Goal: Use online tool/utility: Utilize a website feature to perform a specific function

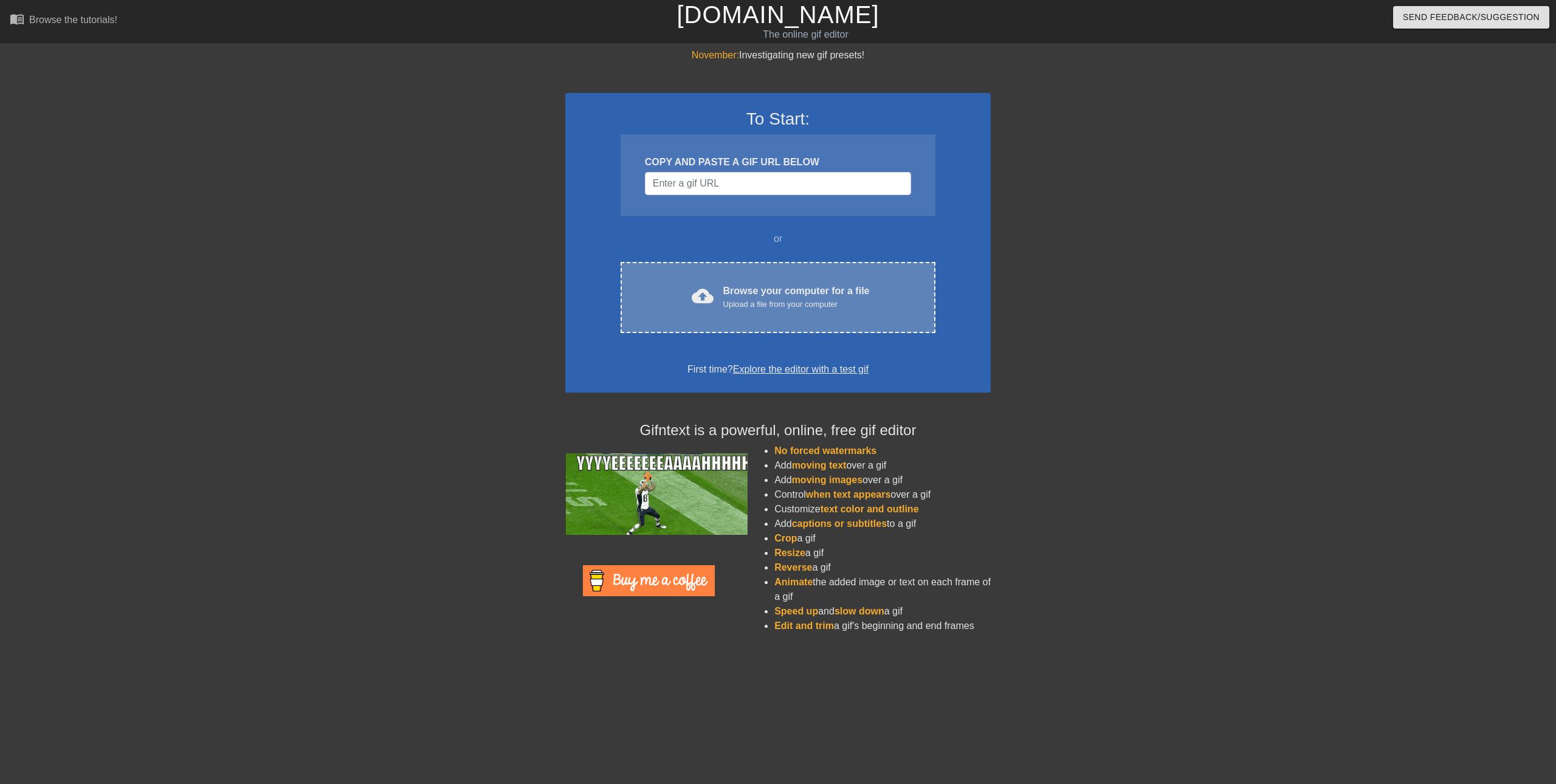
click at [718, 308] on div "cloud_upload Browse your computer for a file Upload a file from your computer" at bounding box center [778, 298] width 264 height 28
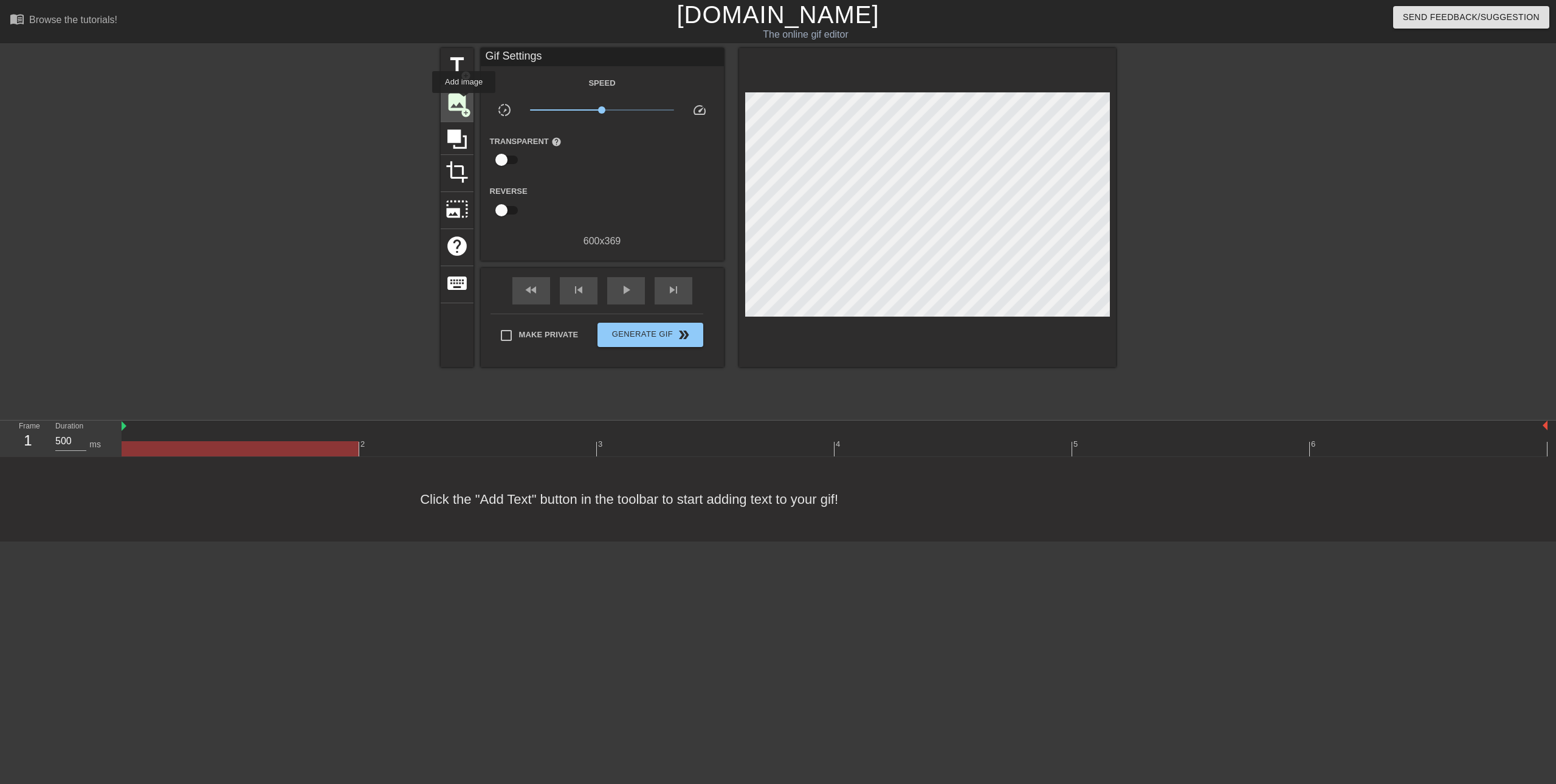
click at [464, 102] on span "image" at bounding box center [457, 102] width 23 height 23
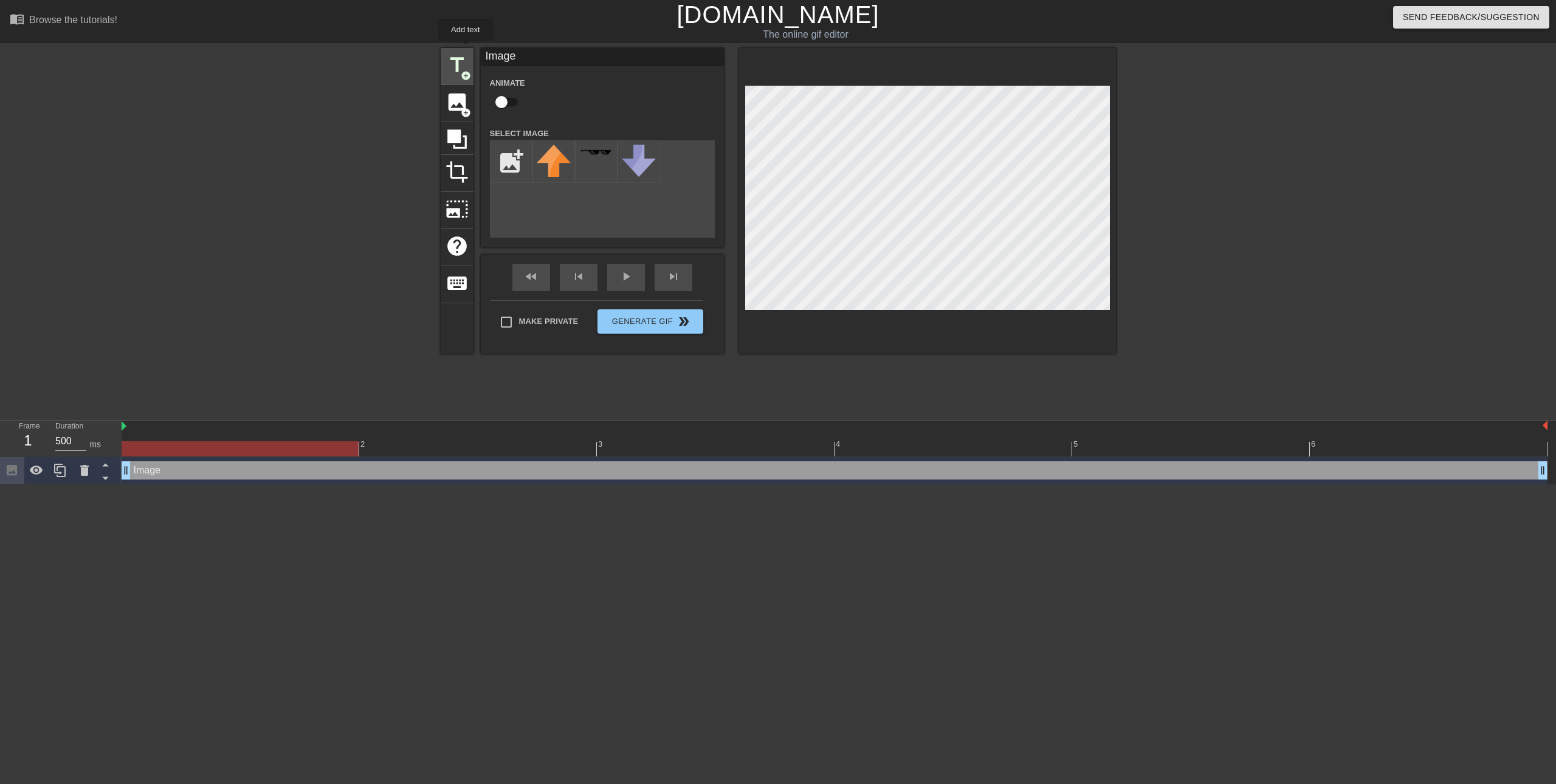
click at [466, 49] on div "title add_circle" at bounding box center [457, 66] width 33 height 37
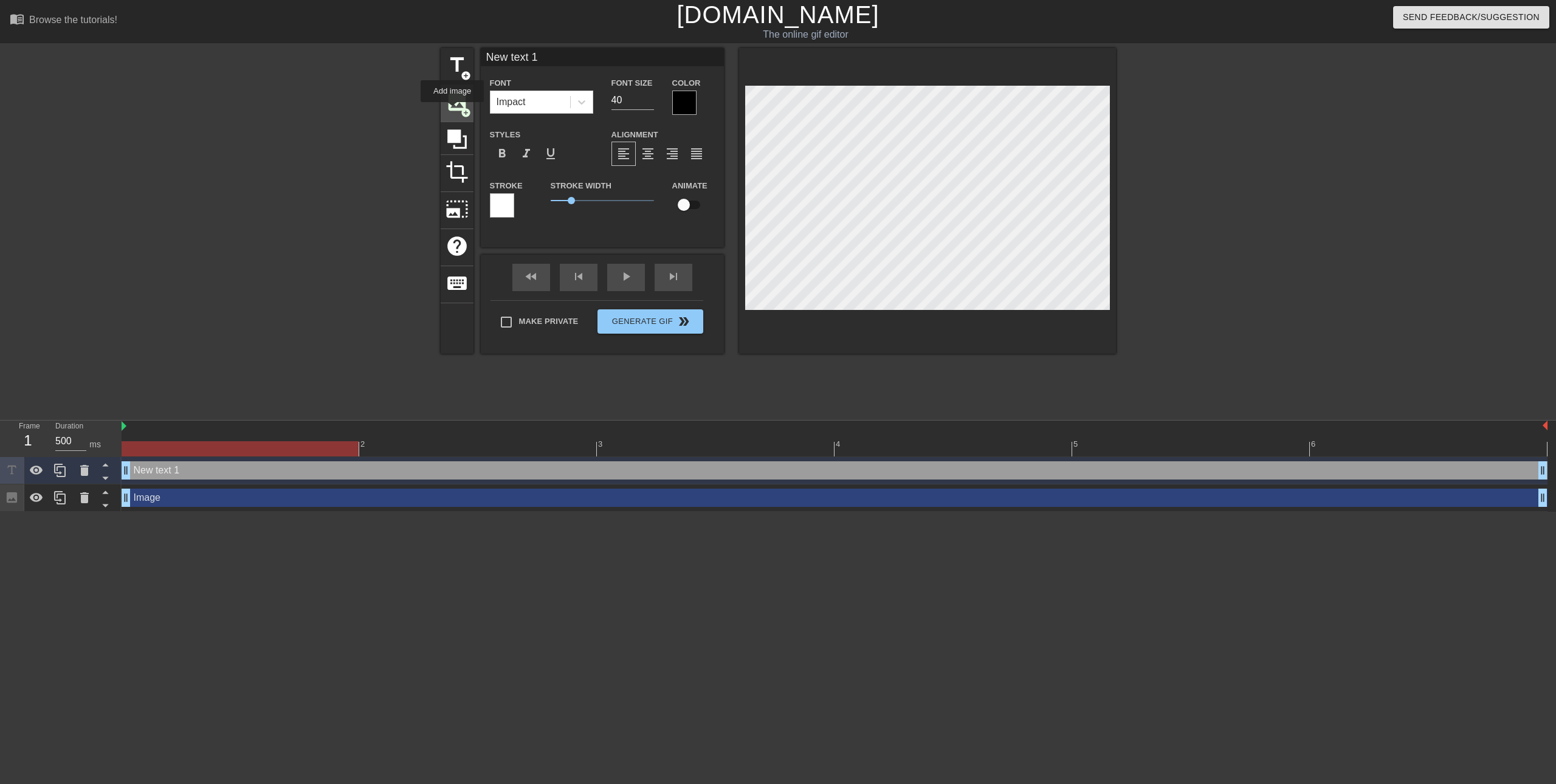
click at [453, 111] on span "image" at bounding box center [457, 102] width 23 height 23
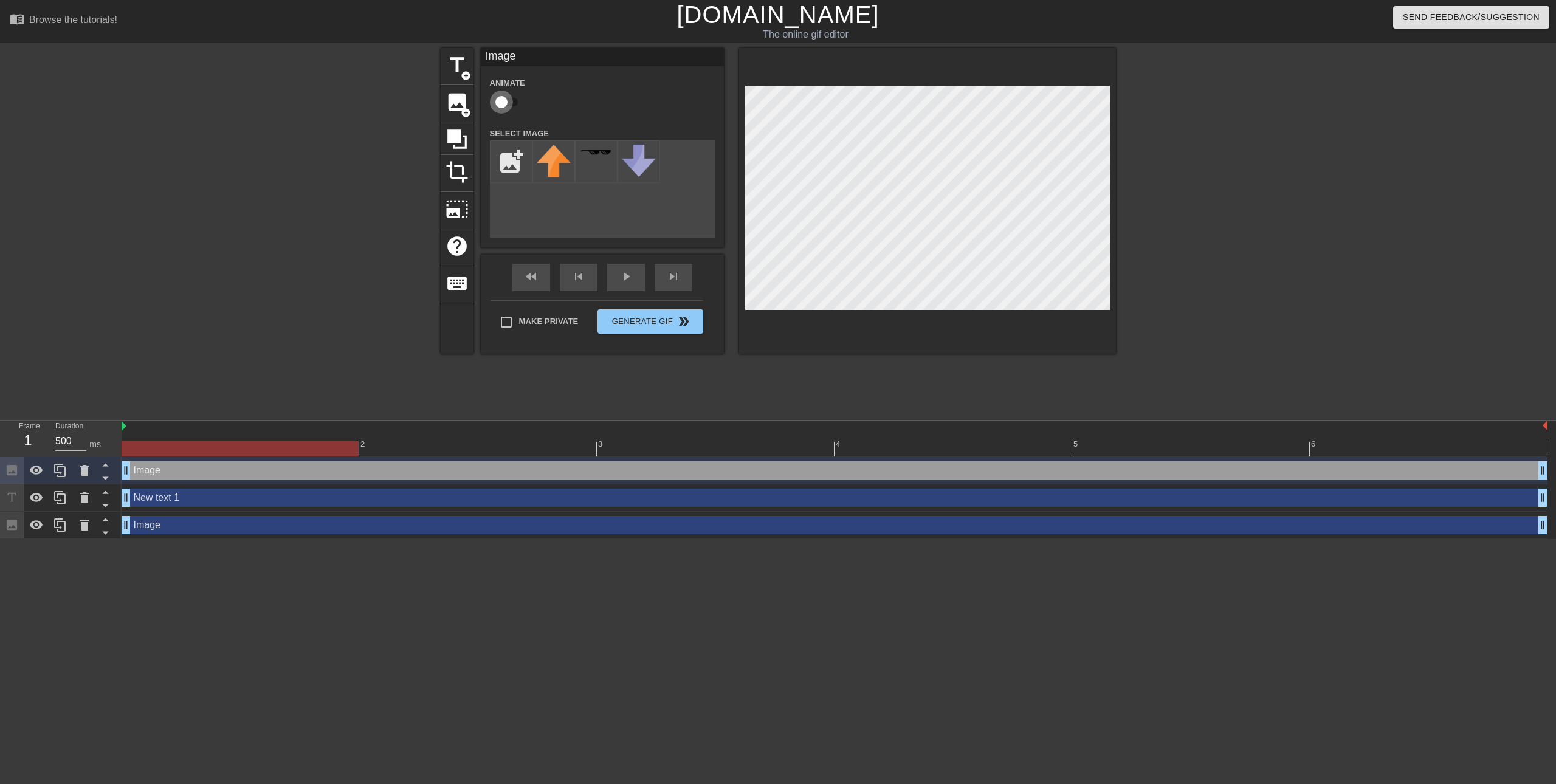
click at [509, 108] on input "checkbox" at bounding box center [501, 102] width 70 height 23
click at [509, 108] on input "checkbox" at bounding box center [513, 102] width 70 height 23
checkbox input "false"
click at [589, 214] on div "add_photo_alternate" at bounding box center [602, 188] width 225 height 97
drag, startPoint x: 589, startPoint y: 214, endPoint x: 540, endPoint y: 208, distance: 49.4
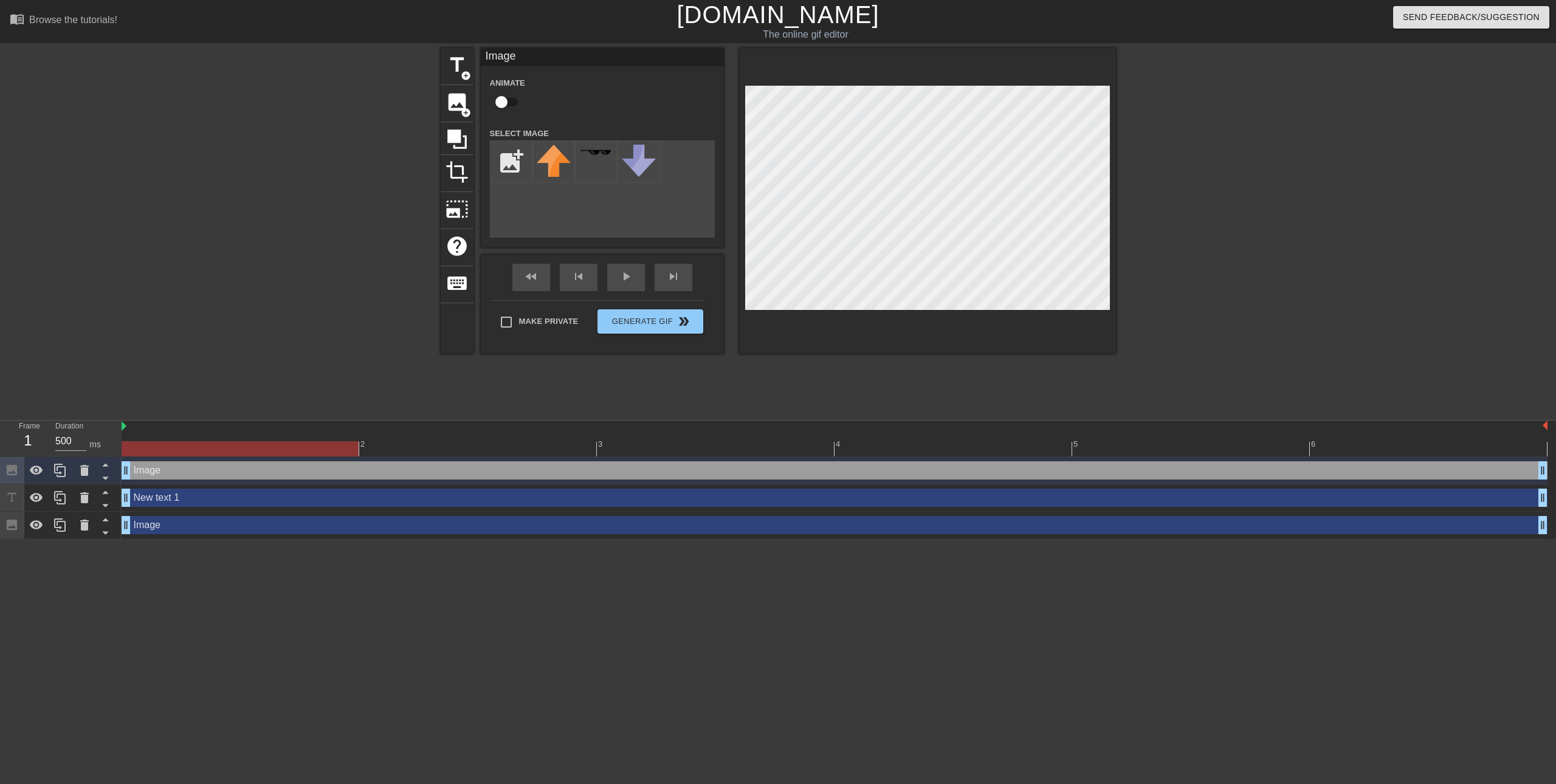
click at [540, 208] on div "add_photo_alternate" at bounding box center [602, 188] width 225 height 97
click at [627, 210] on div "add_photo_alternate" at bounding box center [602, 188] width 225 height 97
click at [627, 213] on div "add_photo_alternate" at bounding box center [602, 188] width 225 height 97
click at [515, 157] on input "file" at bounding box center [511, 162] width 41 height 41
type input "C:\fakepath\stc_filter_overlay.png"
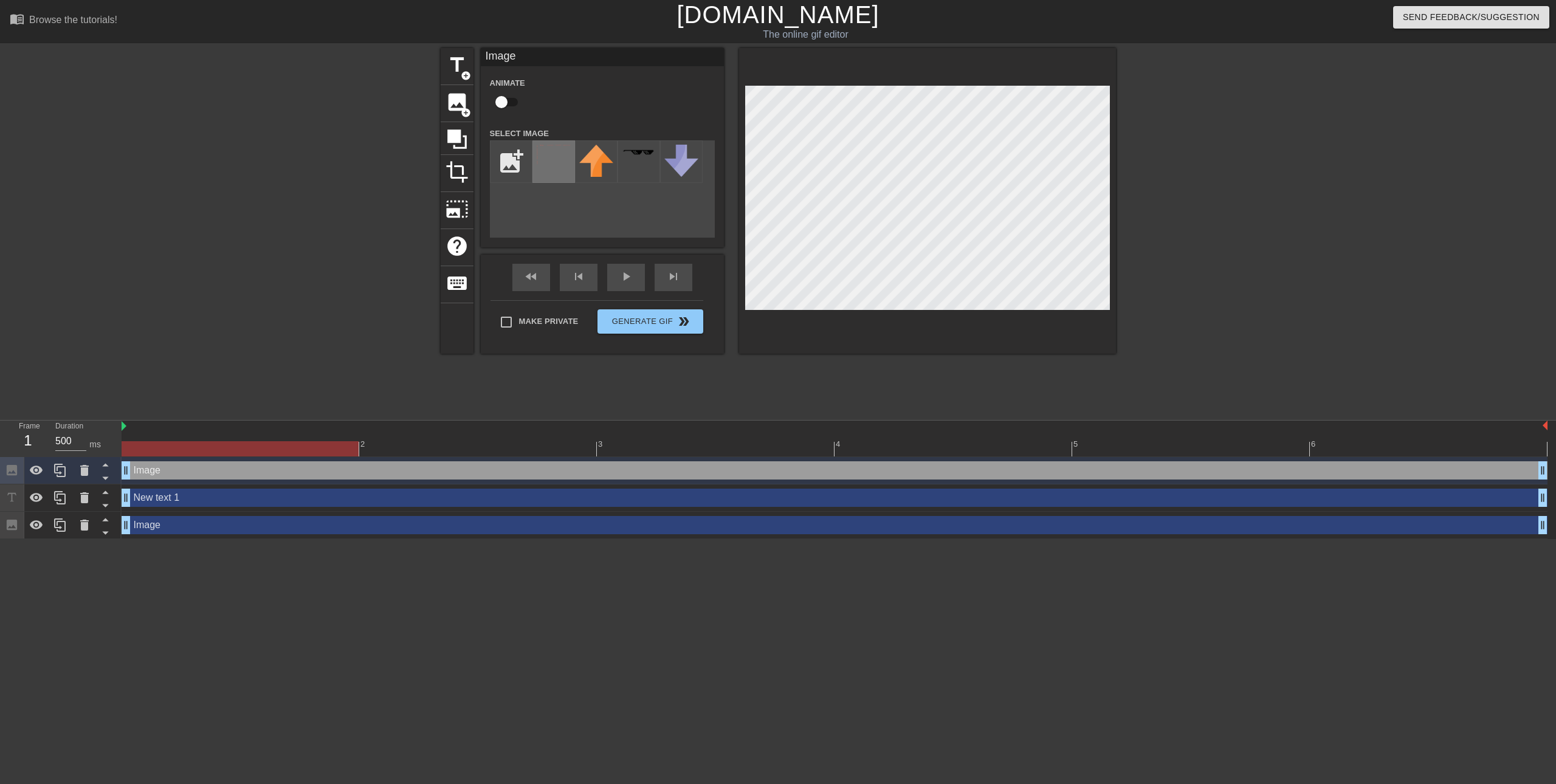
click at [551, 170] on div at bounding box center [553, 161] width 42 height 42
click at [539, 163] on img at bounding box center [554, 155] width 34 height 21
click at [546, 163] on img at bounding box center [554, 155] width 34 height 21
click at [472, 88] on div "image add_circle" at bounding box center [457, 103] width 33 height 37
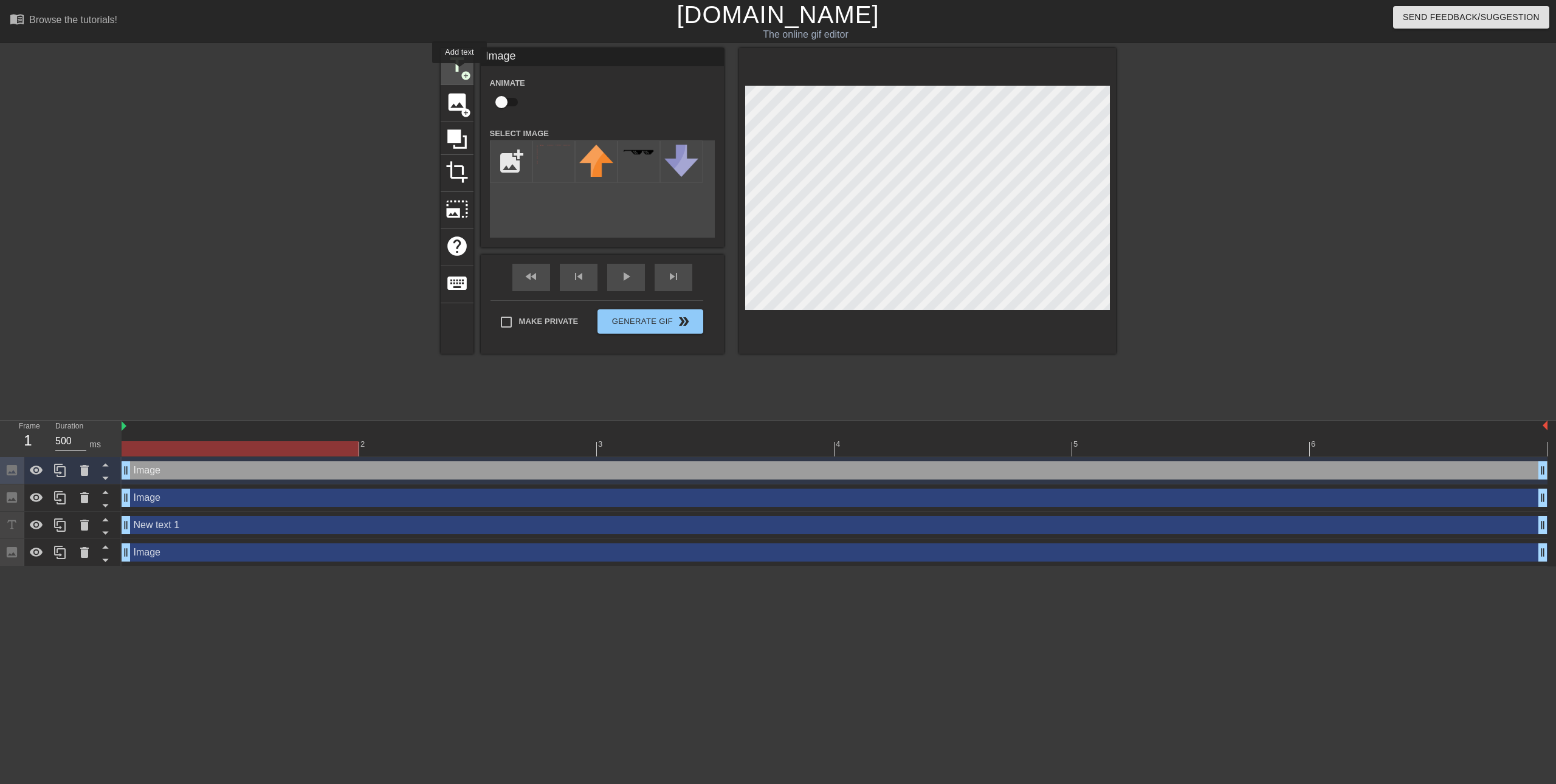
click at [460, 71] on span "title" at bounding box center [457, 65] width 23 height 23
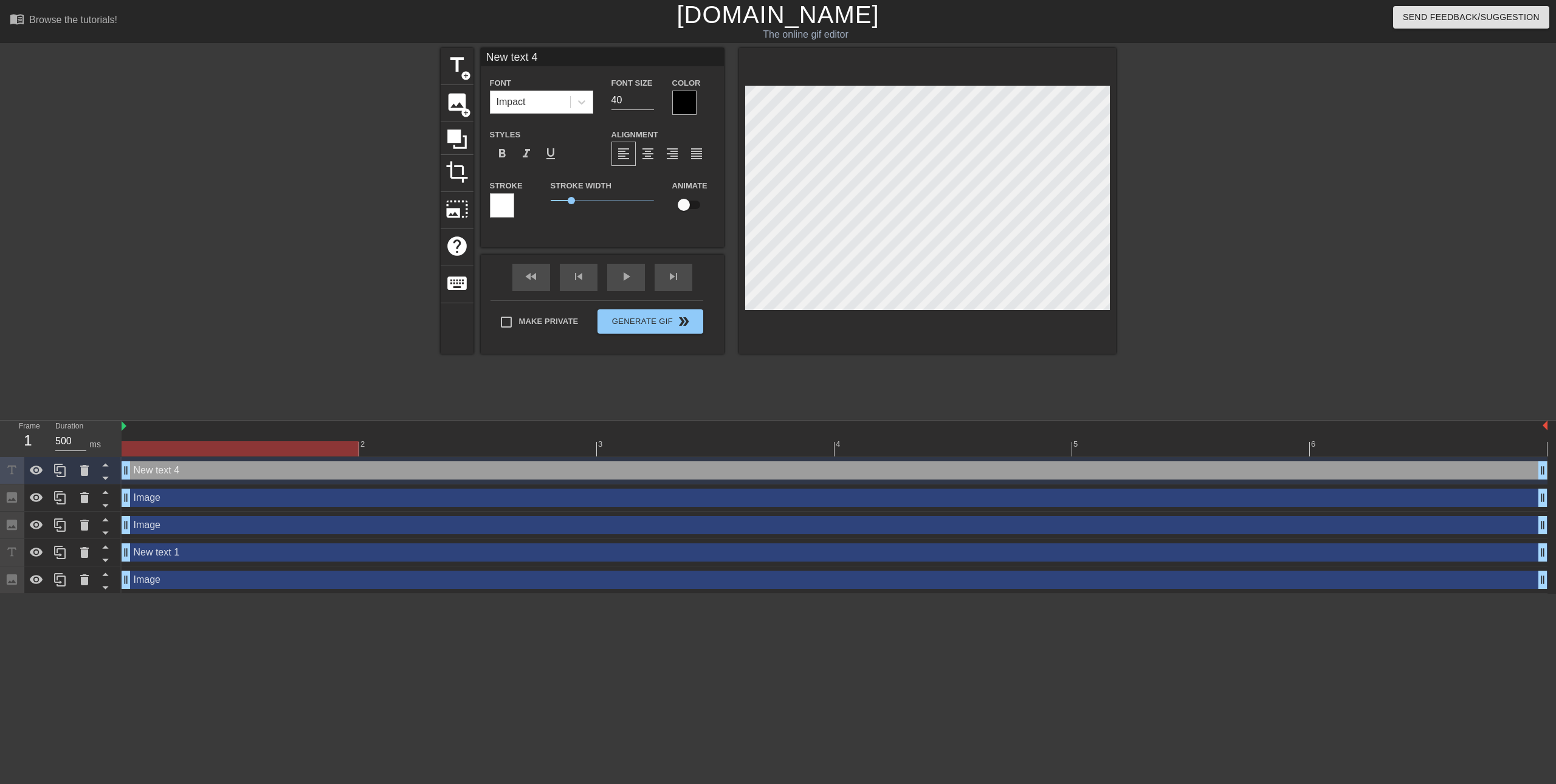
scroll to position [1, 3]
type input "New t"
type textarea "New t"
type input "New"
type textarea "New"
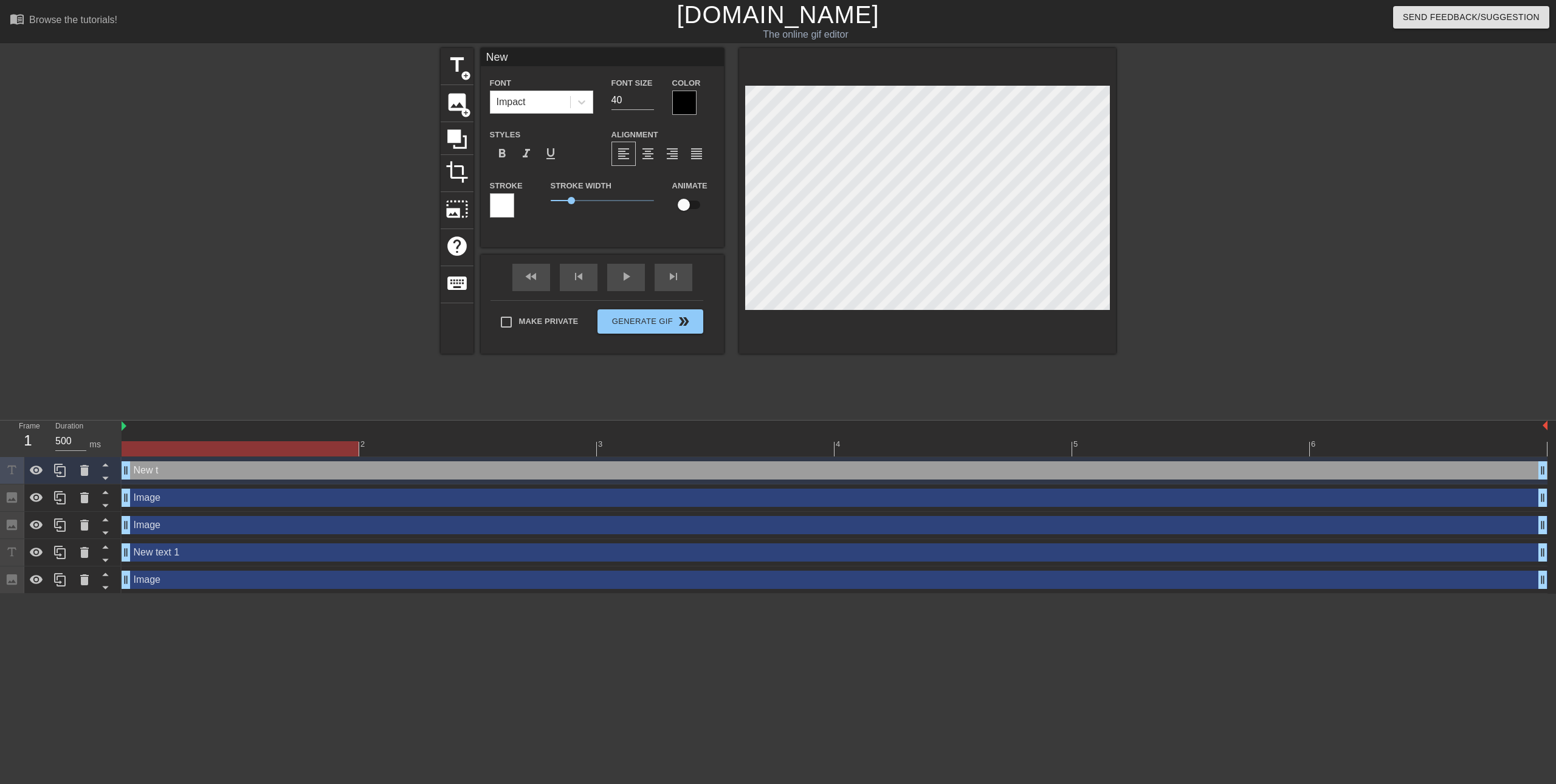
type input "New"
type textarea "New"
type input "Ne"
type textarea "Ne"
type input "N"
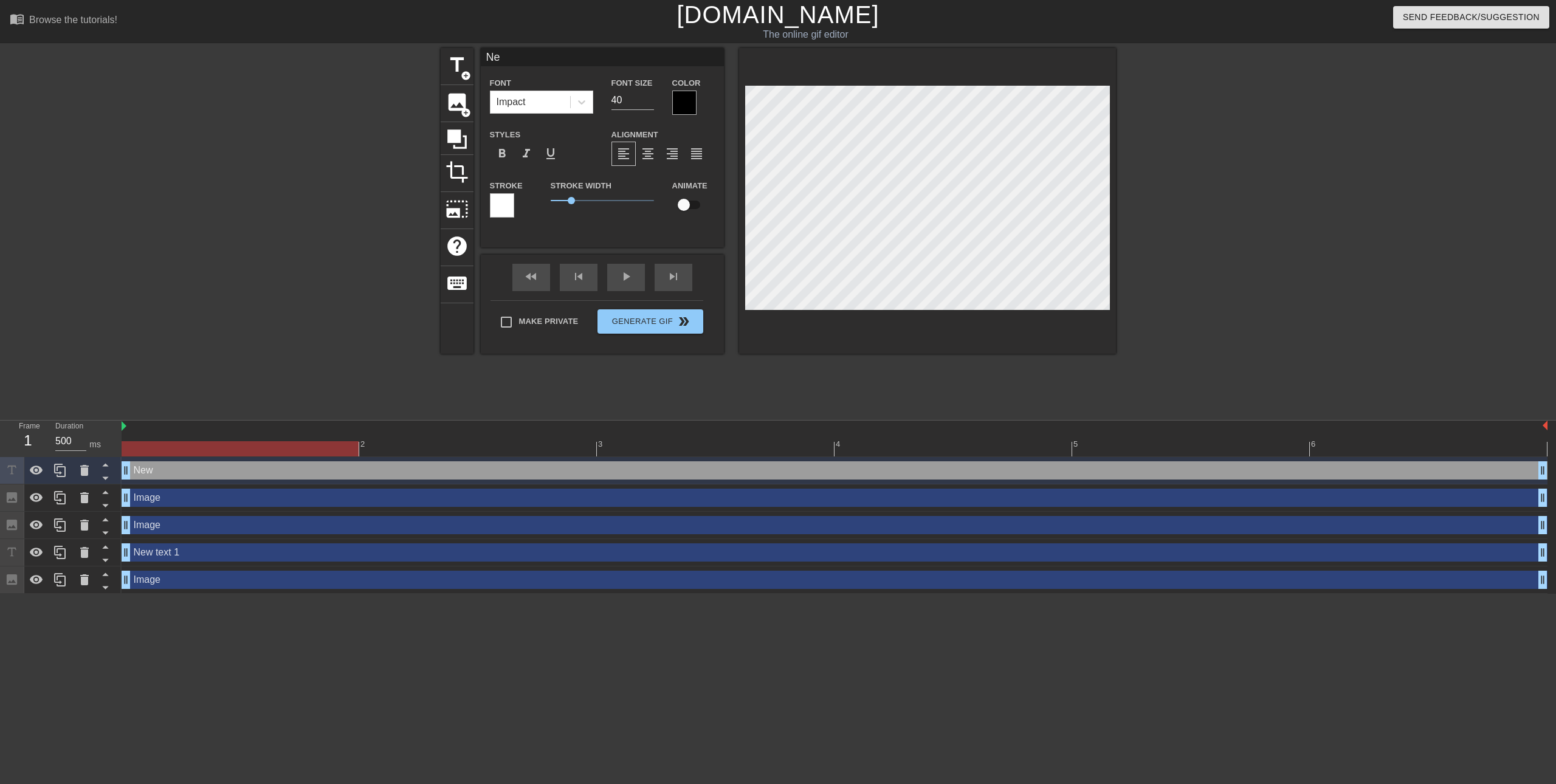
type textarea "N"
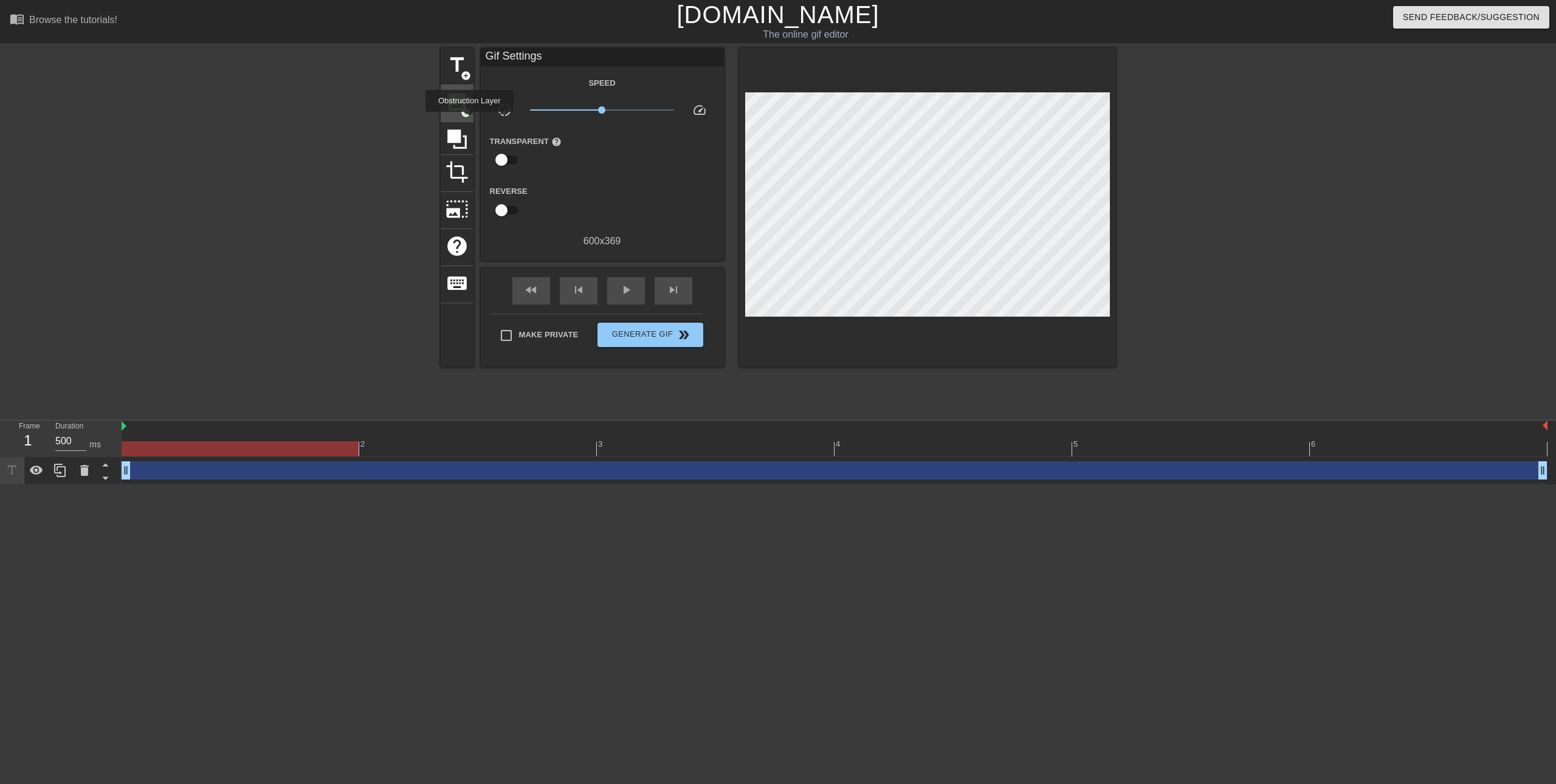
click at [456, 99] on span "image" at bounding box center [457, 102] width 23 height 23
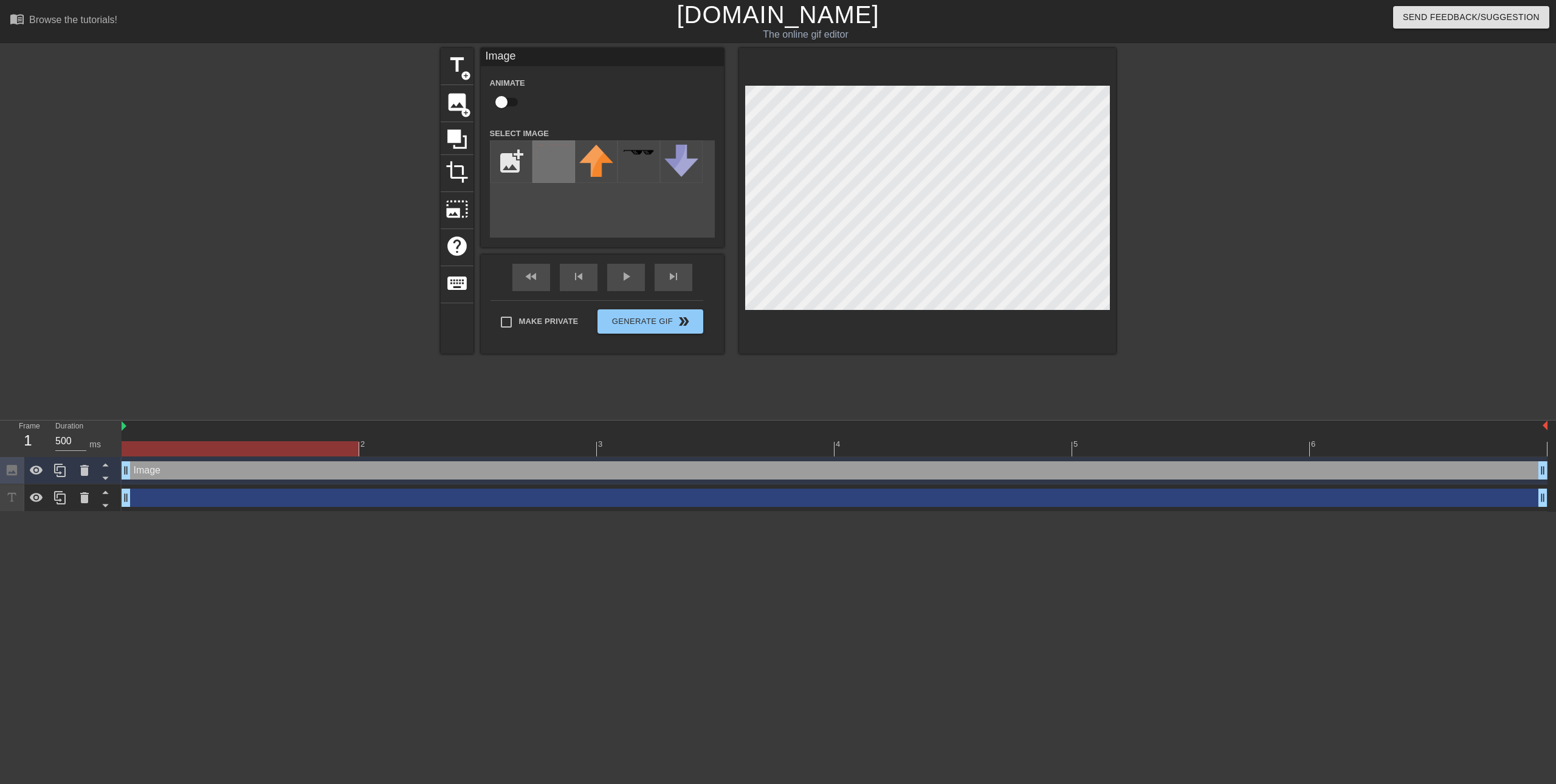
click at [562, 165] on img at bounding box center [554, 155] width 34 height 21
click at [546, 153] on img at bounding box center [554, 155] width 34 height 21
click at [545, 159] on img at bounding box center [554, 155] width 34 height 21
click at [247, 499] on div "drag_handle drag_handle" at bounding box center [834, 497] width 1426 height 18
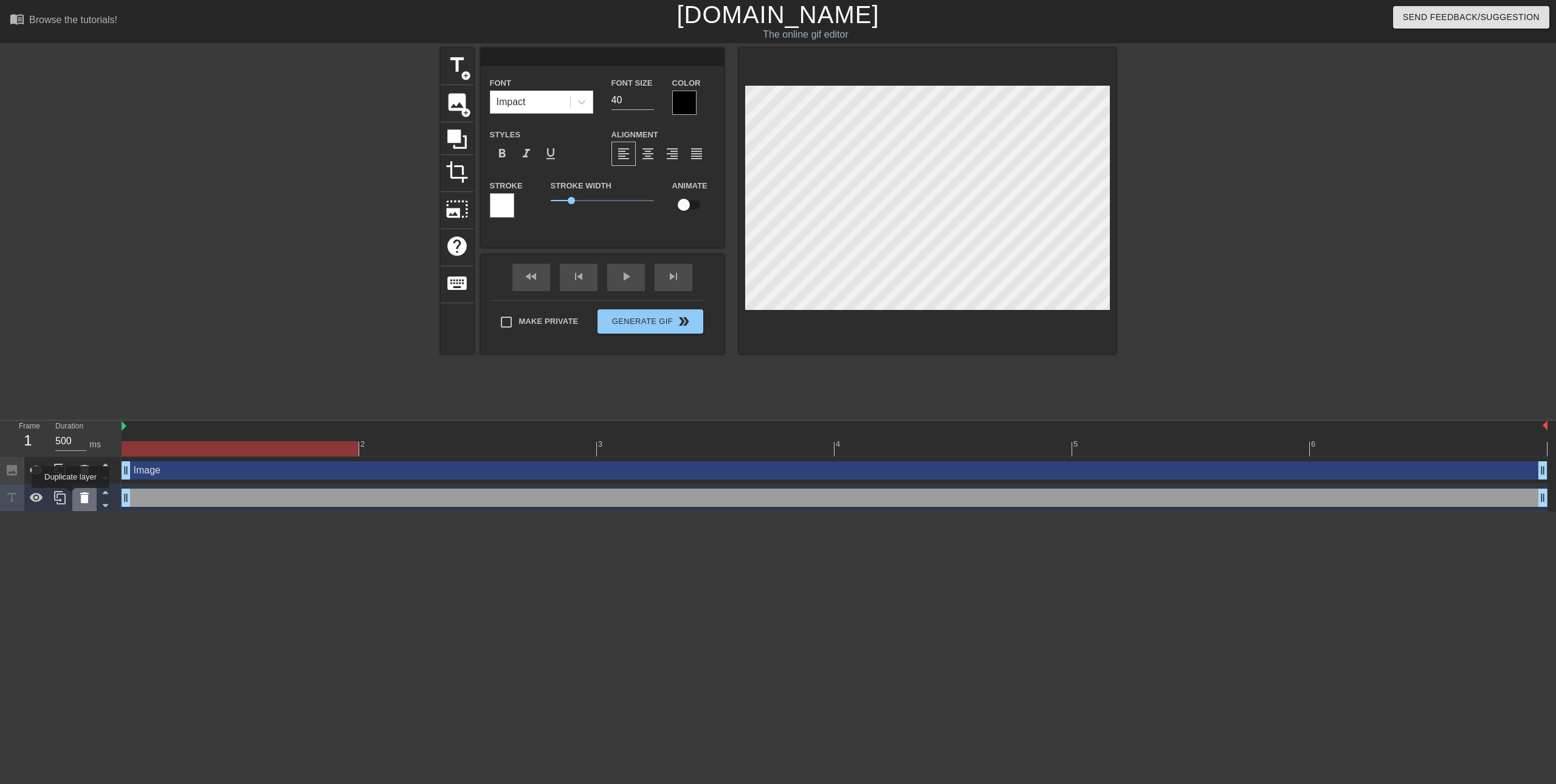
click at [76, 497] on div at bounding box center [84, 497] width 24 height 27
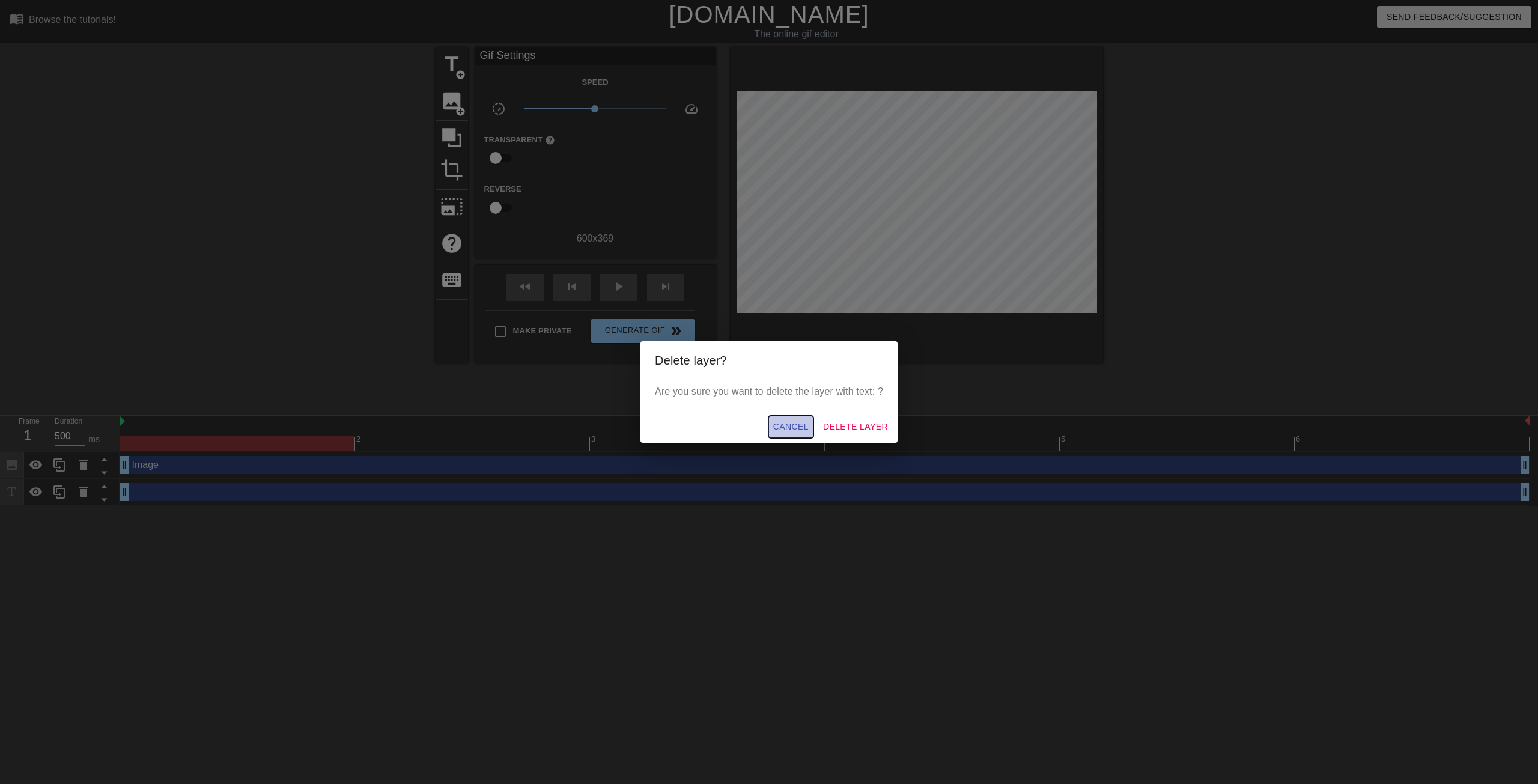
click at [778, 423] on span "Cancel" at bounding box center [791, 427] width 36 height 15
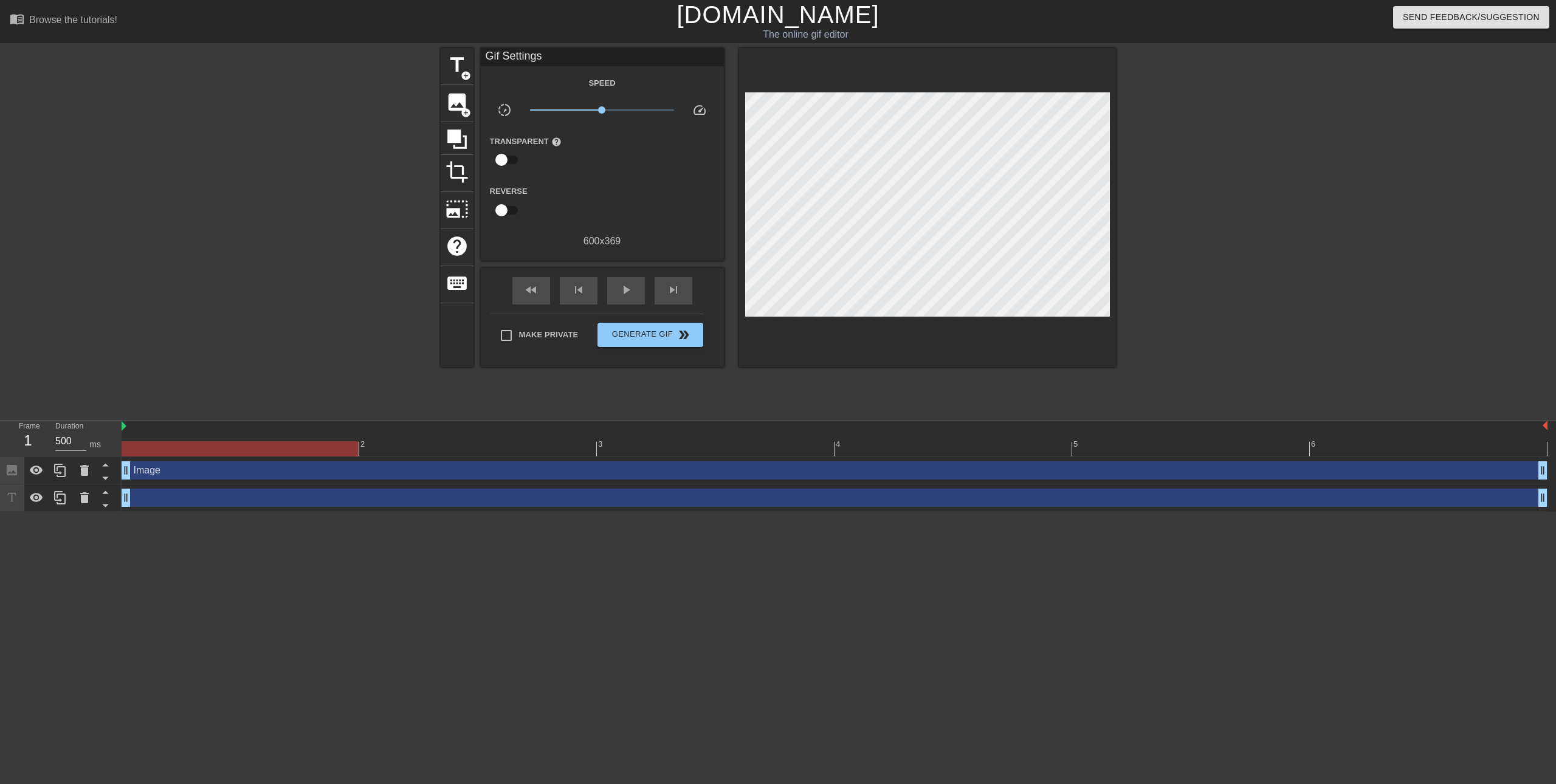
click at [285, 485] on div "drag_handle drag_handle" at bounding box center [834, 498] width 1426 height 28
click at [225, 496] on div "drag_handle drag_handle" at bounding box center [834, 497] width 1426 height 18
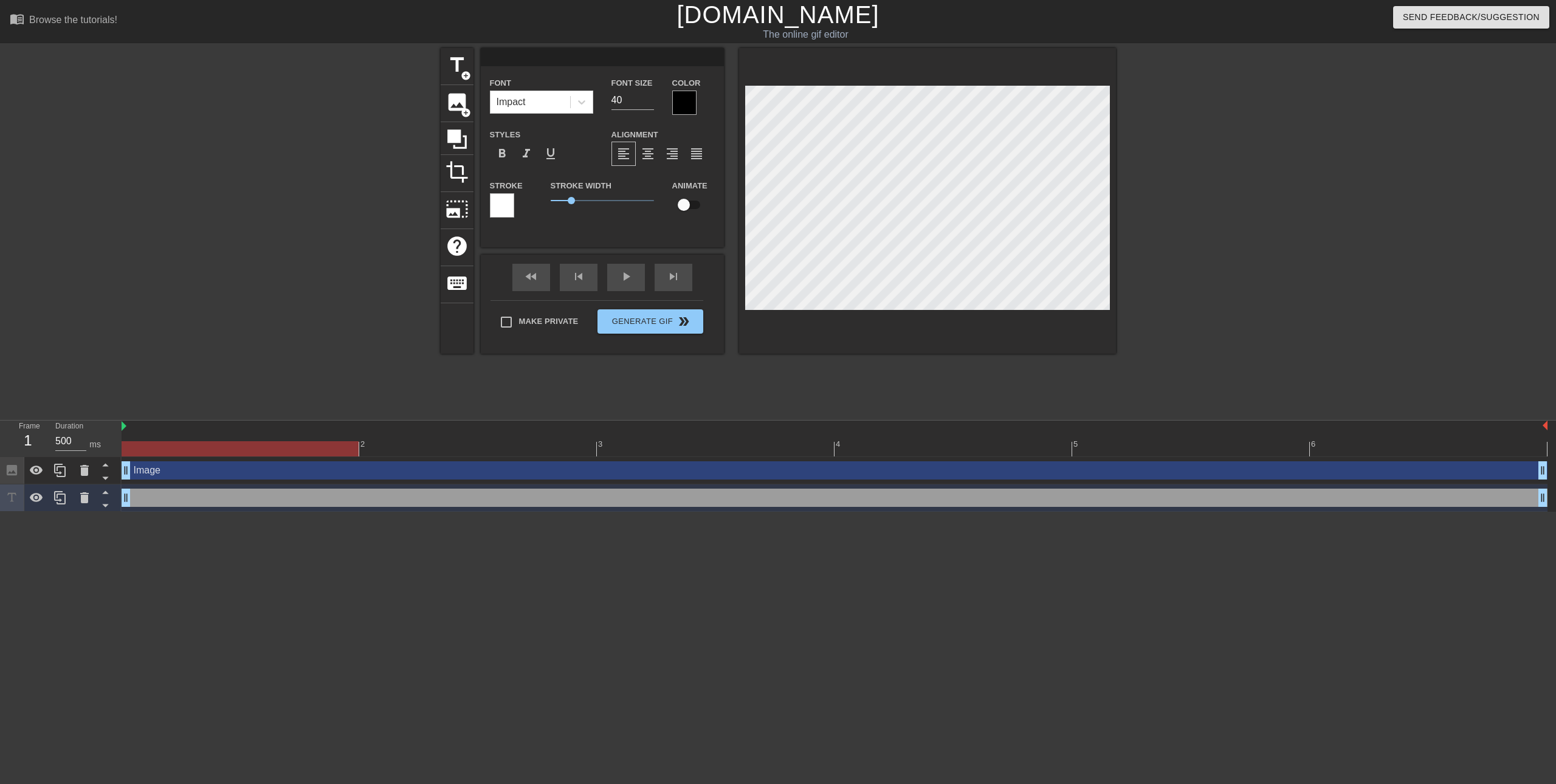
click at [195, 478] on div "Image drag_handle drag_handle" at bounding box center [834, 470] width 1426 height 18
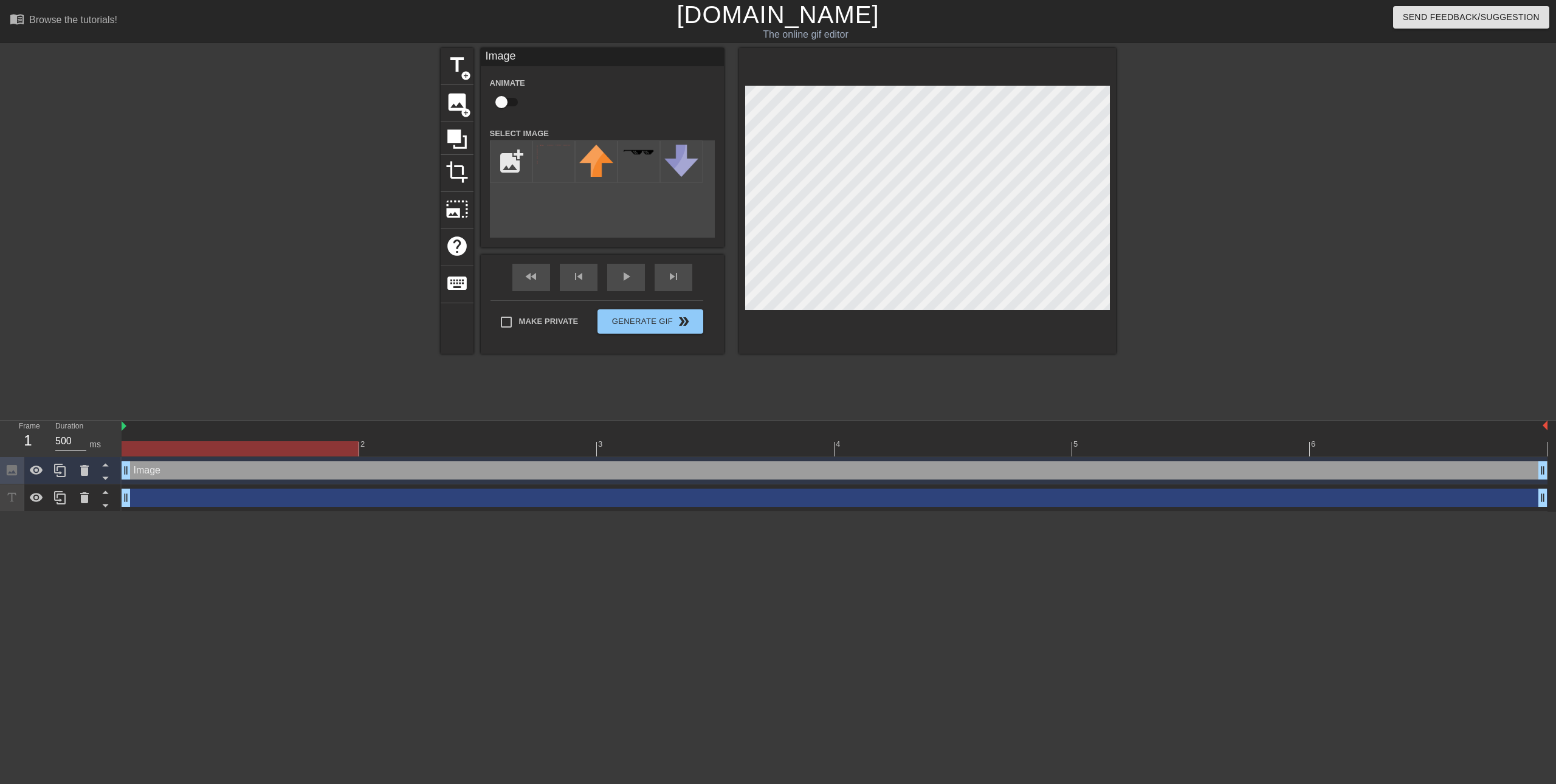
click at [201, 502] on div "drag_handle drag_handle" at bounding box center [834, 497] width 1426 height 18
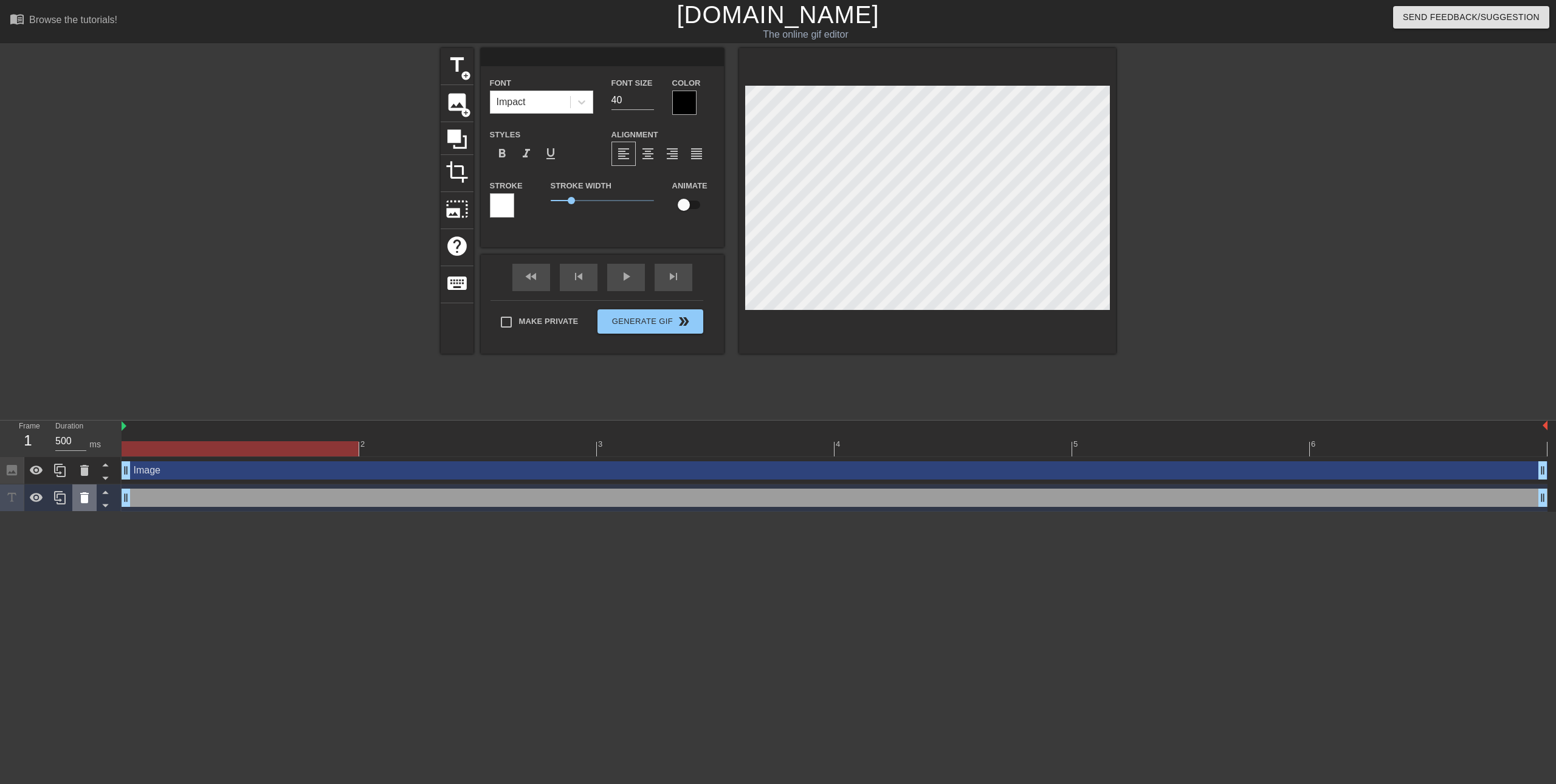
click at [85, 497] on icon at bounding box center [84, 497] width 9 height 11
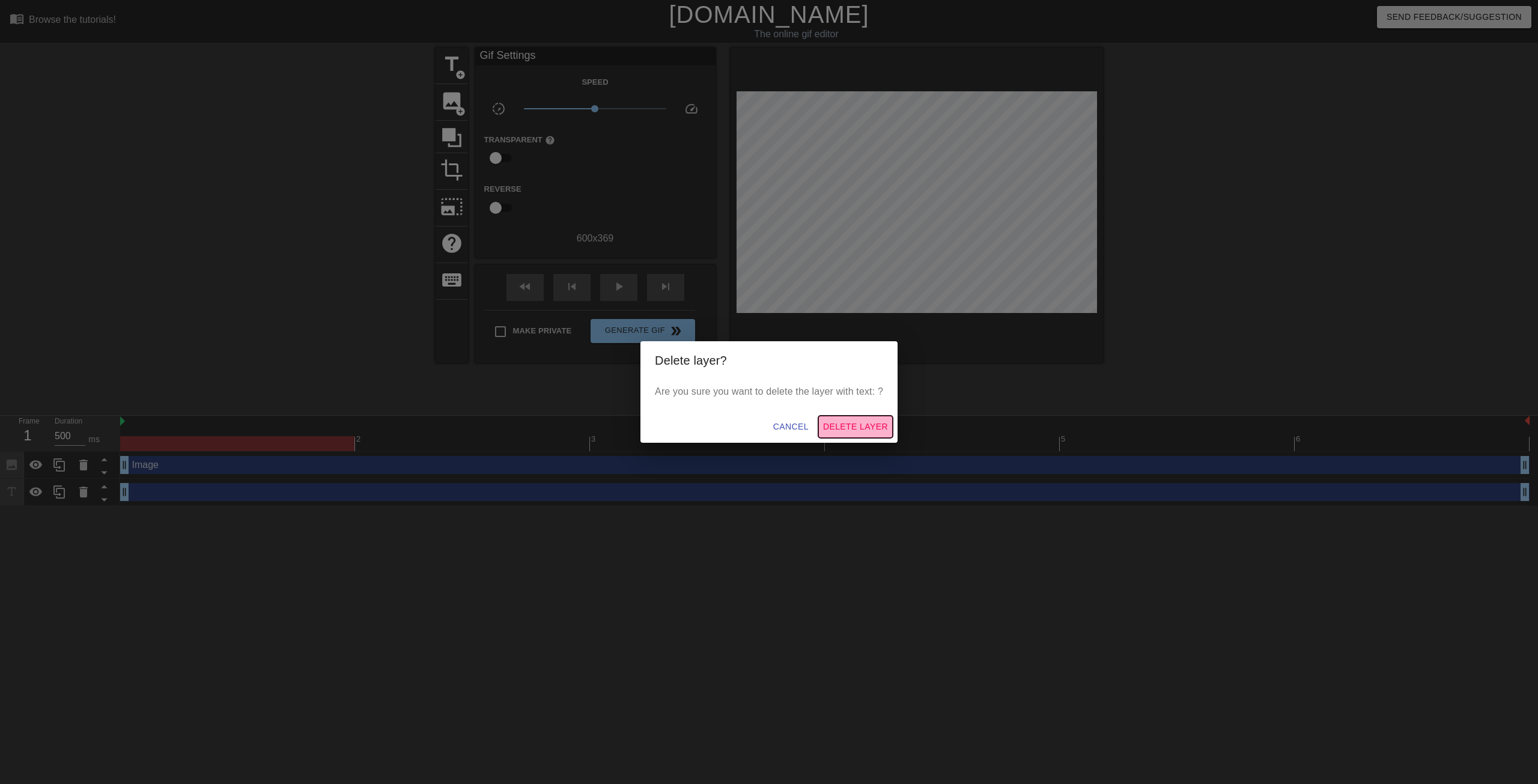
click at [840, 425] on span "Delete Layer" at bounding box center [856, 427] width 65 height 15
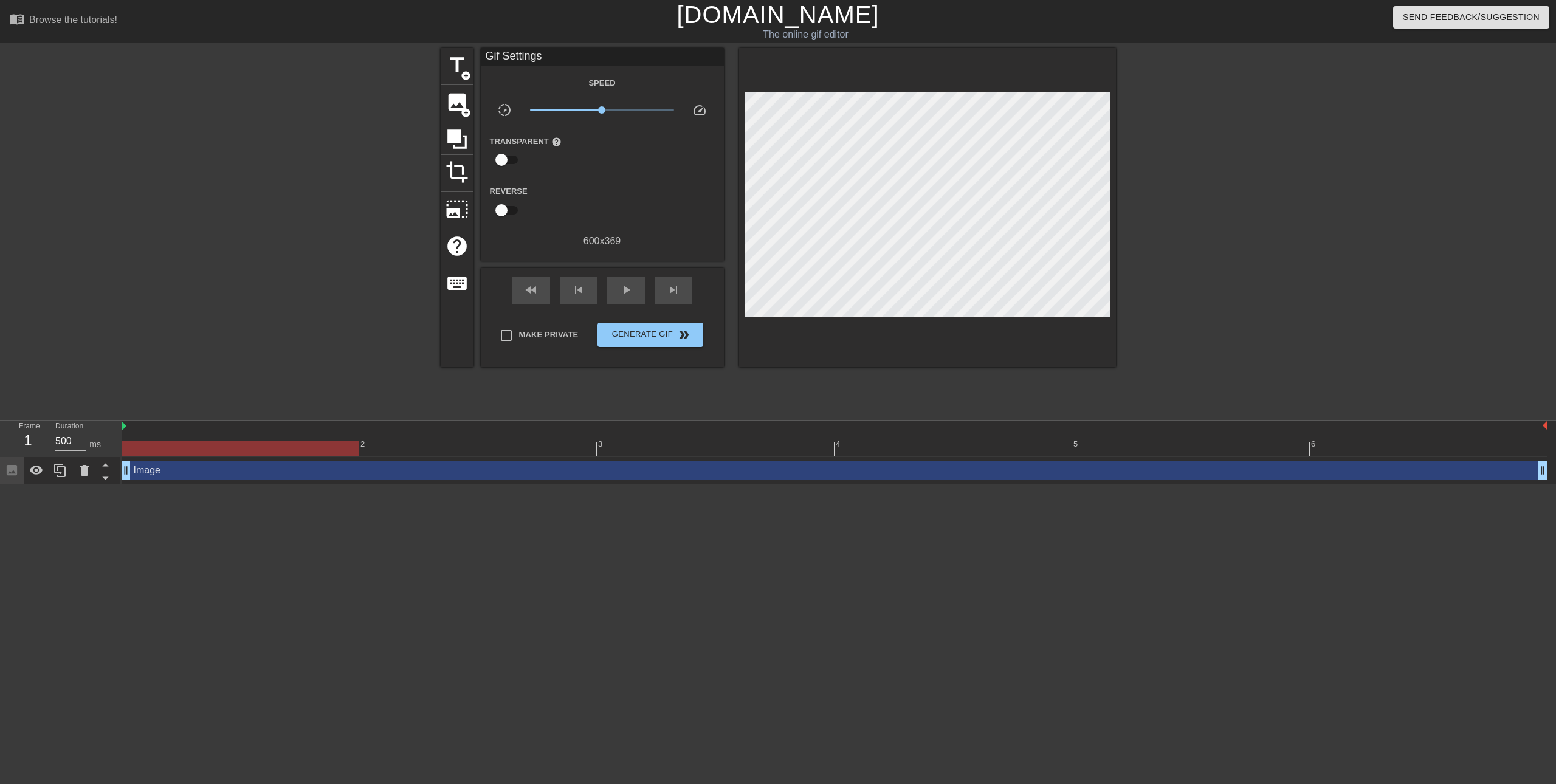
click at [208, 469] on div "Image drag_handle drag_handle" at bounding box center [834, 470] width 1426 height 18
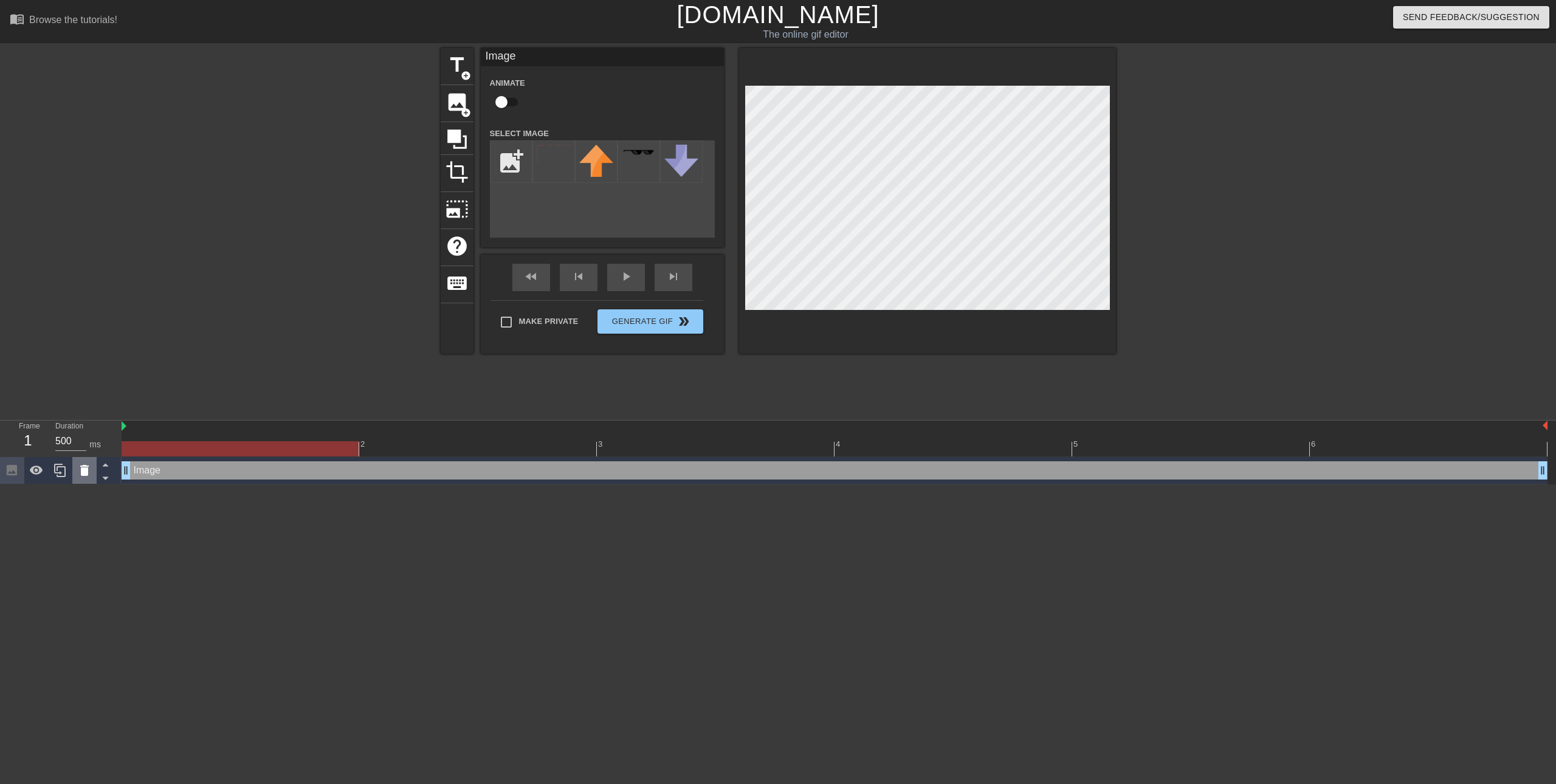
click at [89, 470] on icon at bounding box center [84, 470] width 15 height 15
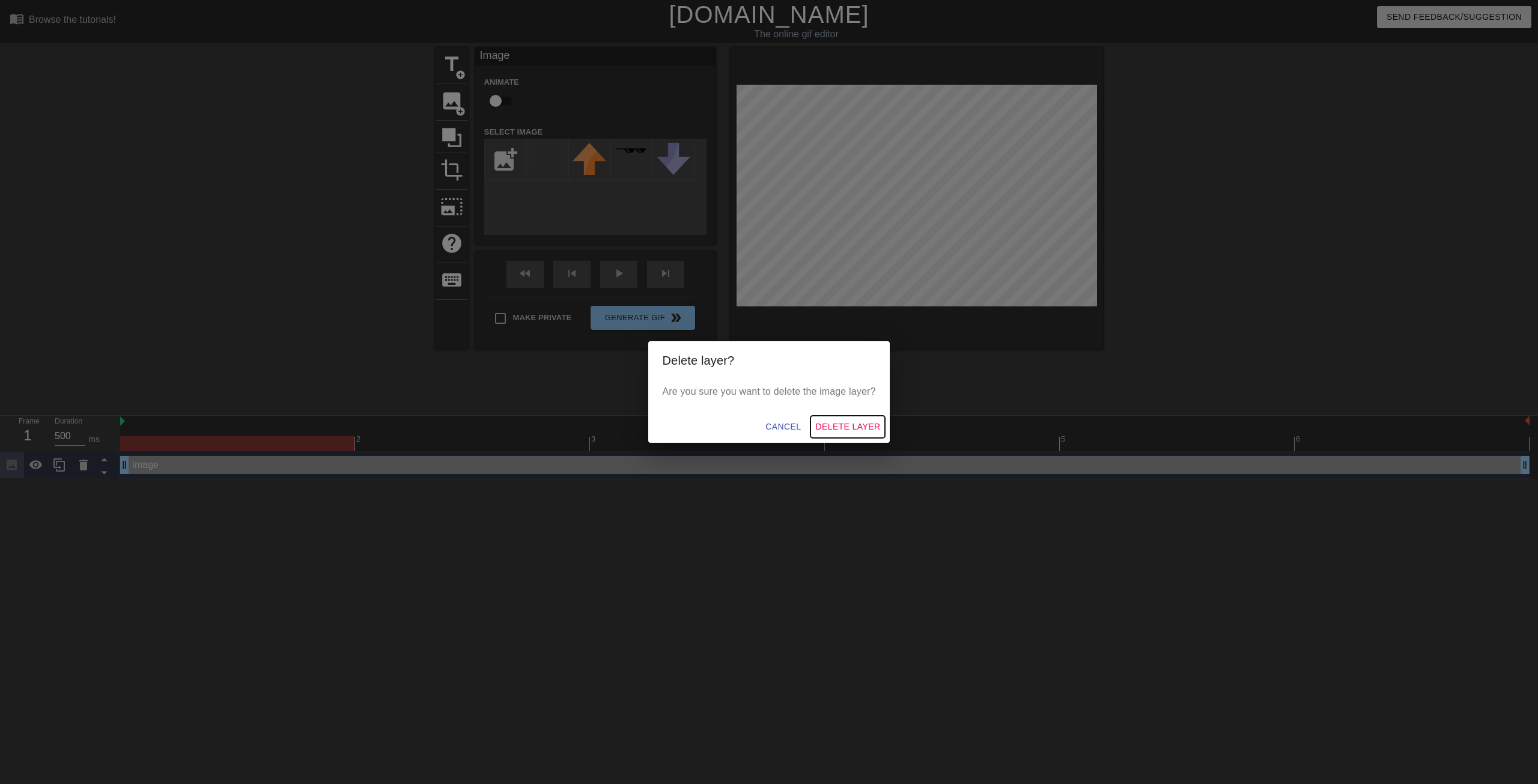
click at [852, 428] on span "Delete Layer" at bounding box center [848, 427] width 65 height 15
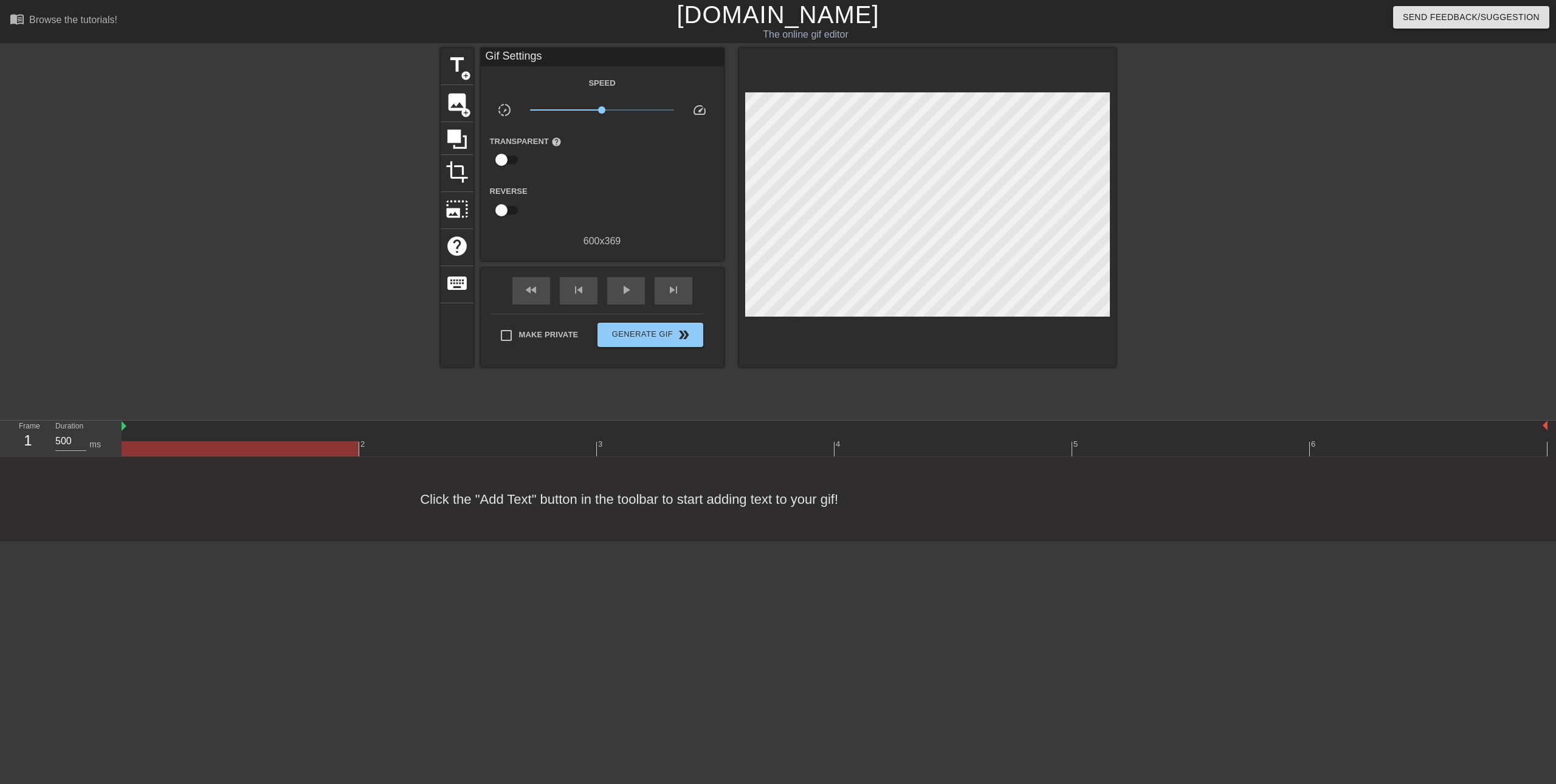
click at [245, 451] on div at bounding box center [239, 449] width 237 height 15
click at [459, 95] on span "image" at bounding box center [457, 102] width 23 height 23
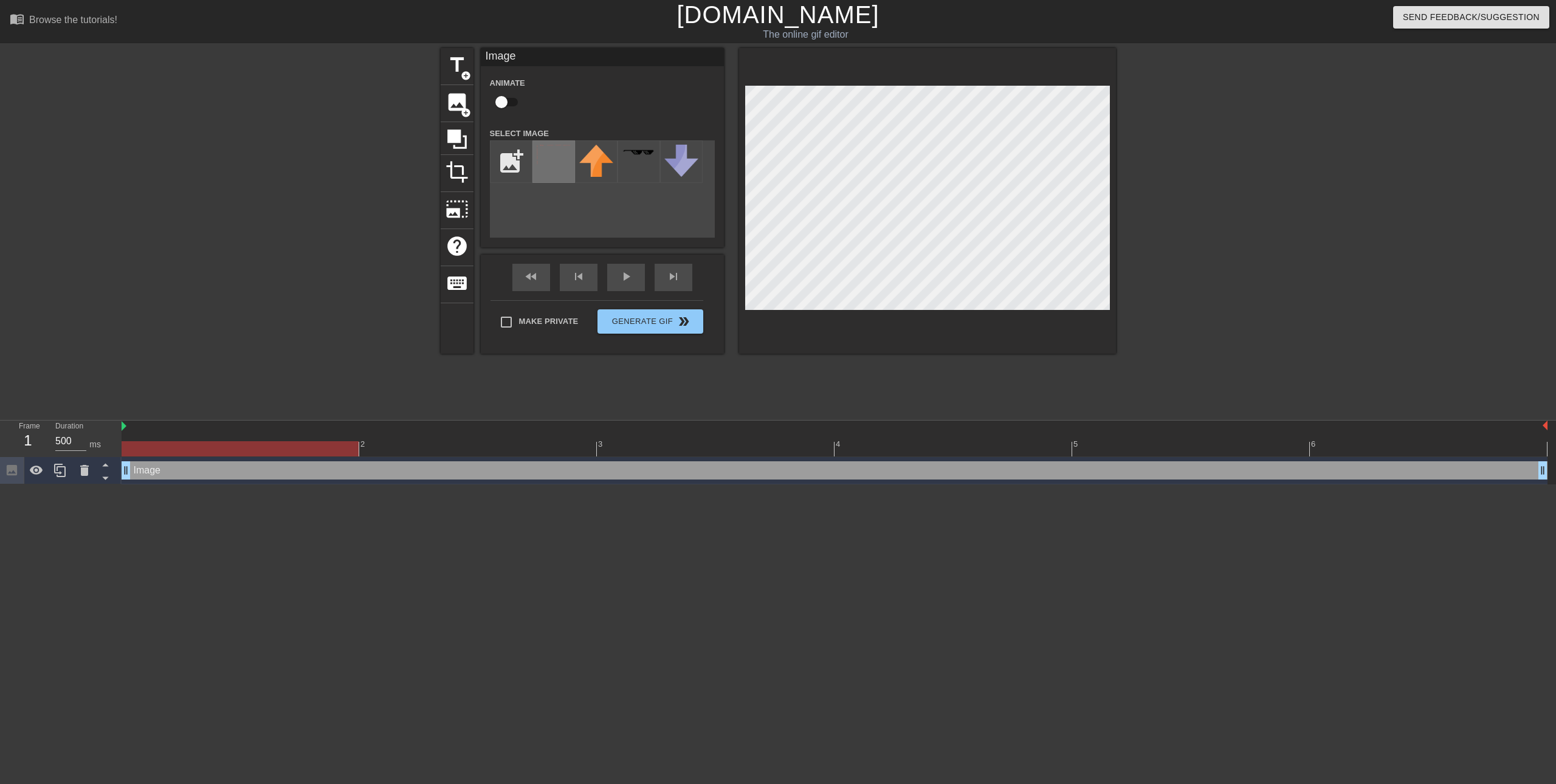
click at [543, 153] on img at bounding box center [554, 155] width 34 height 21
click at [257, 475] on div "Image drag_handle drag_handle" at bounding box center [834, 470] width 1426 height 18
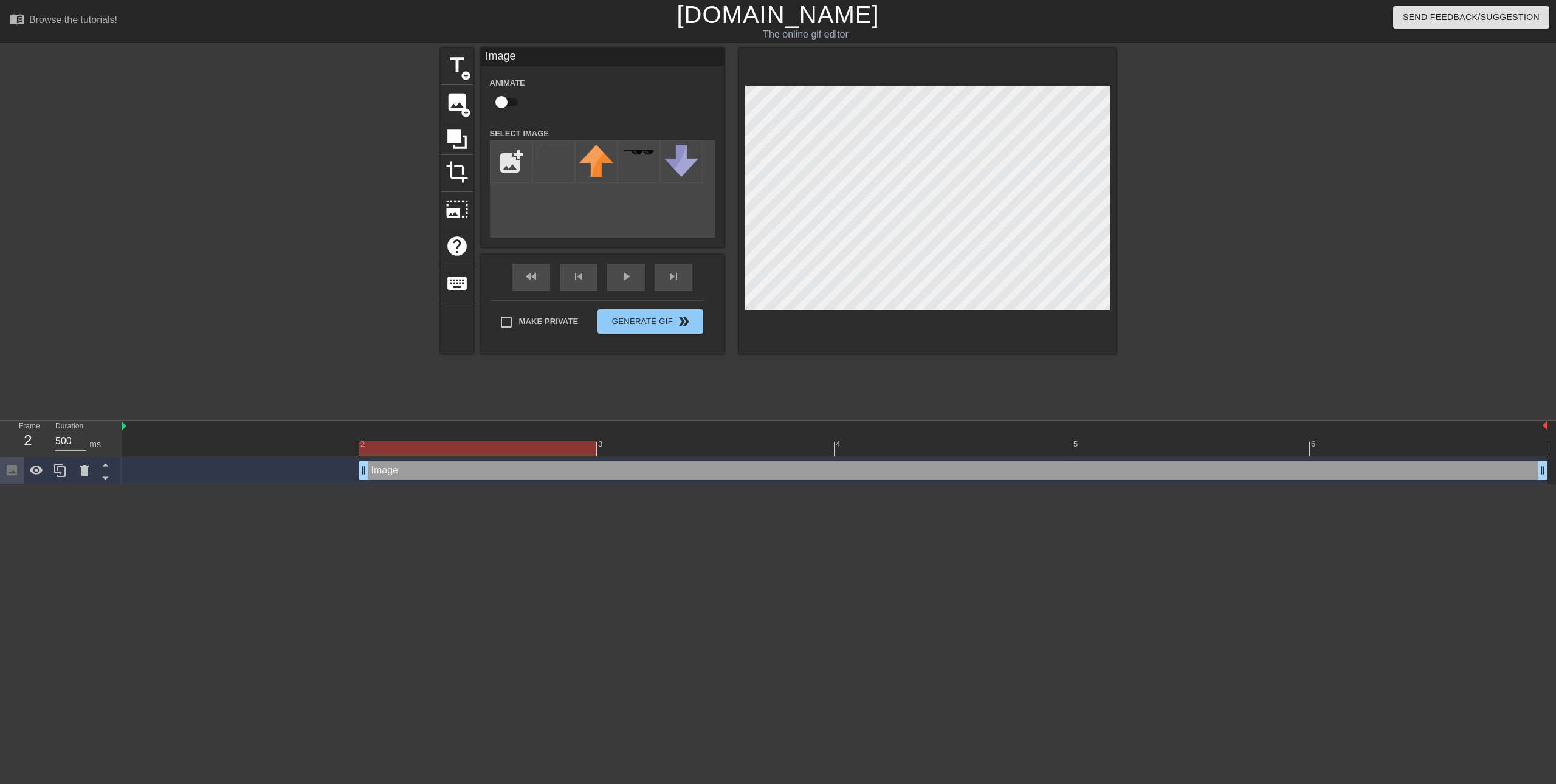
drag, startPoint x: 129, startPoint y: 466, endPoint x: 317, endPoint y: 468, distance: 188.0
click at [317, 467] on div "Image drag_handle drag_handle" at bounding box center [834, 470] width 1426 height 18
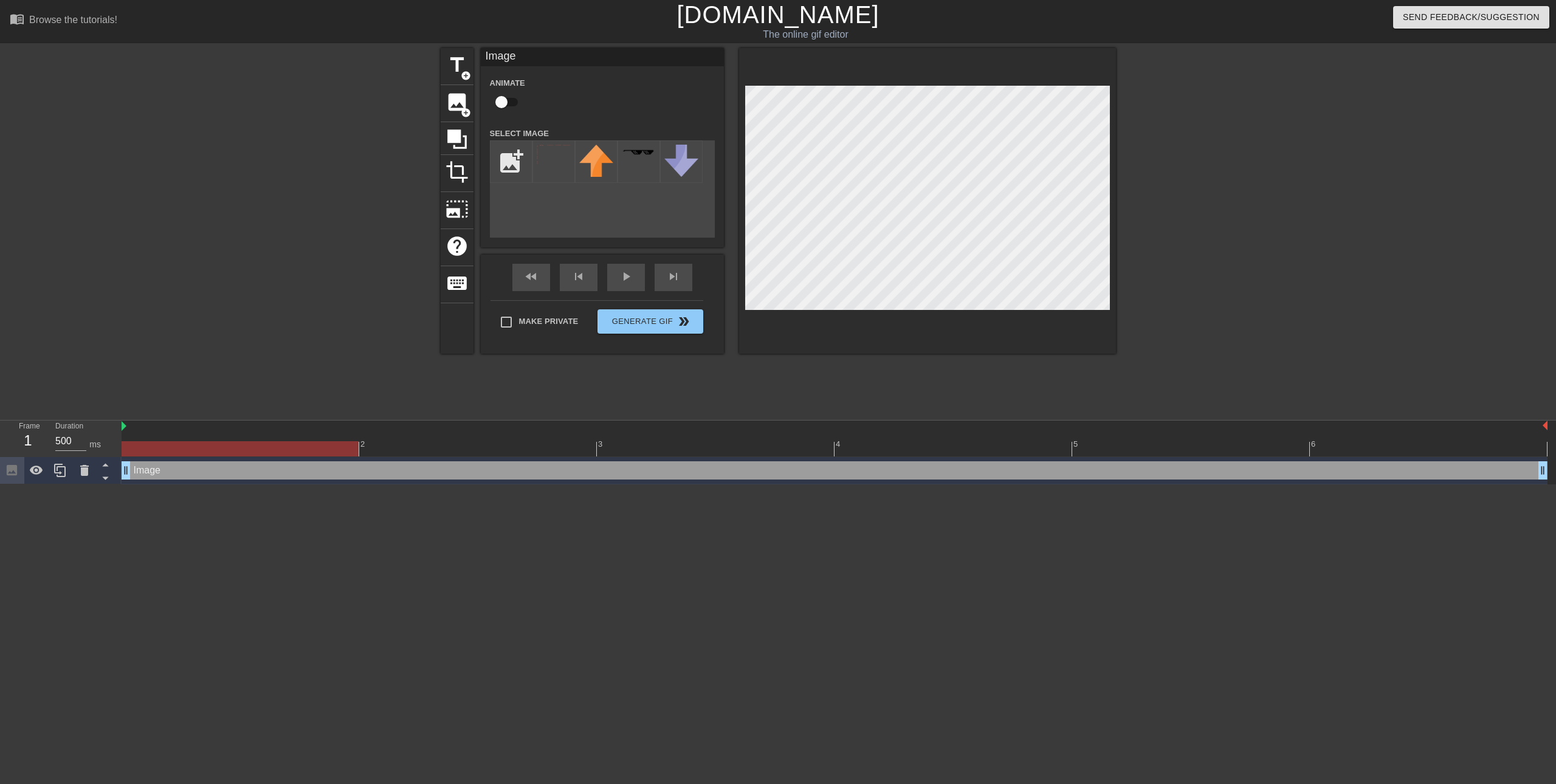
drag, startPoint x: 363, startPoint y: 476, endPoint x: 138, endPoint y: 461, distance: 225.5
click at [341, 466] on div "Image drag_handle drag_handle" at bounding box center [834, 470] width 1426 height 18
click at [125, 423] on img at bounding box center [124, 426] width 5 height 9
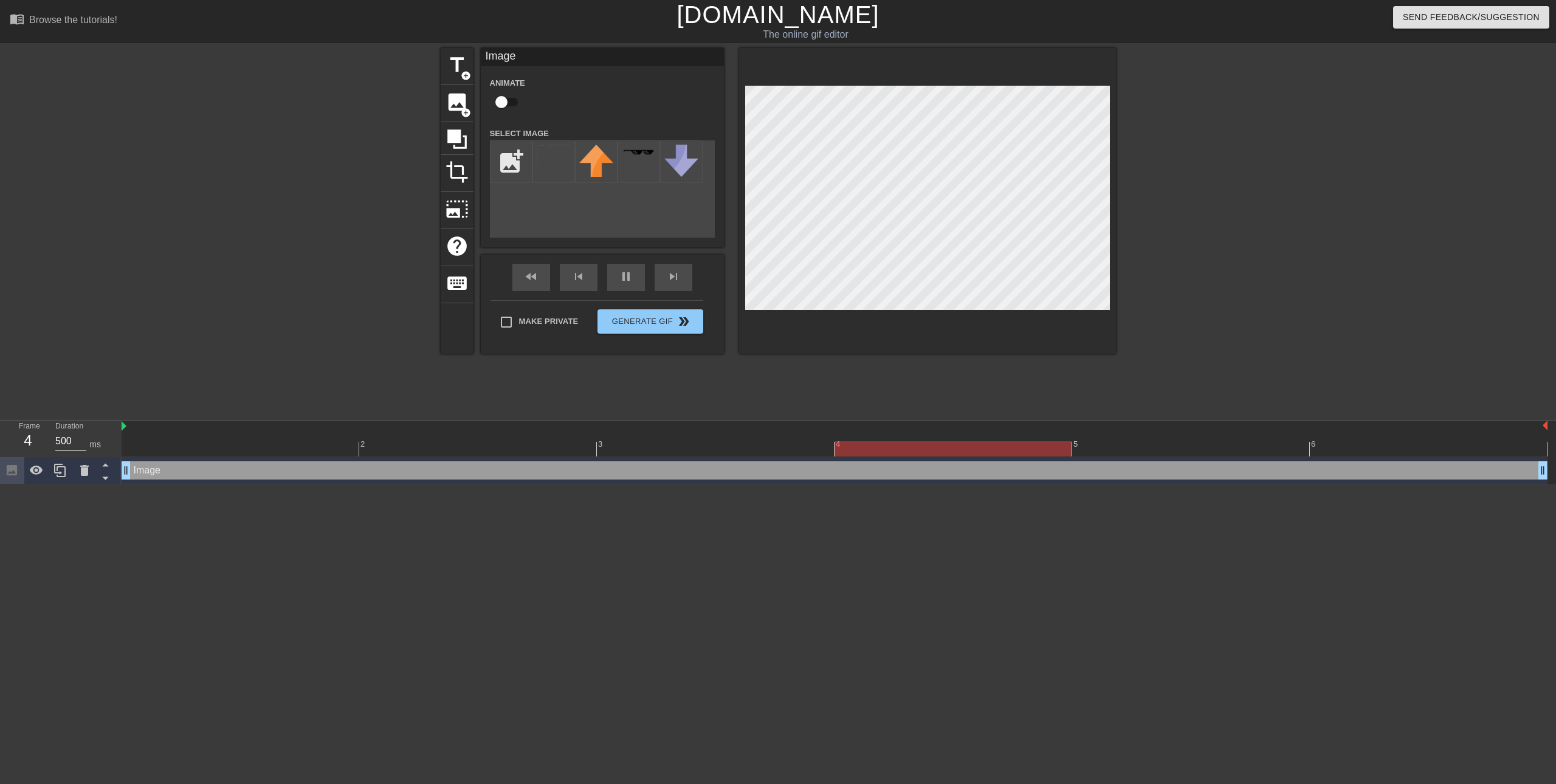
click at [153, 479] on div "Image drag_handle drag_handle" at bounding box center [834, 470] width 1426 height 18
click at [139, 472] on div "Image drag_handle drag_handle" at bounding box center [834, 470] width 1426 height 18
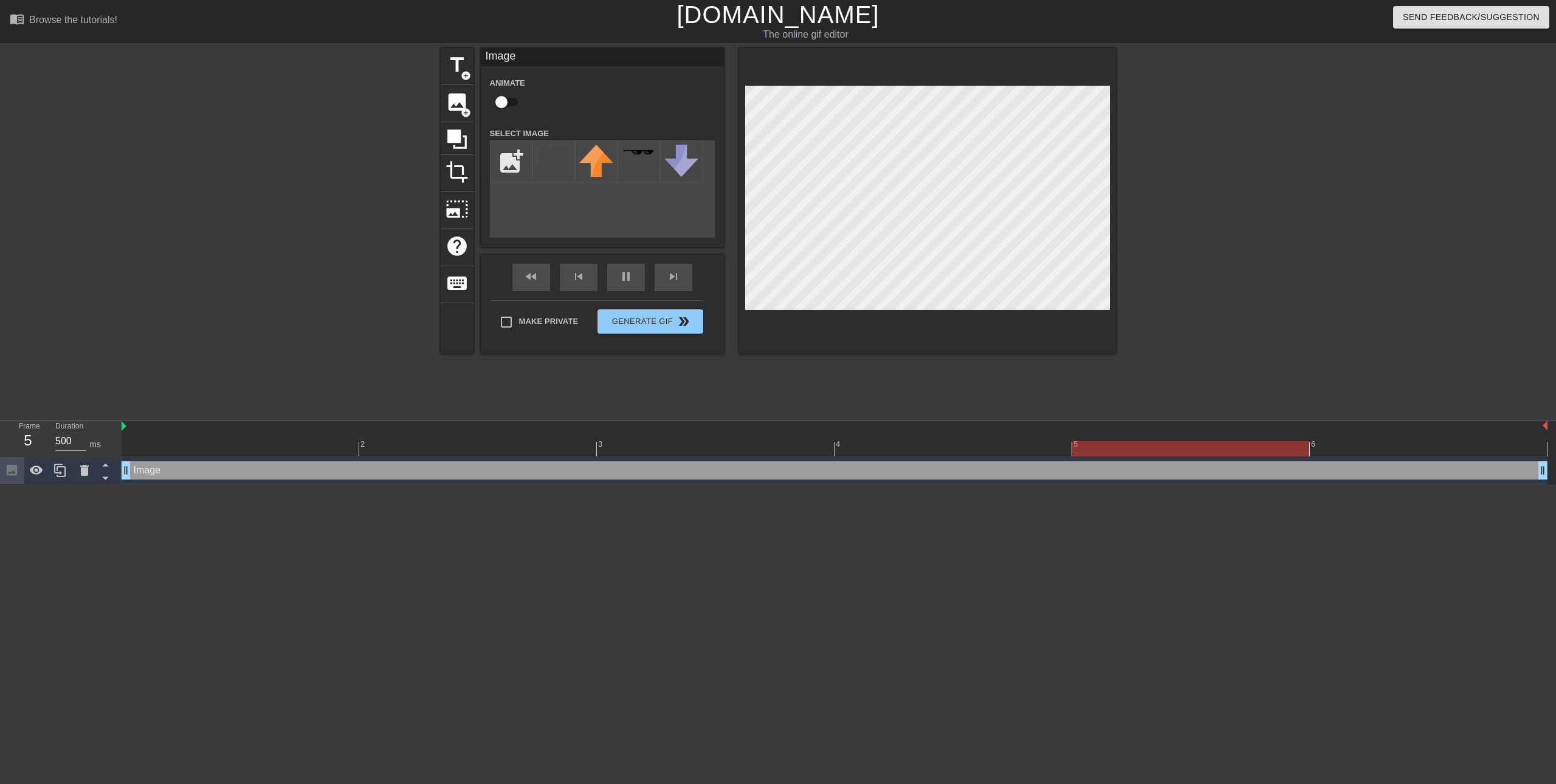
click at [139, 472] on div "Image drag_handle drag_handle" at bounding box center [834, 470] width 1426 height 18
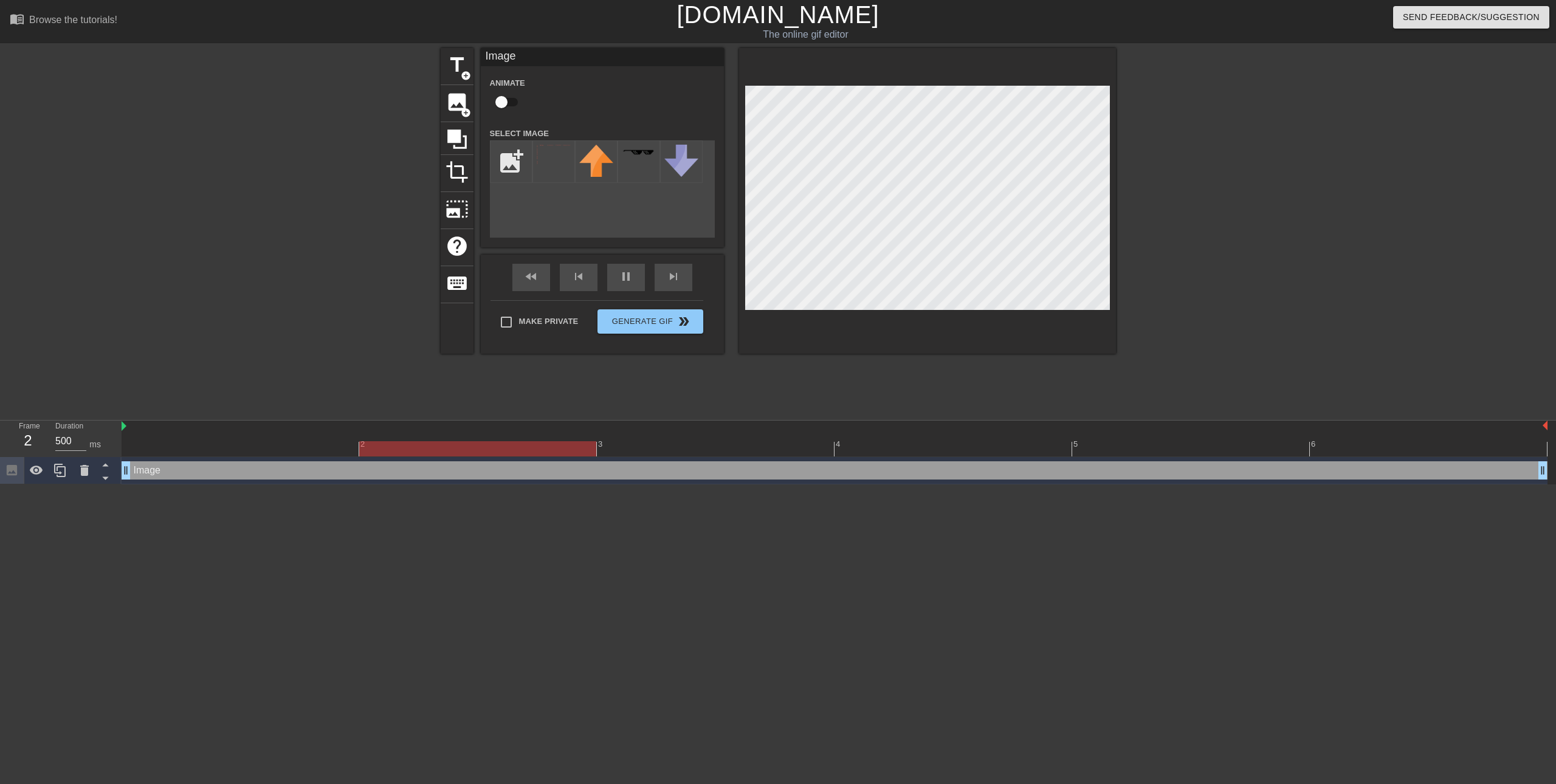
drag, startPoint x: 123, startPoint y: 469, endPoint x: 83, endPoint y: 456, distance: 42.1
click at [83, 456] on div "Frame 2 Duration 500 ms 2 3 4 5 6 Image drag_handle drag_handle" at bounding box center [778, 453] width 1556 height 64
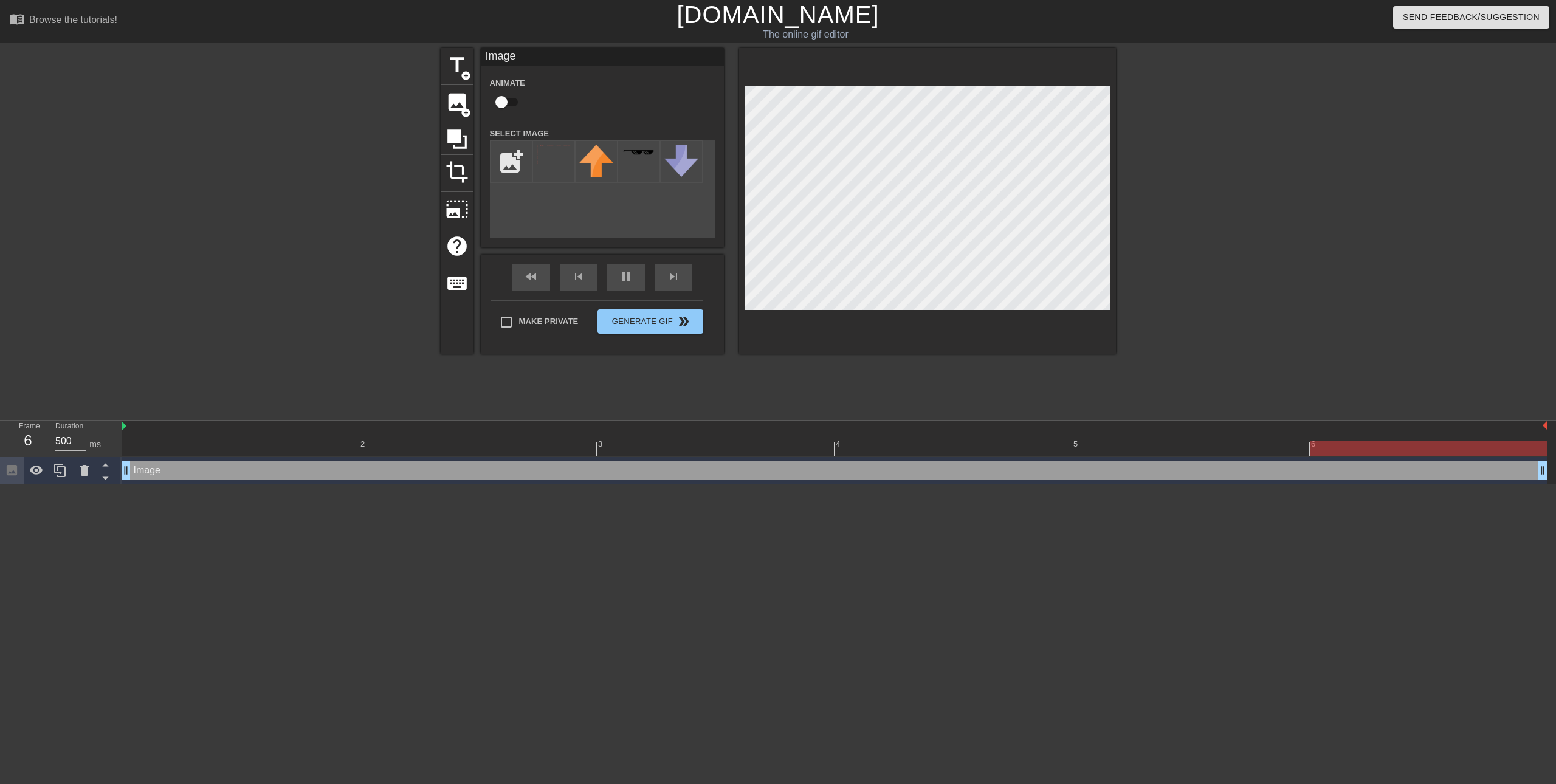
click at [1407, 465] on div "Image drag_handle drag_handle" at bounding box center [834, 470] width 1426 height 18
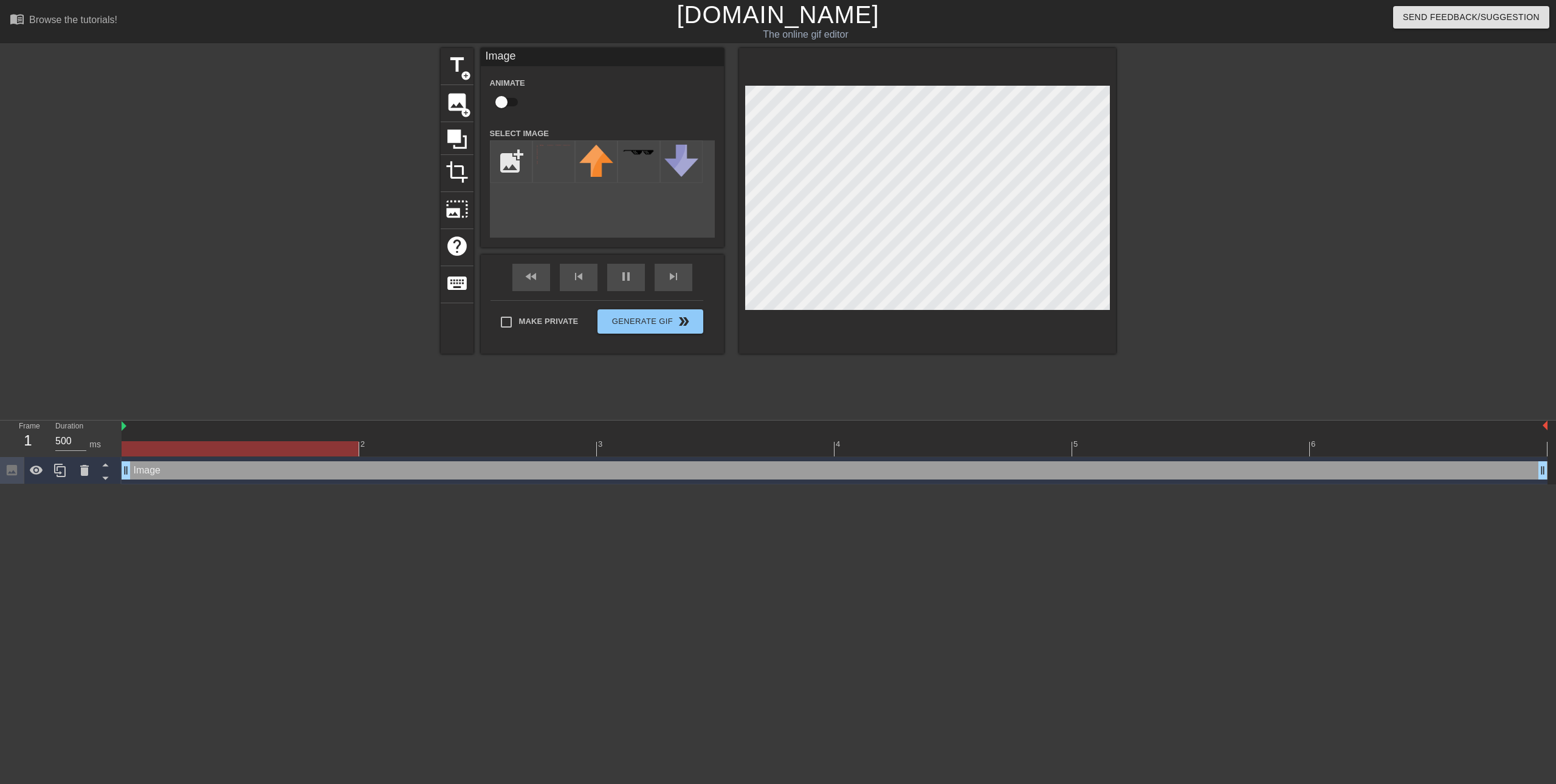
click at [1407, 465] on div "Image drag_handle drag_handle" at bounding box center [834, 470] width 1426 height 18
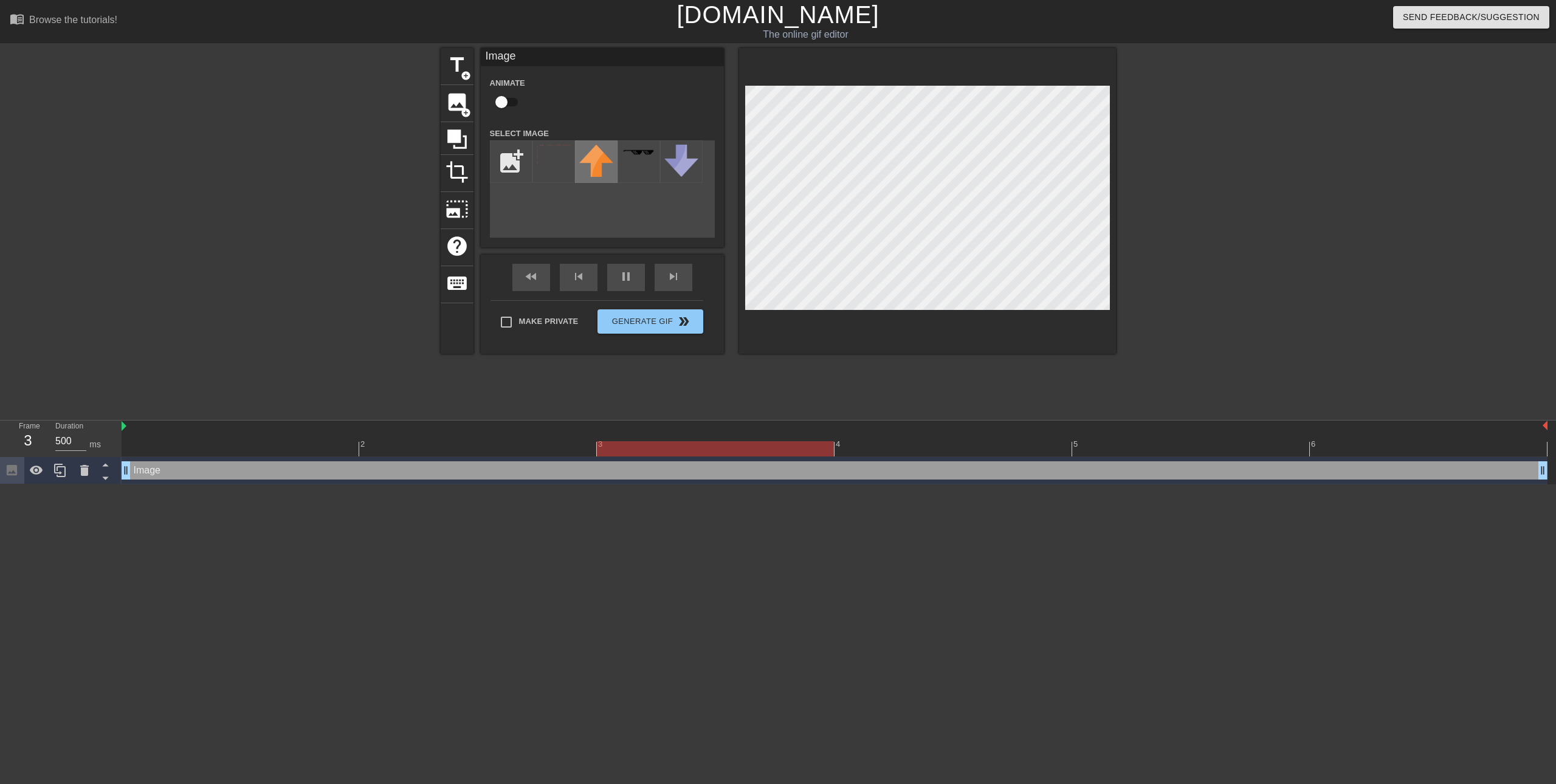
click at [596, 163] on img at bounding box center [596, 160] width 34 height 32
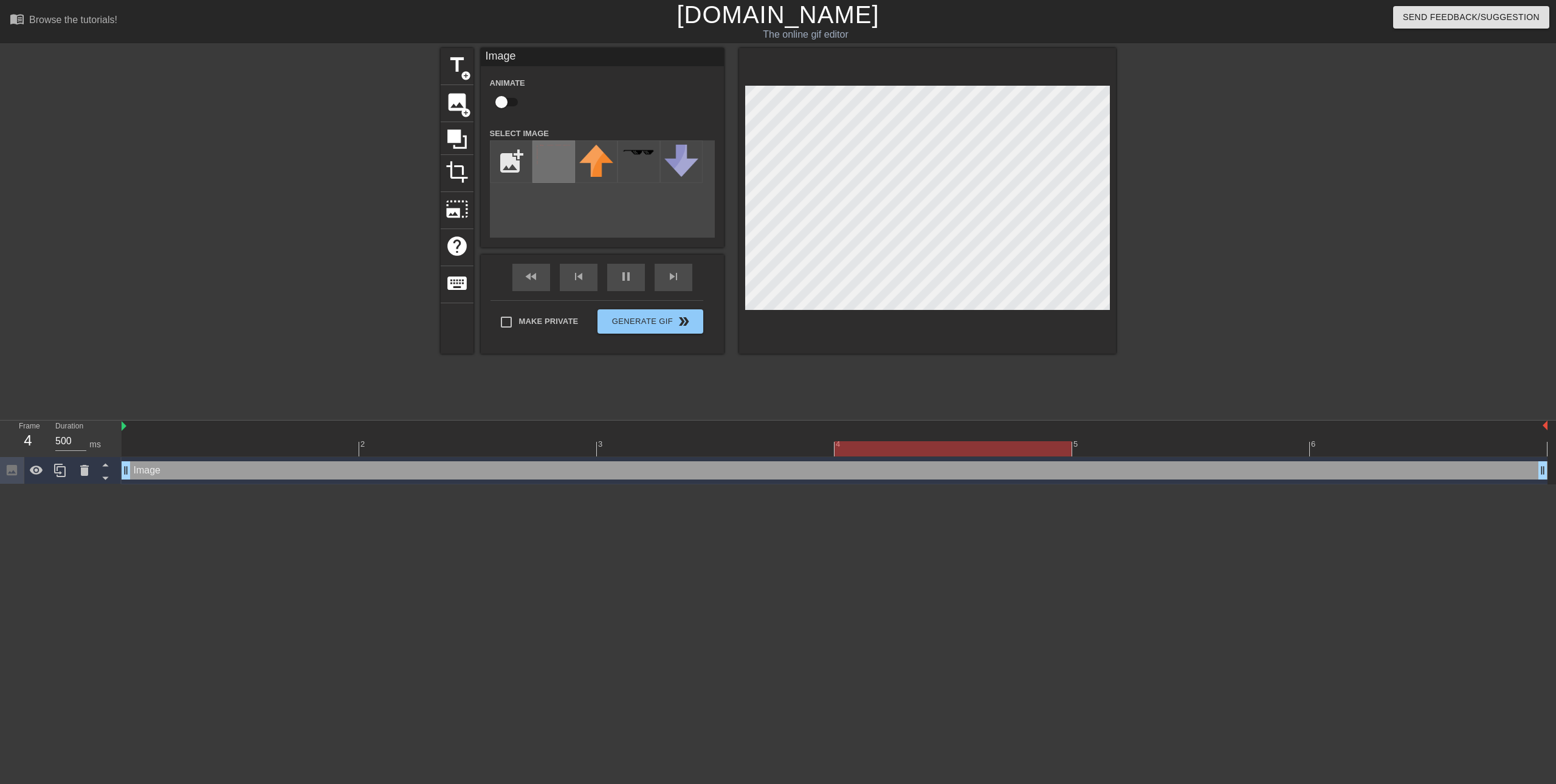
click at [539, 160] on img at bounding box center [554, 155] width 34 height 21
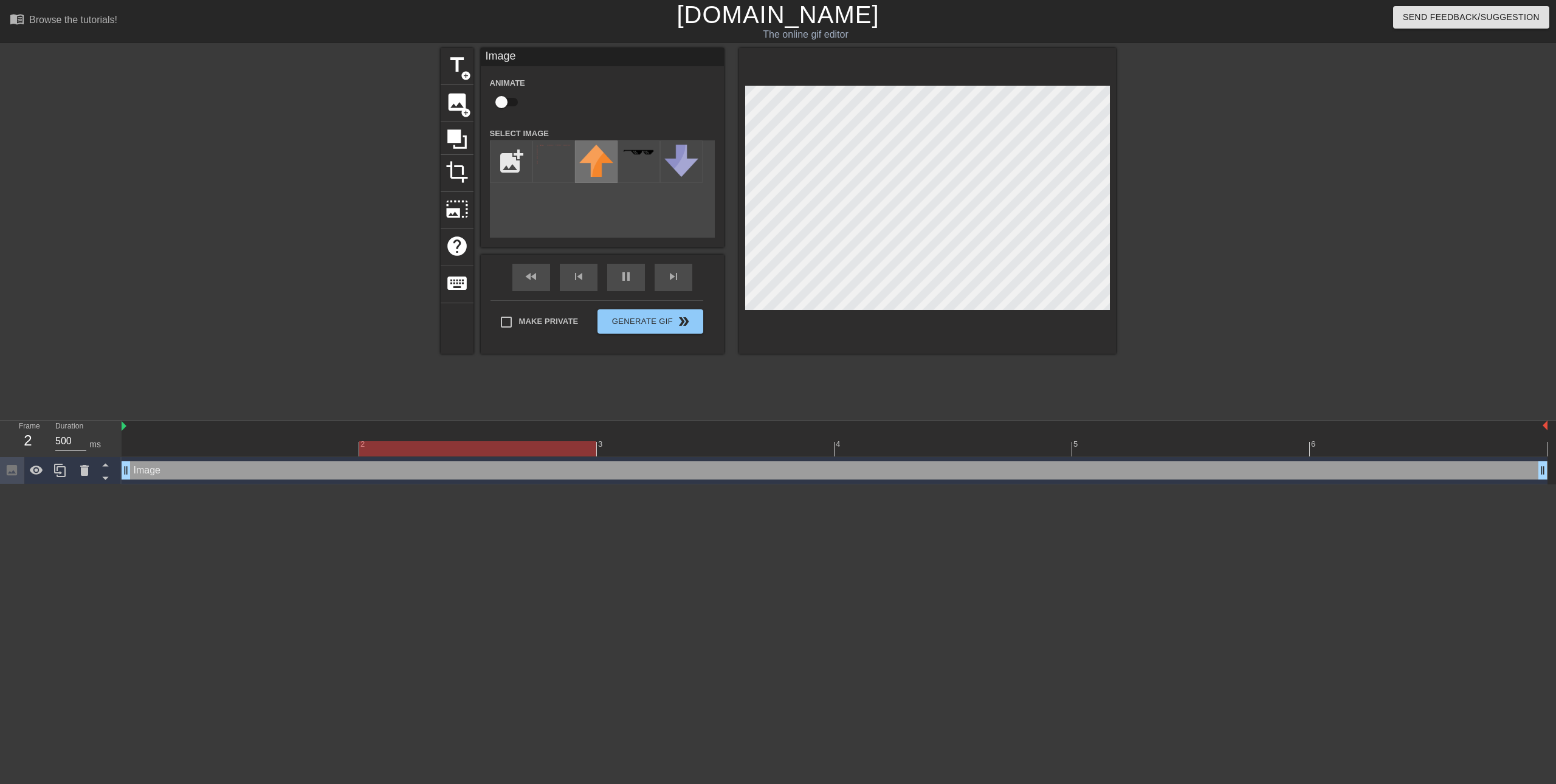
click at [585, 165] on img at bounding box center [596, 160] width 34 height 32
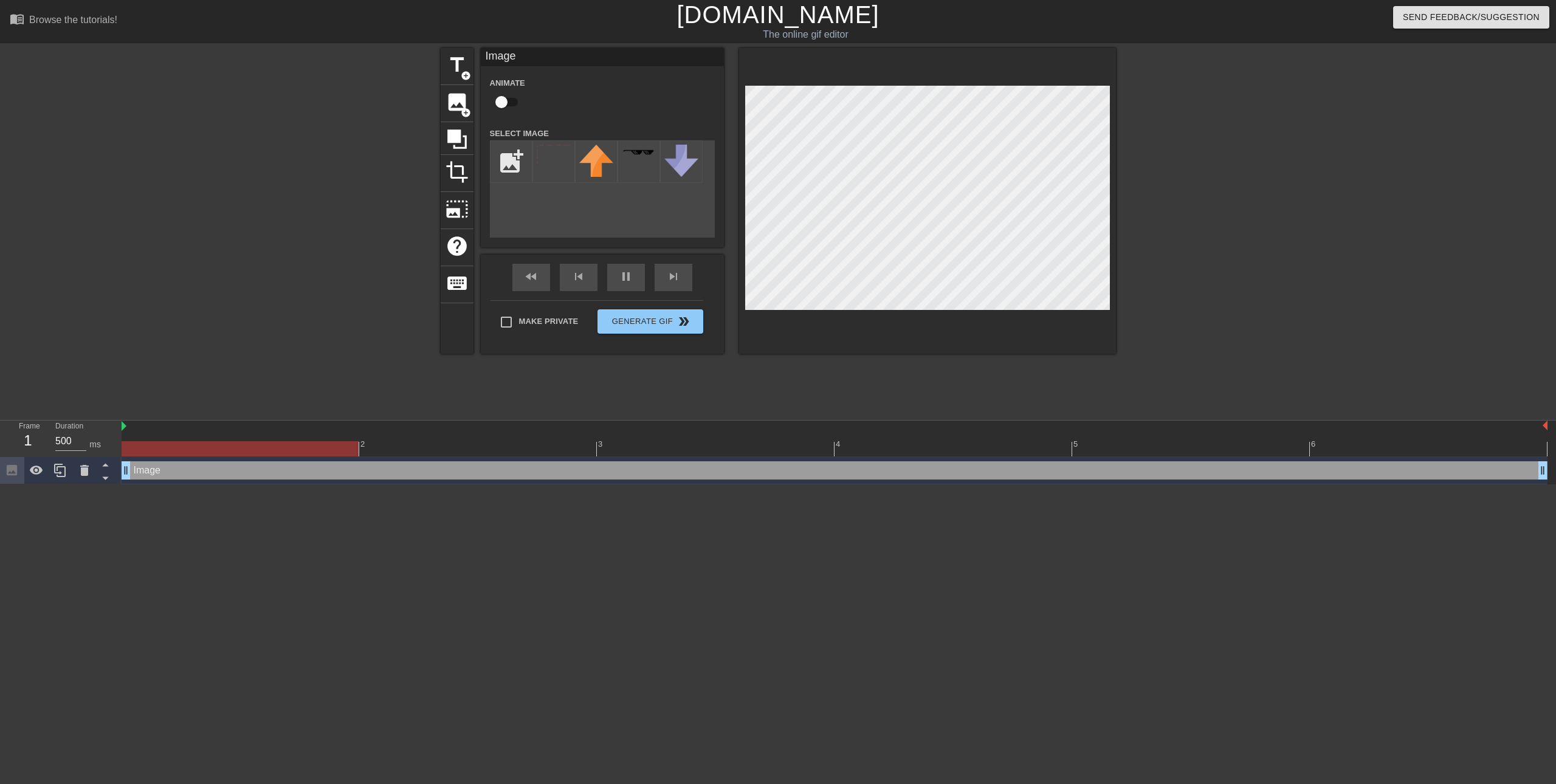
click at [1213, 65] on div "title add_circle image add_circle crop photo_size_select_large help keyboard Im…" at bounding box center [778, 231] width 1556 height 365
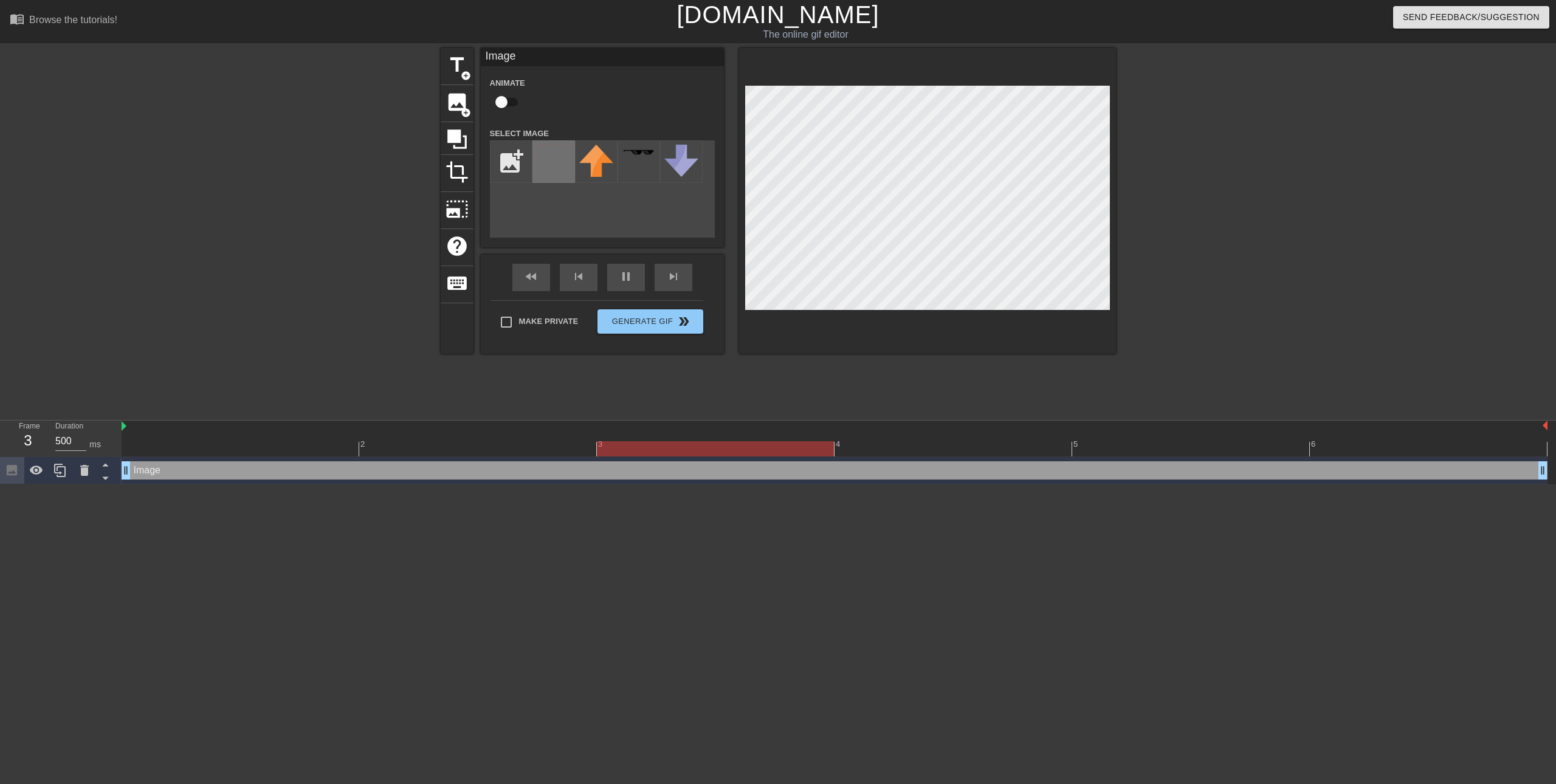
click at [556, 159] on img at bounding box center [554, 155] width 34 height 21
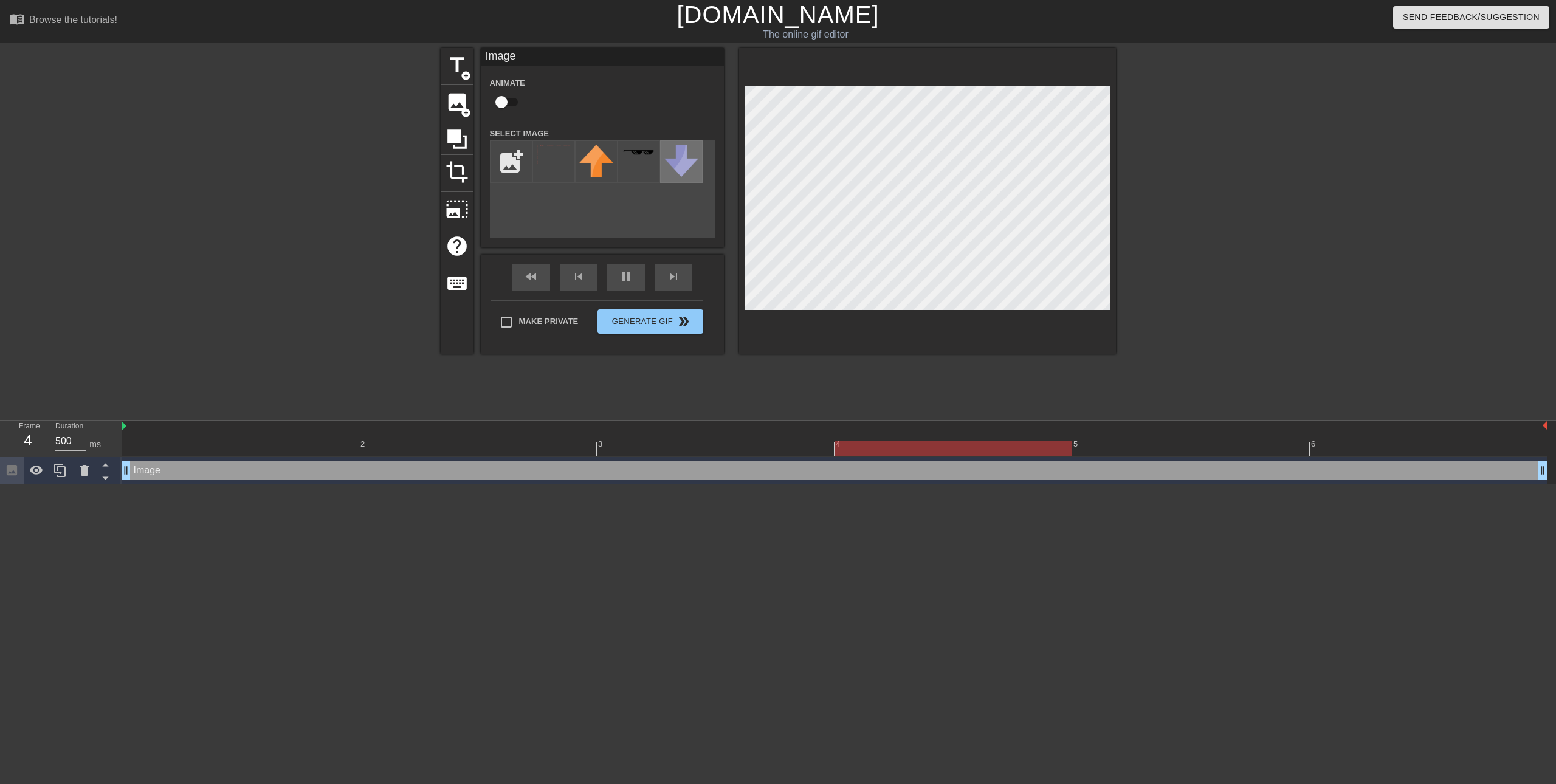
click at [693, 158] on img at bounding box center [682, 160] width 34 height 32
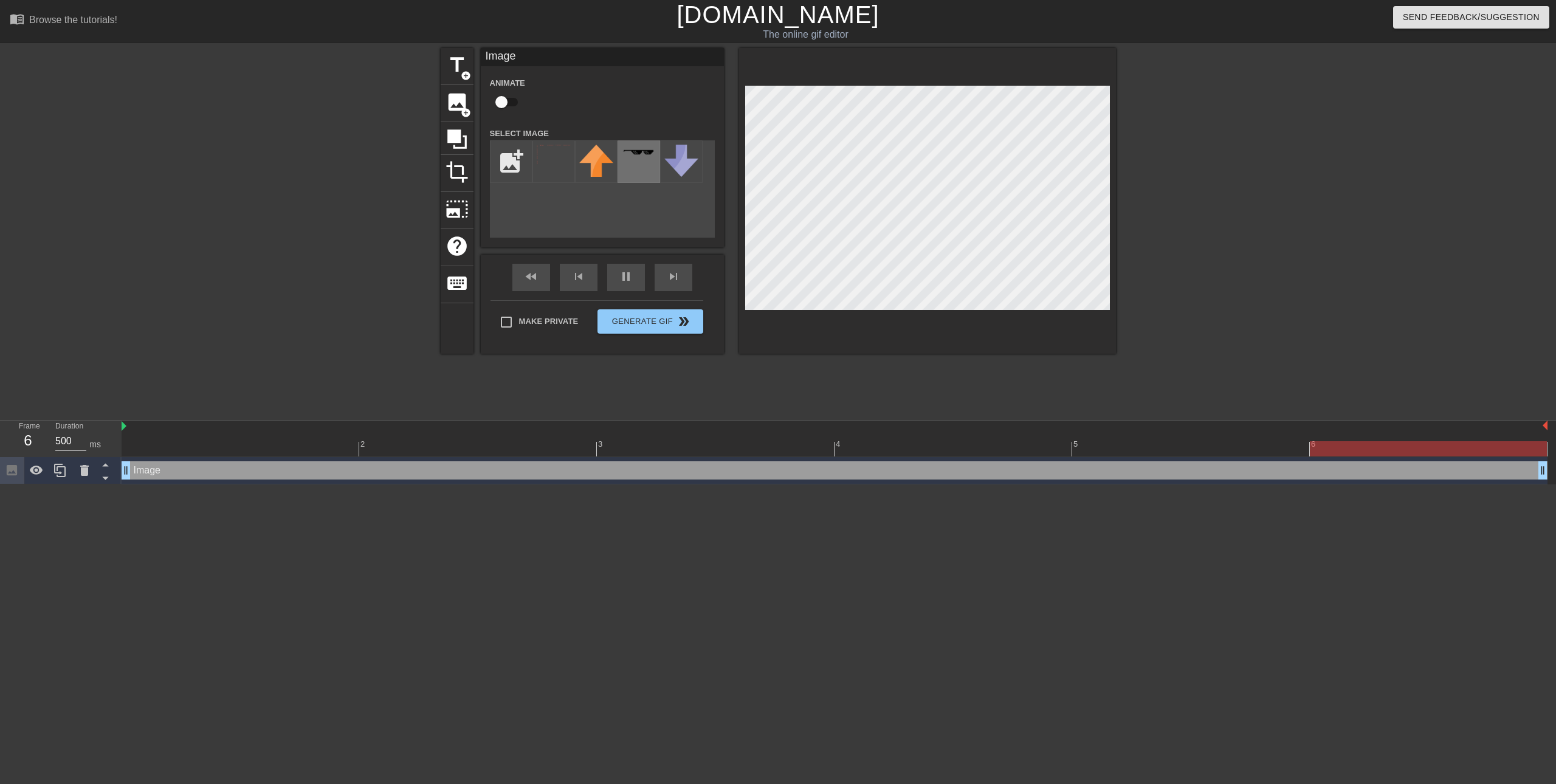
click at [646, 156] on img at bounding box center [639, 152] width 34 height 7
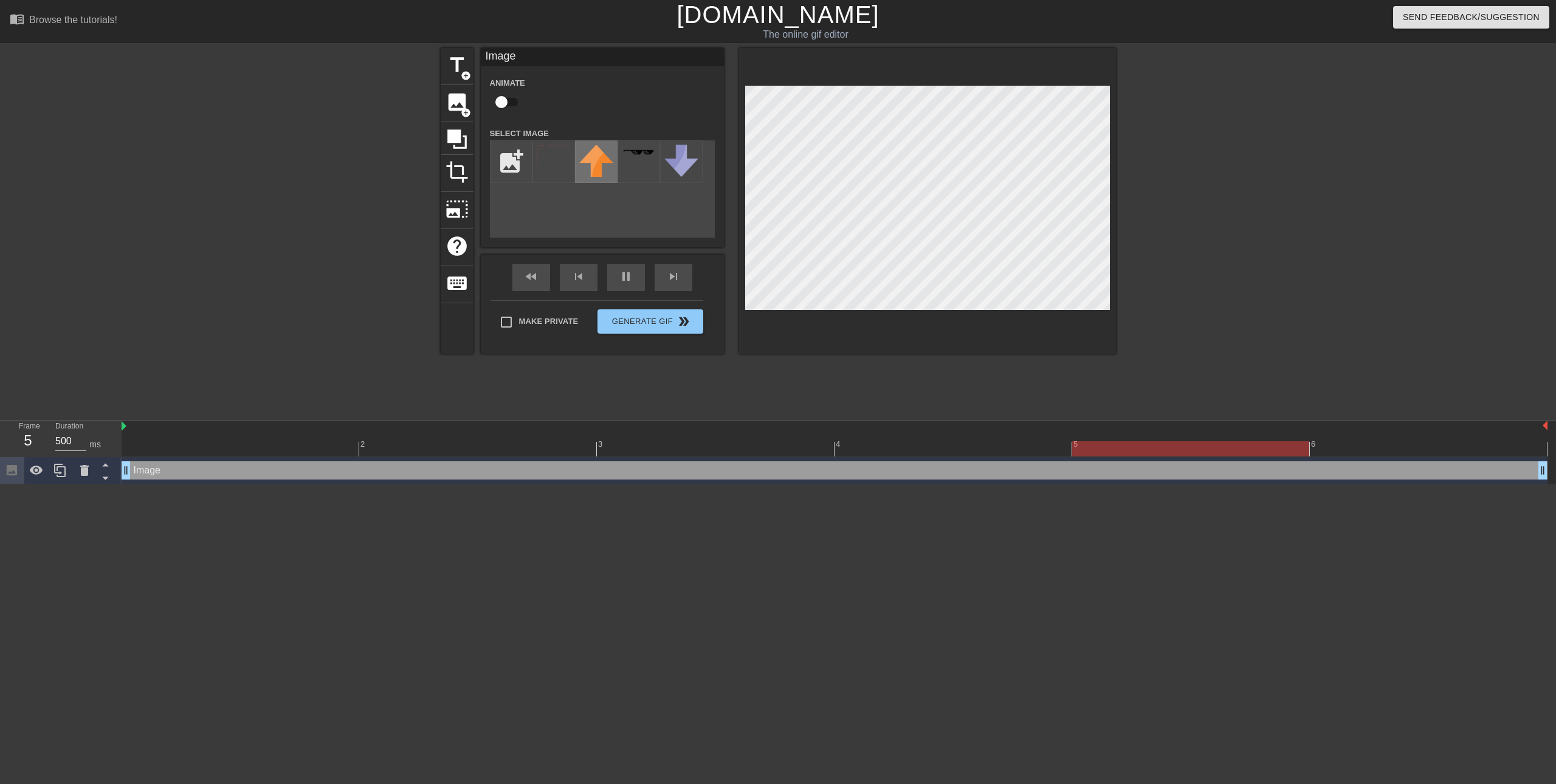
click at [585, 170] on img at bounding box center [596, 160] width 34 height 32
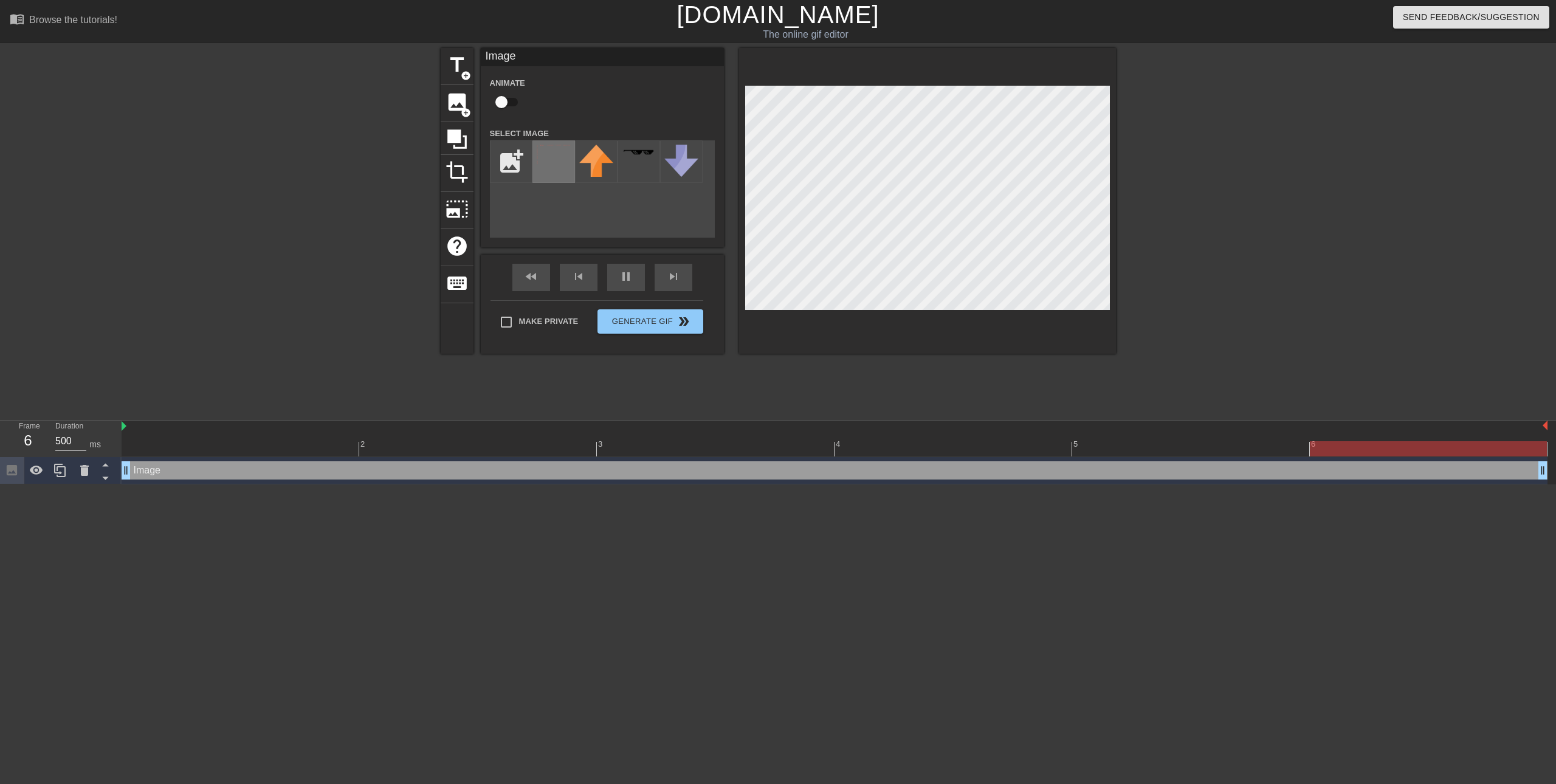
click at [543, 170] on div at bounding box center [553, 161] width 42 height 42
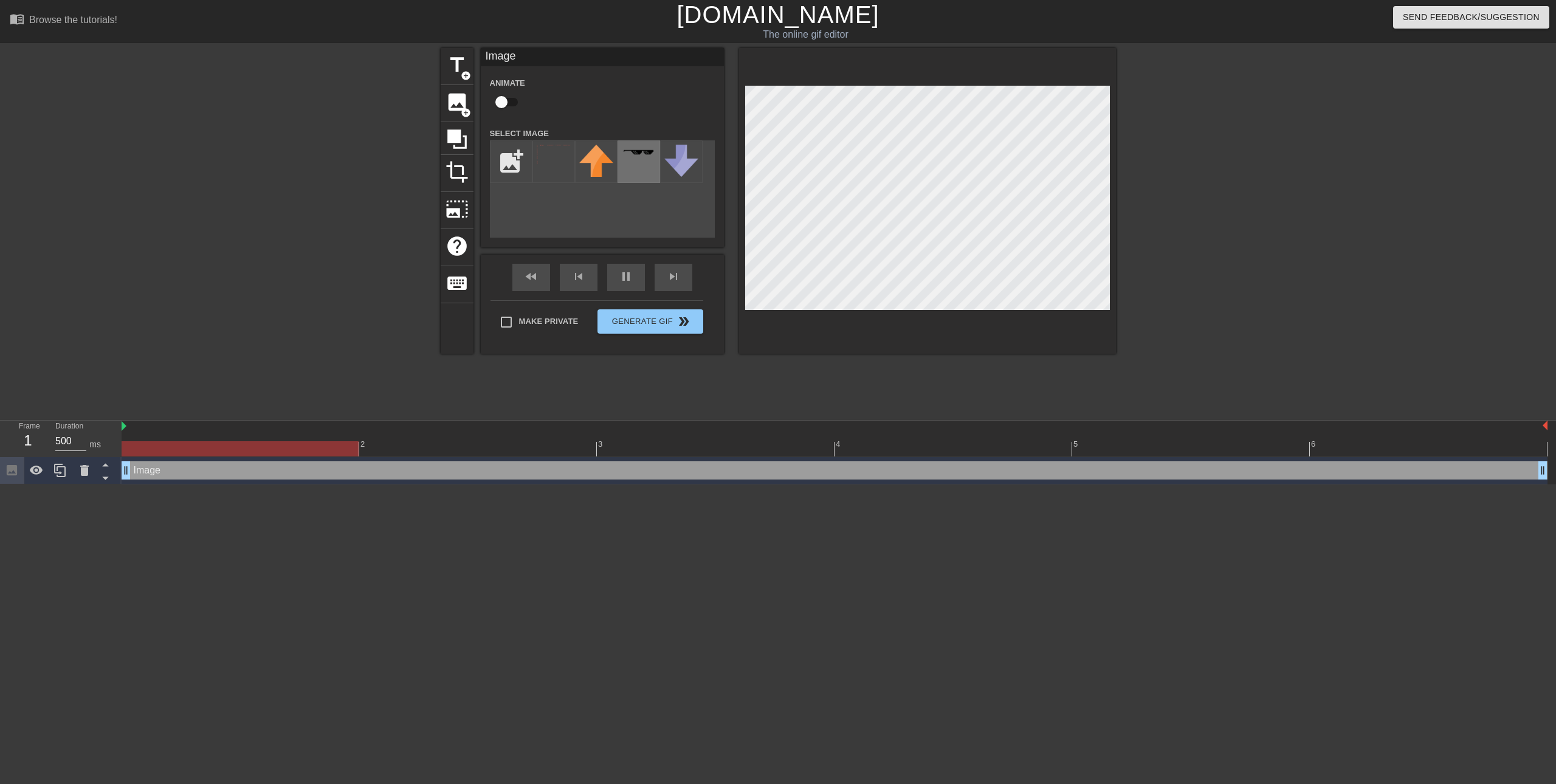
click at [645, 163] on div at bounding box center [639, 161] width 42 height 42
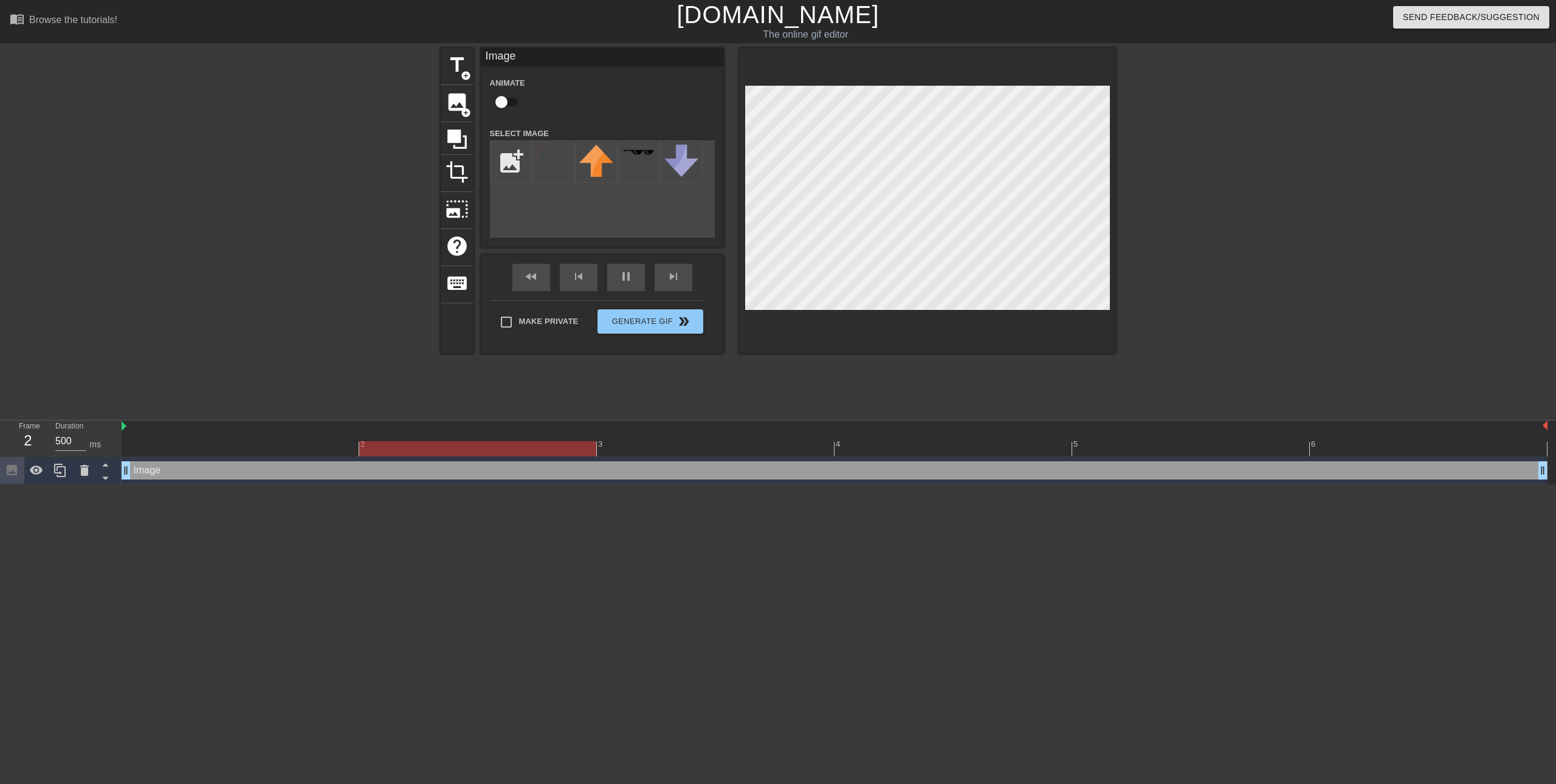
click at [1193, 231] on div "title add_circle image add_circle crop photo_size_select_large help keyboard Im…" at bounding box center [778, 231] width 1556 height 365
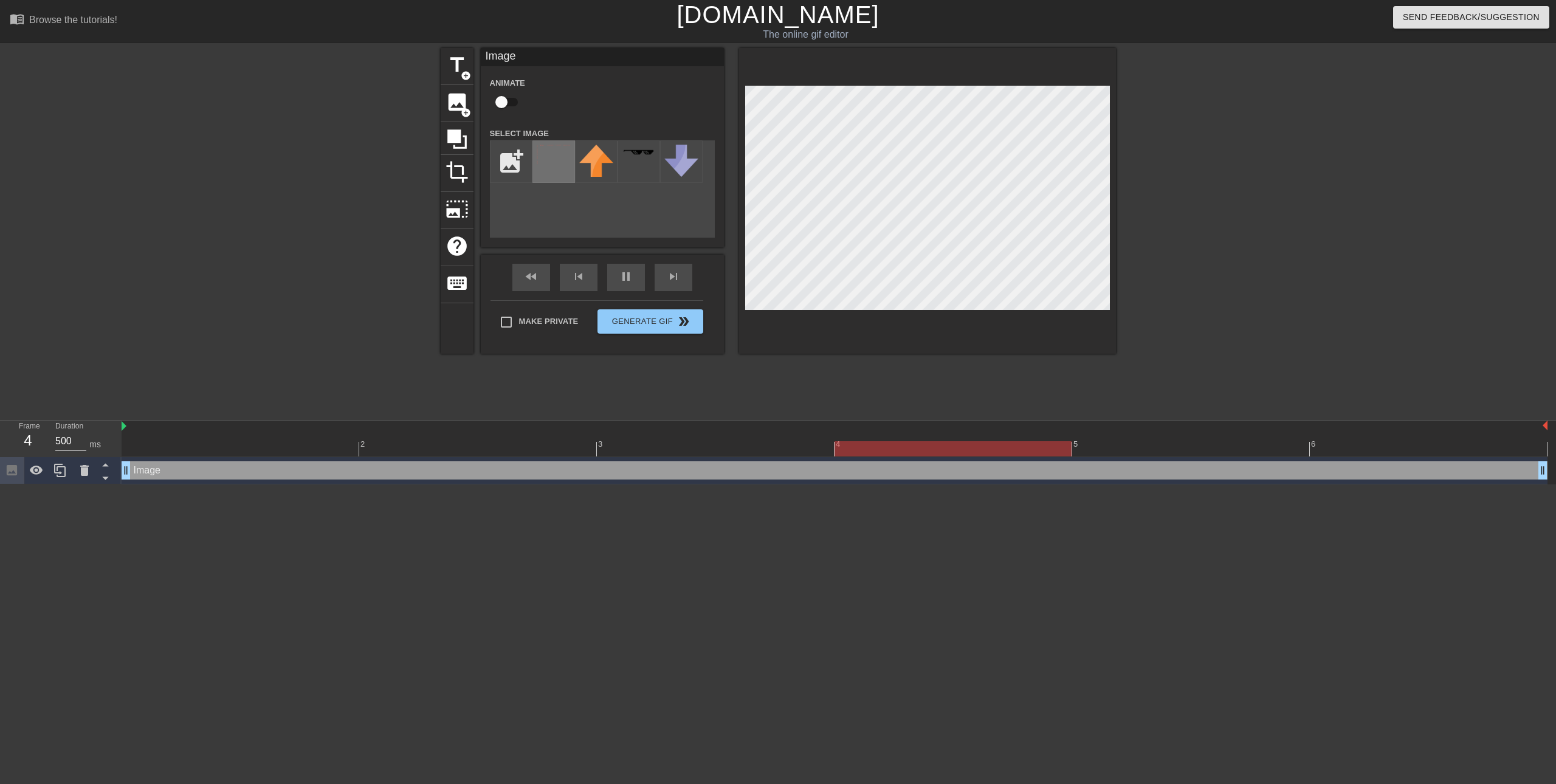
click at [540, 158] on img at bounding box center [554, 155] width 34 height 21
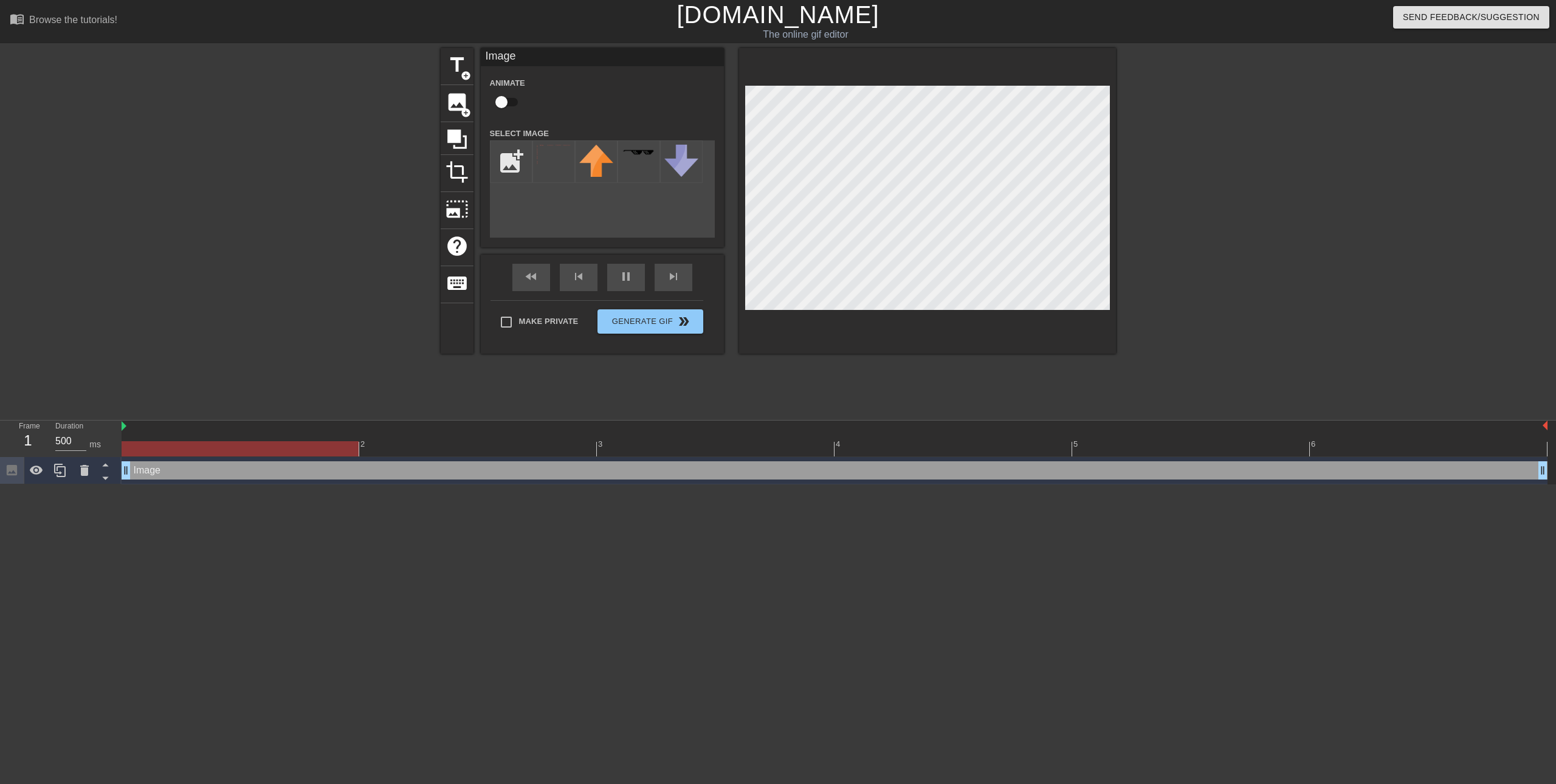
click at [1101, 397] on div "title add_circle image add_circle crop photo_size_select_large help keyboard Im…" at bounding box center [778, 231] width 676 height 365
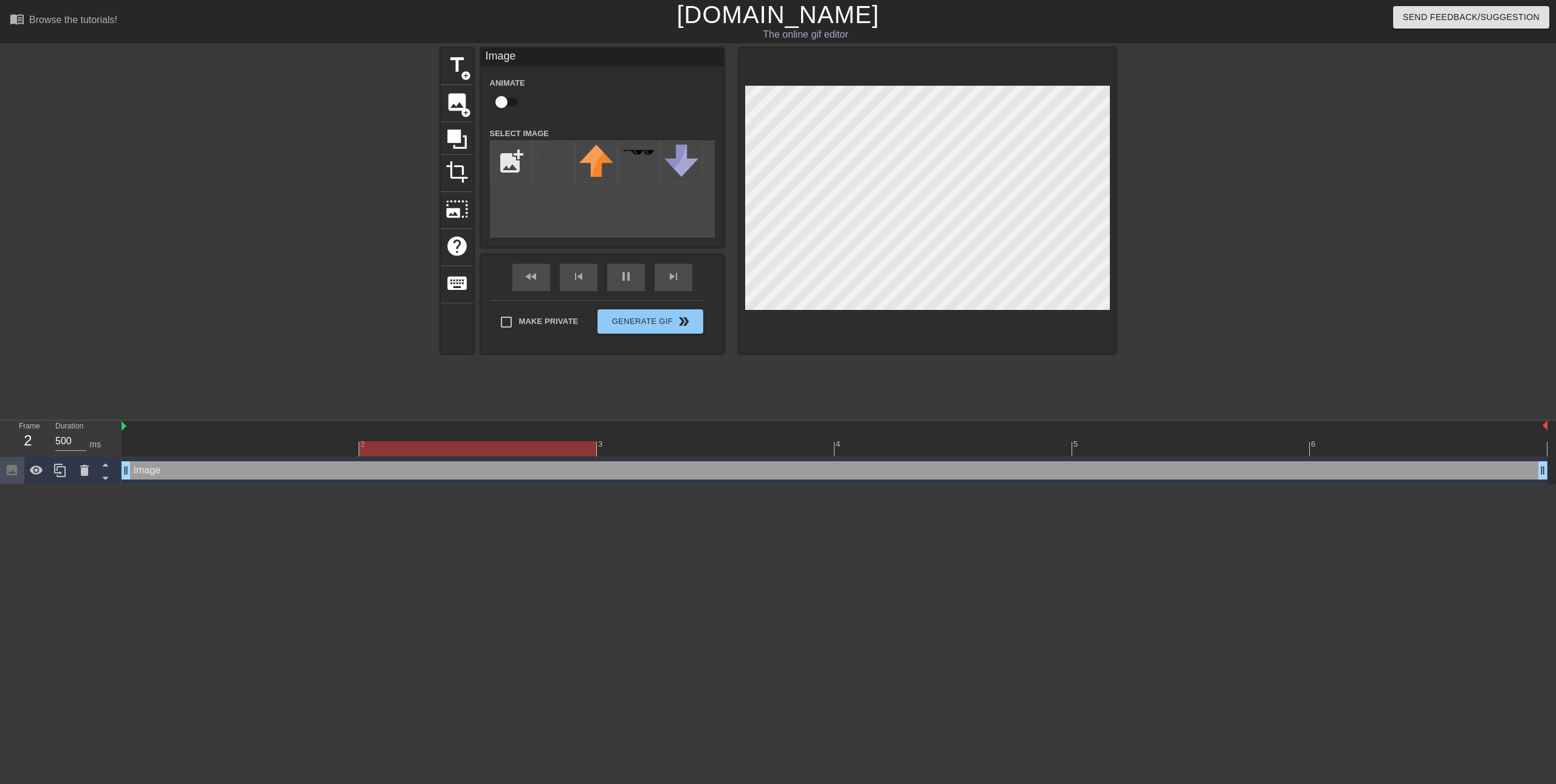
click at [977, 322] on div at bounding box center [928, 201] width 377 height 306
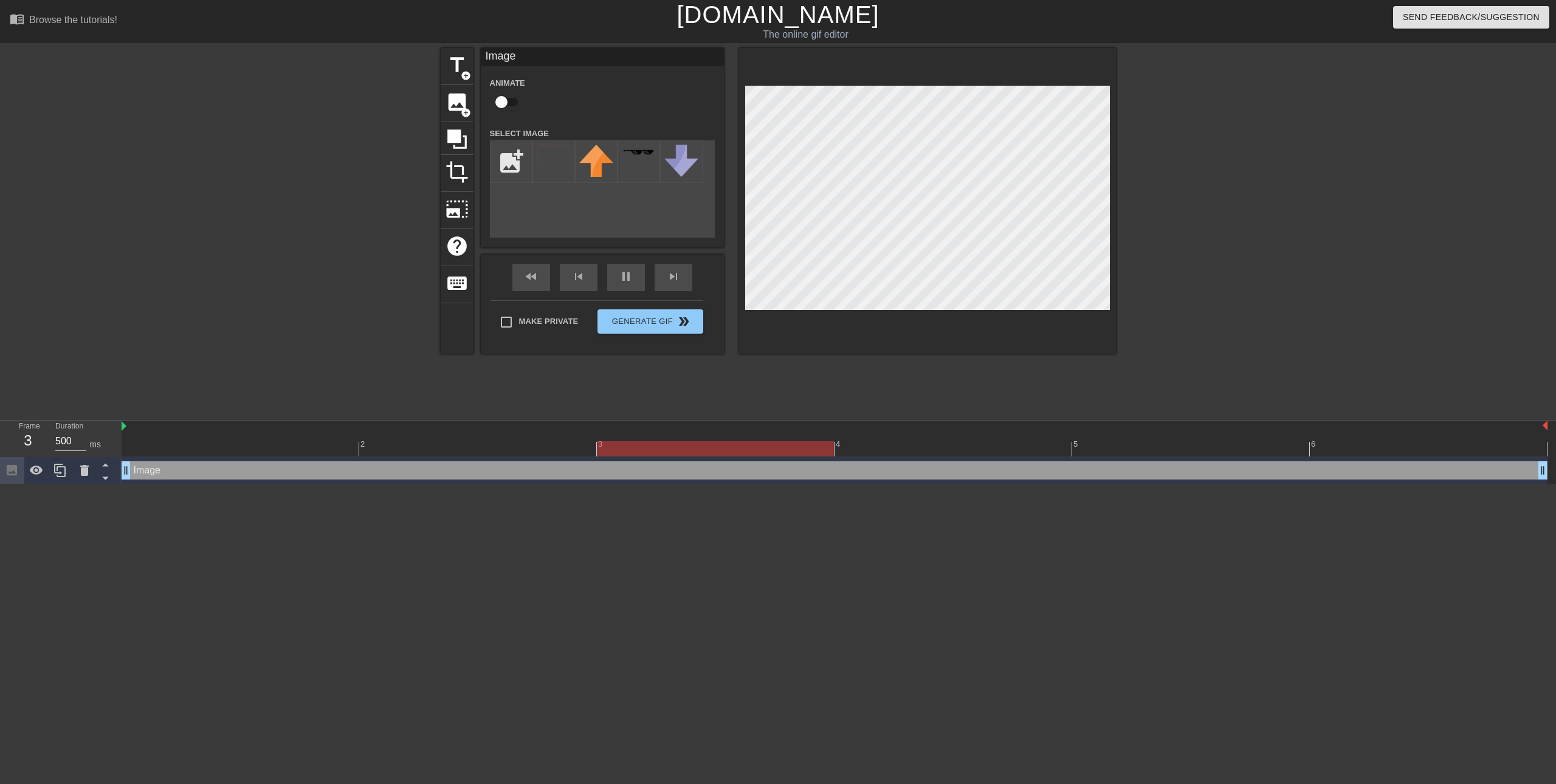
click at [942, 311] on div at bounding box center [928, 201] width 377 height 306
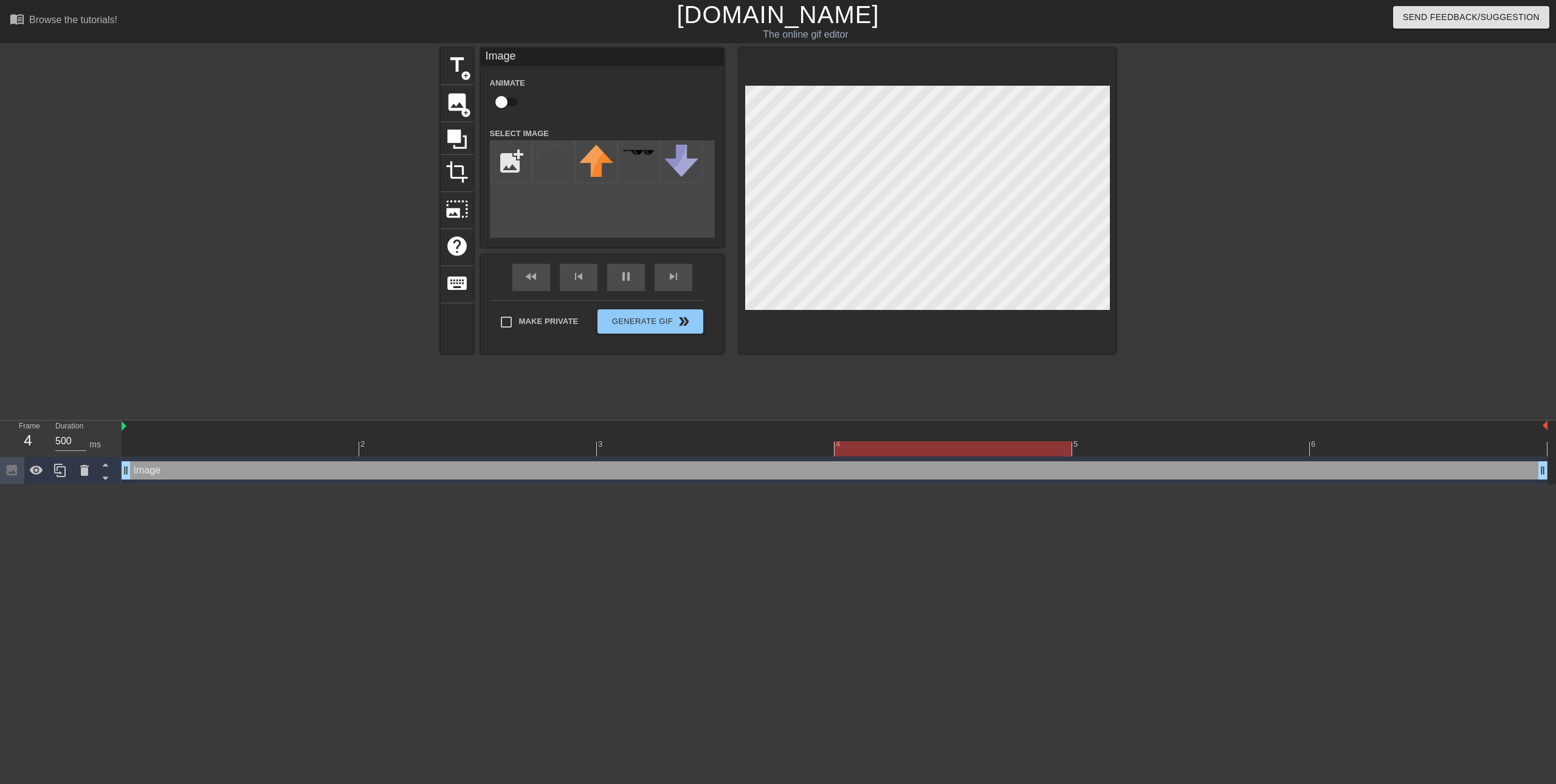
click at [942, 313] on div at bounding box center [928, 201] width 377 height 306
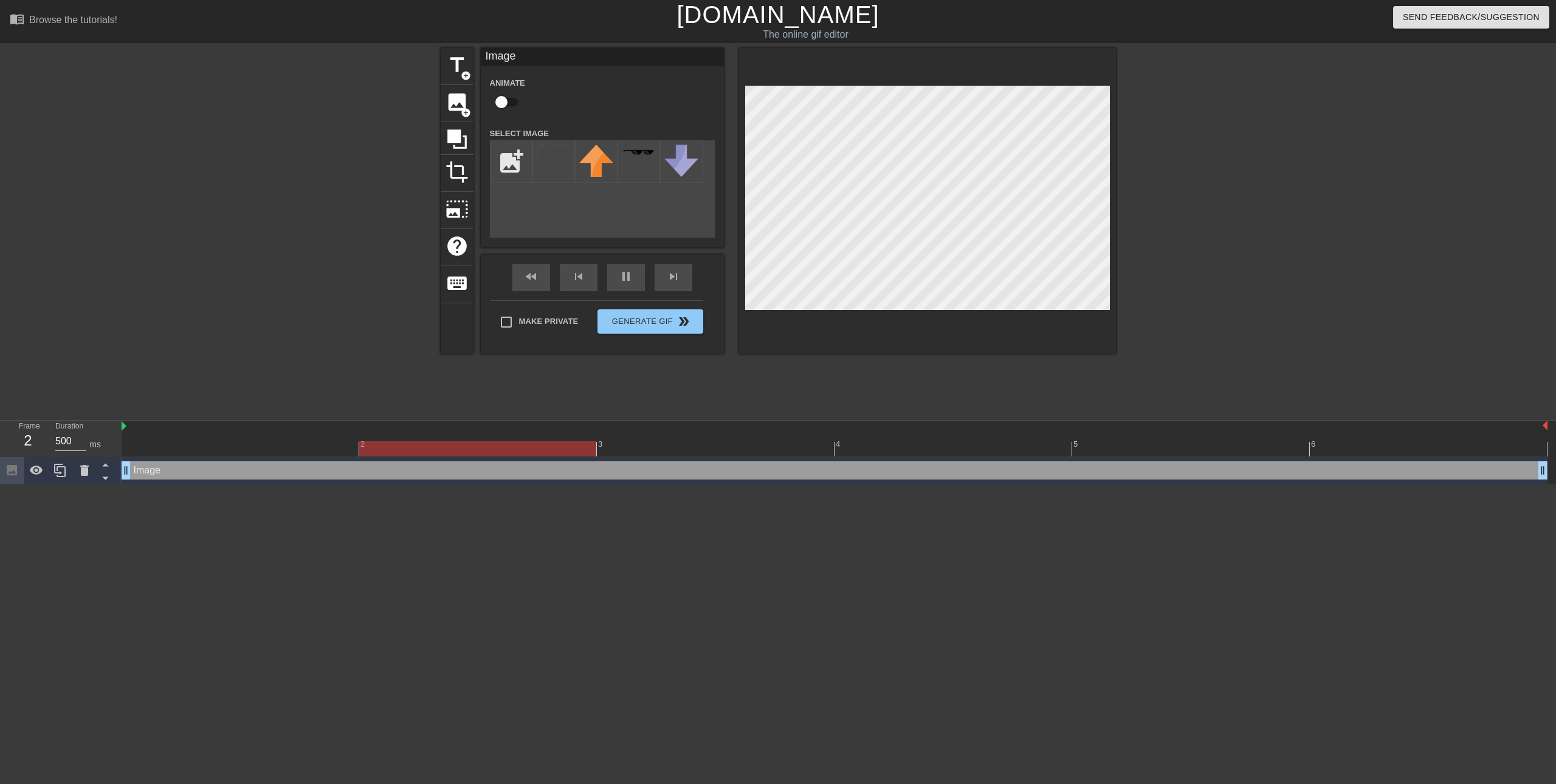
click at [1120, 279] on div "title add_circle image add_circle crop photo_size_select_large help keyboard Im…" at bounding box center [778, 231] width 1556 height 365
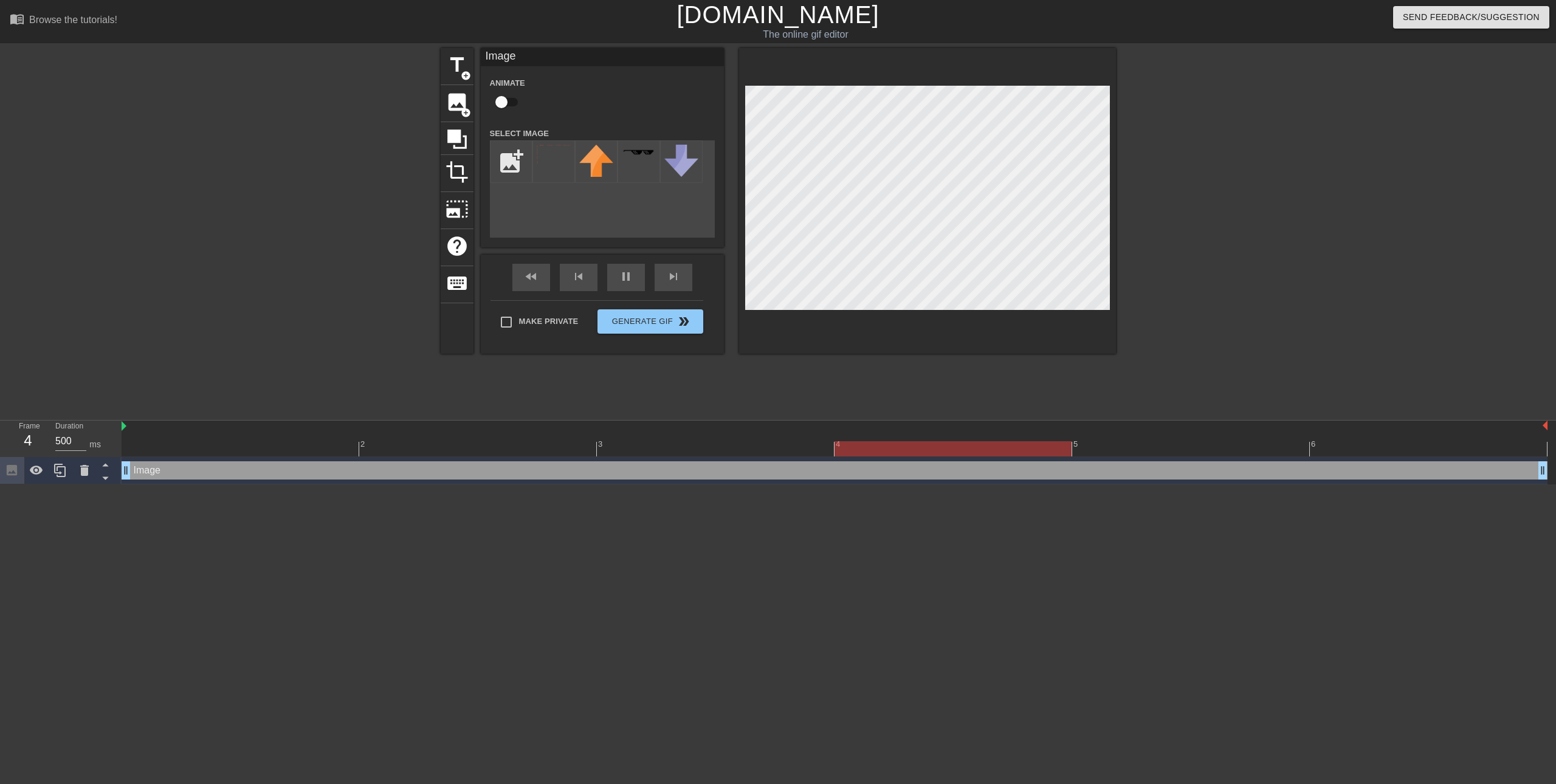
click at [900, 84] on div at bounding box center [928, 201] width 377 height 306
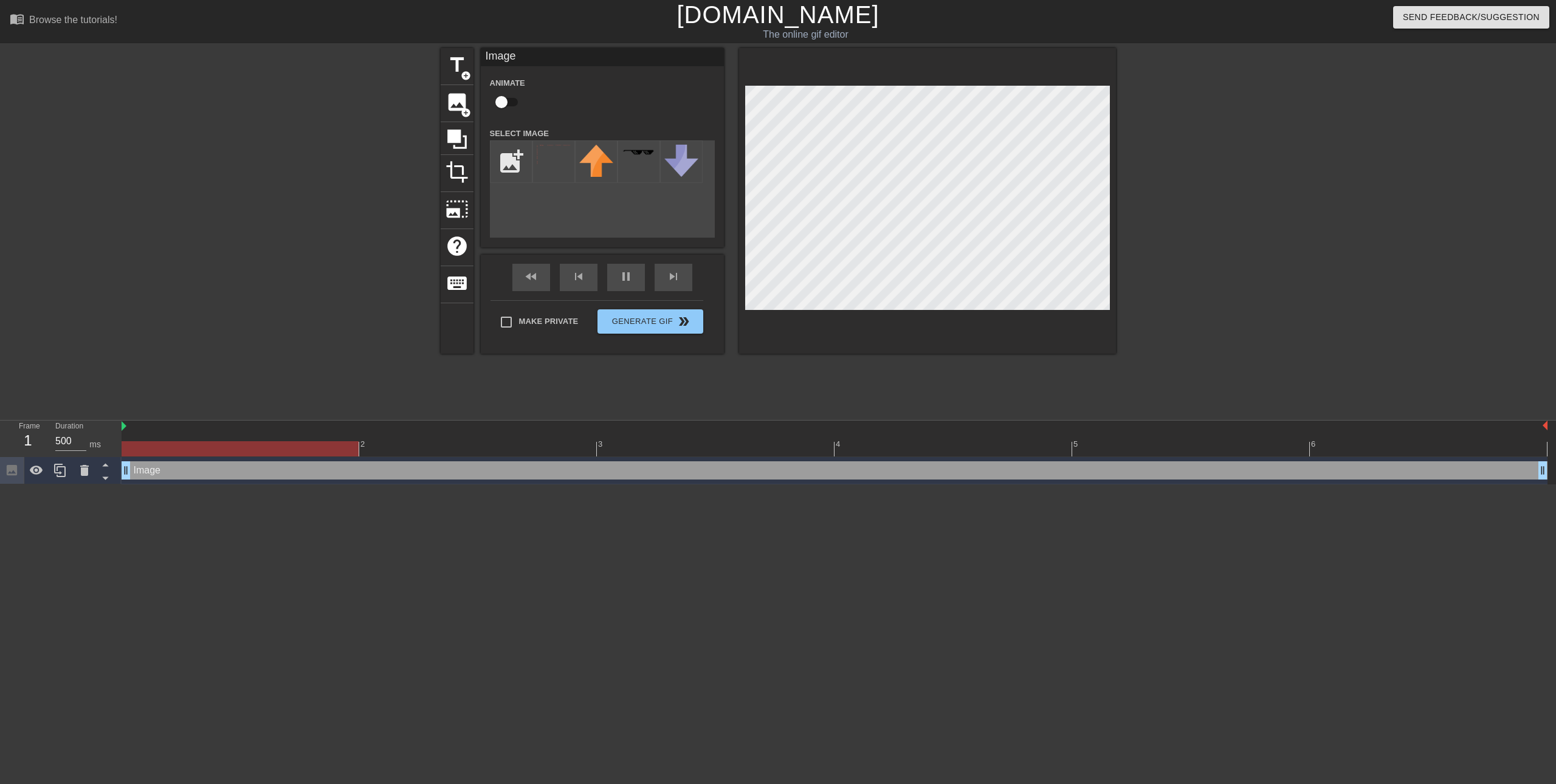
click at [719, 402] on div "title add_circle image add_circle crop photo_size_select_large help keyboard Im…" at bounding box center [778, 231] width 676 height 365
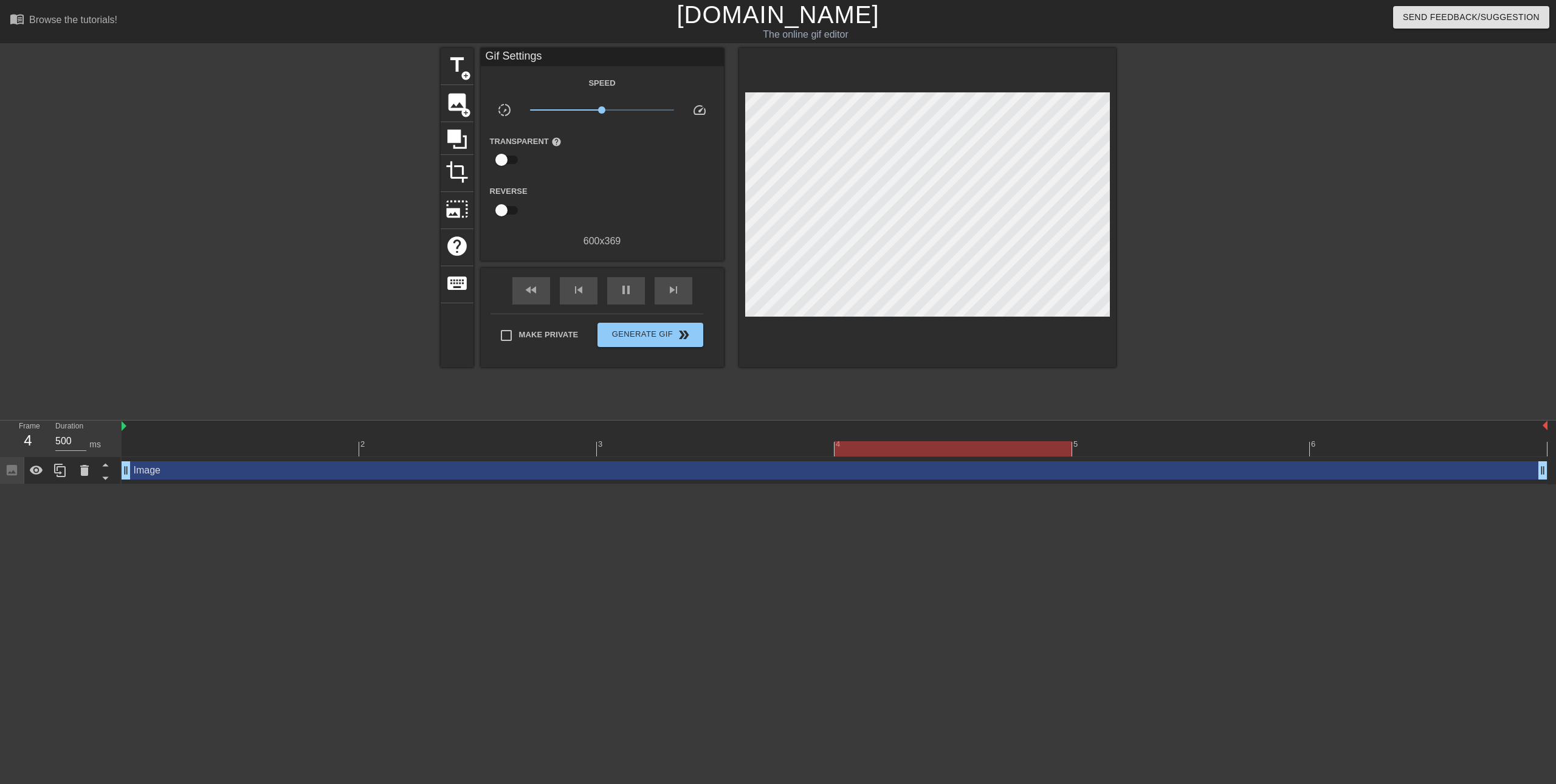
click at [1120, 408] on div "title add_circle image add_circle crop photo_size_select_large help keyboard Gi…" at bounding box center [778, 231] width 1556 height 365
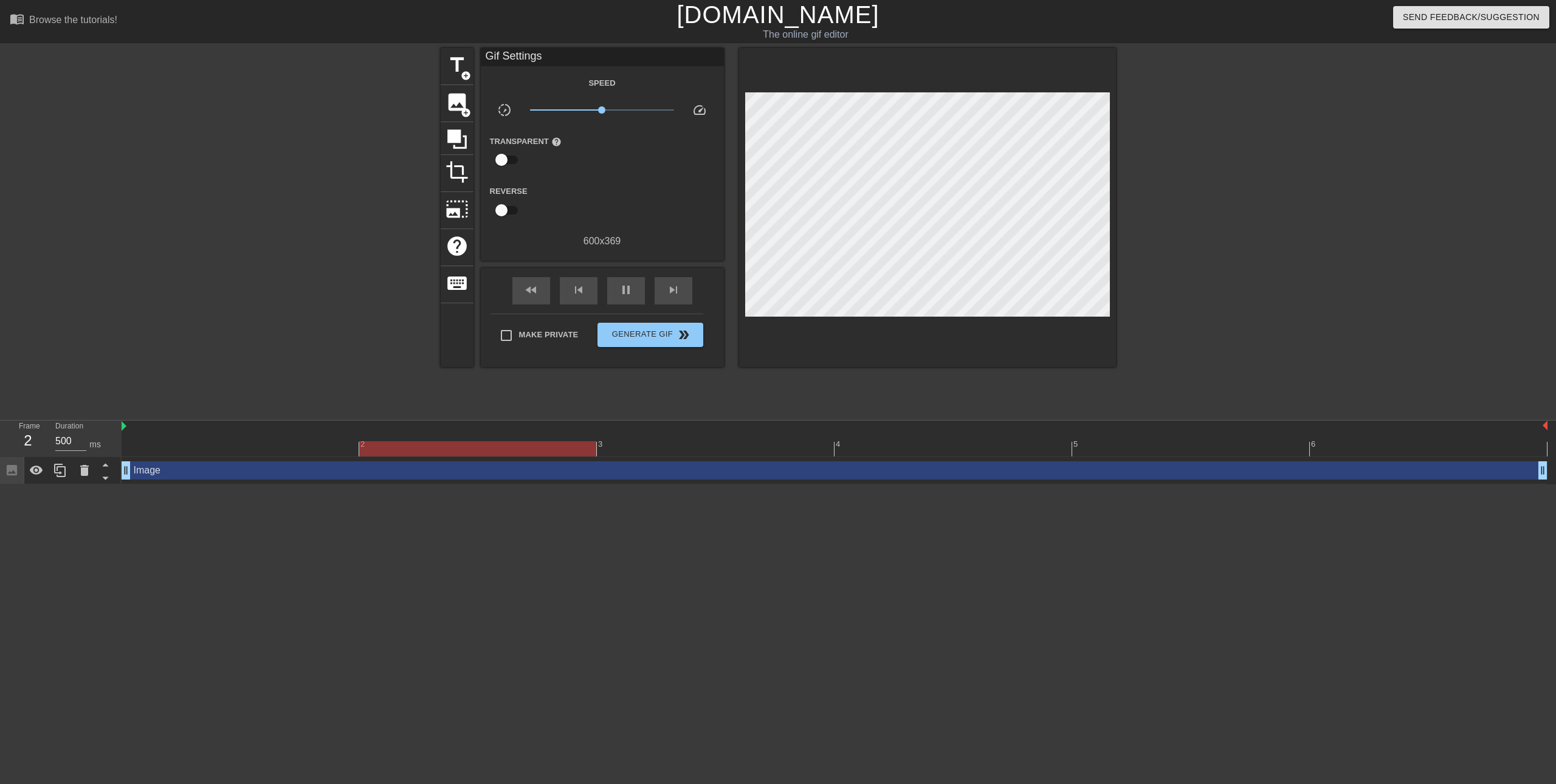
click at [306, 123] on div at bounding box center [335, 231] width 182 height 365
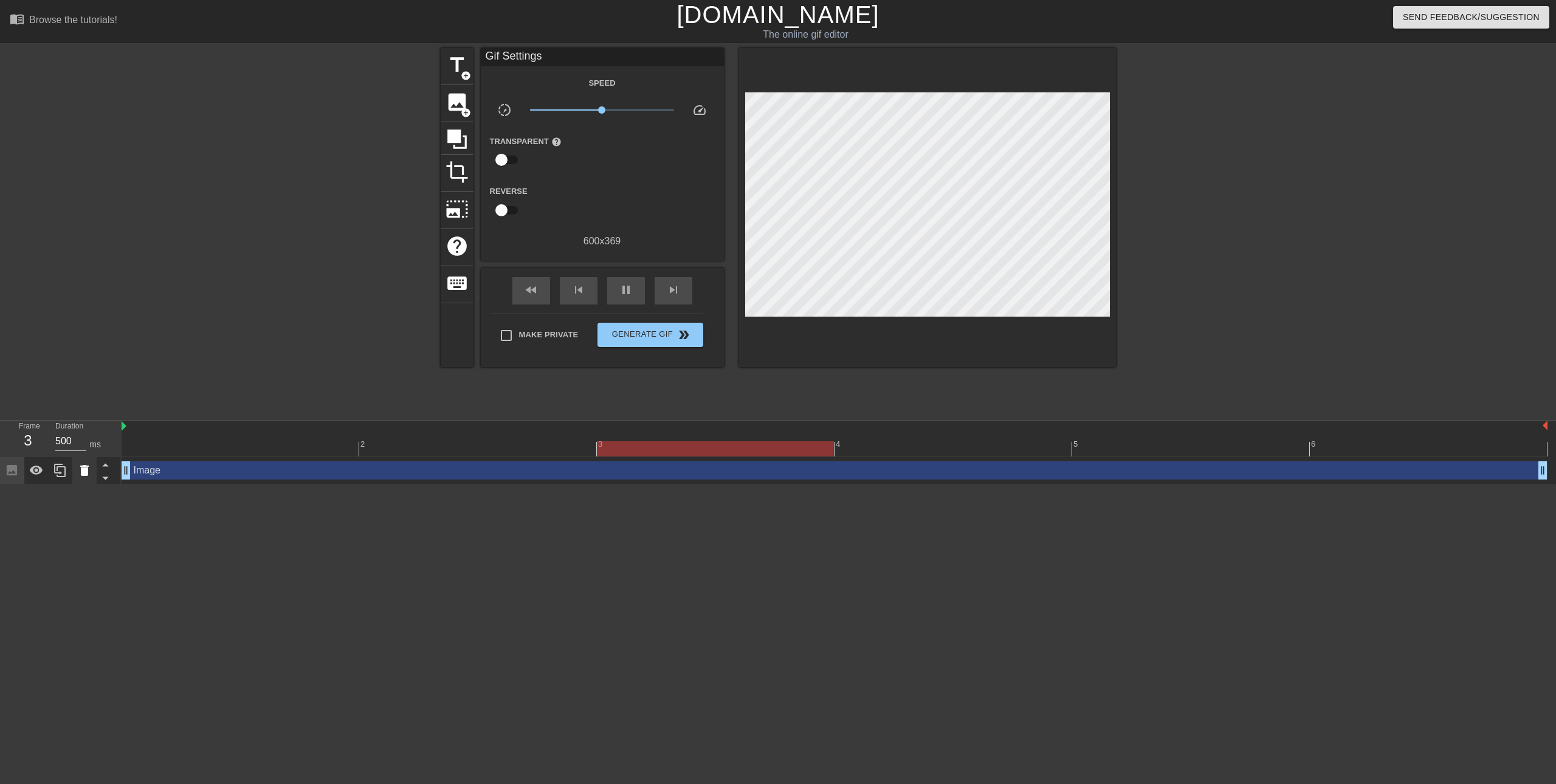
click at [87, 468] on icon at bounding box center [84, 470] width 15 height 15
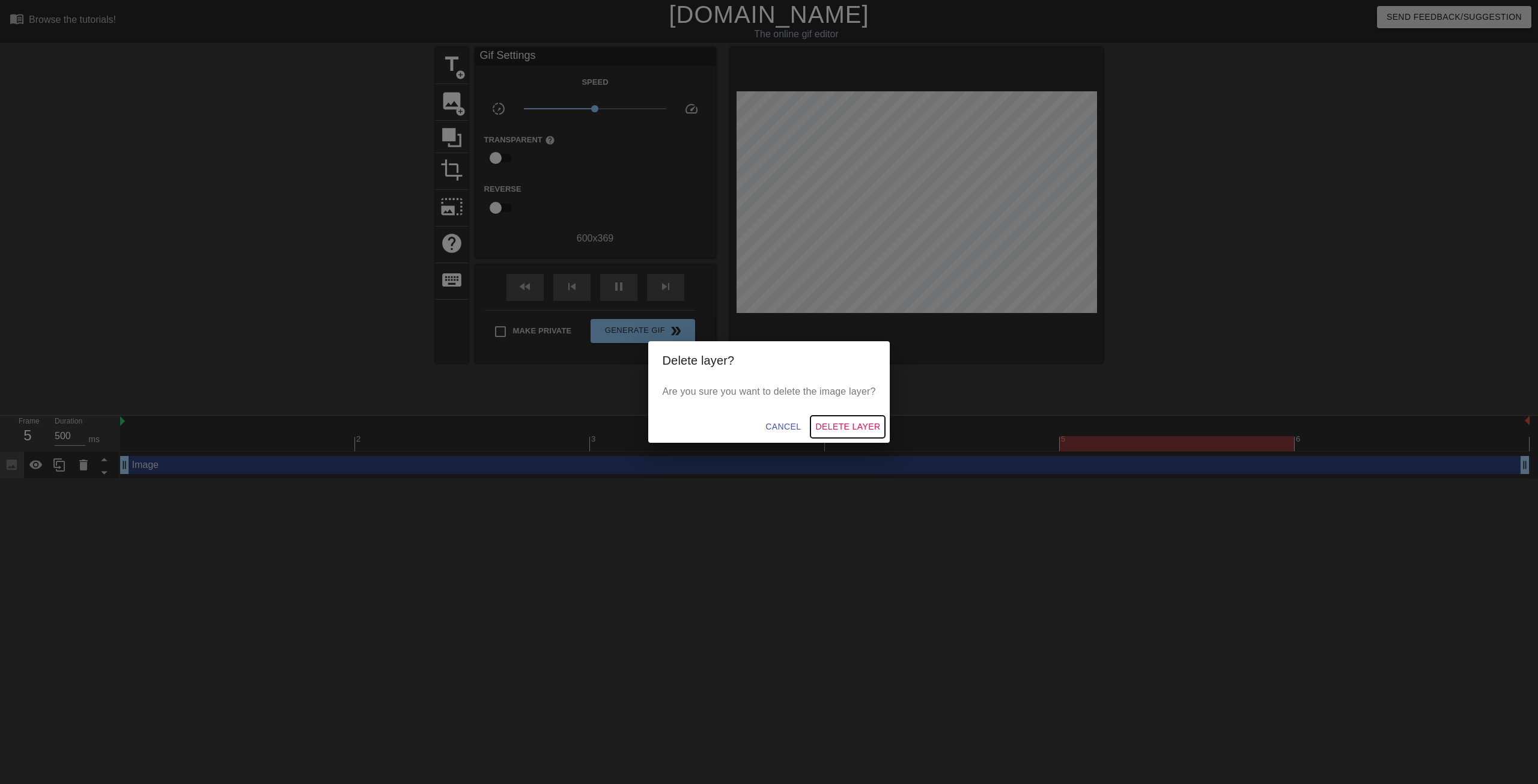
click at [871, 423] on span "Delete Layer" at bounding box center [848, 427] width 65 height 15
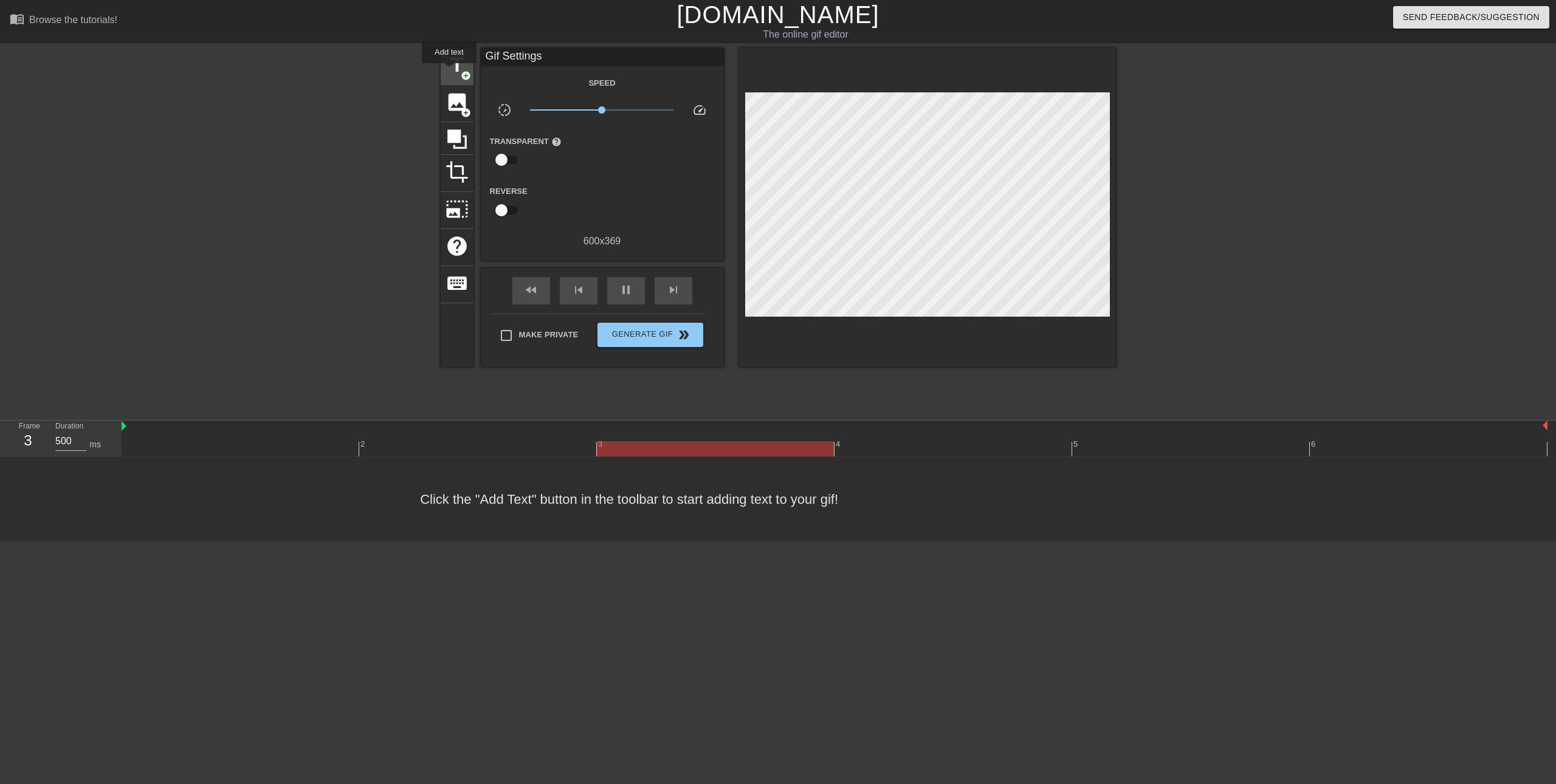
click at [452, 68] on span "title" at bounding box center [457, 65] width 23 height 23
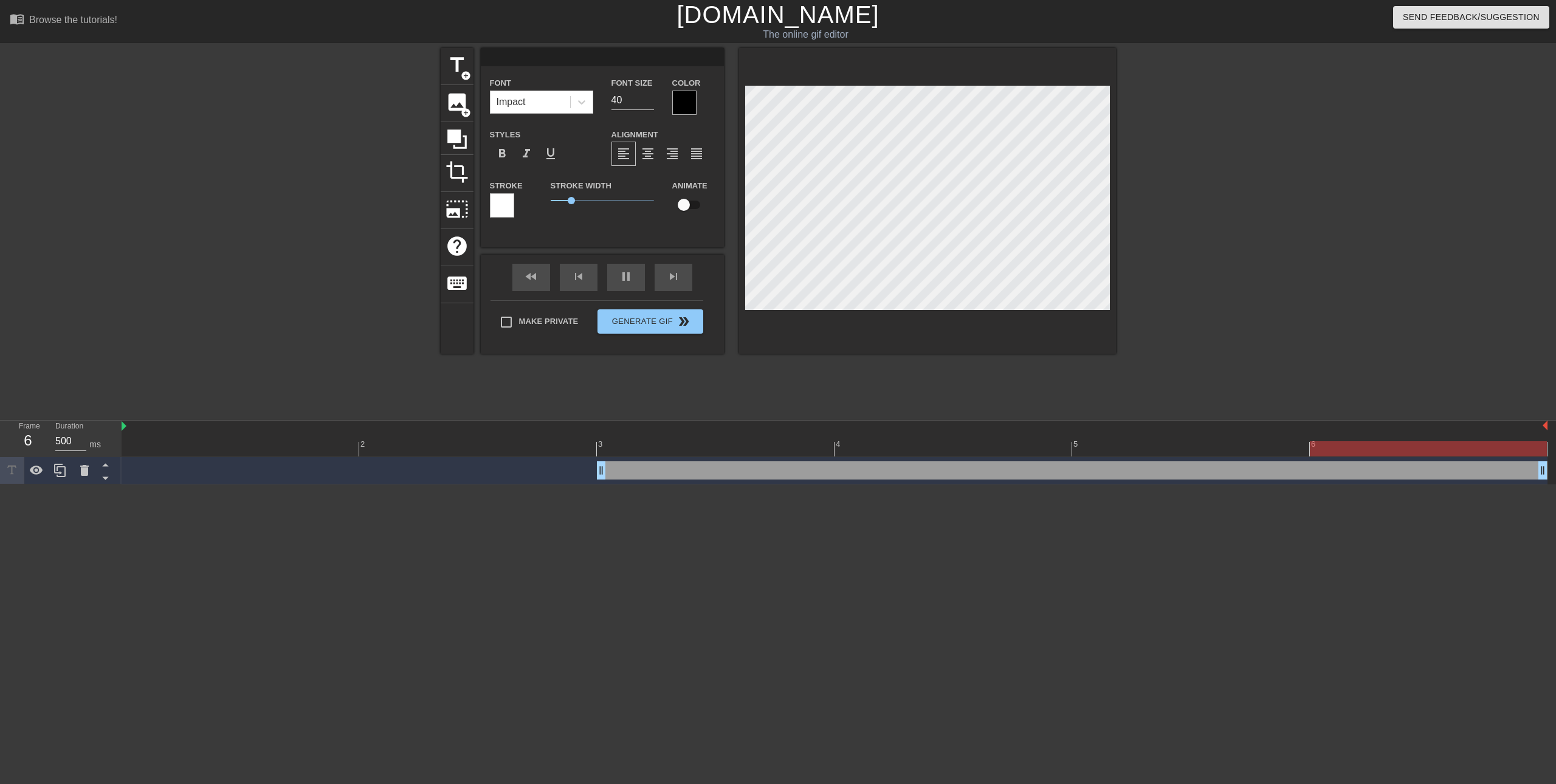
type input "N"
type textarea "N"
type input "No"
type textarea "No"
type input "No"
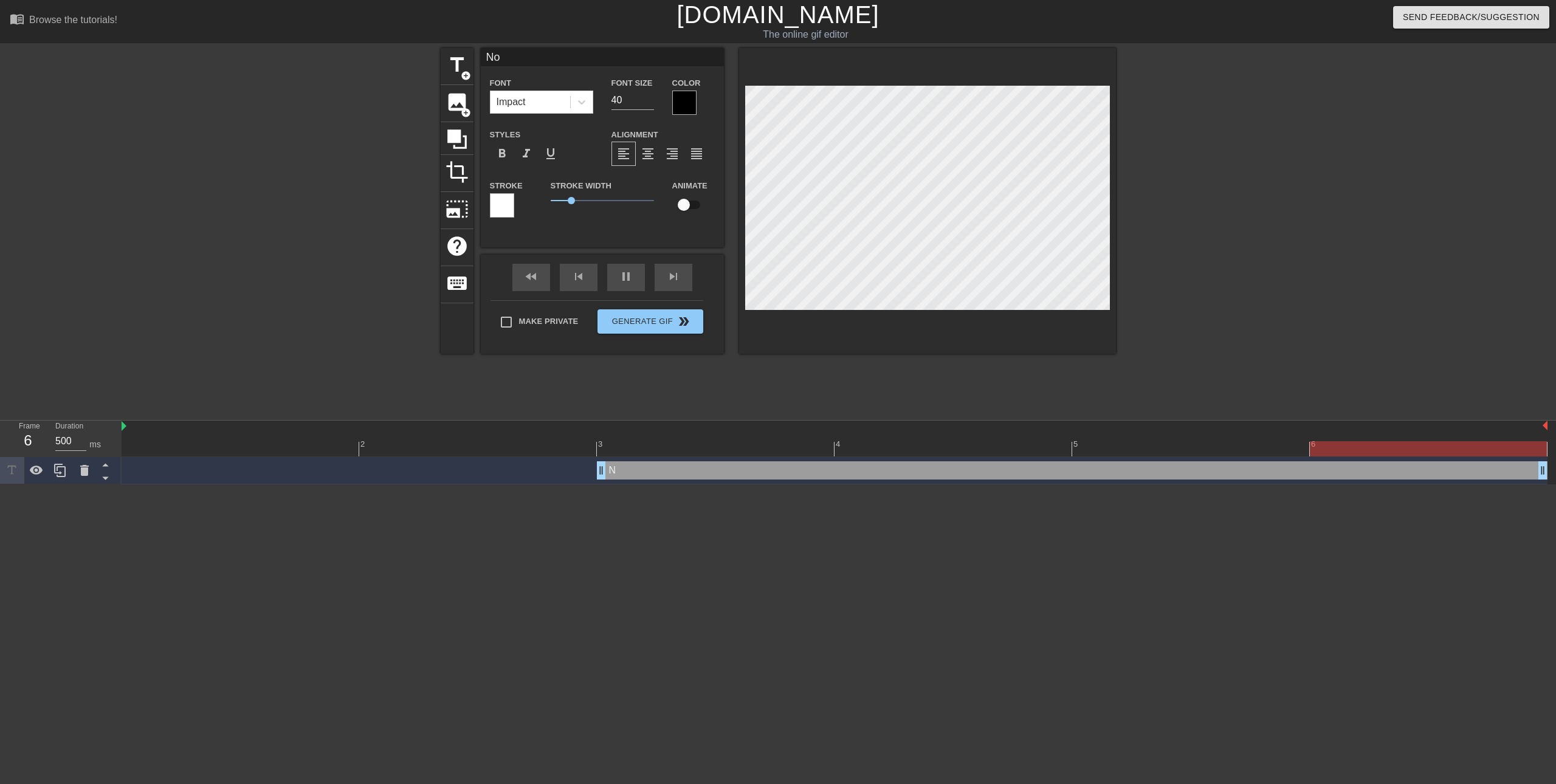
type textarea "No"
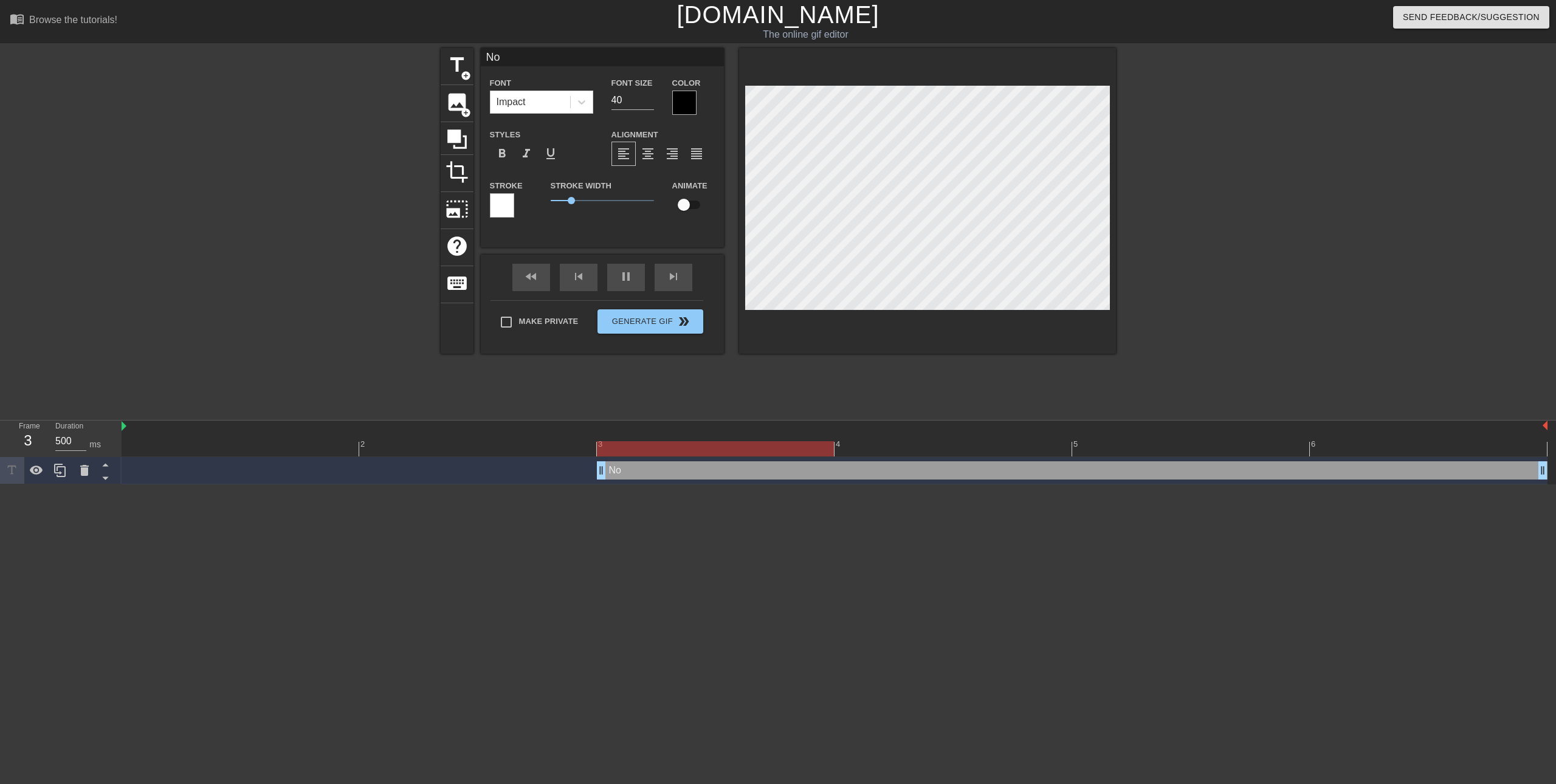
type input "No f"
type textarea "No f"
type input "No fi"
type textarea "No fi"
type input "No fil"
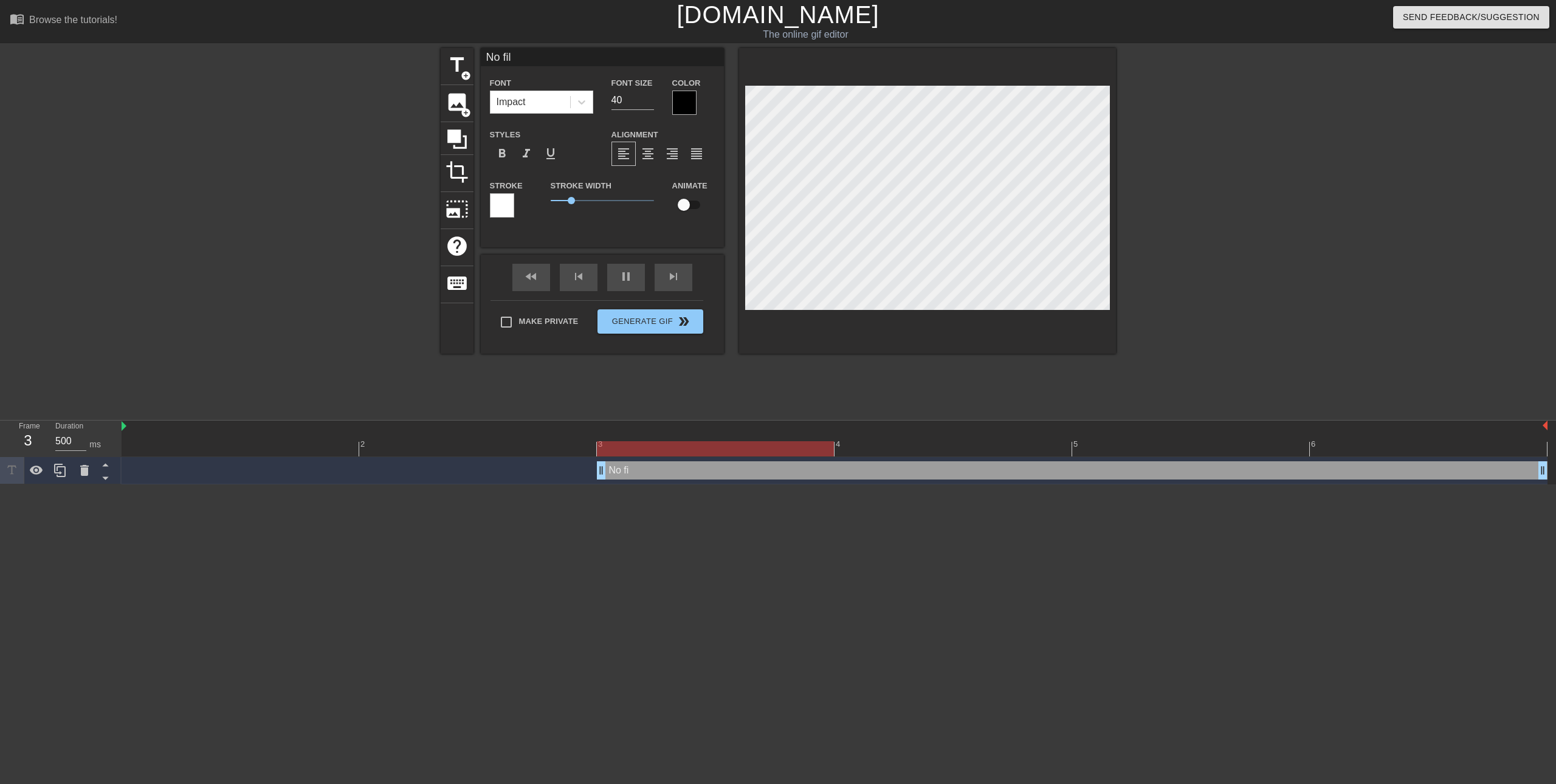
type textarea "No filt"
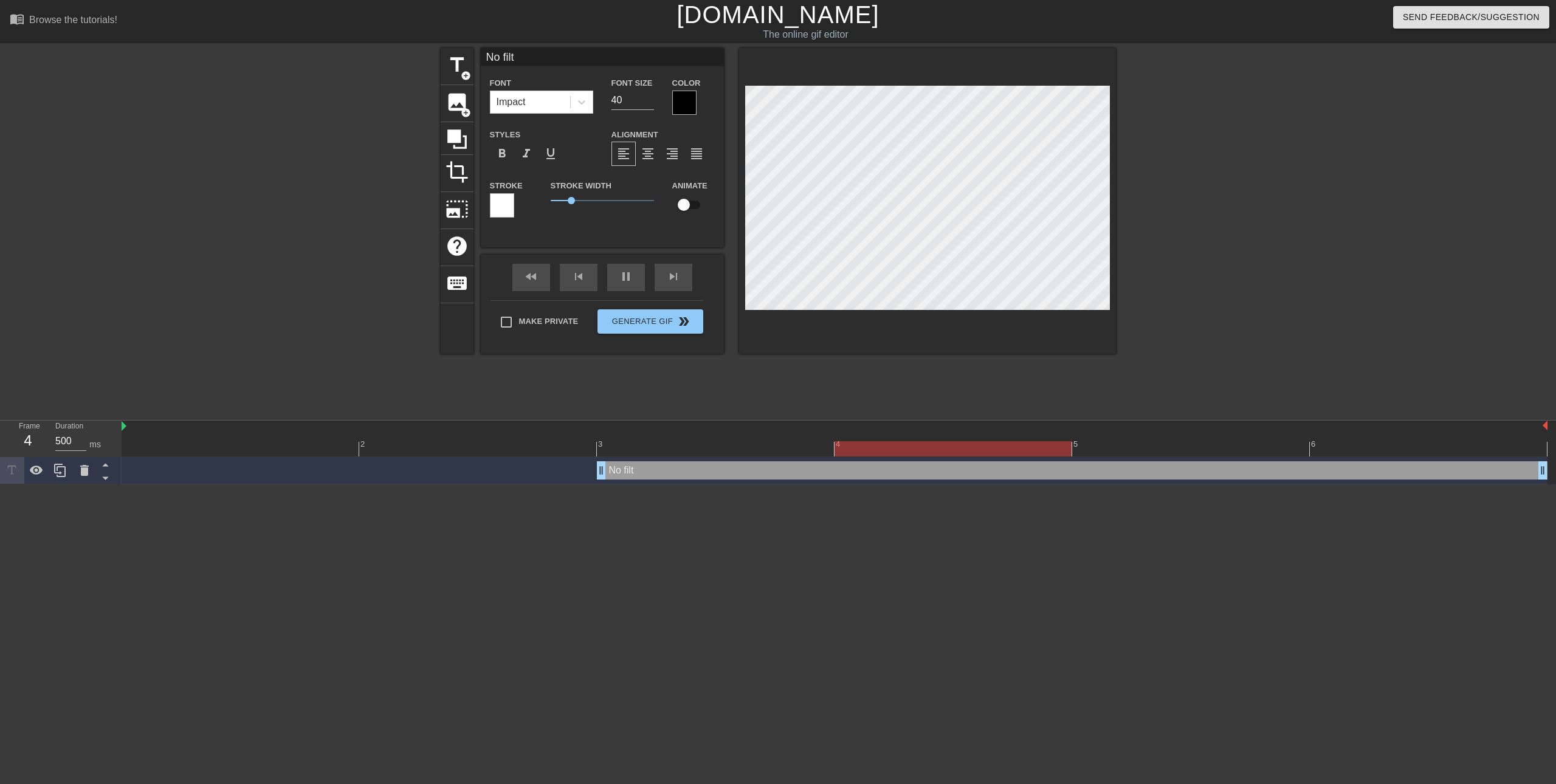
type input "No filte"
type textarea "No filte"
type input "No filter"
type textarea "No filter"
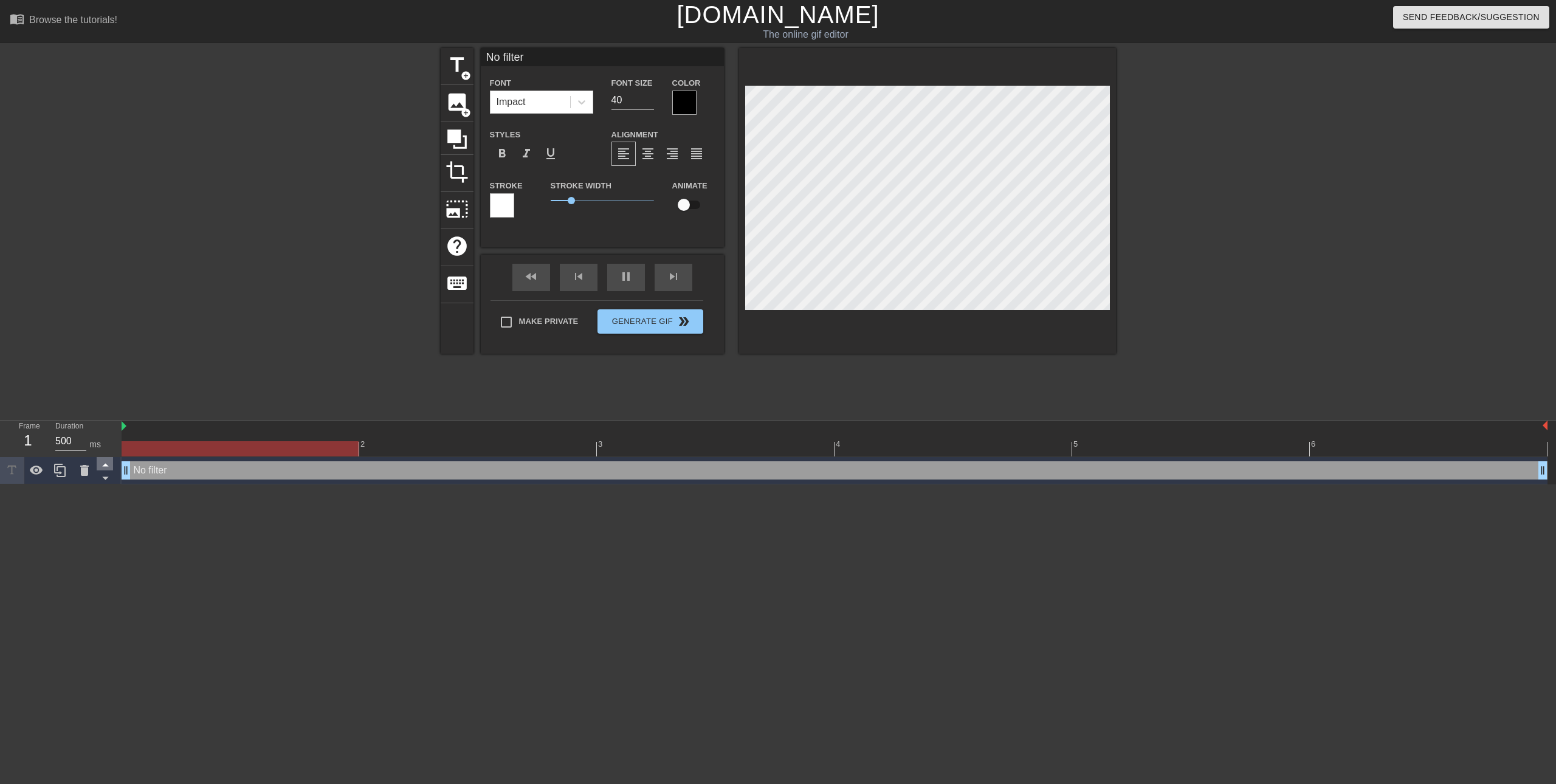
drag, startPoint x: 603, startPoint y: 470, endPoint x: 101, endPoint y: 466, distance: 502.0
click at [101, 466] on div "Frame 1 Duration 500 ms 2 3 4 5 6 No filter drag_handle drag_handle" at bounding box center [778, 453] width 1556 height 64
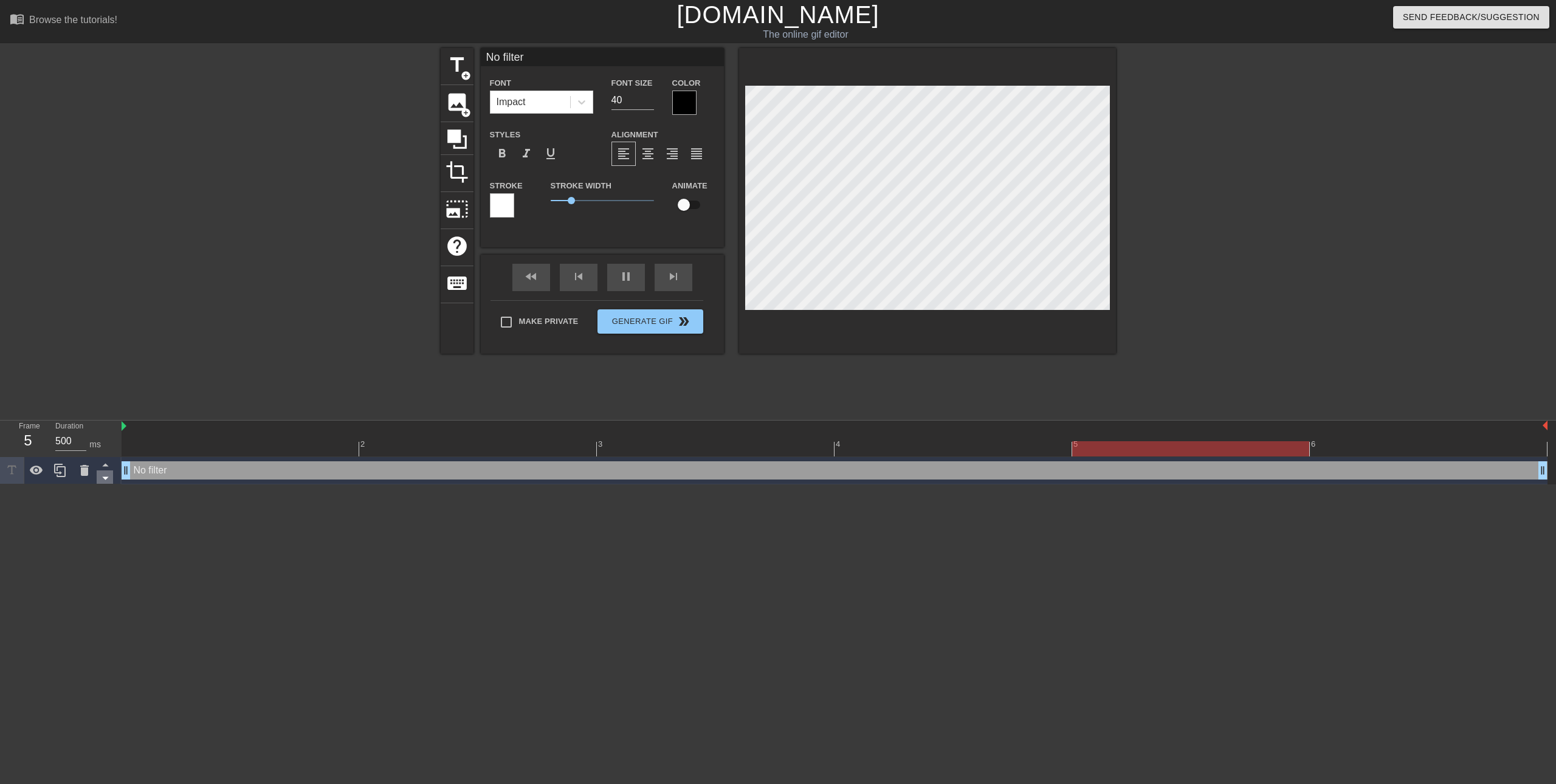
click at [101, 476] on icon at bounding box center [106, 478] width 15 height 15
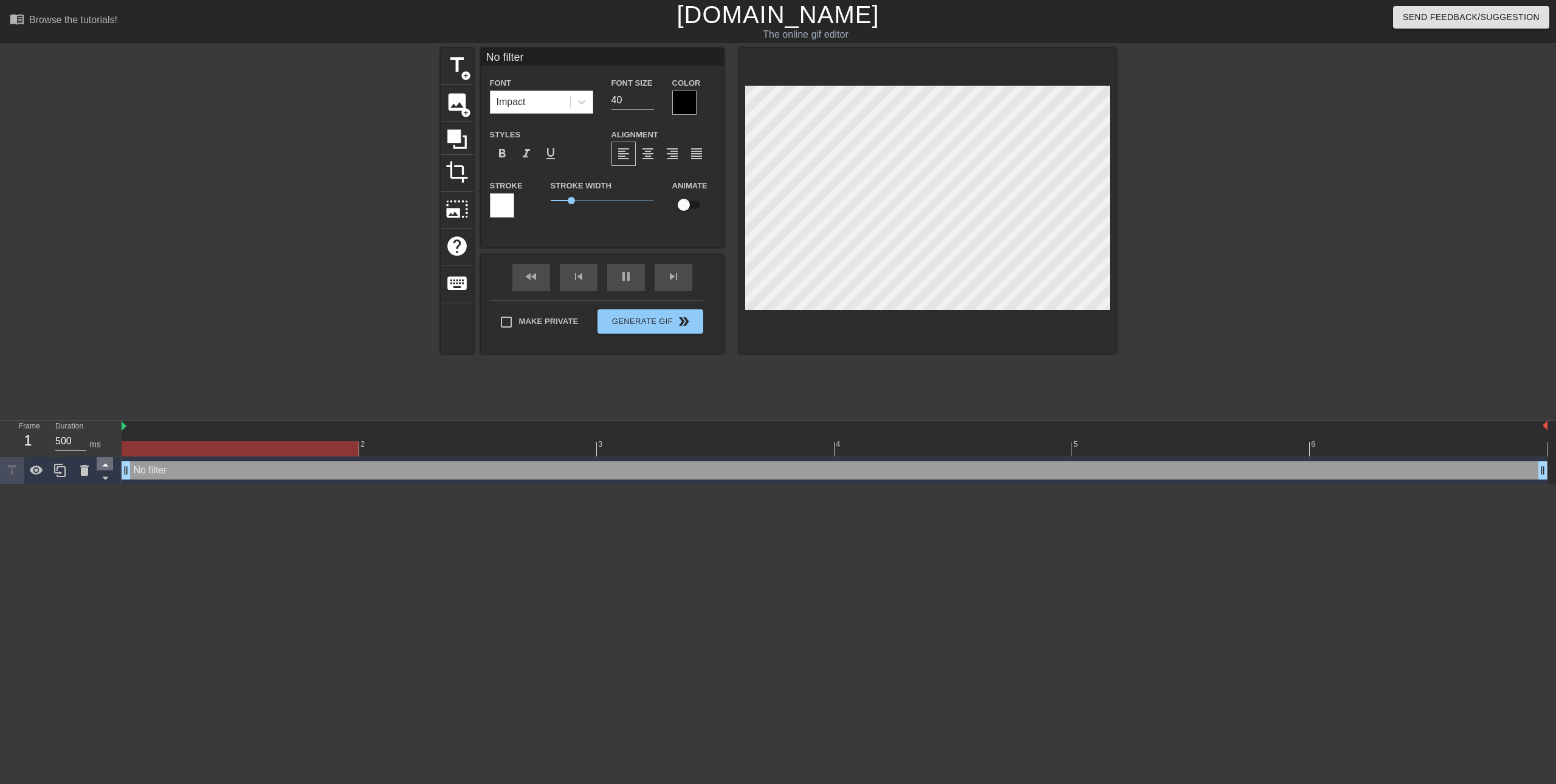
click at [104, 465] on icon at bounding box center [106, 465] width 15 height 15
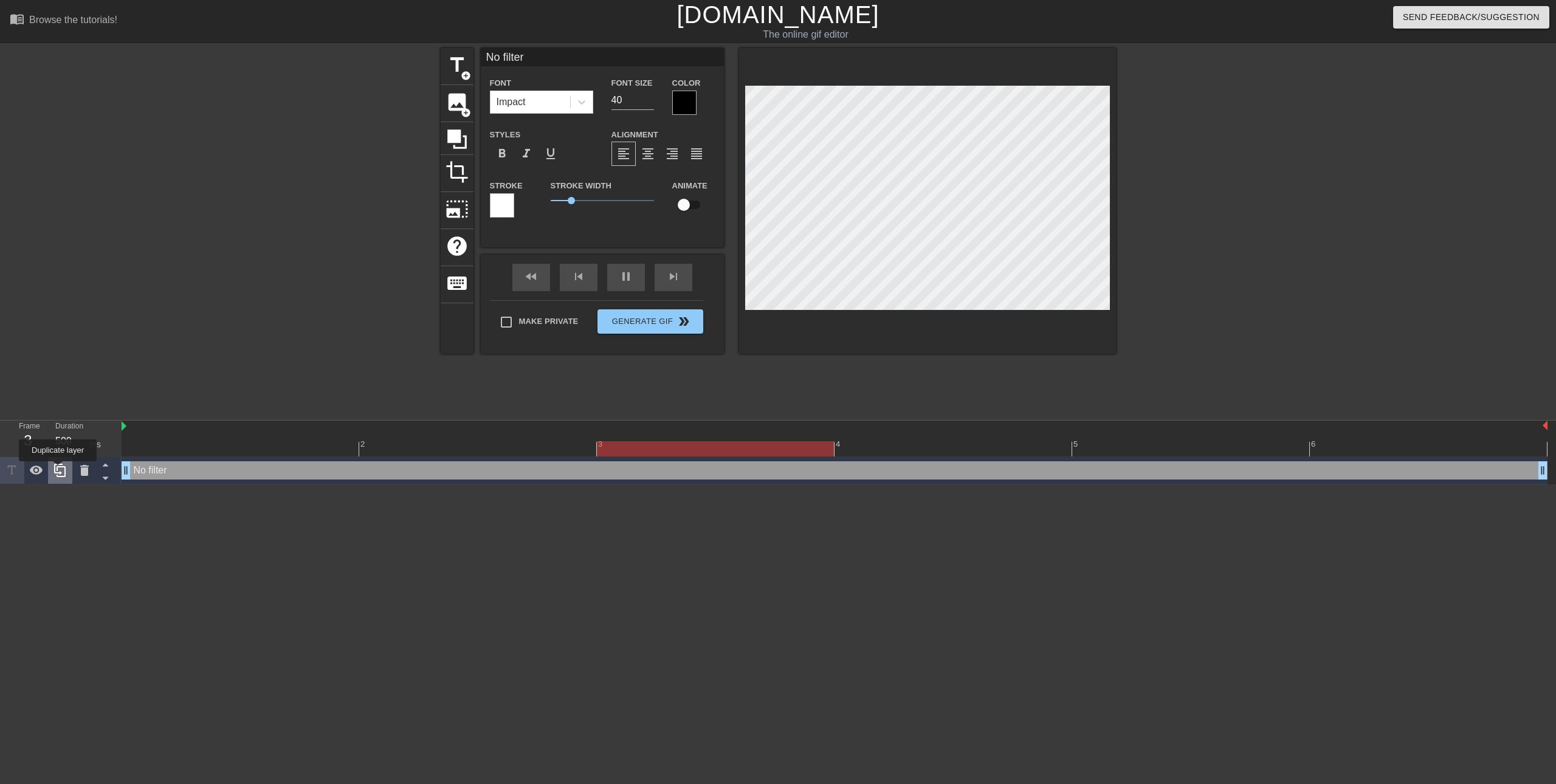
click at [58, 470] on icon at bounding box center [59, 470] width 15 height 15
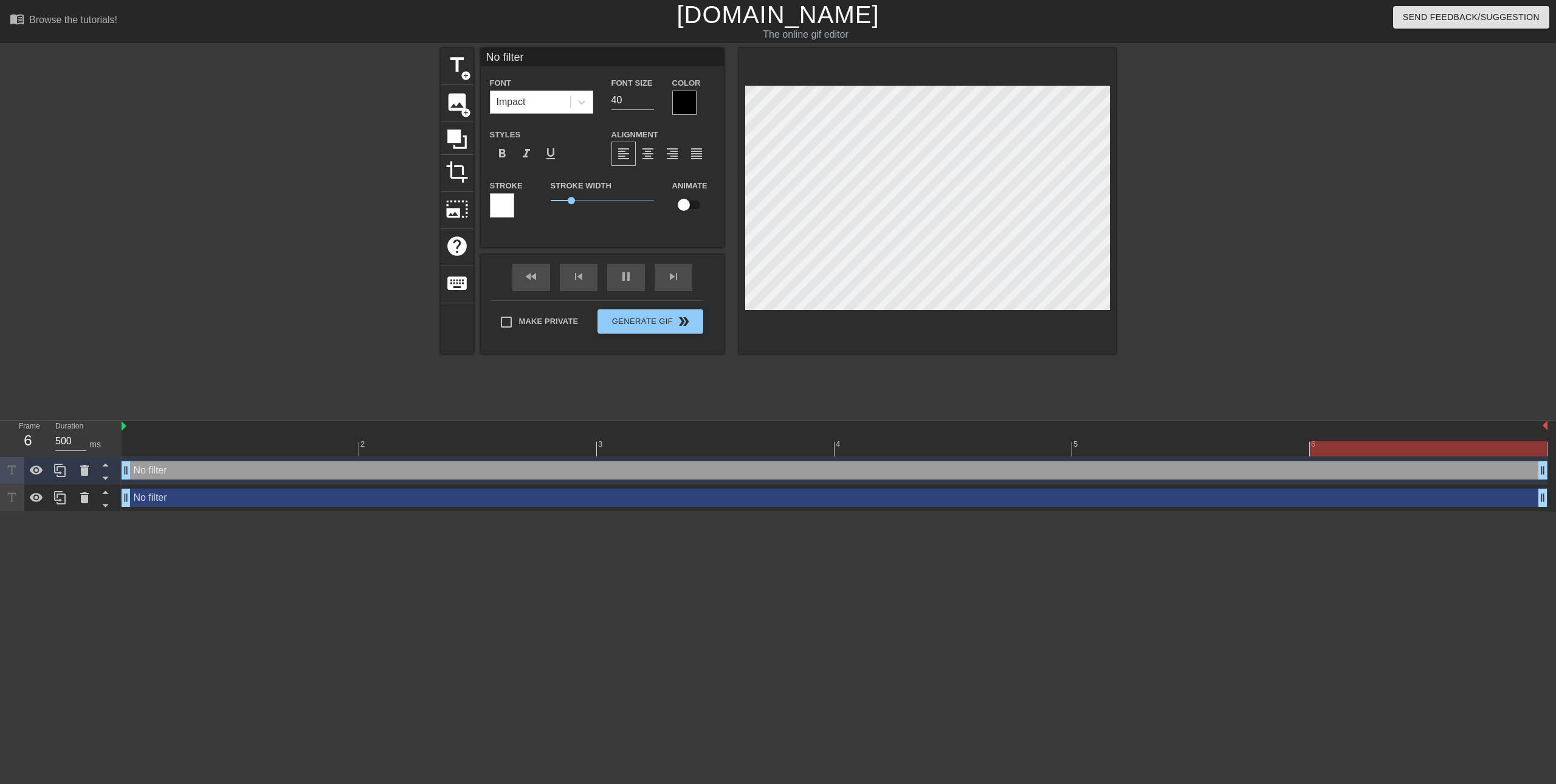
click at [180, 496] on div "No filter drag_handle drag_handle" at bounding box center [834, 497] width 1426 height 18
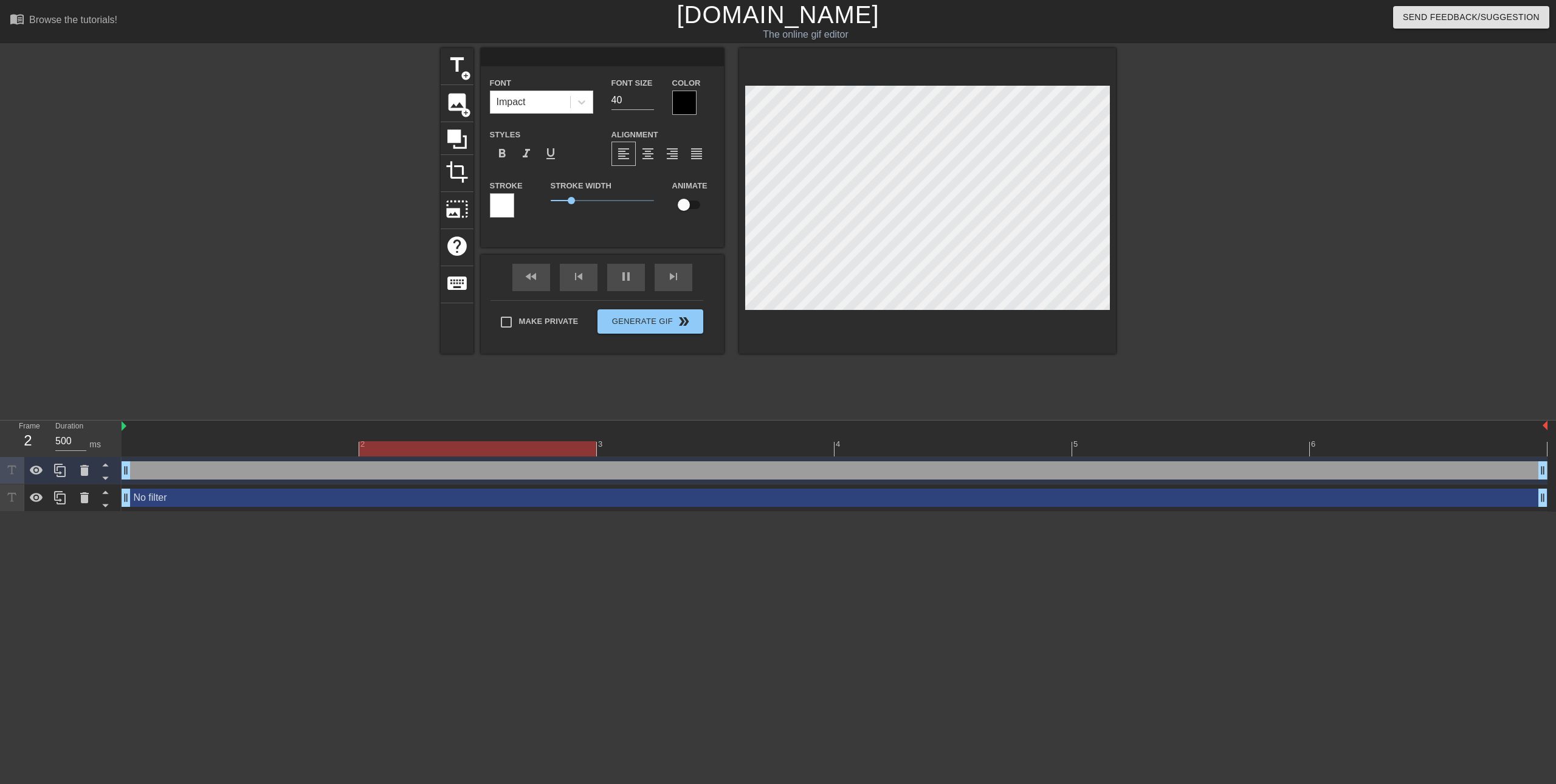
scroll to position [1, 2]
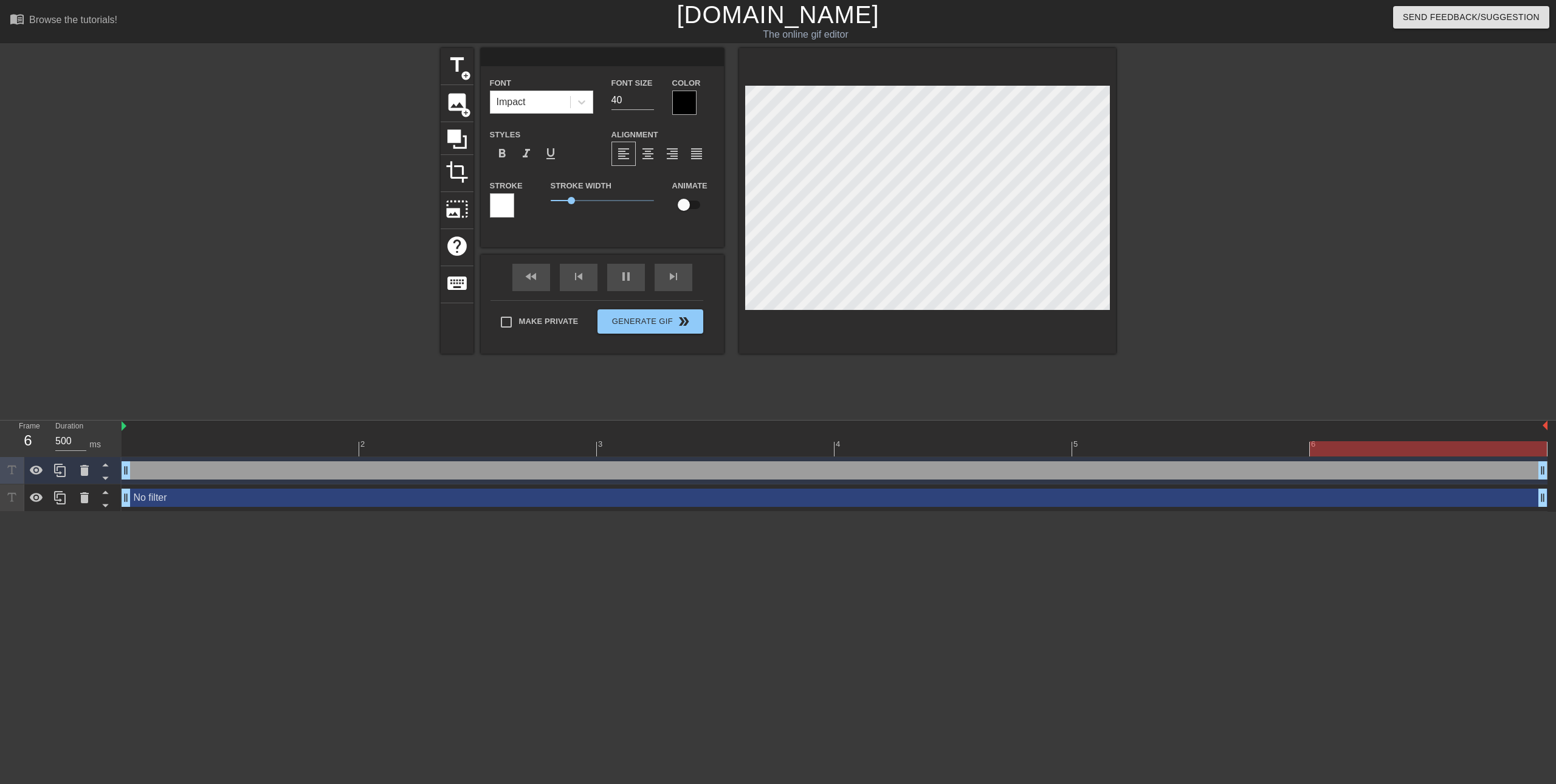
type input "S"
type textarea "S"
type input "ST"
type textarea "ST"
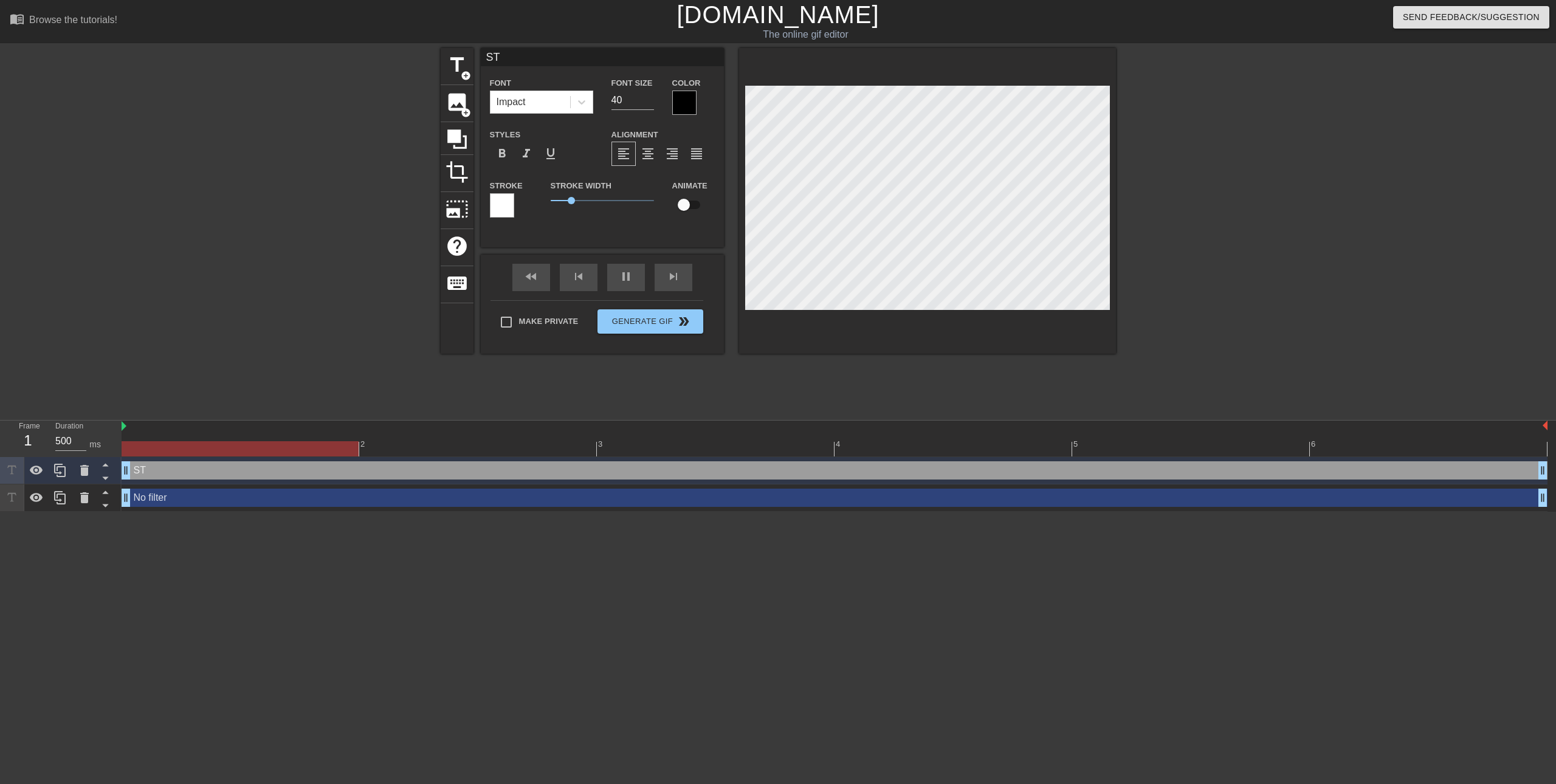
type input "STC"
type textarea "STC"
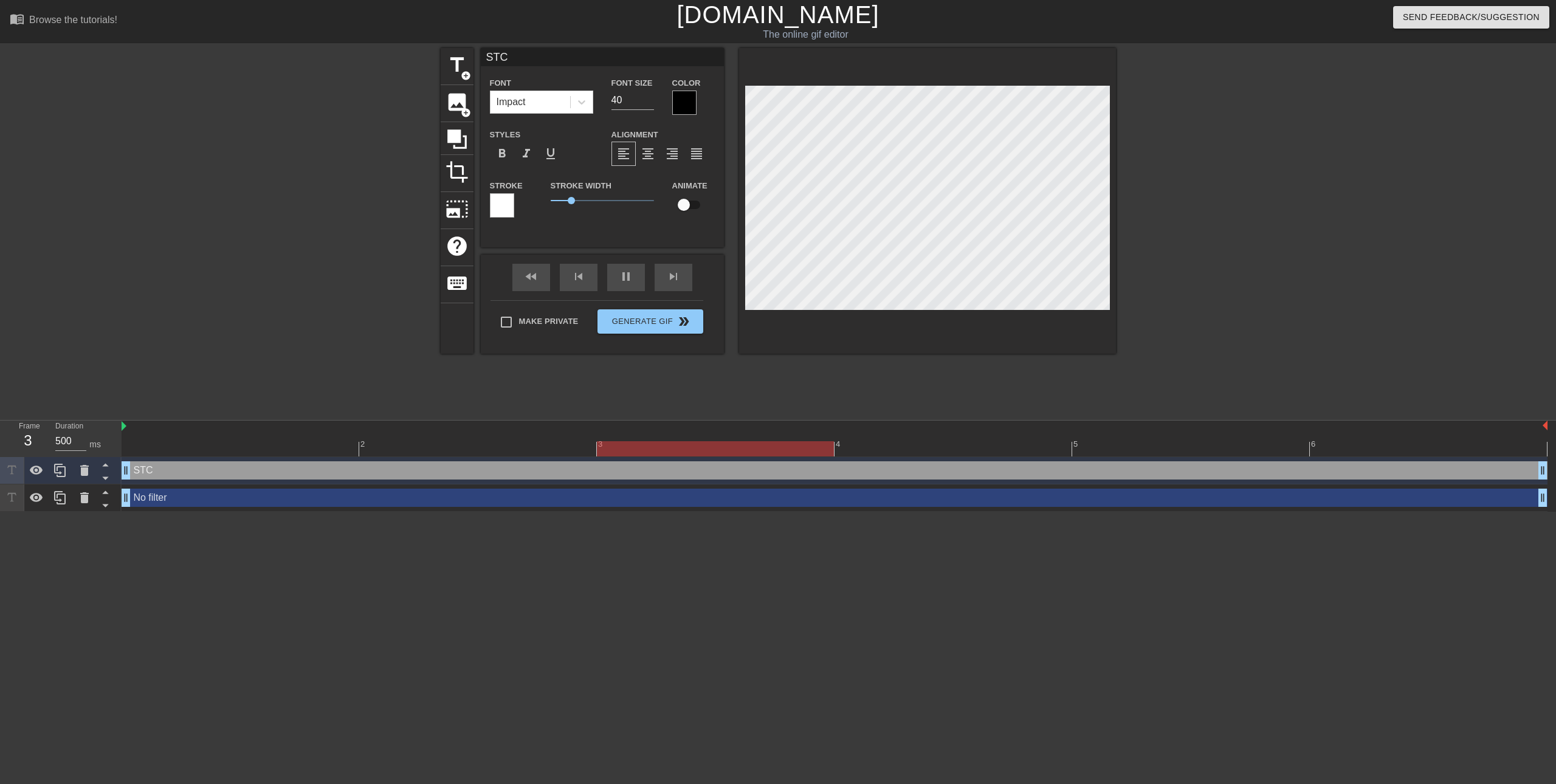
type input "STC"
type textarea "STC"
type input "STC 4"
type textarea "STC 40"
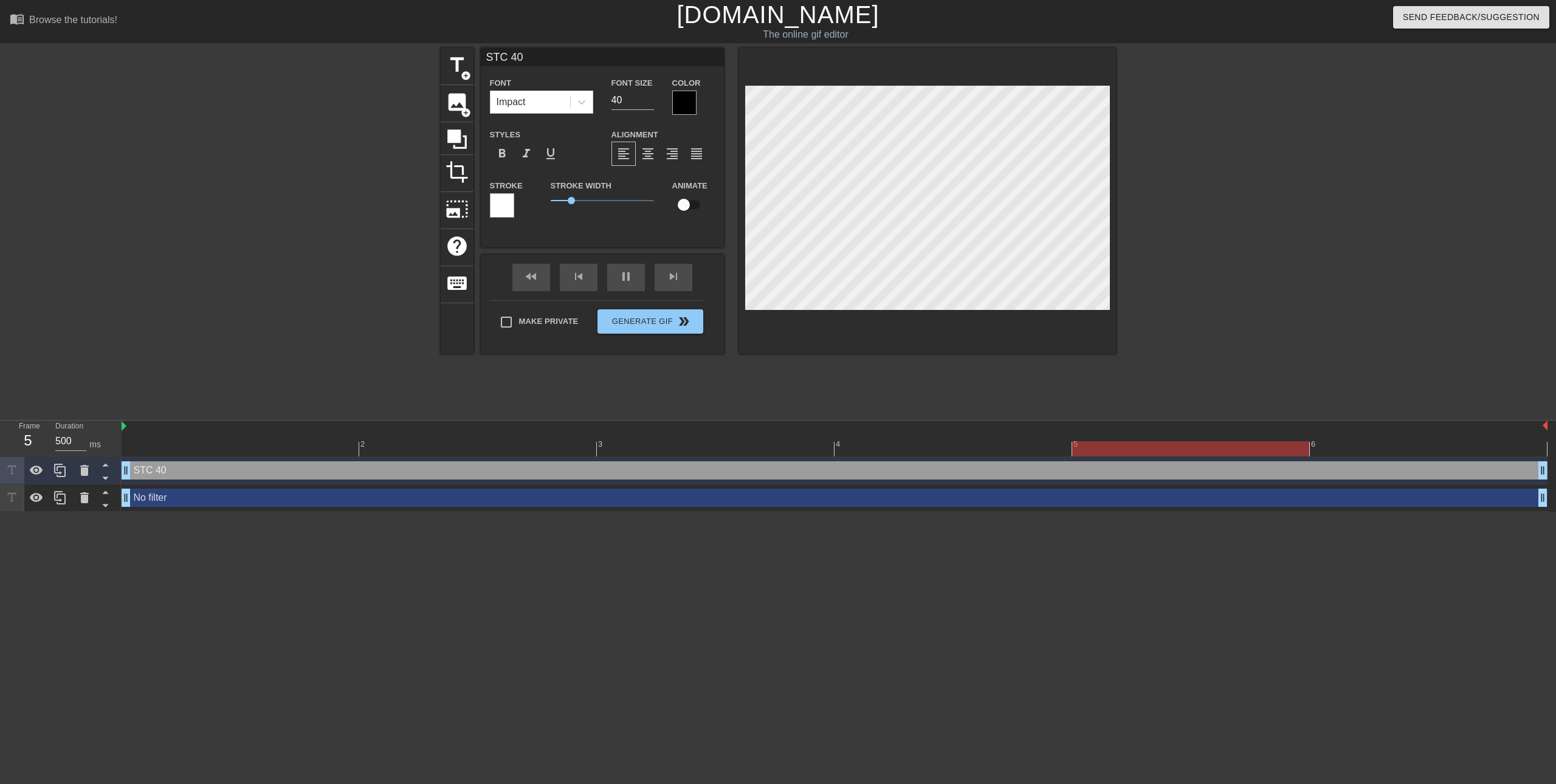
type input "STC 400"
type textarea "STC 400"
type input "STC 4000"
type textarea "STC 4000"
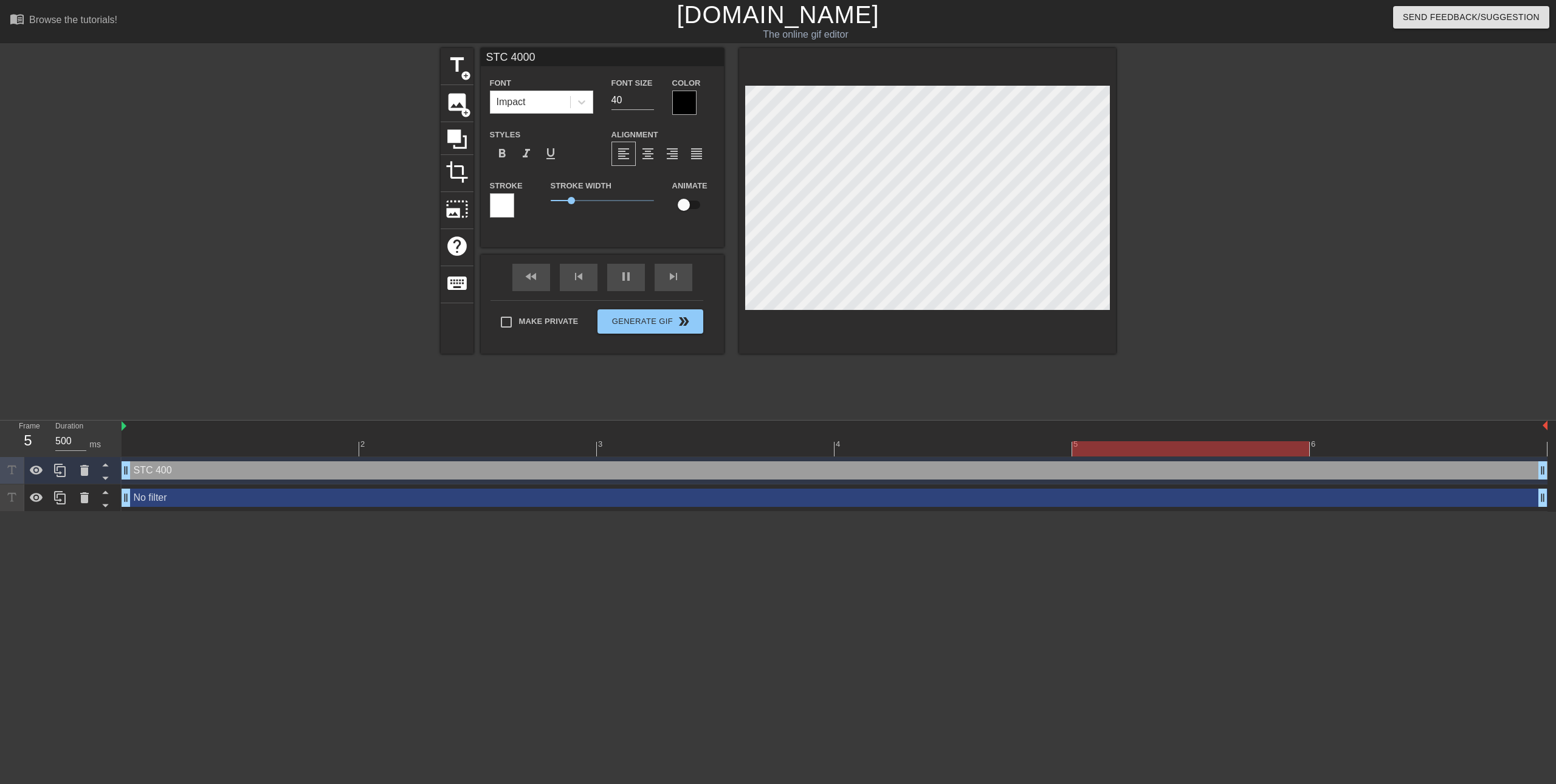
type input "STC 40000"
type textarea "STC 40000"
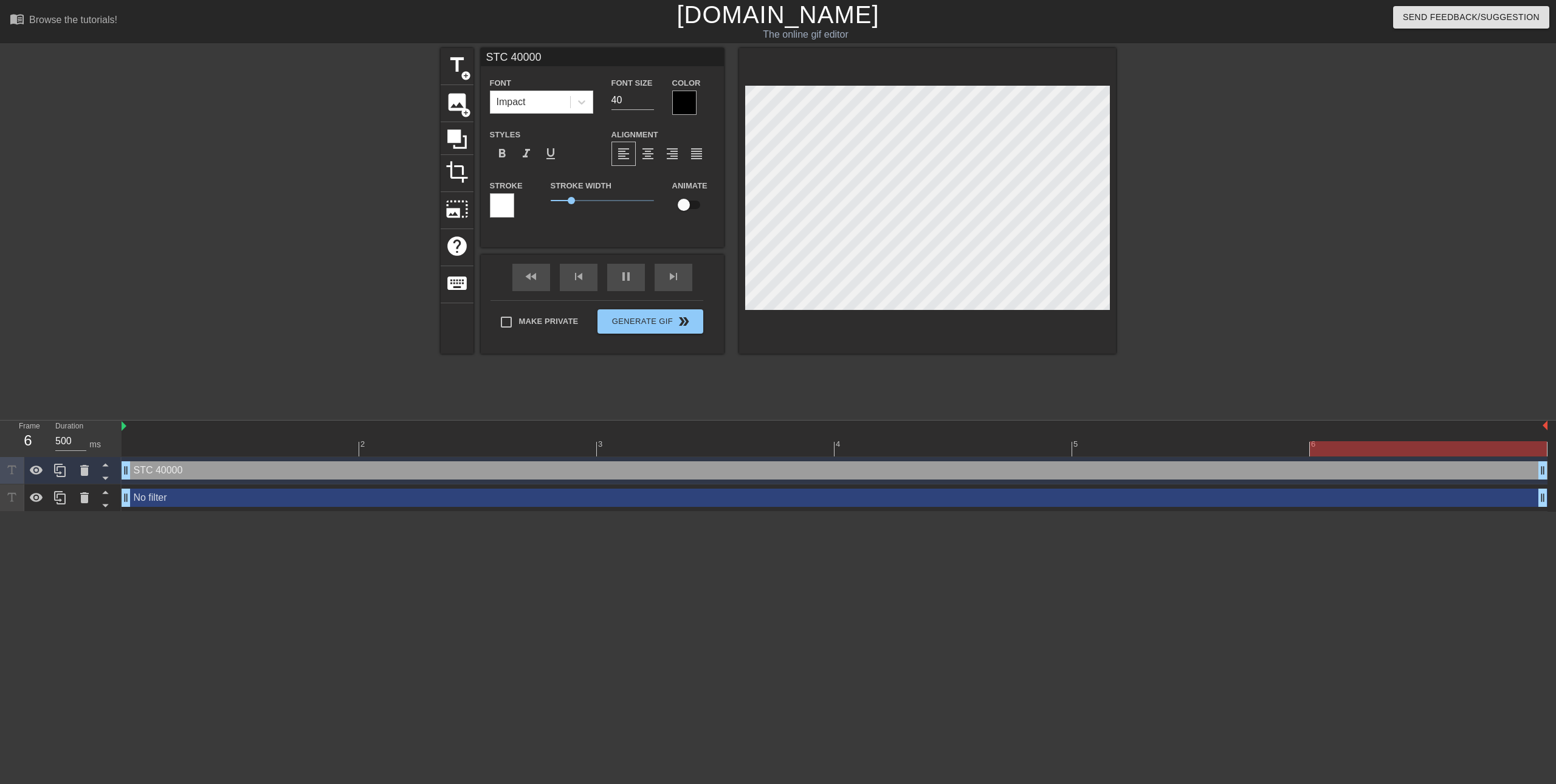
type input "STC 40000"
type textarea "STC 40000"
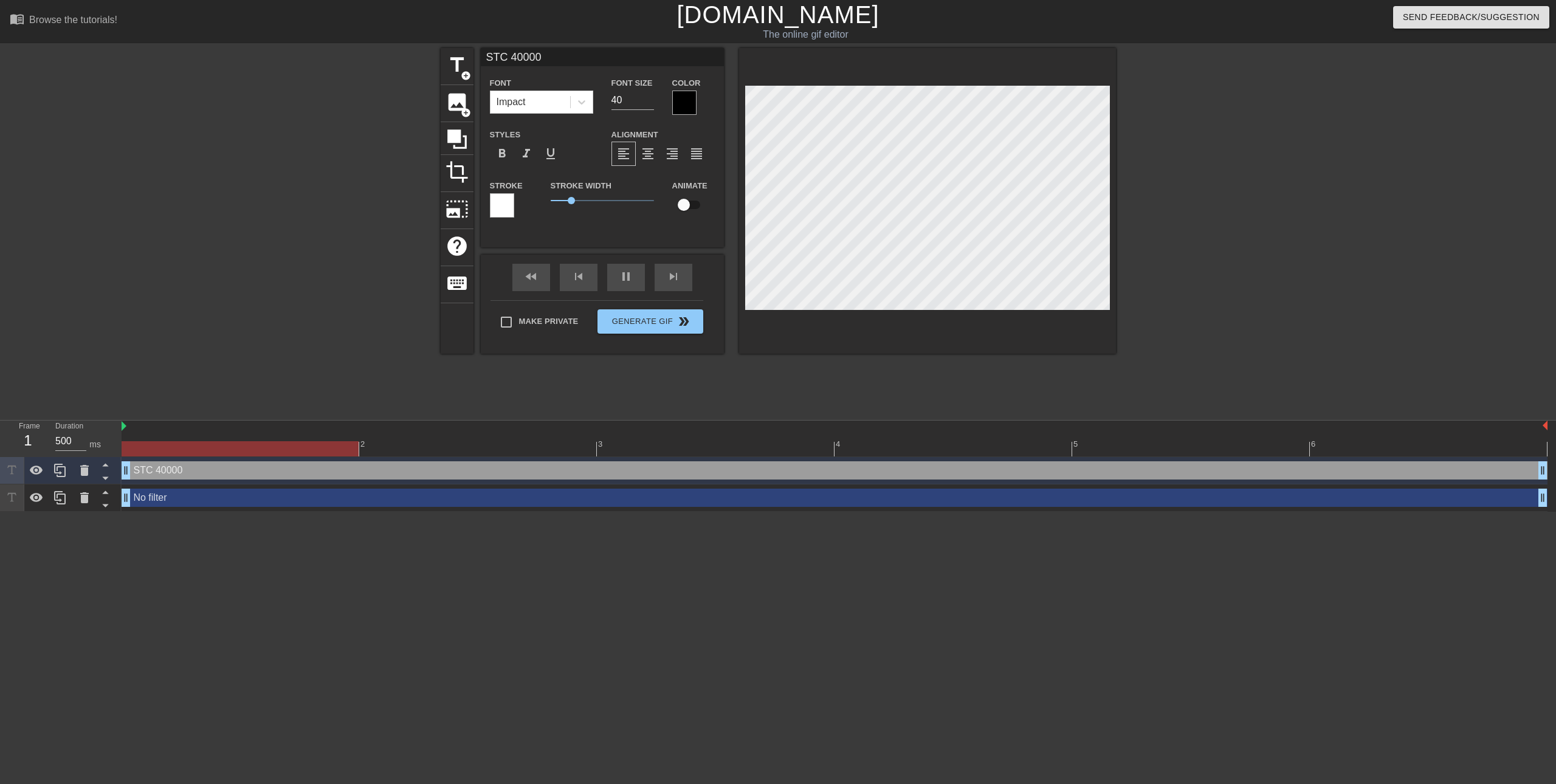
type input "STC 40000 T"
type textarea "STC 40000 T"
type input "STC 40000 TR"
type textarea "STC 40000 TR"
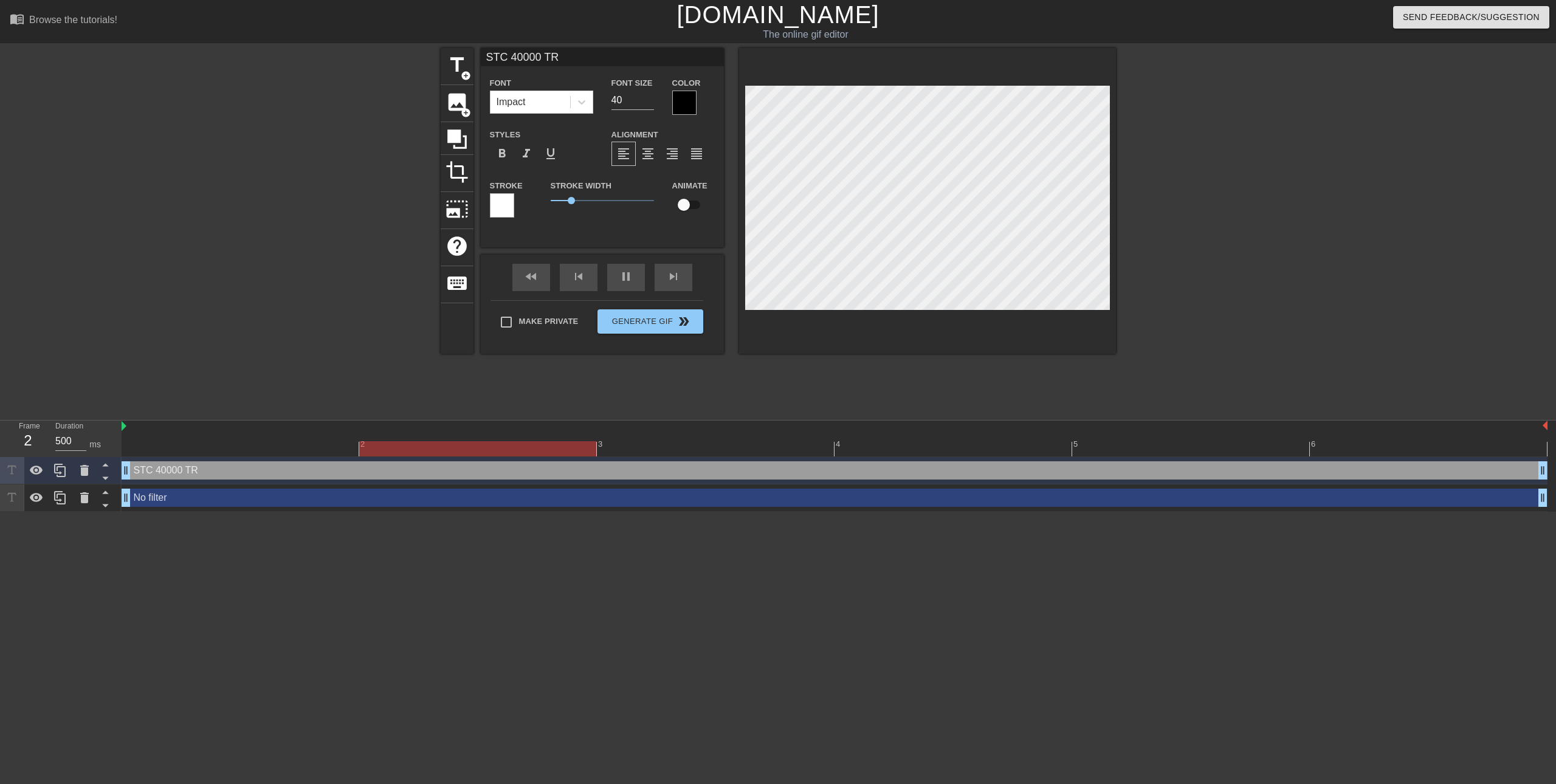
type input "STC 40000 TRA"
type textarea "STC 40000 TRA"
type input "STC 40000 TRAI"
type textarea "STC 40000 TRAI"
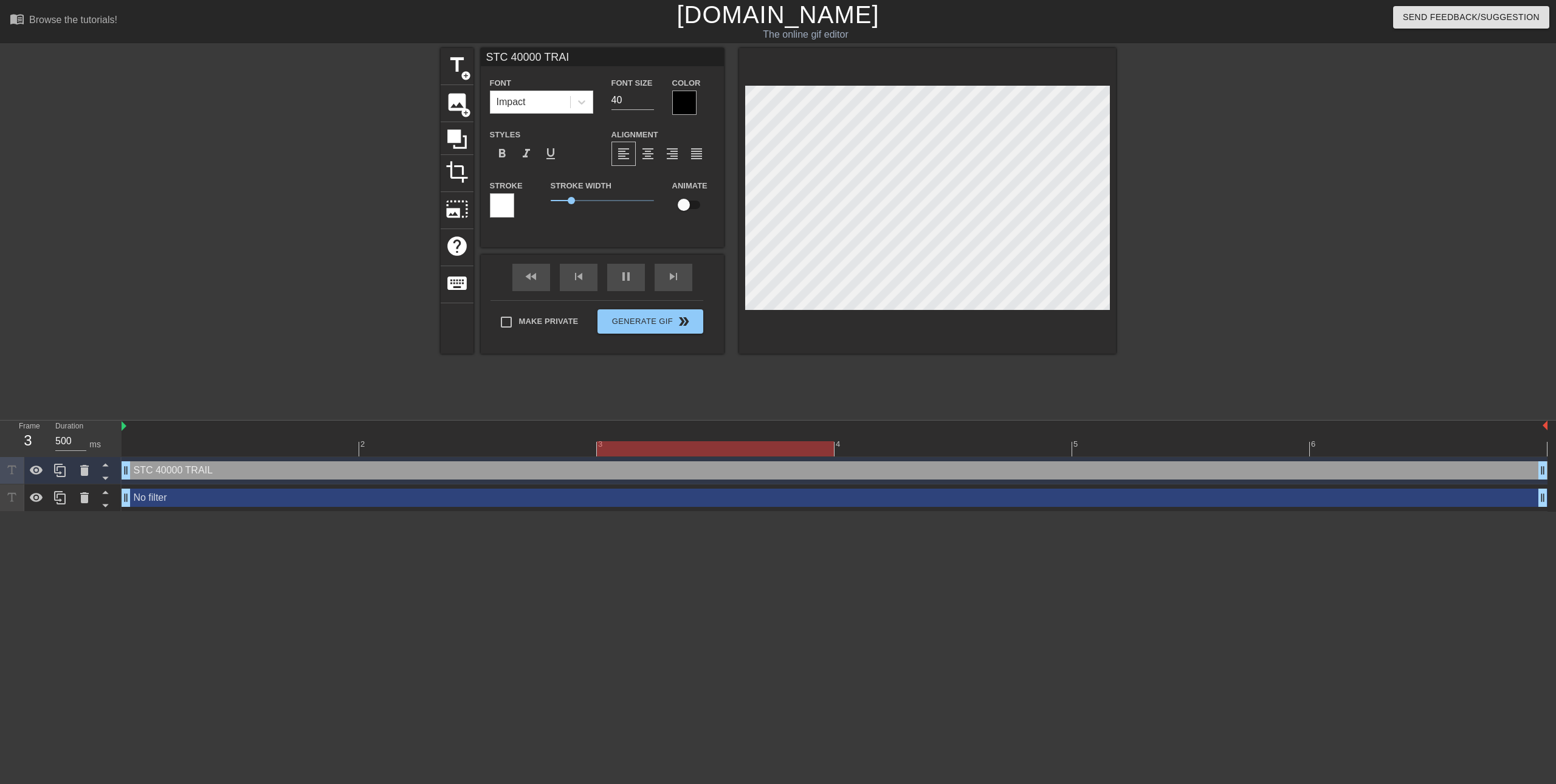
type input "STC 40000 TRAIL"
type textarea "STC 40000 TRAIL"
type input "STC 40000 TRAILC"
type textarea "STC 40000 TRAILC"
type input "STC 40000 TRAILCU"
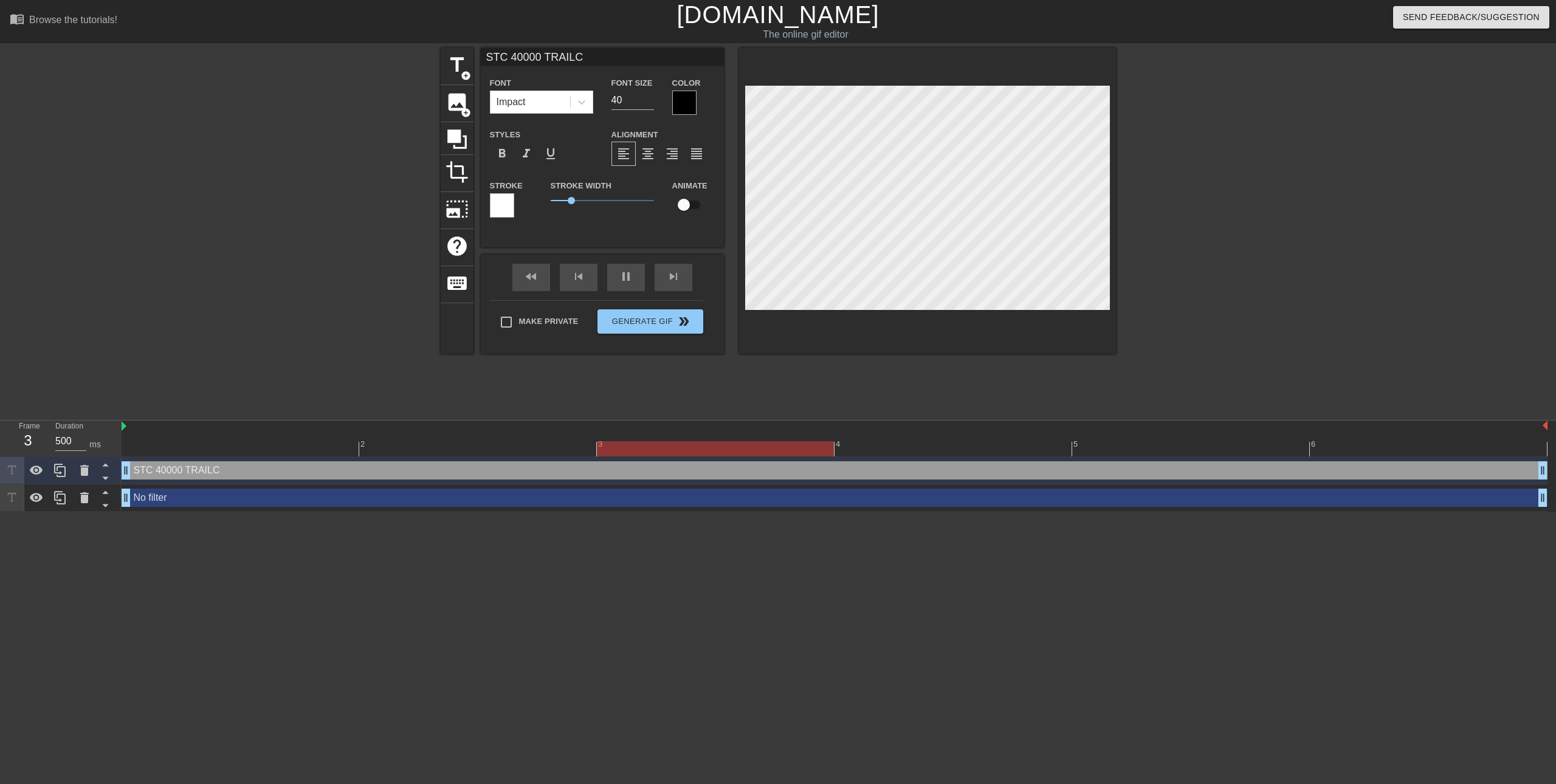
type textarea "STC 40000 TRAILCU"
type input "STC 40000 TRAILCUT"
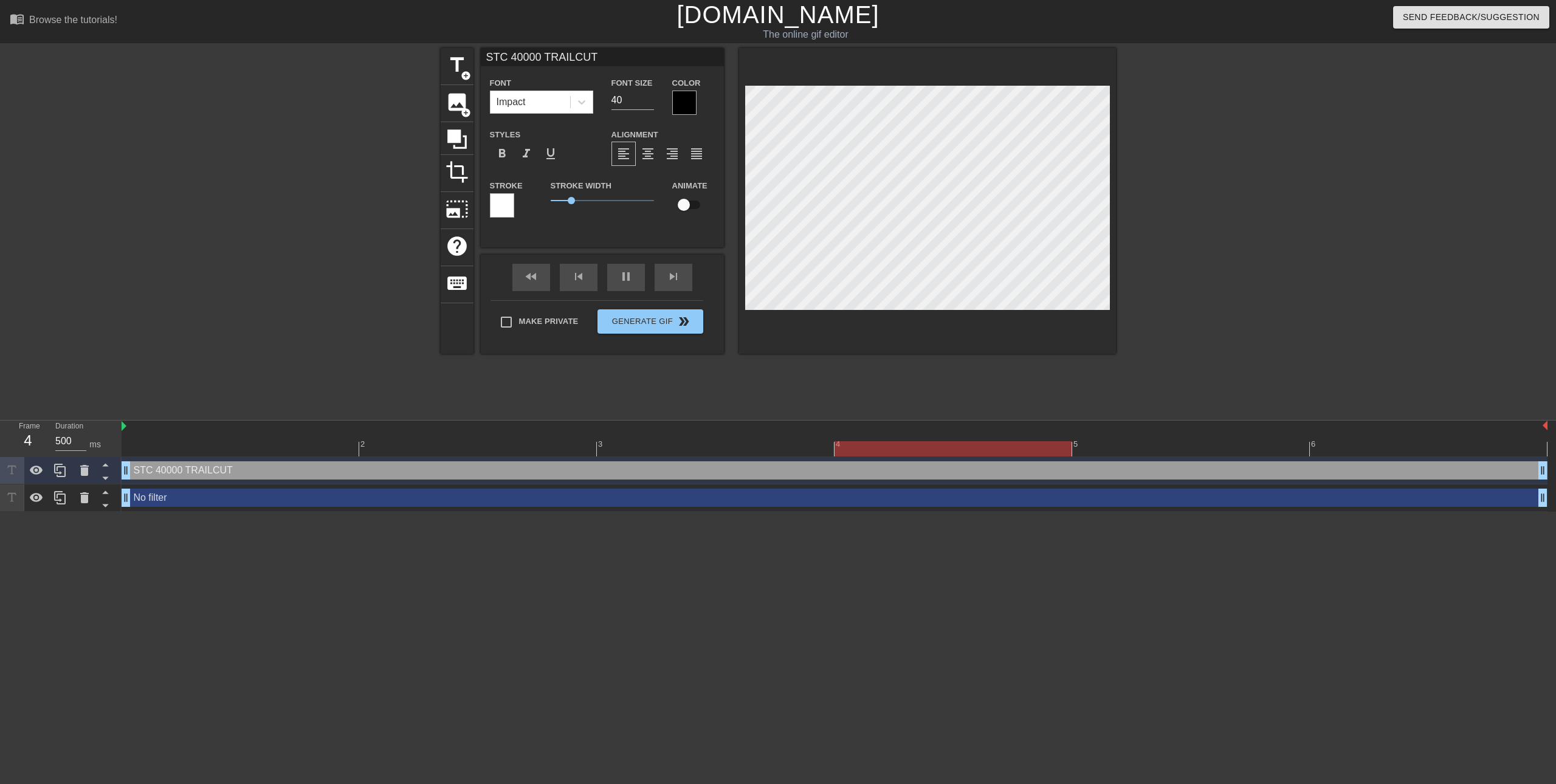
scroll to position [1, 6]
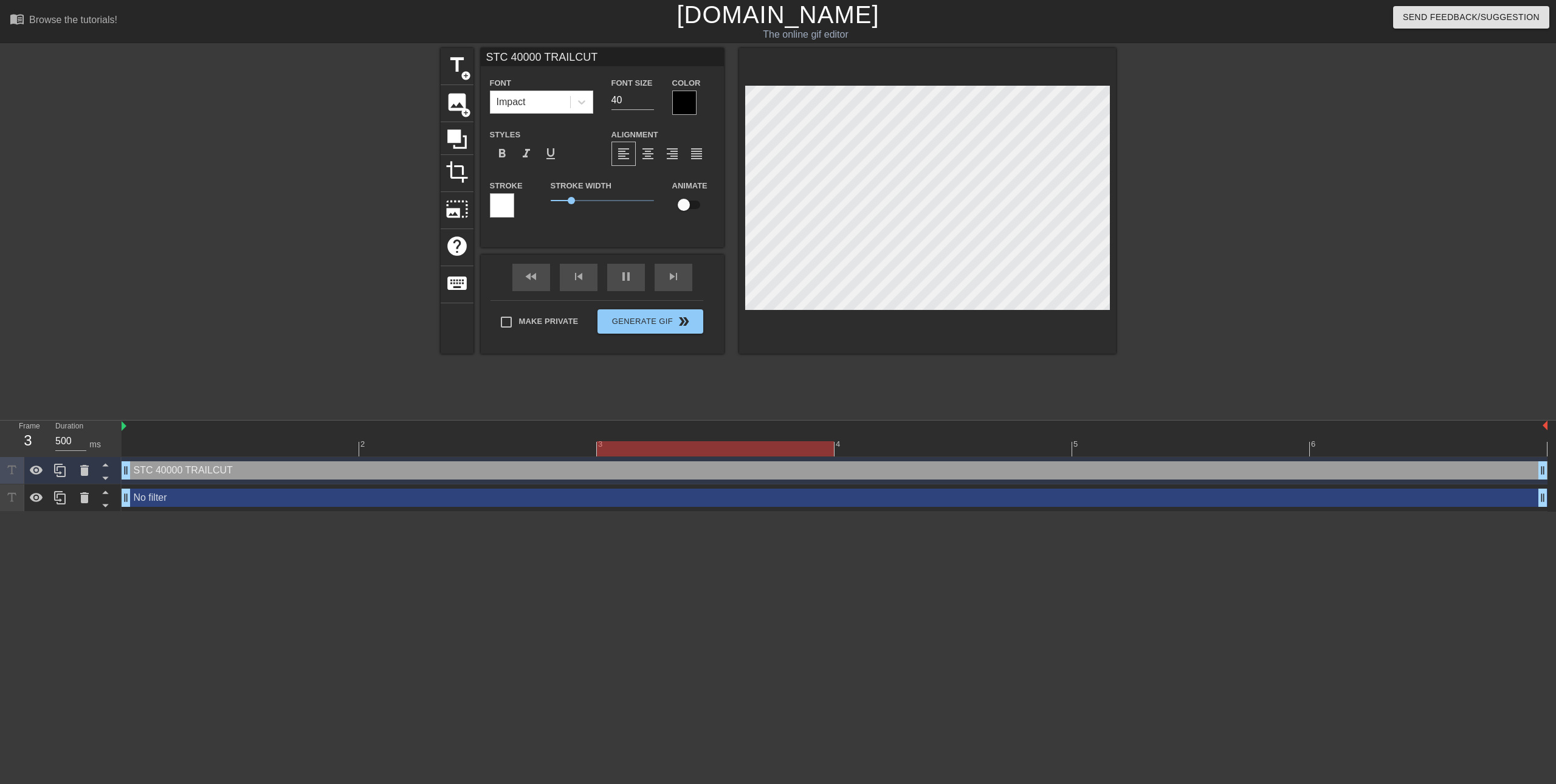
type textarea "STC 40000 TRAILCUT"
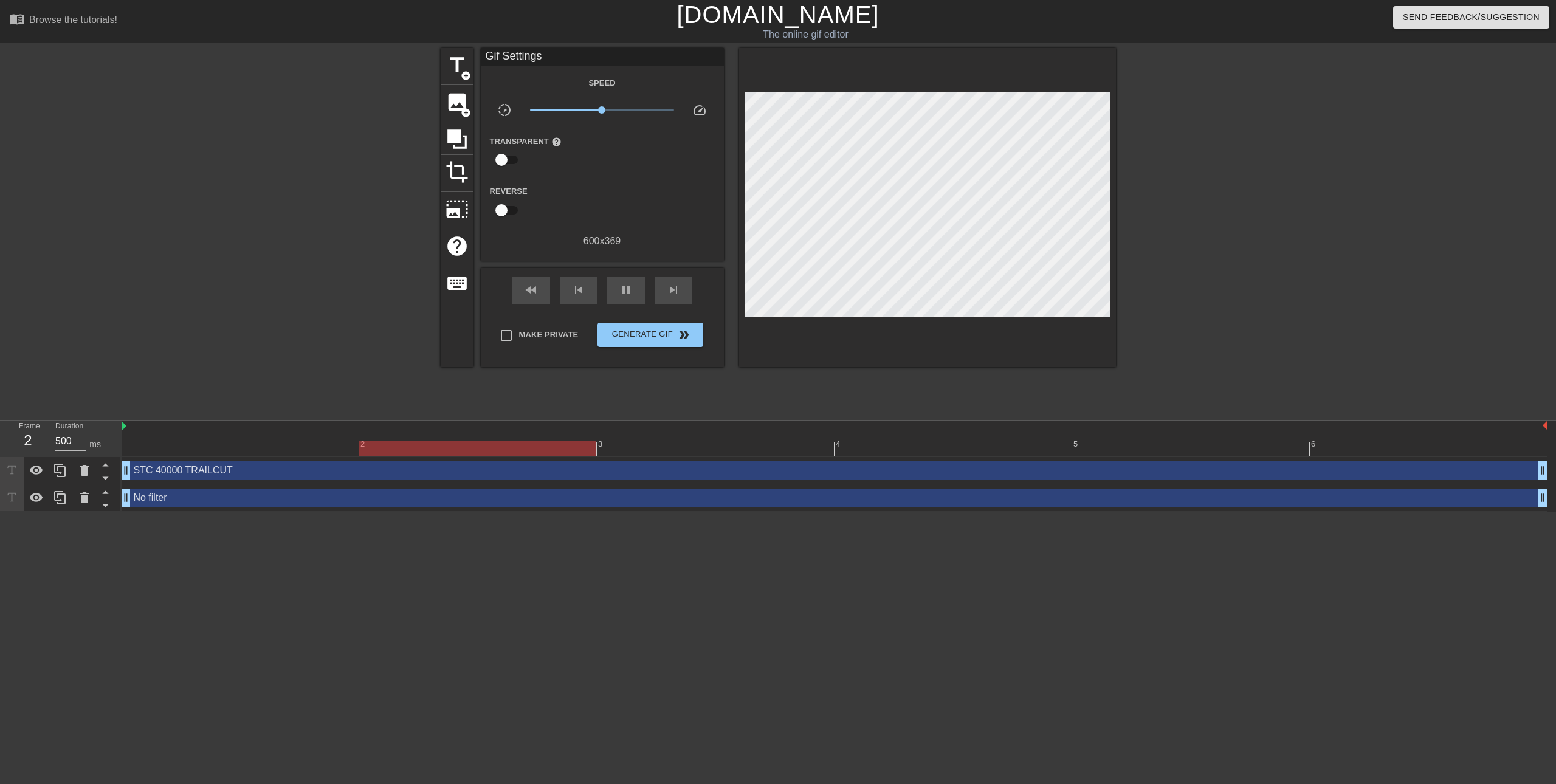
click at [798, 84] on div at bounding box center [928, 207] width 377 height 319
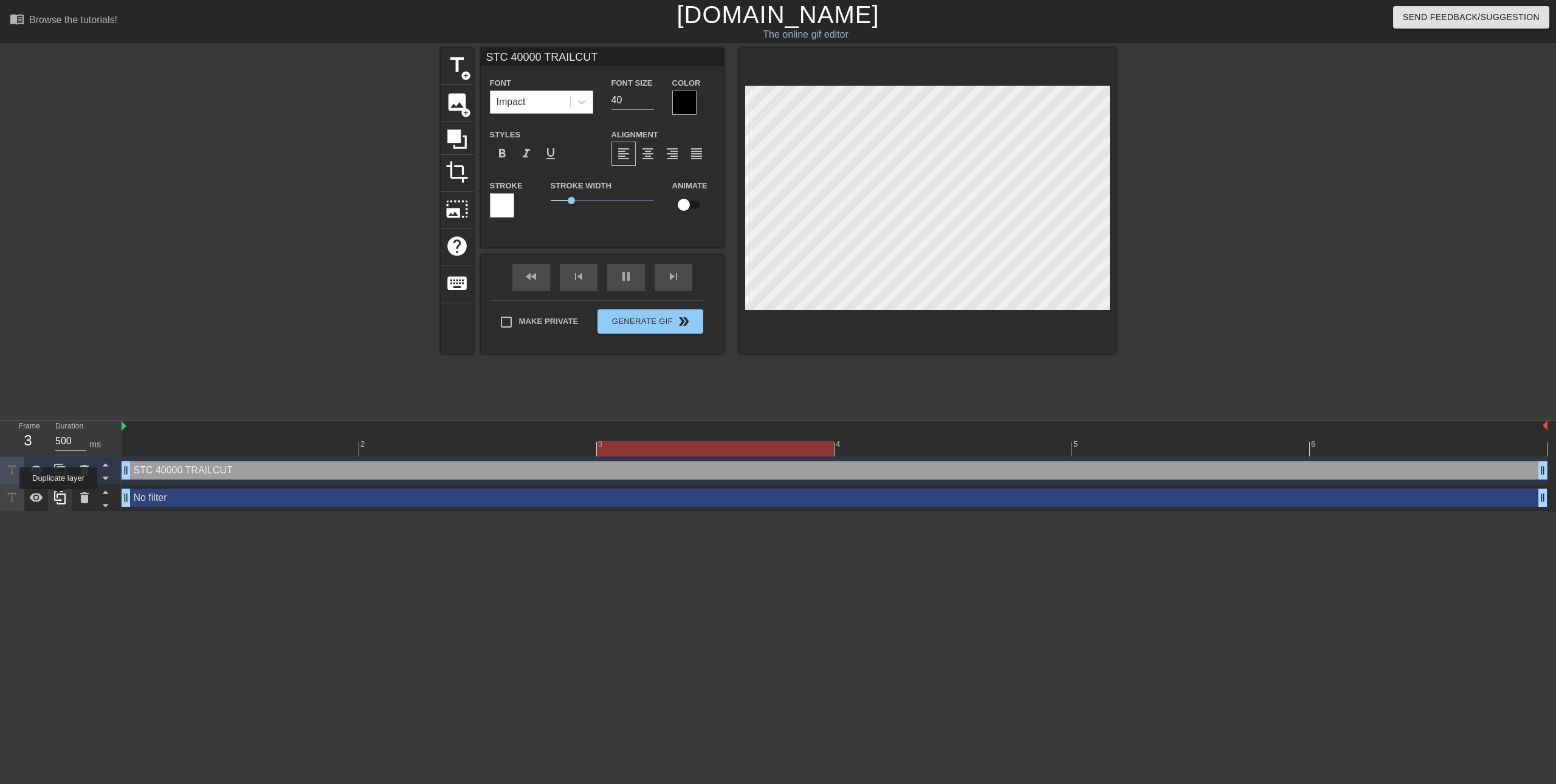
click at [59, 498] on icon at bounding box center [59, 497] width 15 height 15
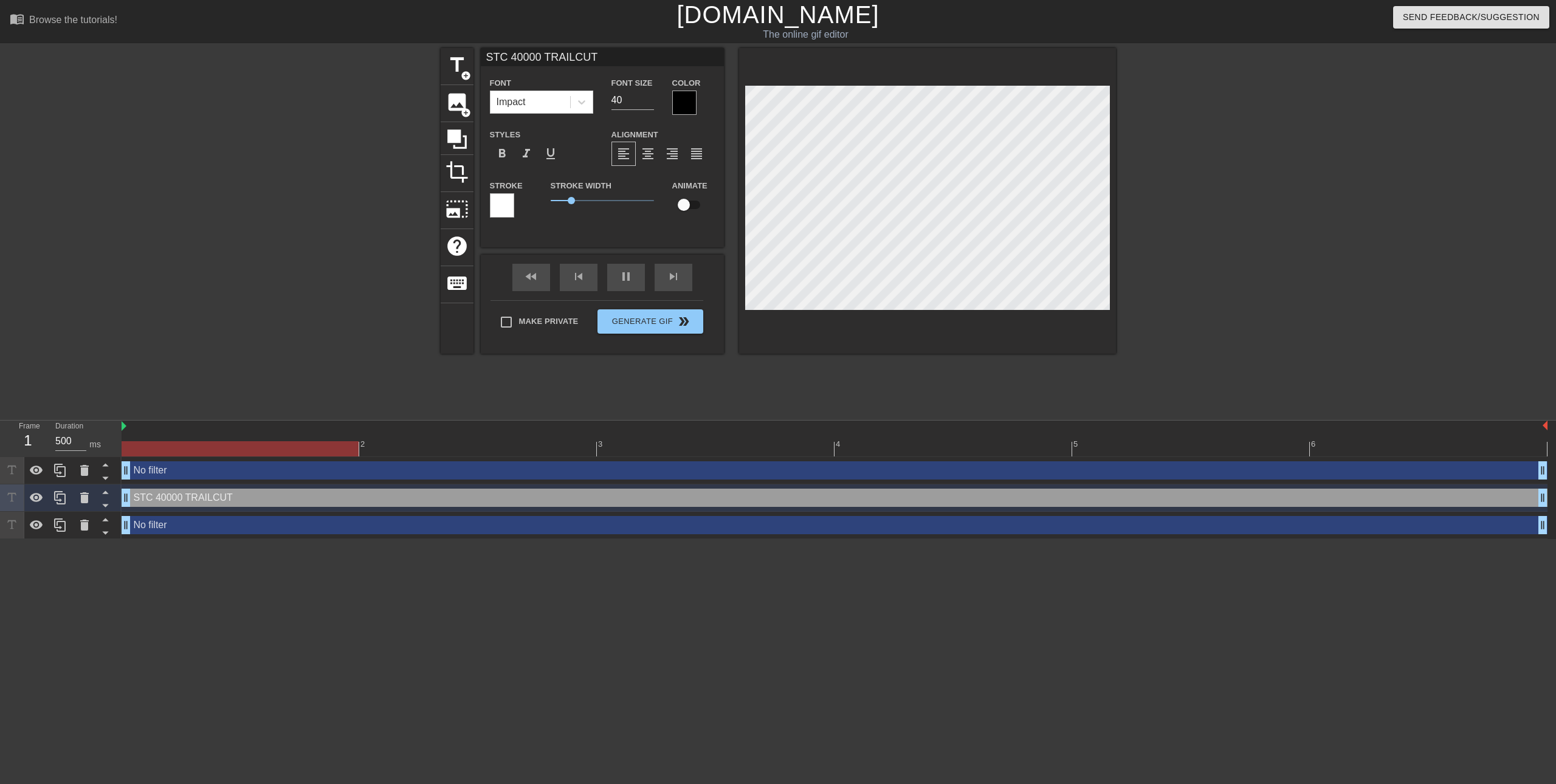
click at [283, 525] on div "No filter drag_handle drag_handle" at bounding box center [834, 525] width 1426 height 18
type input "No filter"
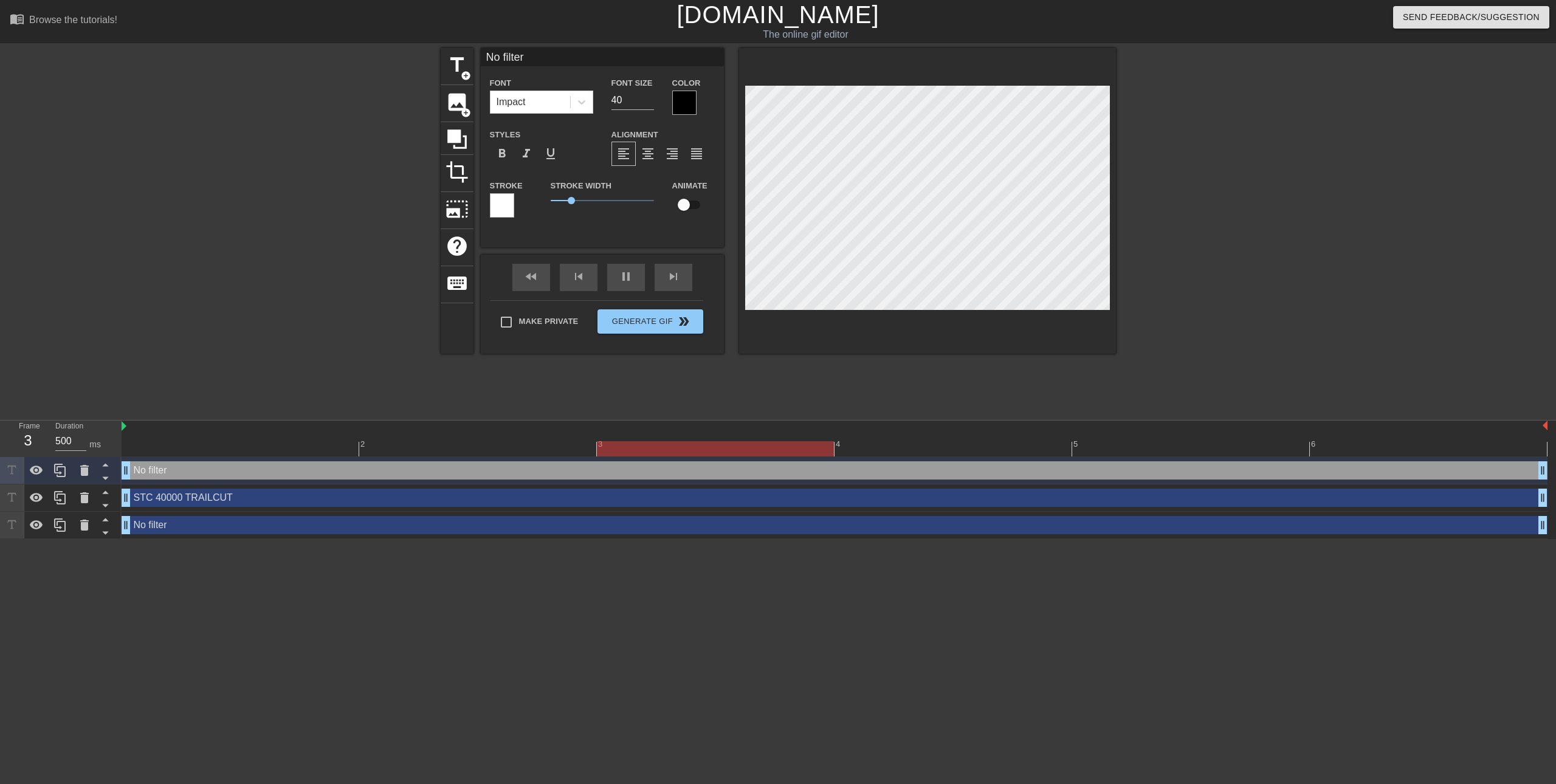
scroll to position [1, 3]
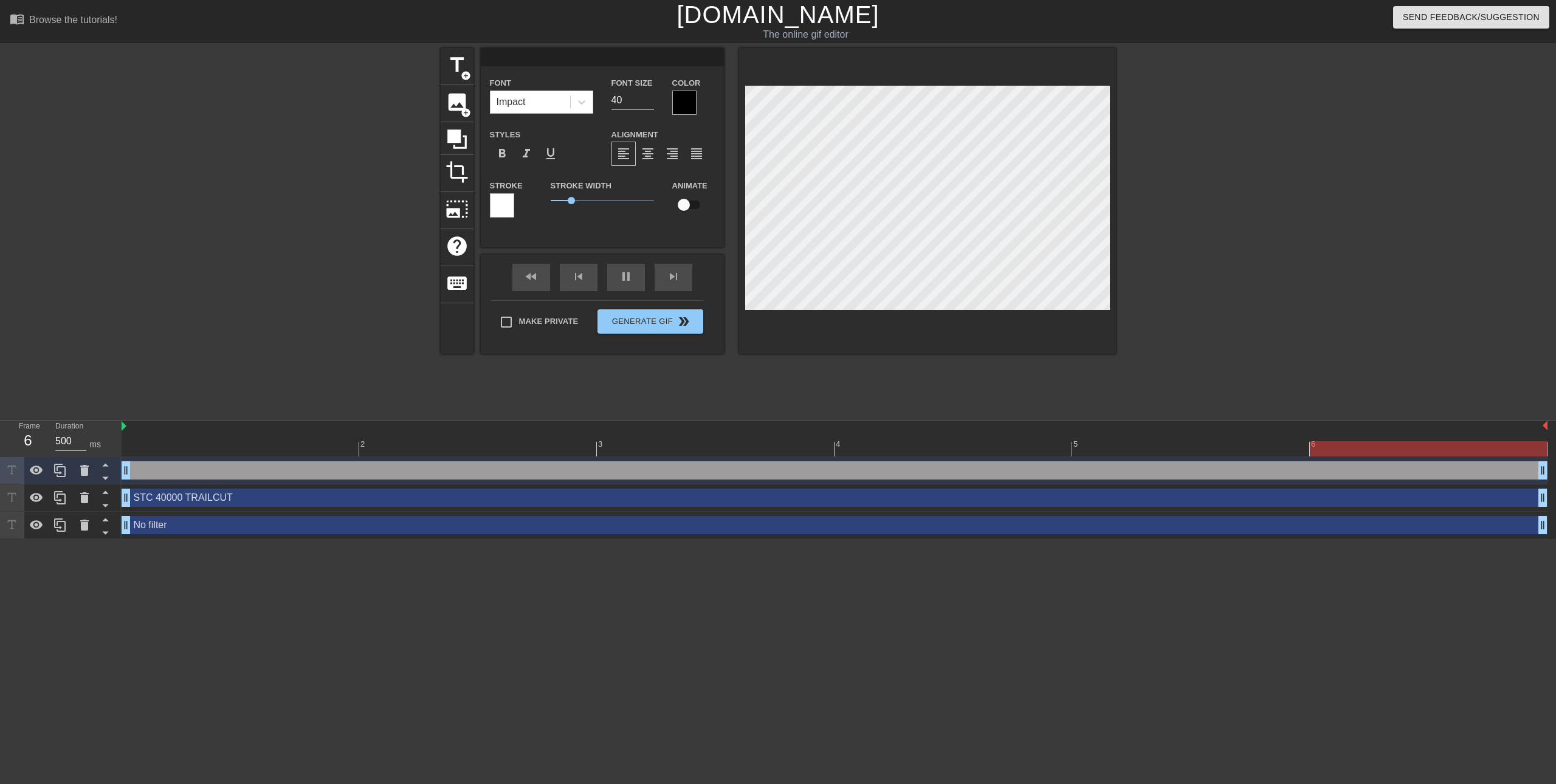
type input "S"
type textarea "S"
type input "ST"
type textarea "ST"
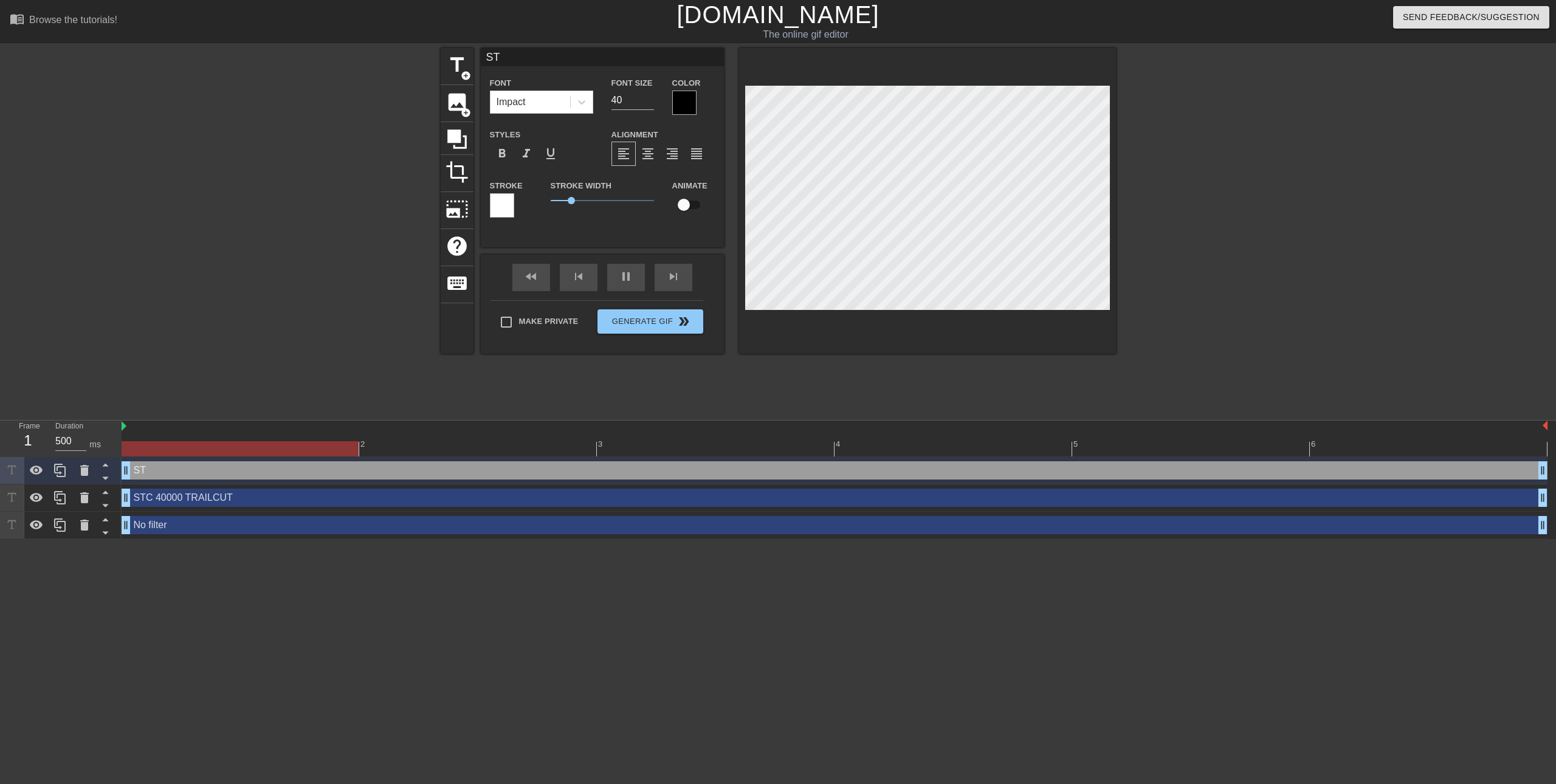
type input "STC"
type textarea "STC"
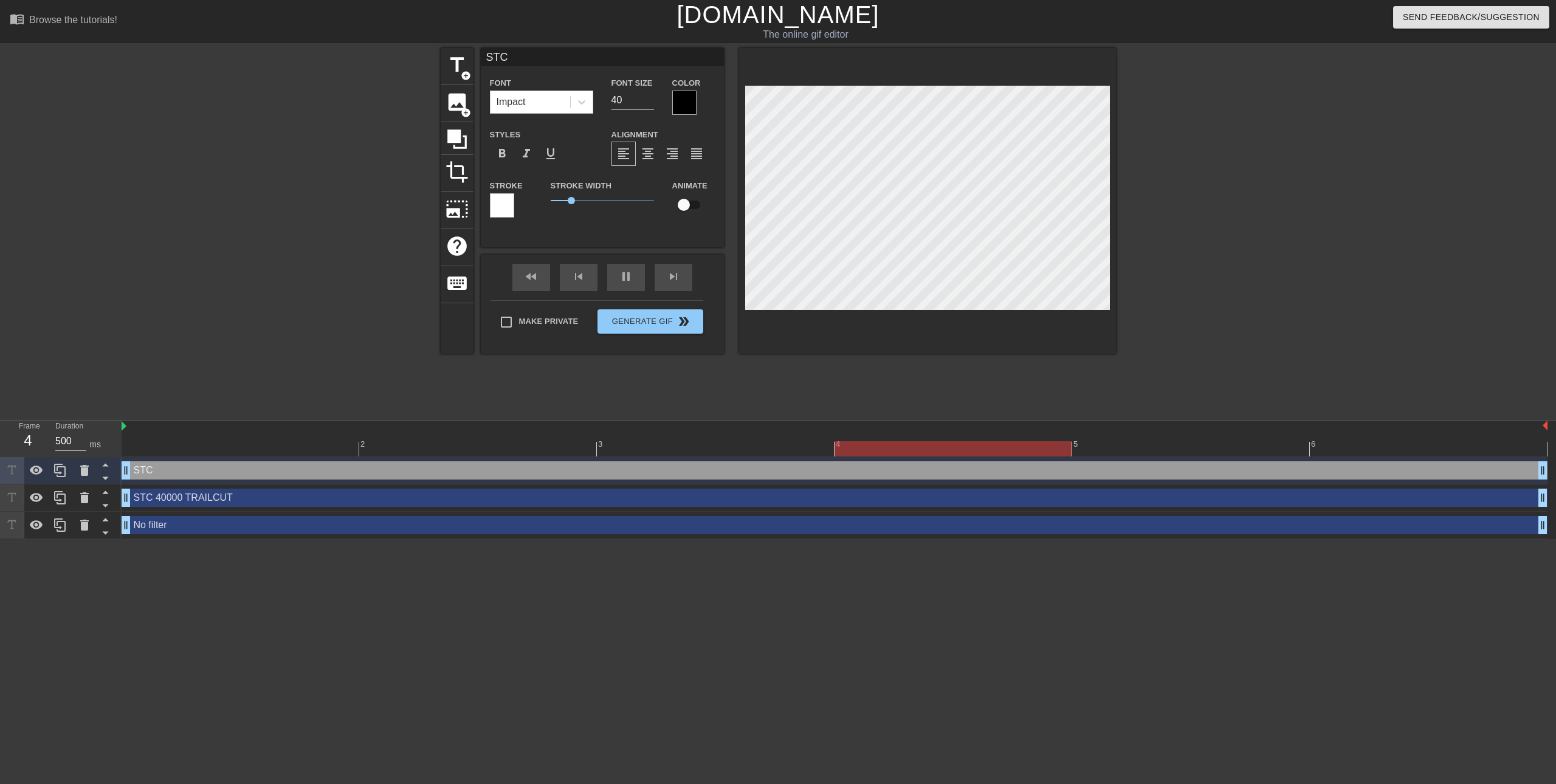
type input "STC"
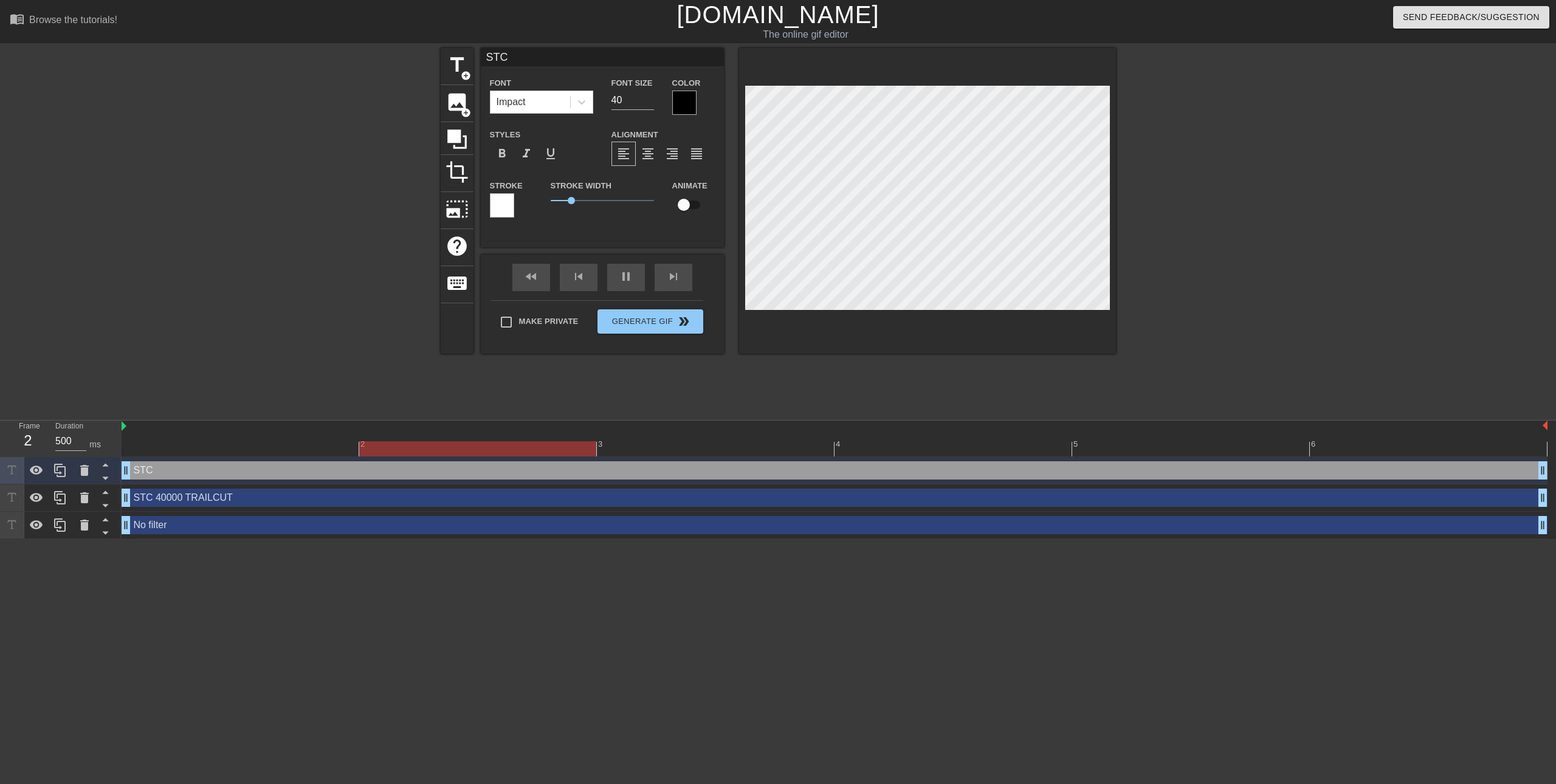
type textarea "STC 6"
type input "STC 66"
type textarea "STC 66"
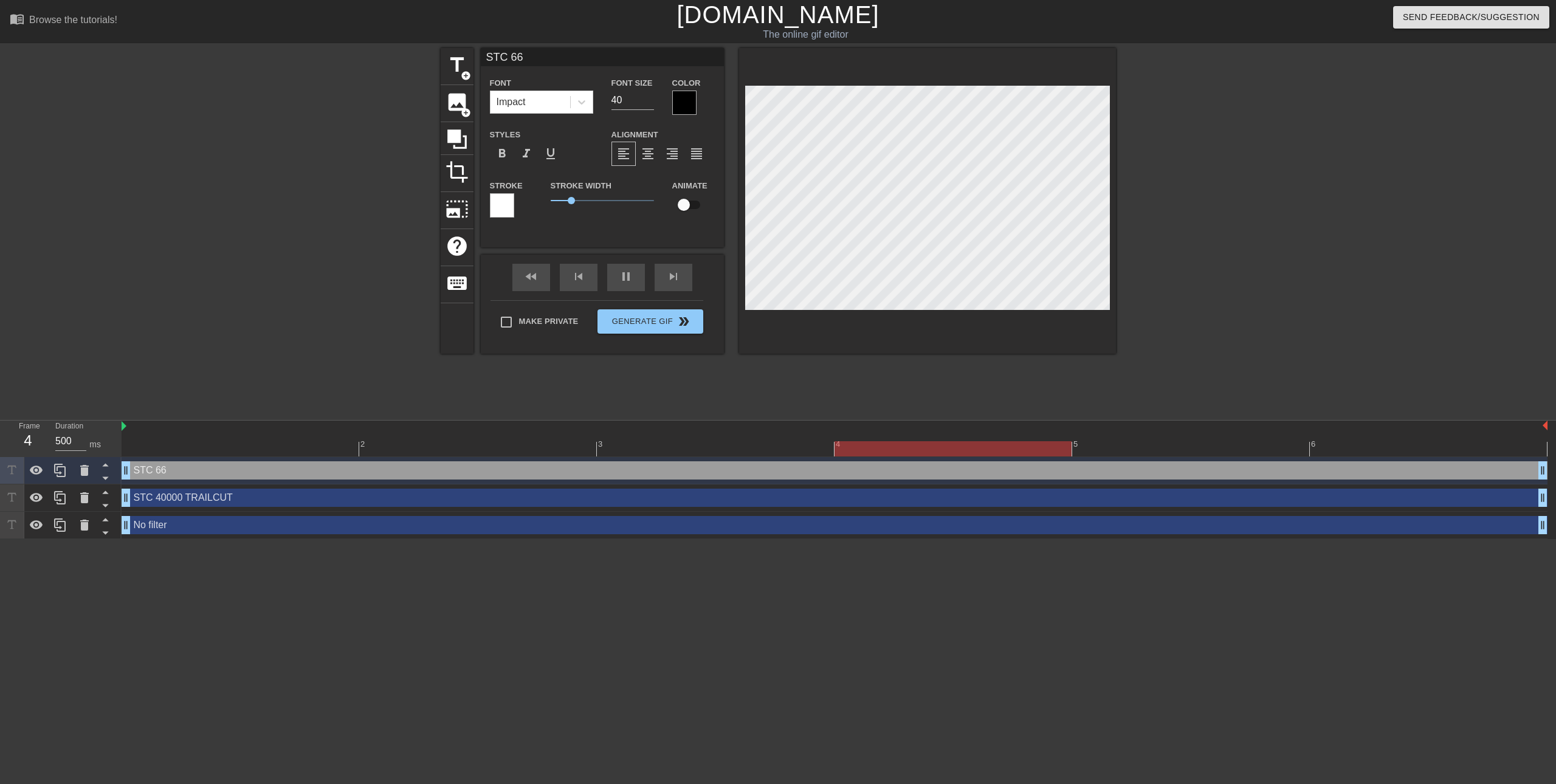
type input "STC 666"
type textarea "STC 666"
type input "STC 6666"
type textarea "STC 6666"
type input "STC 66666"
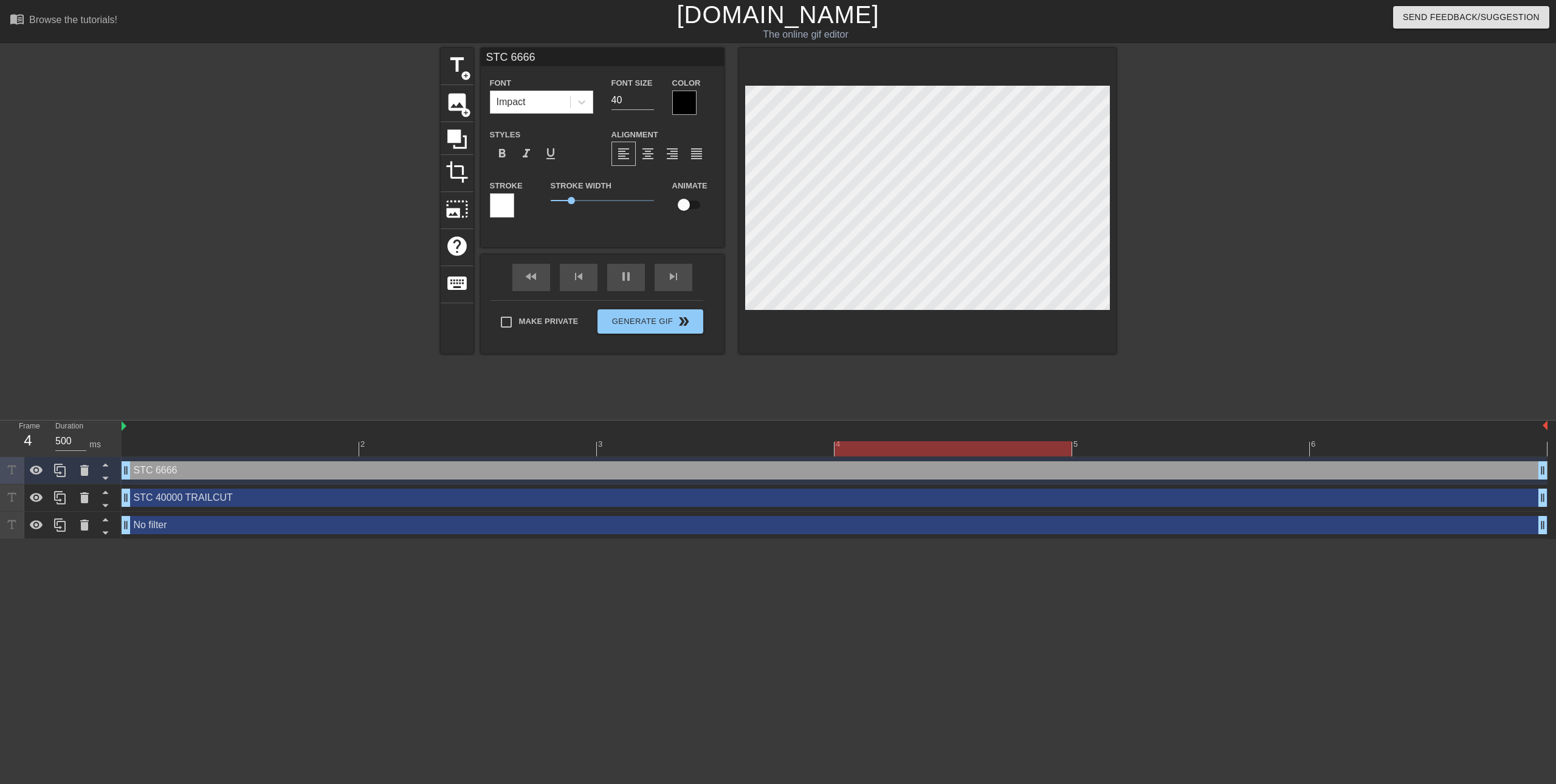
type textarea "STC 66666"
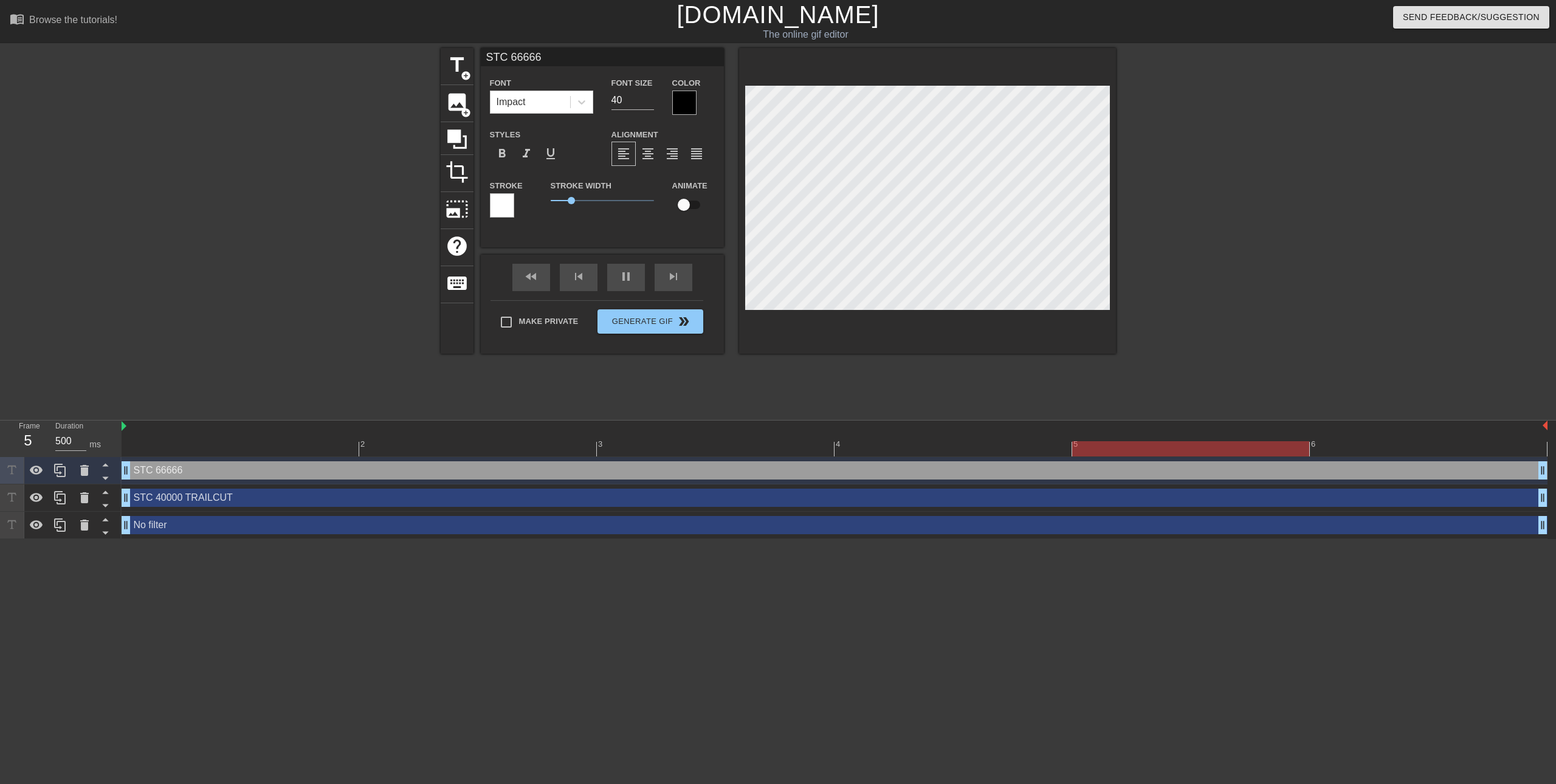
type input "STC 66666"
type textarea "STC 66666"
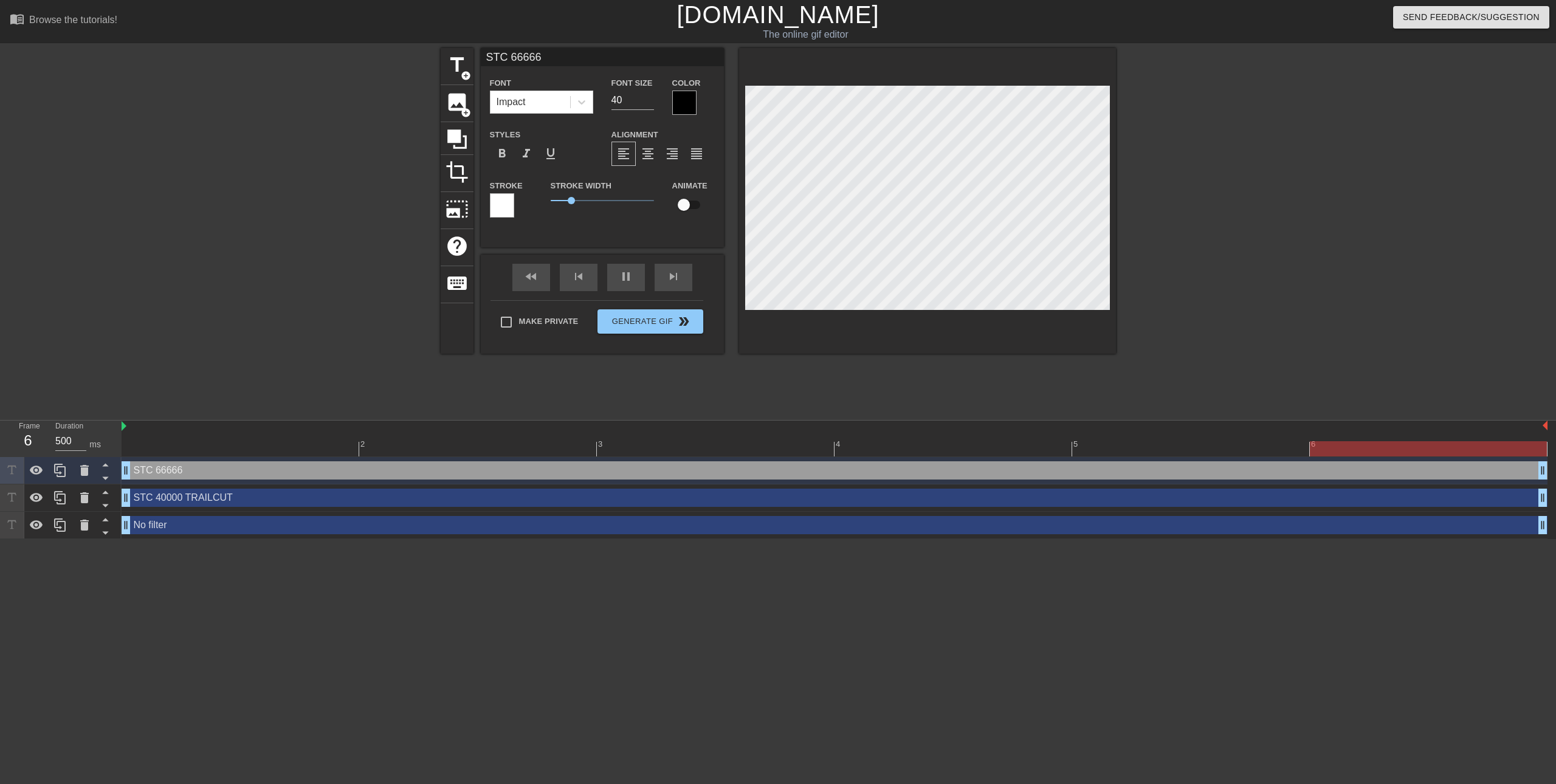
type input "STC 66666 T"
type textarea "STC 66666 T"
type input "STC 66666 TR"
type textarea "STC 66666 TR"
type input "STC 66666 TRA"
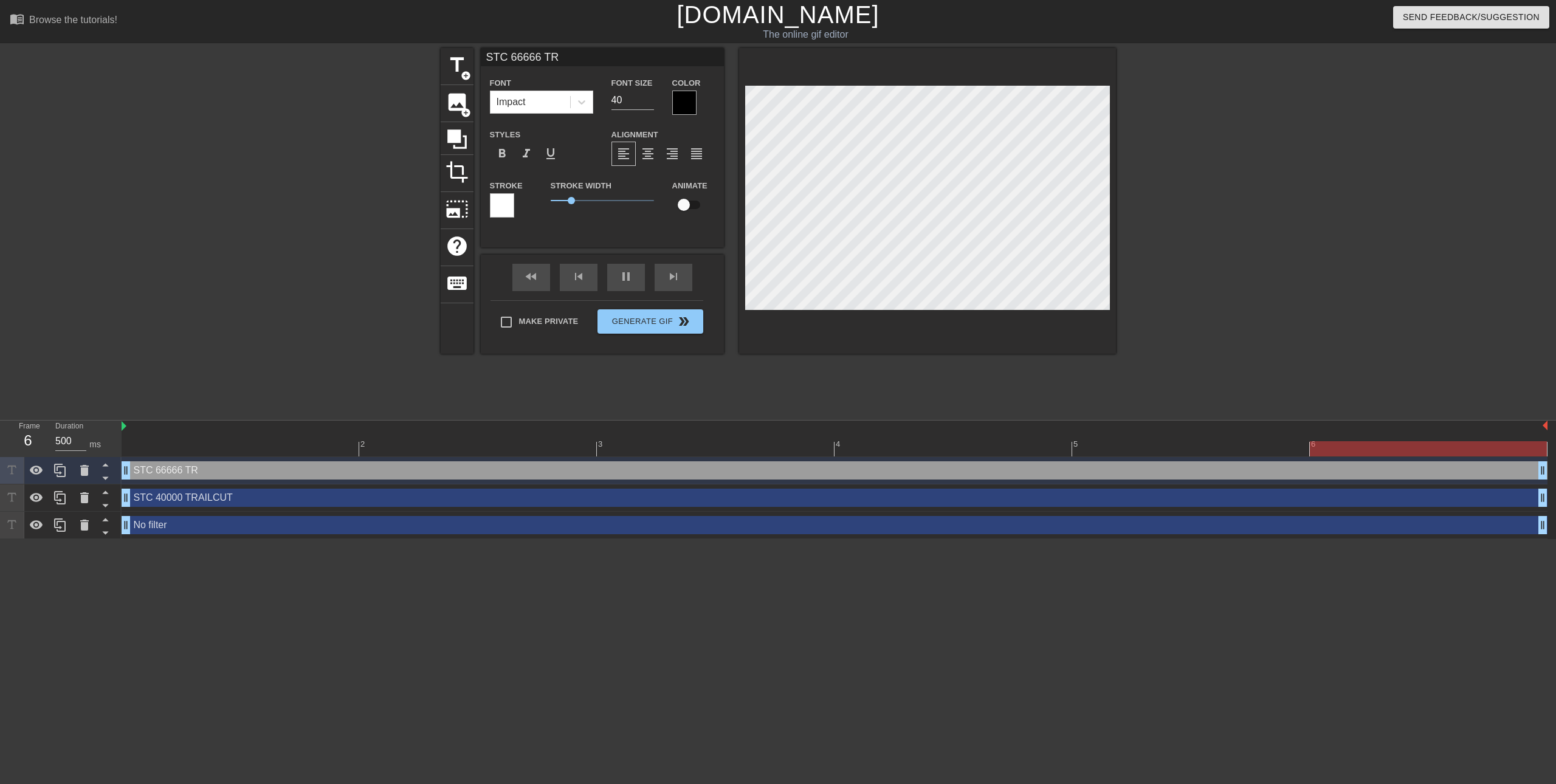
type textarea "STC 66666 TRA"
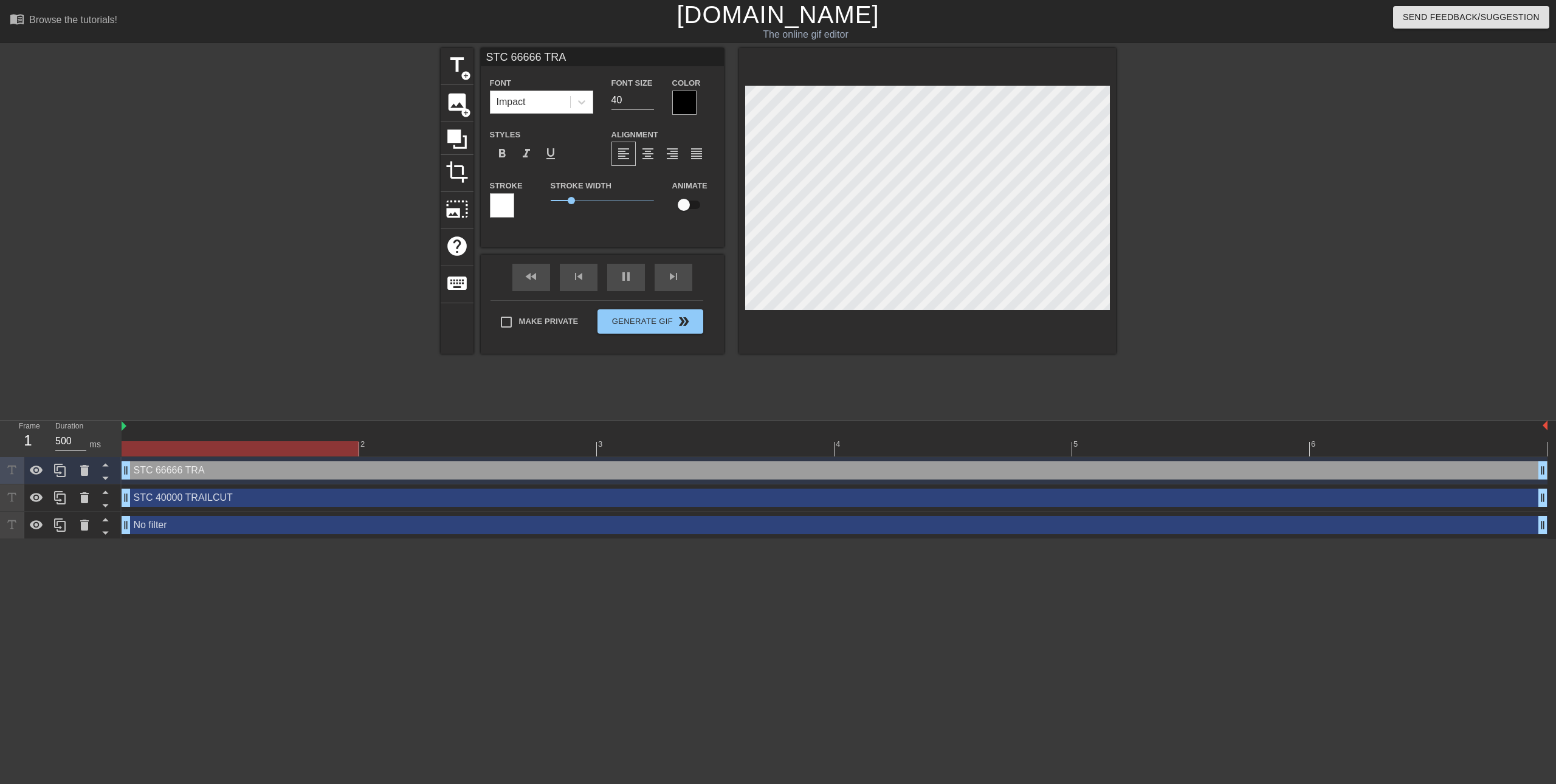
type input "STC 66666 TRAI"
type textarea "STC 66666 TRAI"
type input "STC 66666 TRAIL"
type textarea "STC 66666 TRAIL"
type input "STC 66666 TRAILC"
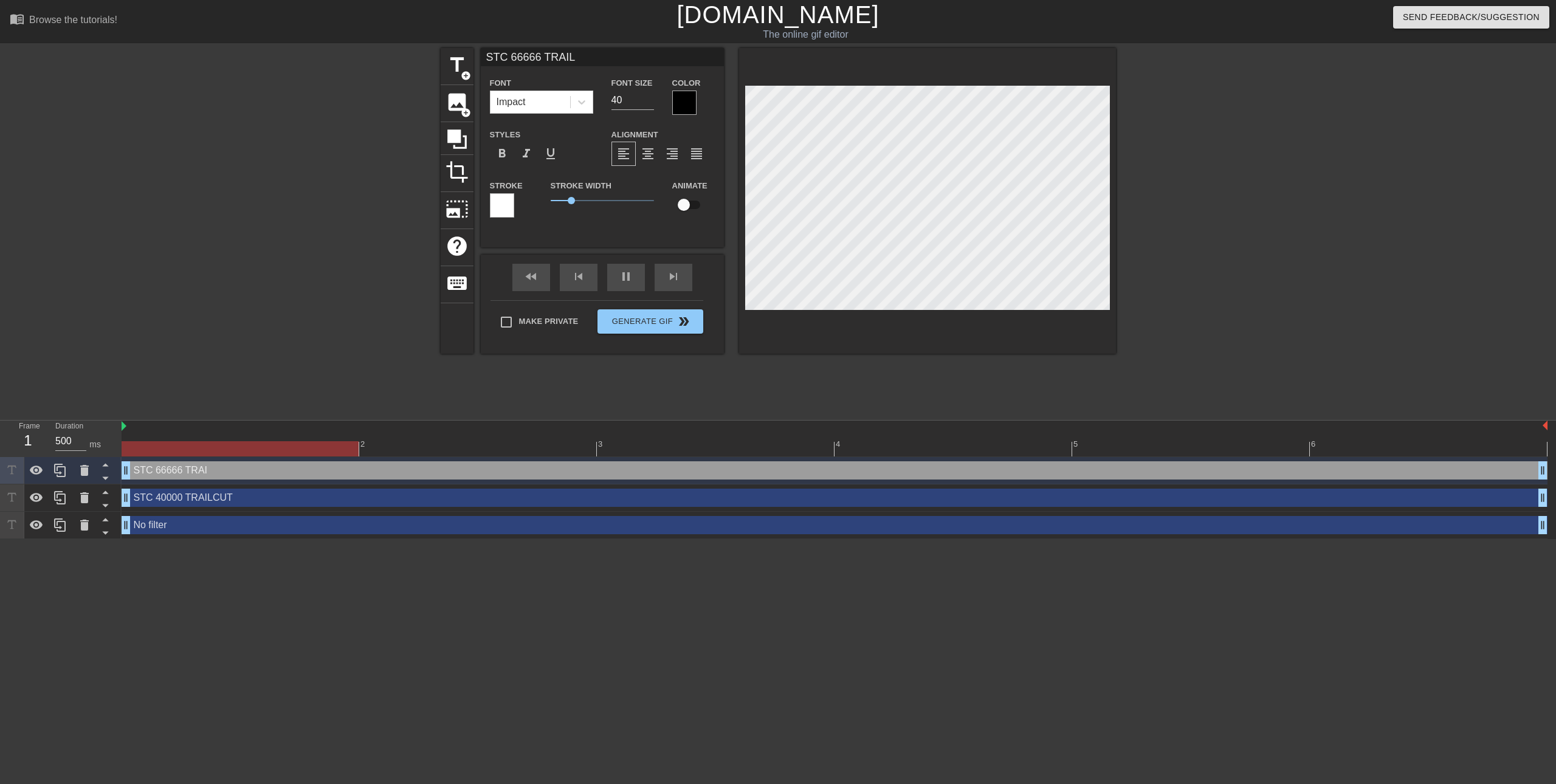
type textarea "STC 66666 TRAILC"
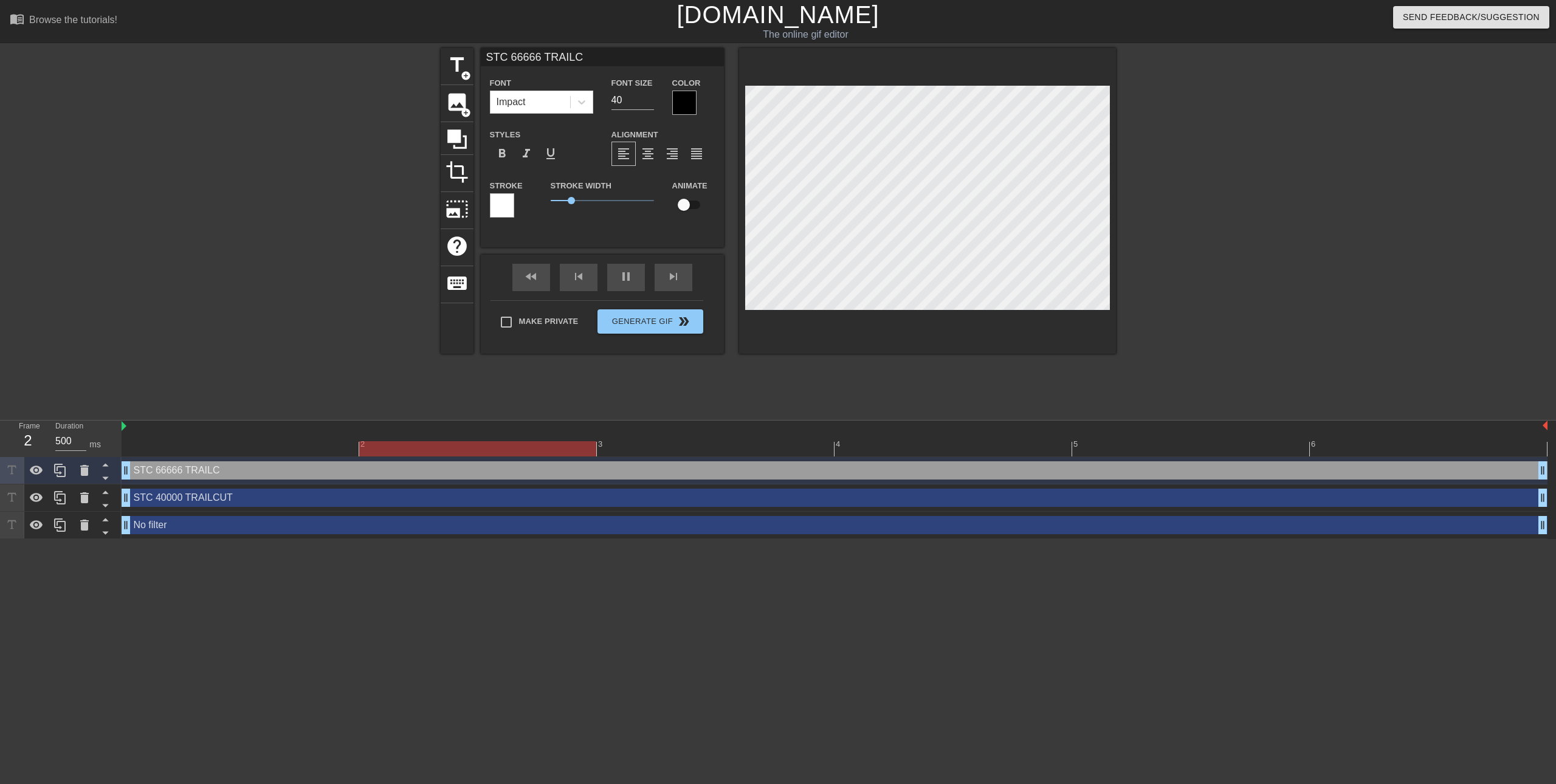
type input "STC 66666 TRAILCU"
type textarea "STC 66666 TRAILCU"
type input "STC 66666 TRAILCUT"
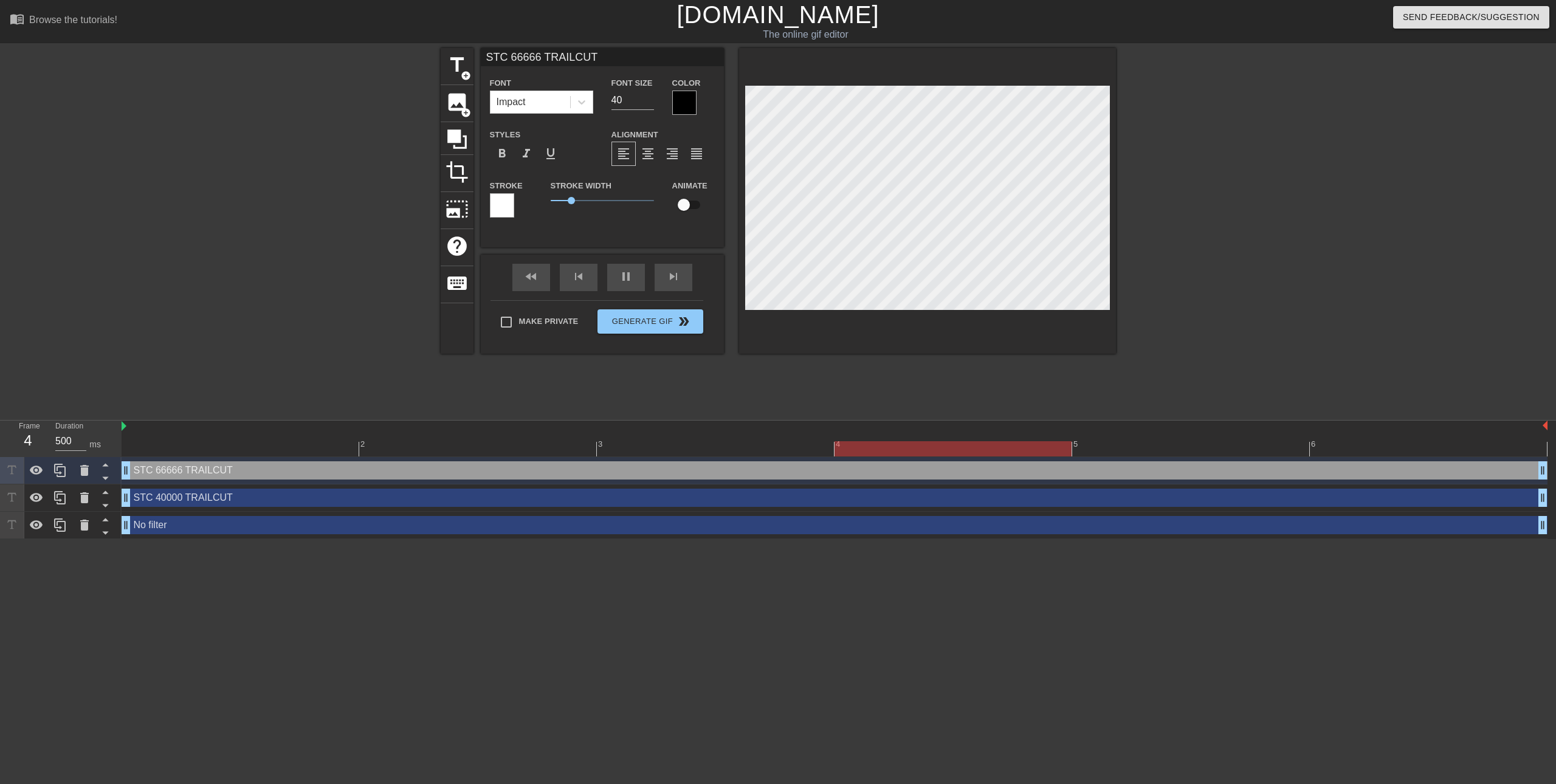
type textarea "STC 66666 TRAILCUT"
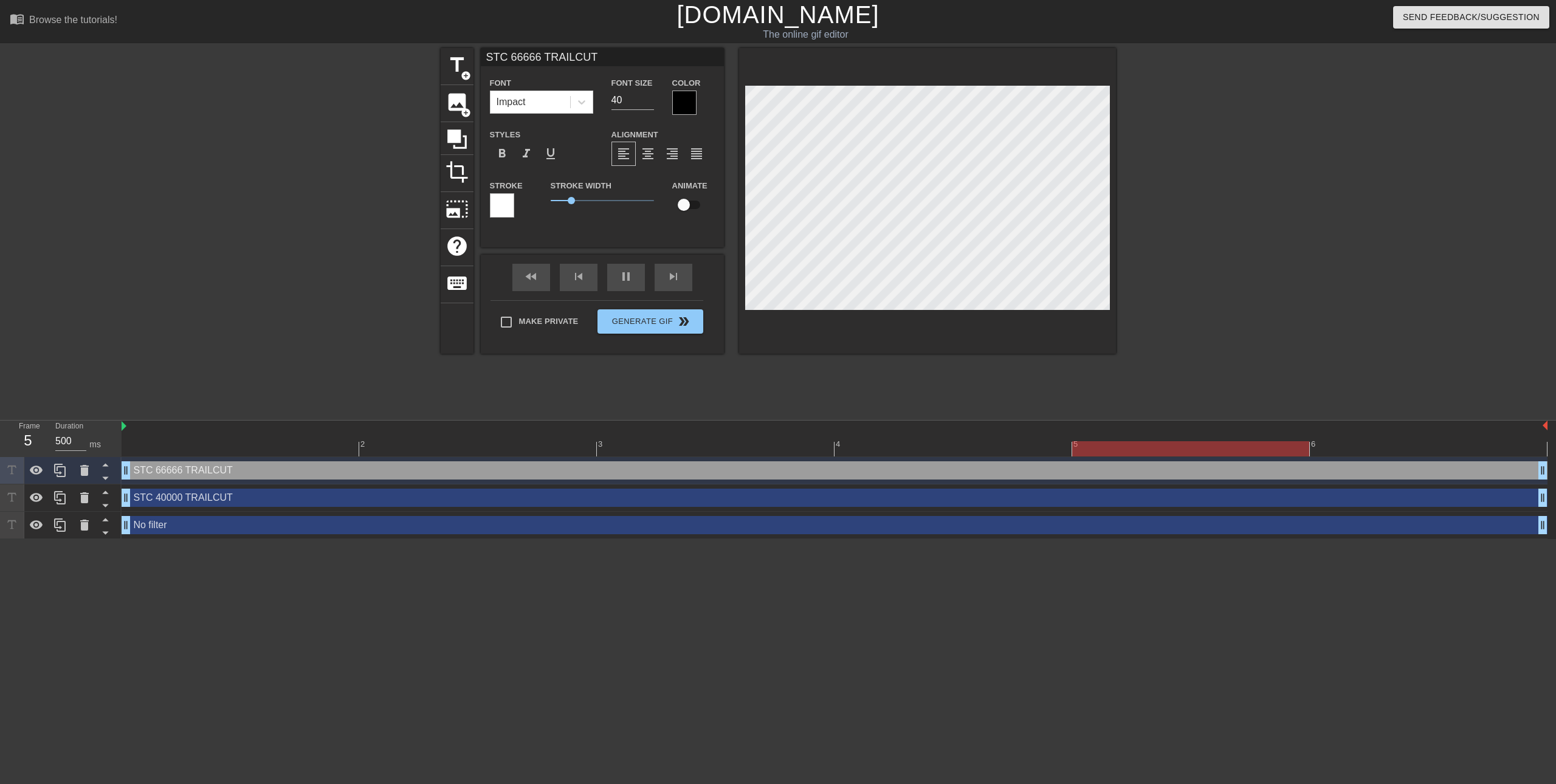
scroll to position [1, 4]
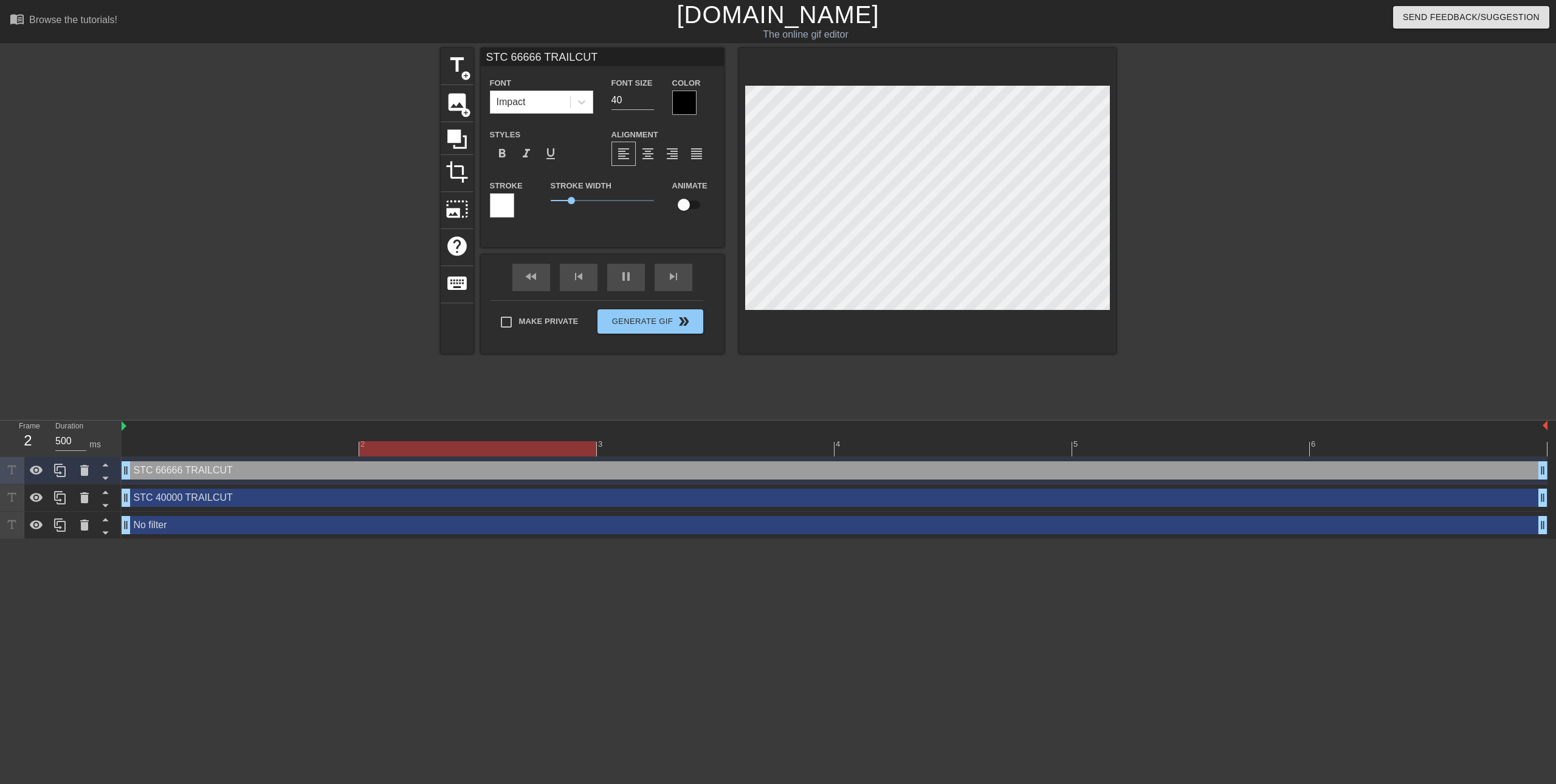
click at [692, 96] on div at bounding box center [684, 102] width 24 height 24
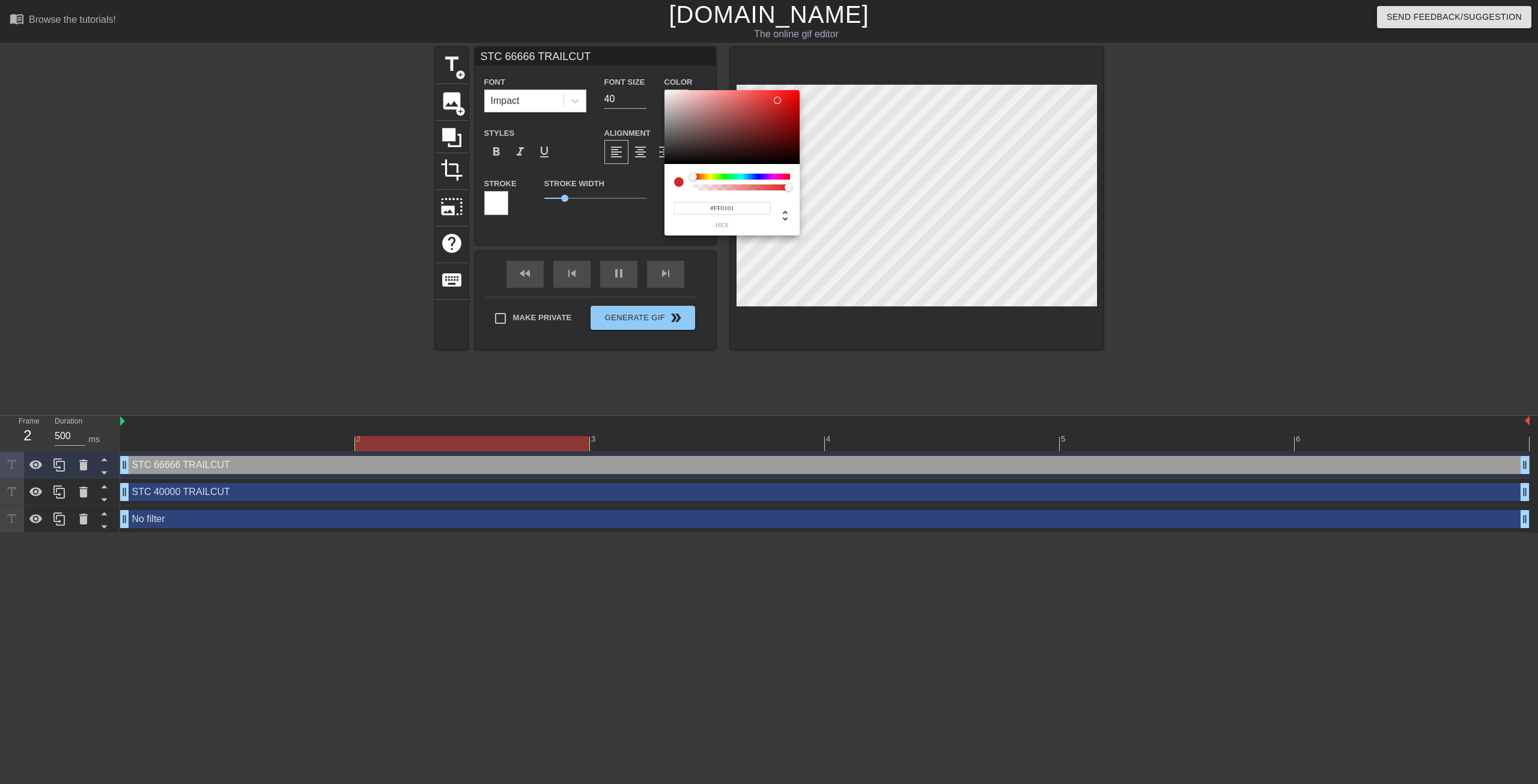
type input "#FF0000"
drag, startPoint x: 777, startPoint y: 101, endPoint x: 825, endPoint y: 62, distance: 61.8
click at [825, 63] on div "#FF0000 hex" at bounding box center [769, 392] width 1538 height 784
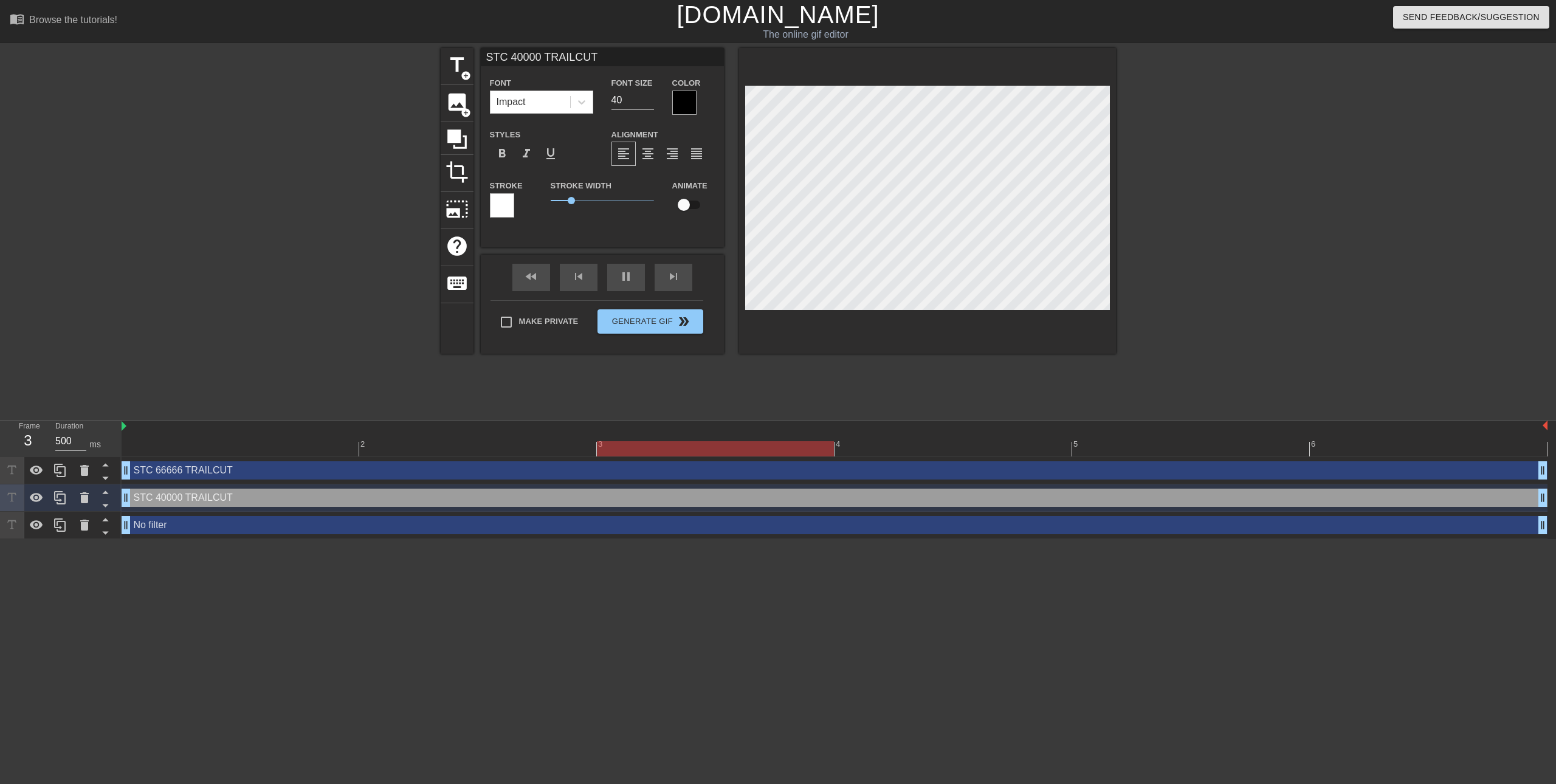
click at [693, 97] on div at bounding box center [684, 102] width 24 height 24
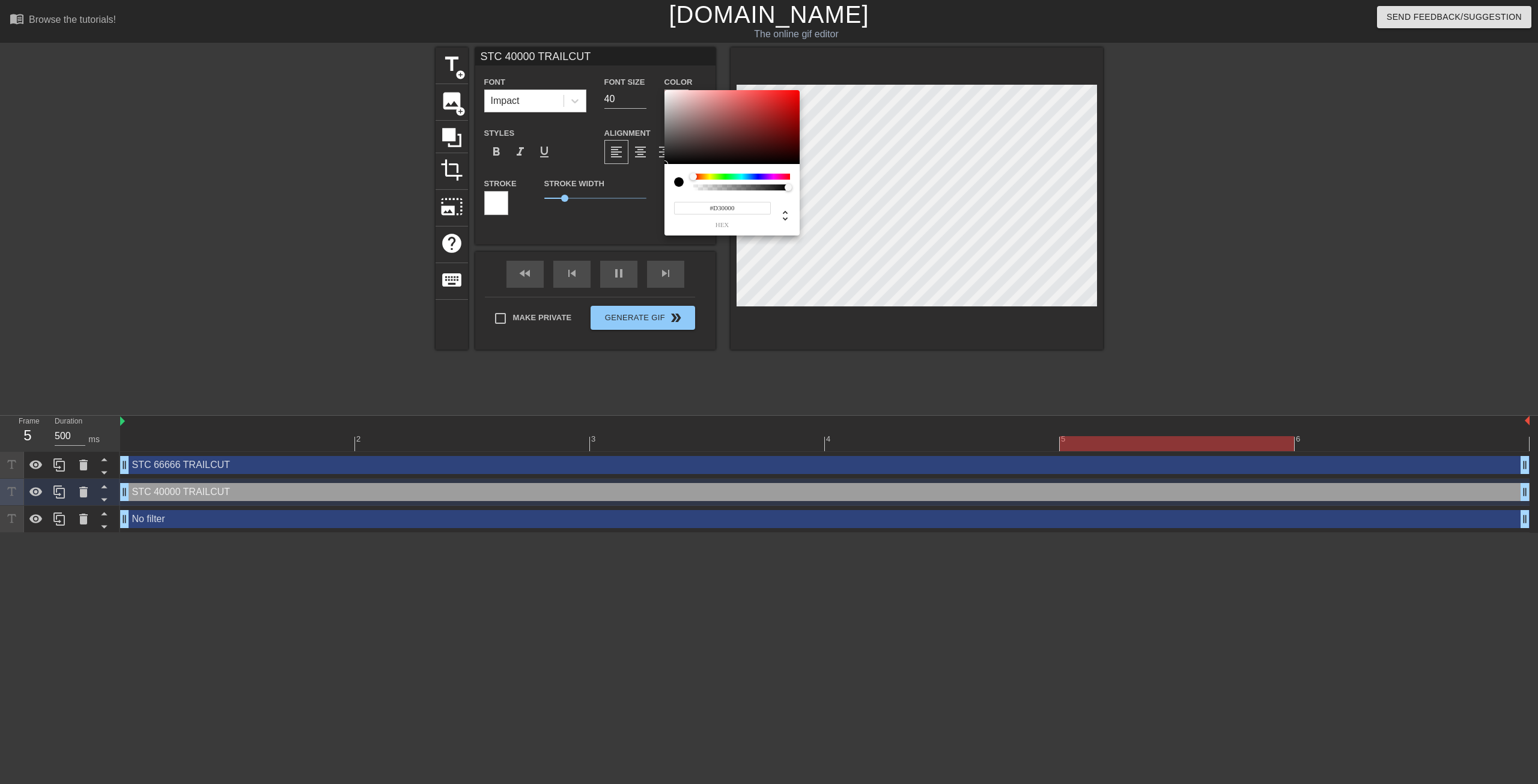
type input "#FF0000"
drag, startPoint x: 819, startPoint y: 93, endPoint x: 857, endPoint y: 49, distance: 58.1
click at [856, 52] on div "#FF0000 hex" at bounding box center [769, 392] width 1538 height 784
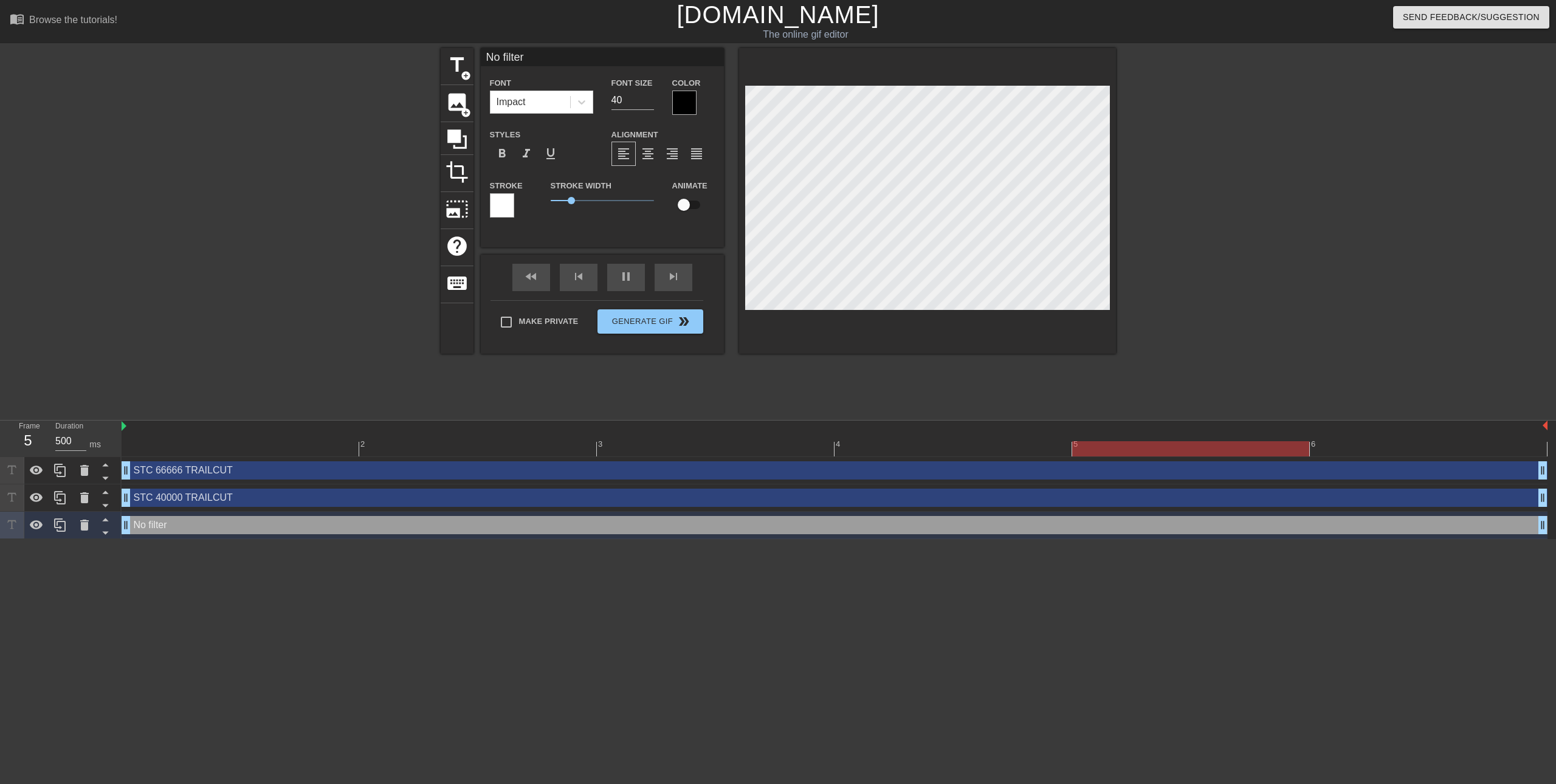
click at [690, 101] on div at bounding box center [684, 102] width 24 height 24
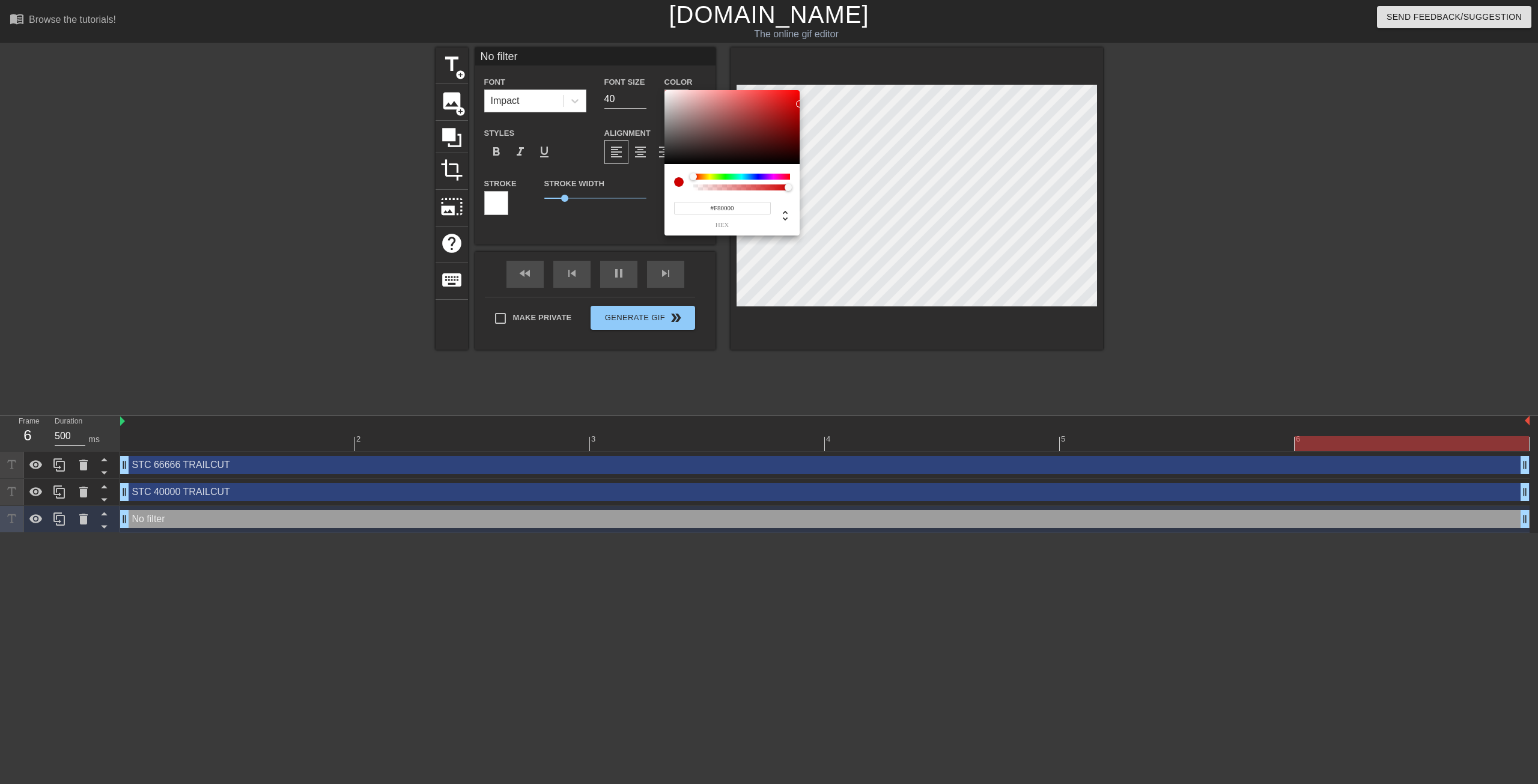
type input "#FF0000"
drag, startPoint x: 780, startPoint y: 107, endPoint x: 847, endPoint y: 82, distance: 71.5
click at [847, 82] on div "#FF0000 hex" at bounding box center [769, 392] width 1538 height 784
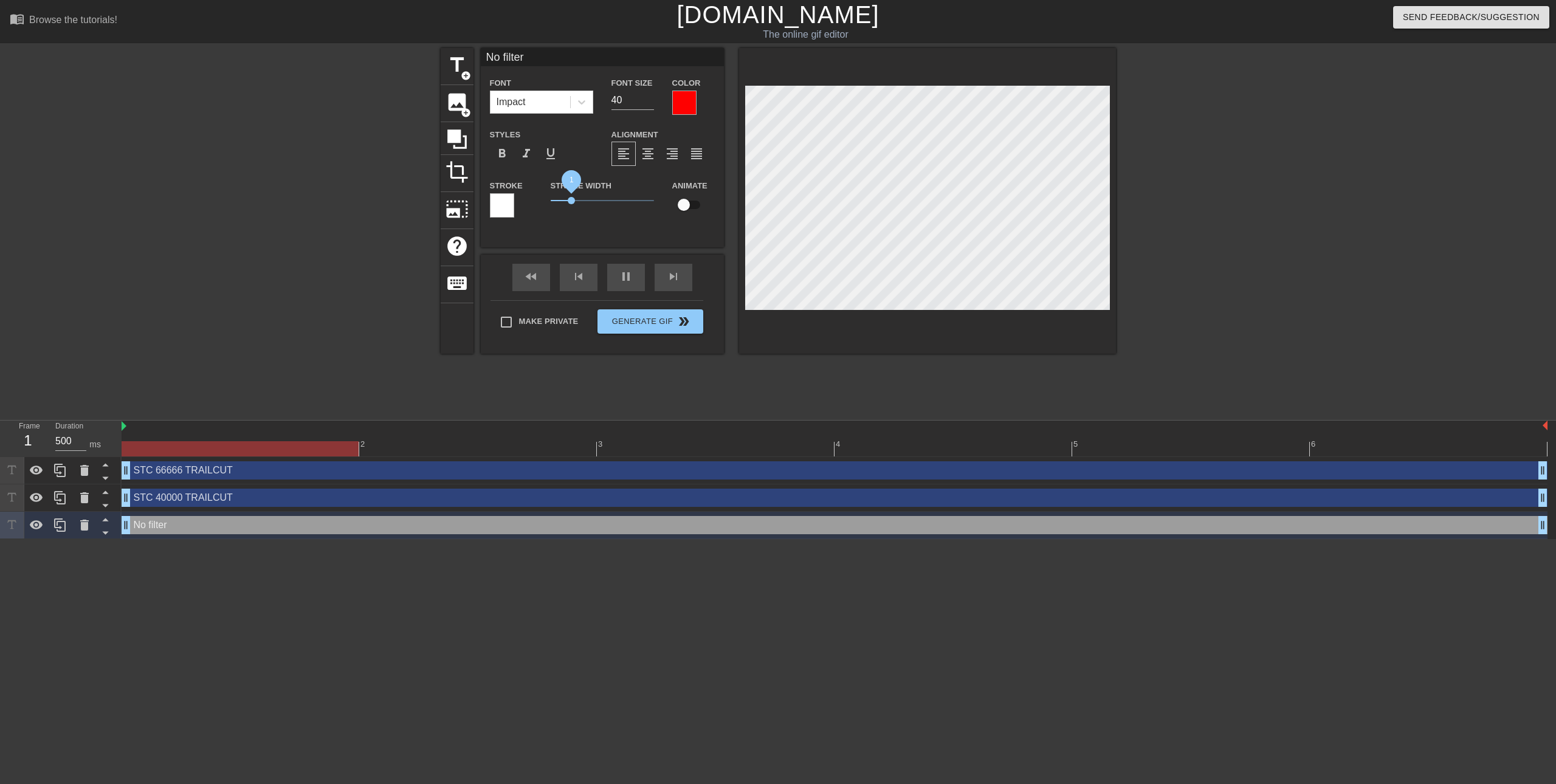
drag, startPoint x: 569, startPoint y: 205, endPoint x: 502, endPoint y: 200, distance: 67.2
click at [503, 200] on div "Stroke Stroke Width 1 Animate" at bounding box center [602, 203] width 244 height 51
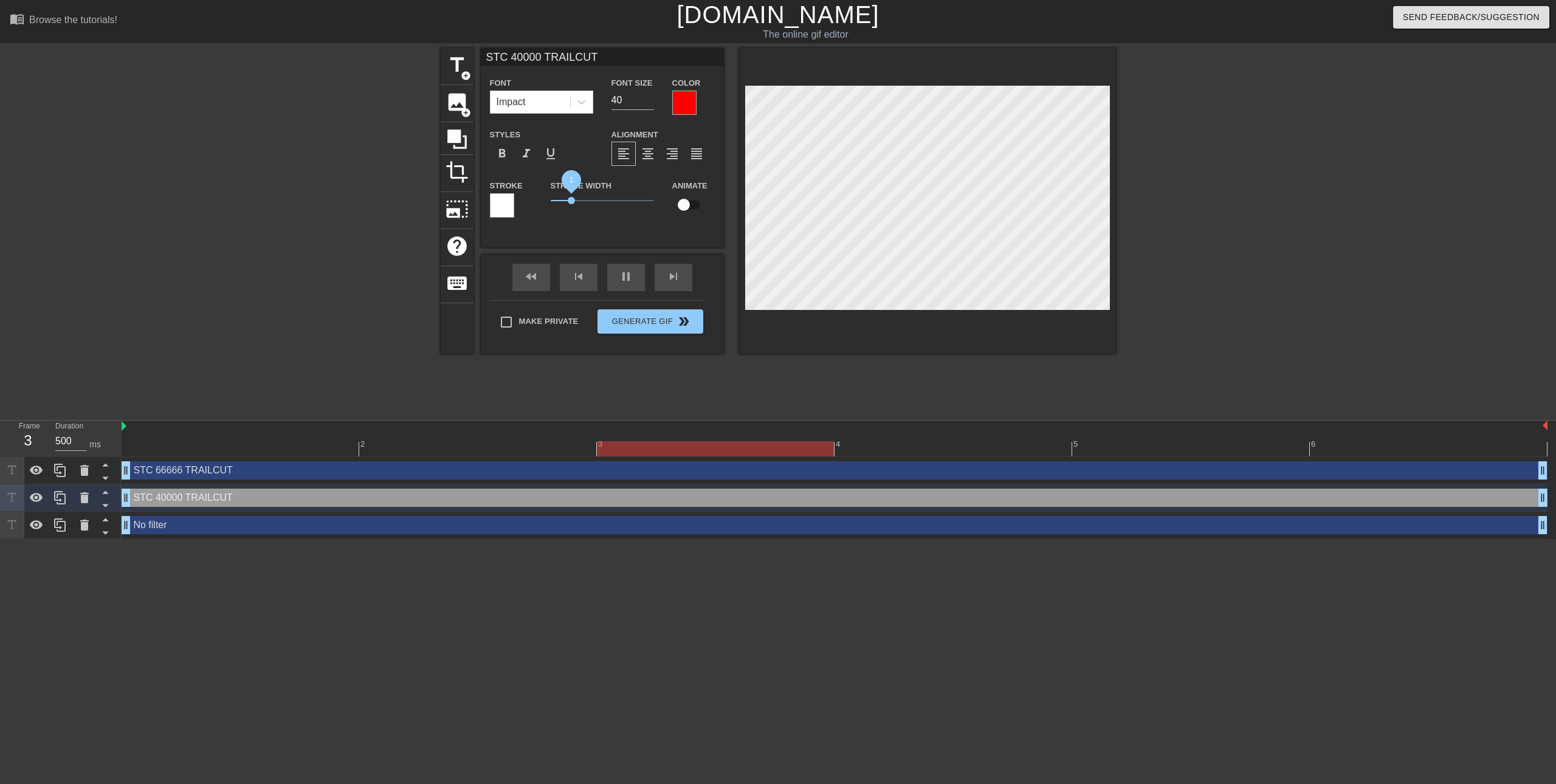
drag, startPoint x: 572, startPoint y: 201, endPoint x: 524, endPoint y: 193, distance: 48.7
click at [524, 193] on div "Stroke Stroke Width 1 Animate" at bounding box center [602, 203] width 244 height 51
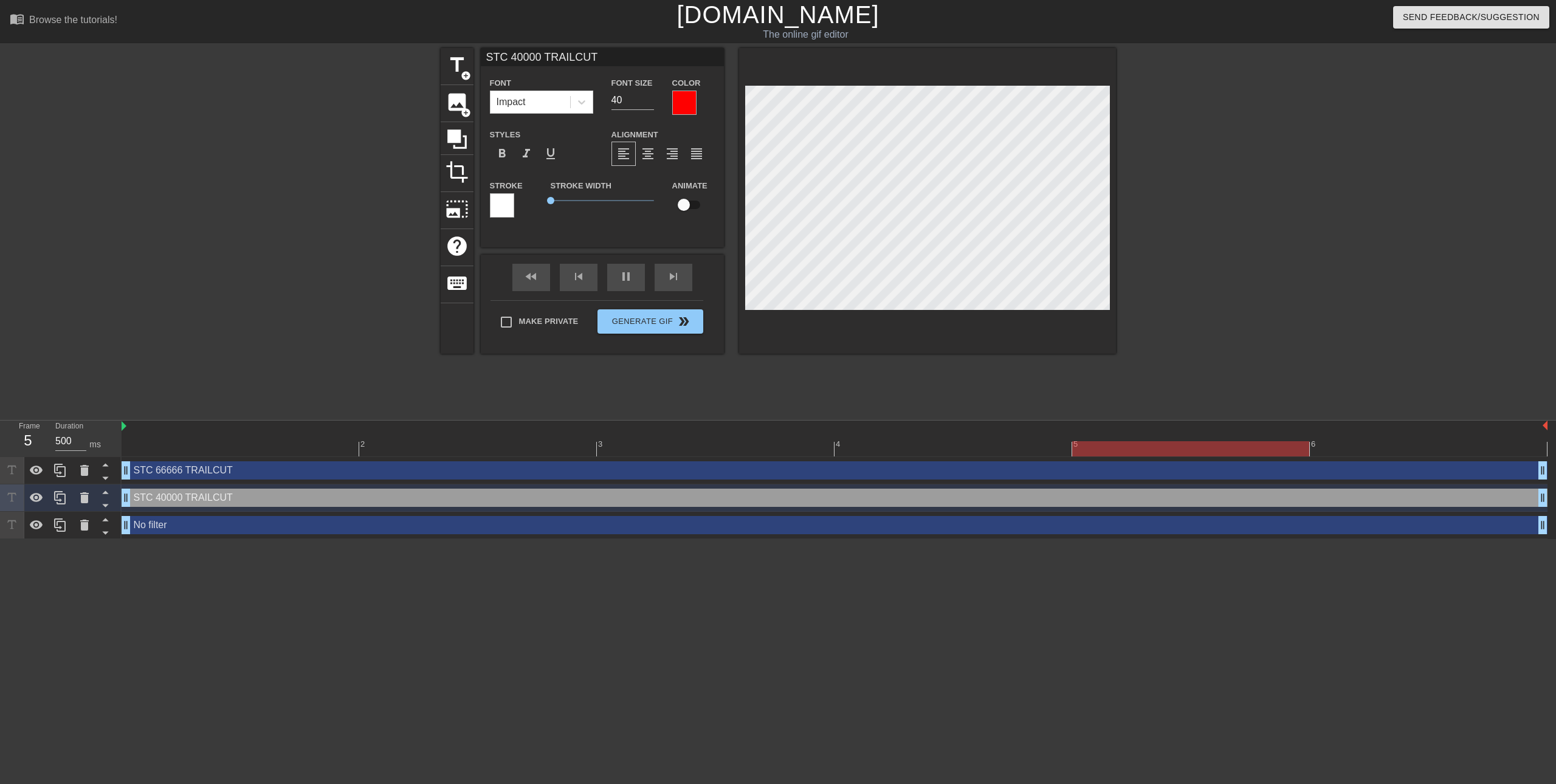
type input "STC 66666 TRAILCUT"
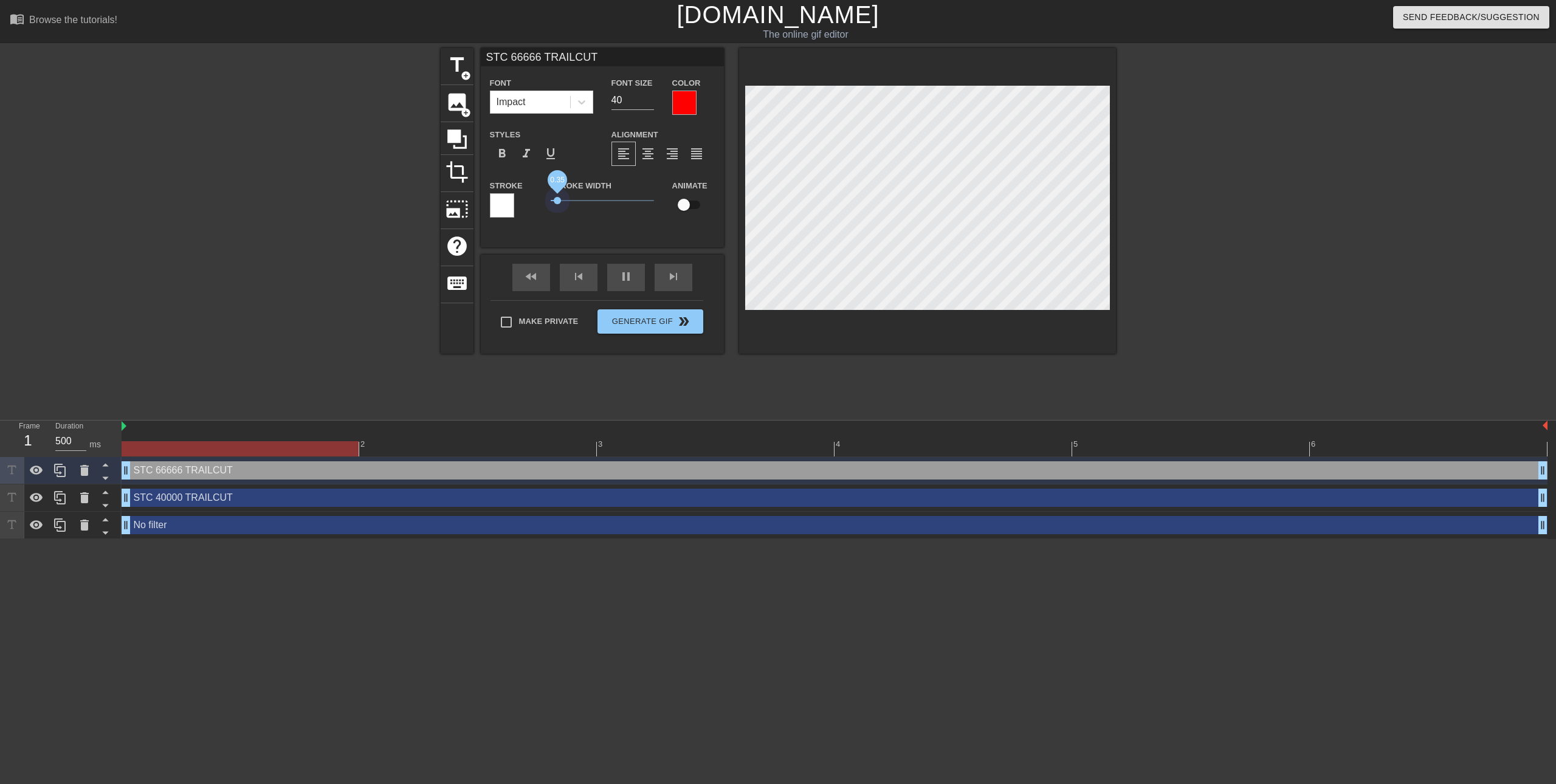
drag, startPoint x: 571, startPoint y: 200, endPoint x: 515, endPoint y: 195, distance: 56.2
click at [515, 196] on div "Stroke Stroke Width 0.35 Animate" at bounding box center [602, 203] width 244 height 51
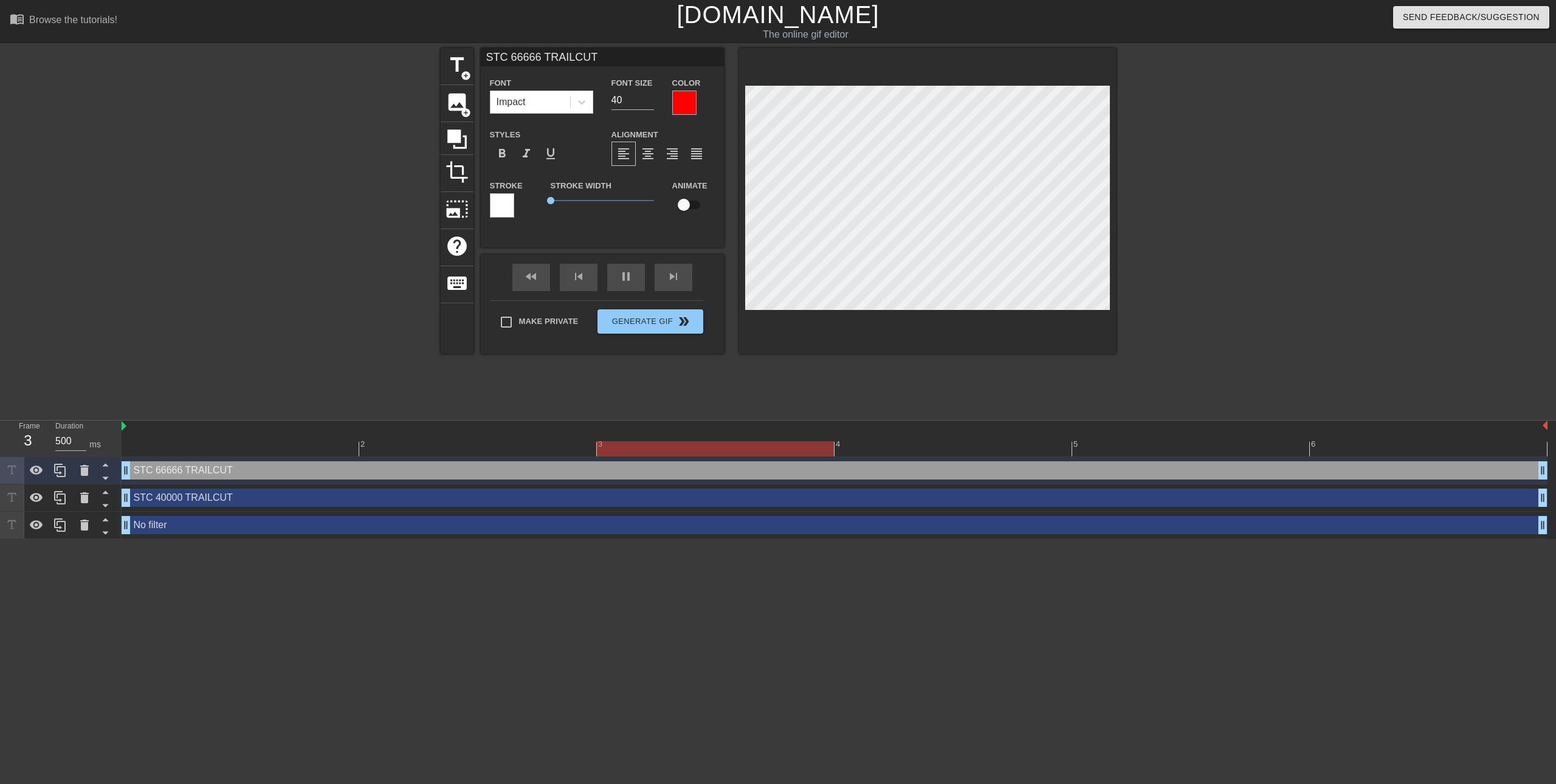
click at [1067, 92] on div at bounding box center [928, 201] width 377 height 306
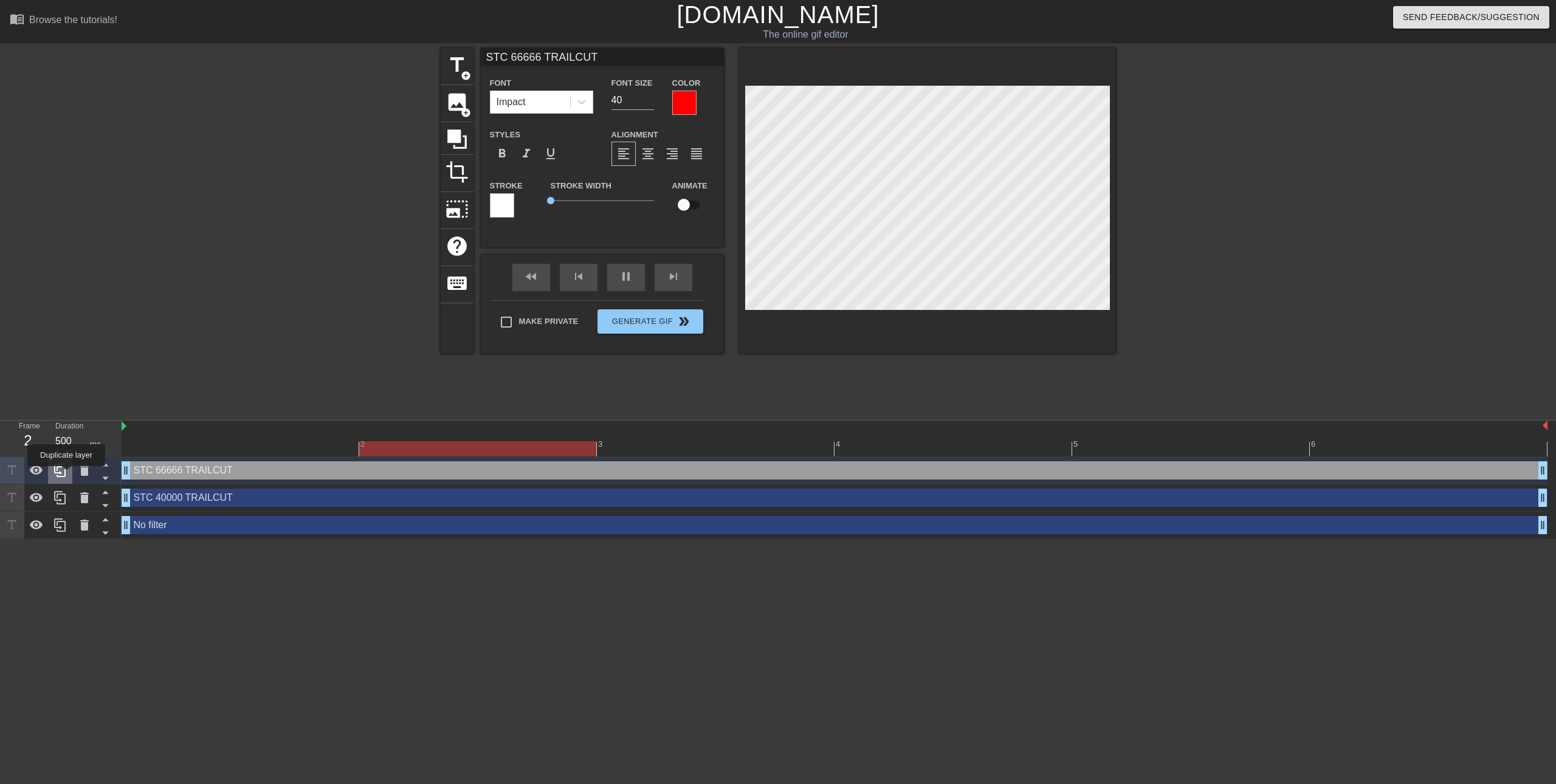
click at [65, 473] on icon at bounding box center [59, 471] width 11 height 14
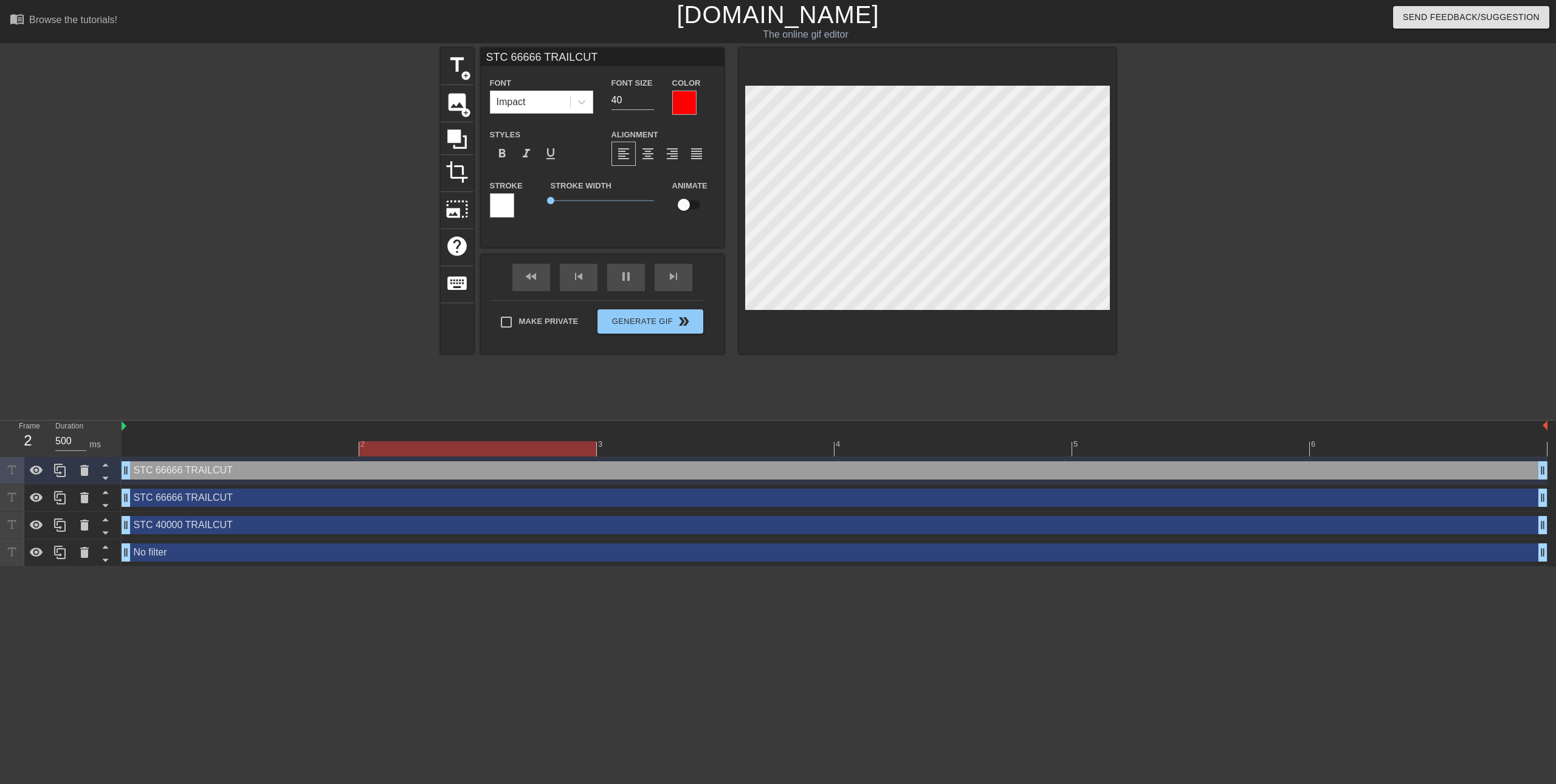
scroll to position [1, 3]
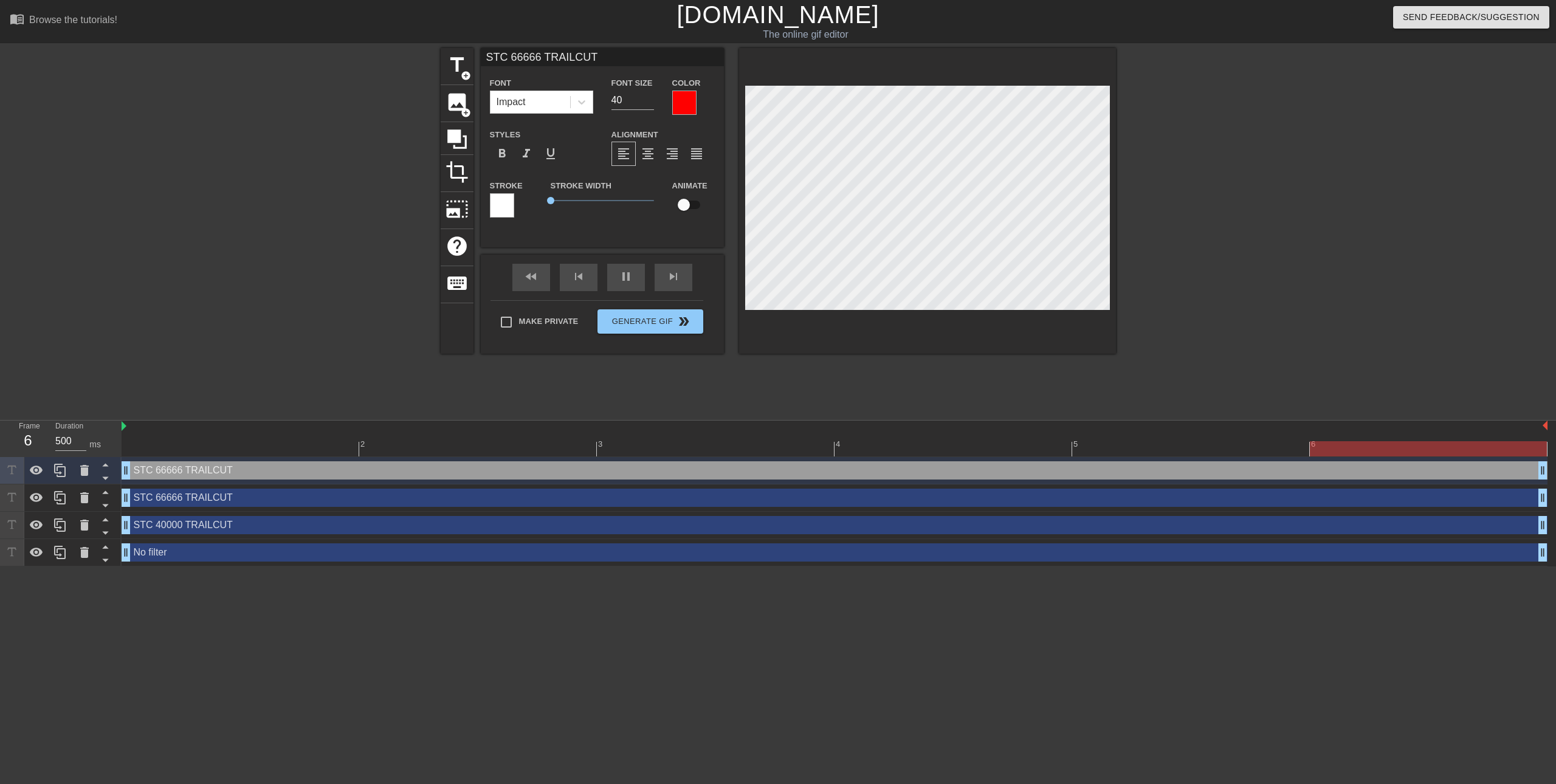
type input "STC 66666 TRAILCUT"
type textarea "STC 66666 TRAILCUT"
type input "STC 66666 n TRAILCUT"
type textarea "STC 66666 n TRAILCUT"
type input "STC 66666 no TRAILCUT"
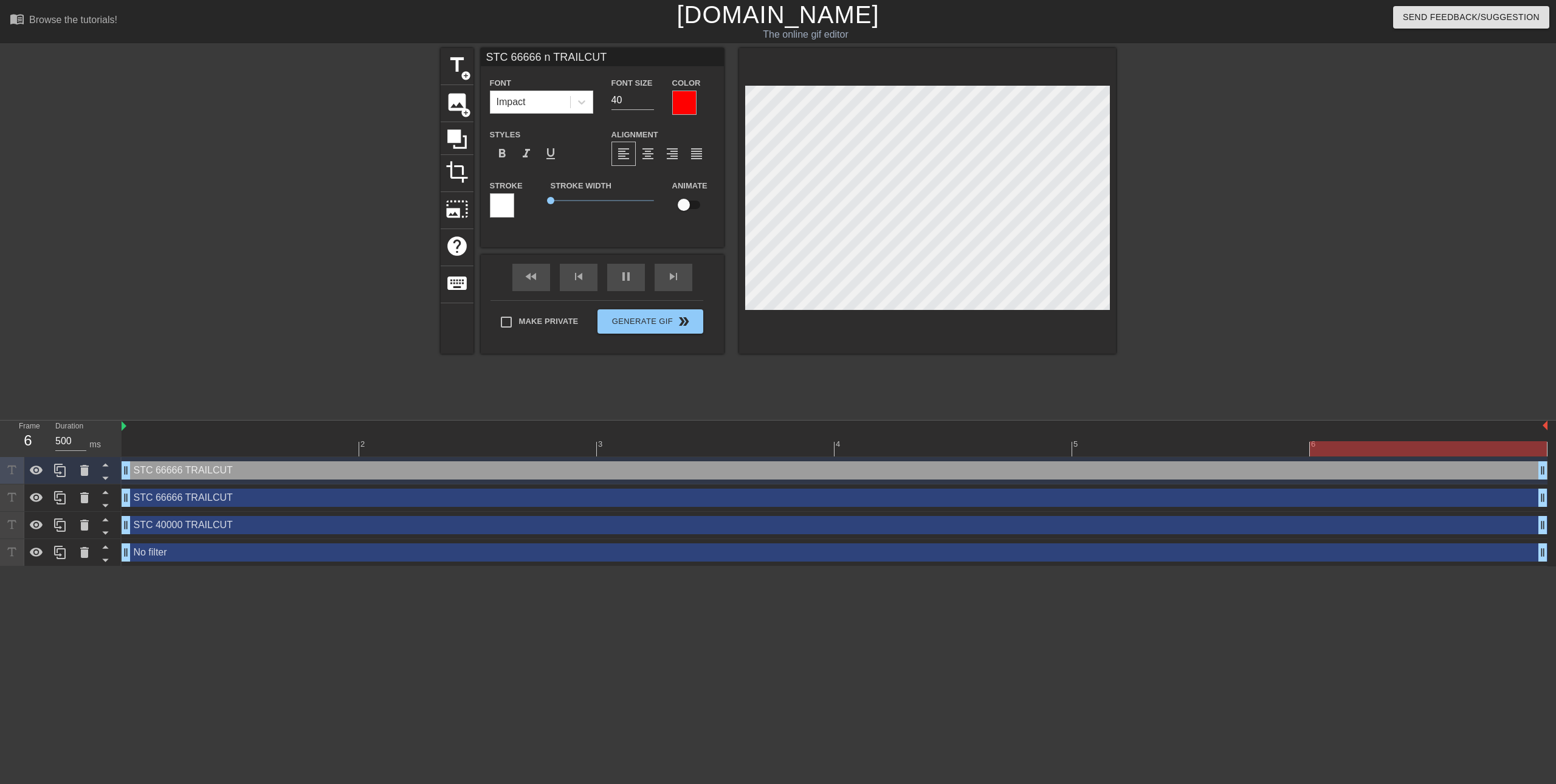
type textarea "STC 66666 no TRAILCUT"
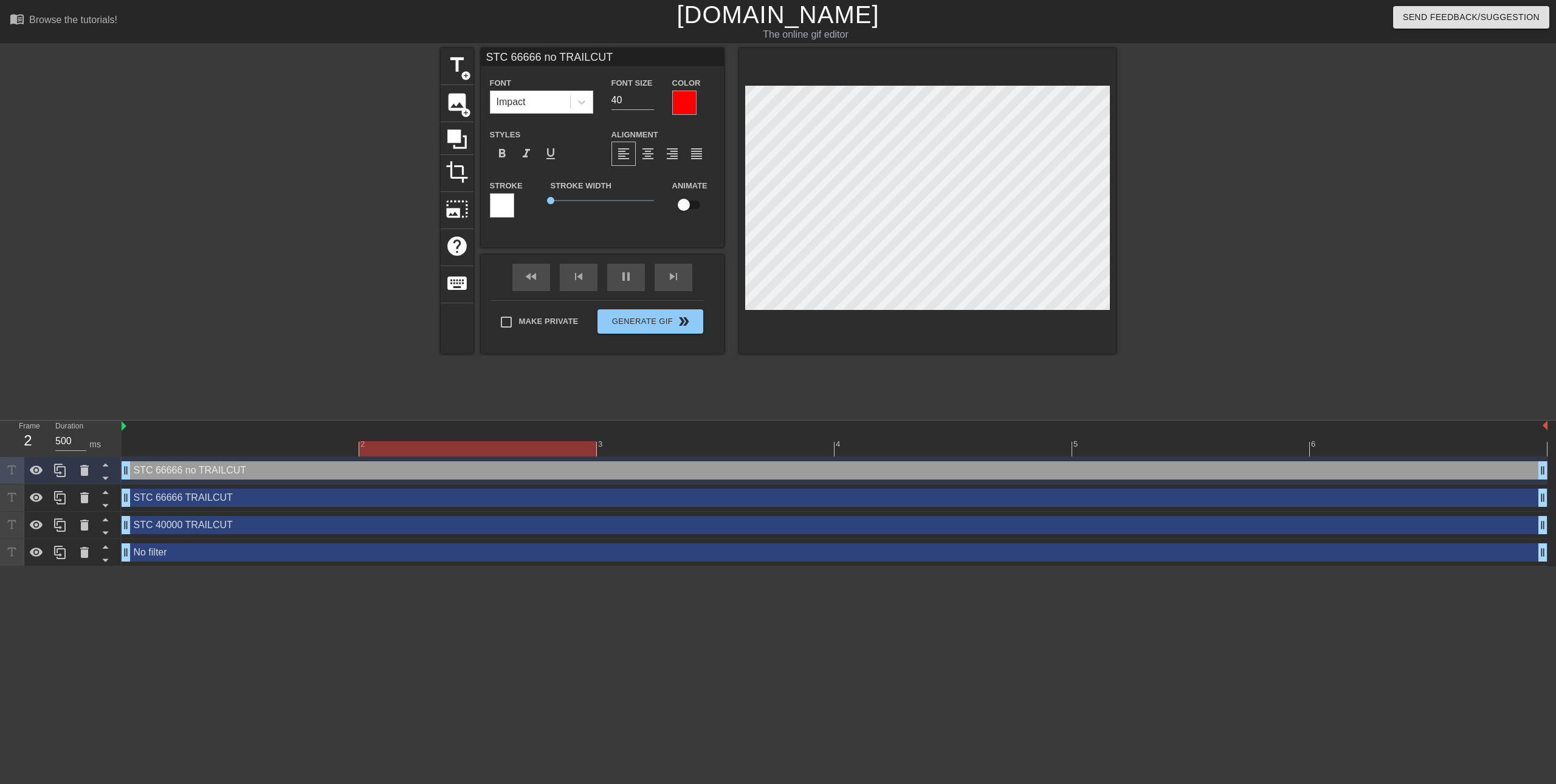
type input "STC 66666 no- TRAILCUT"
type textarea "STC 66666 no- TRAILCUT"
type input "STC 66666 no-TRAILCUT"
type textarea "STC 66666 no-TRAILCUT"
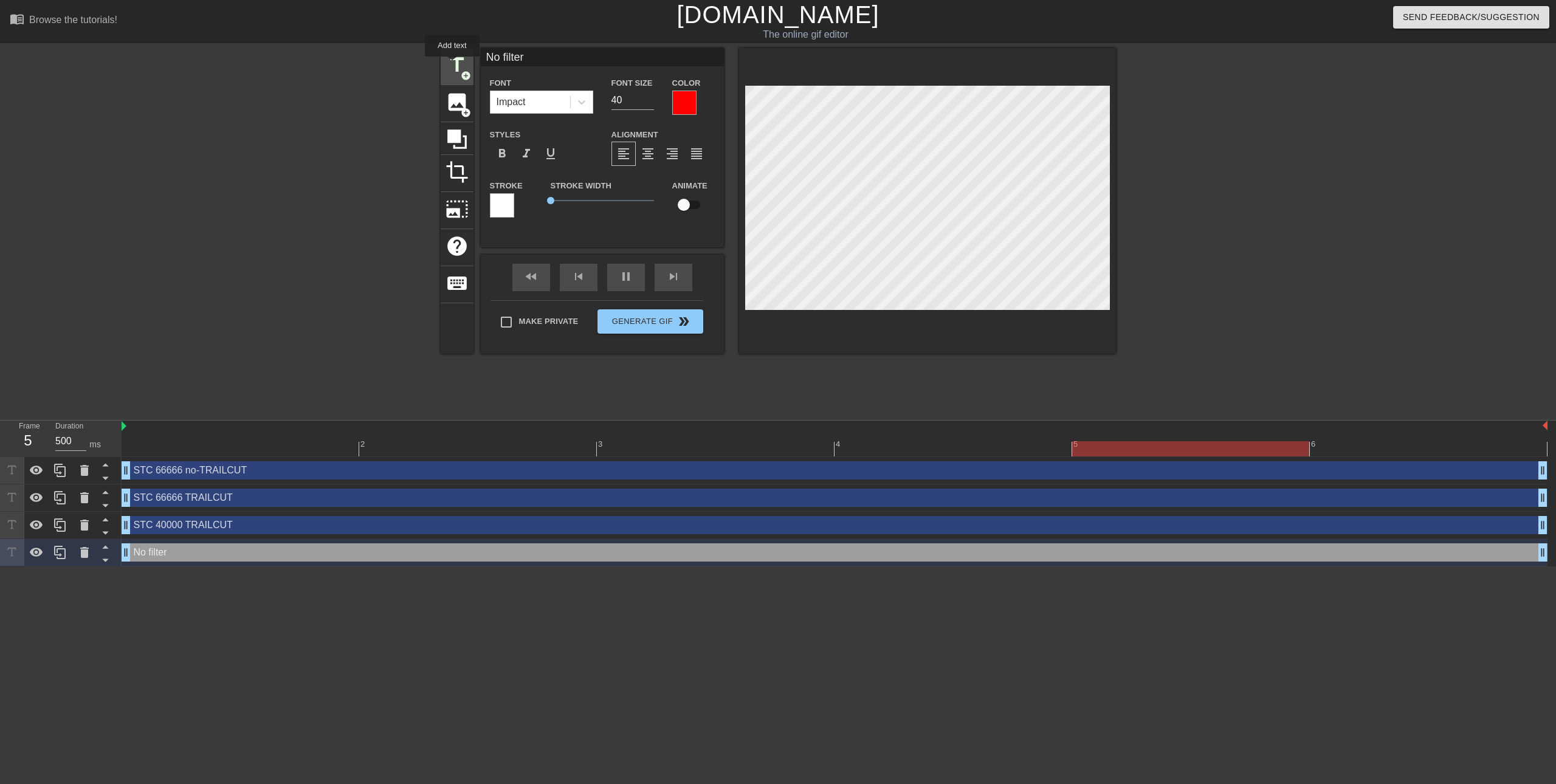
click at [454, 64] on span "title" at bounding box center [457, 65] width 23 height 23
type input "New text 11"
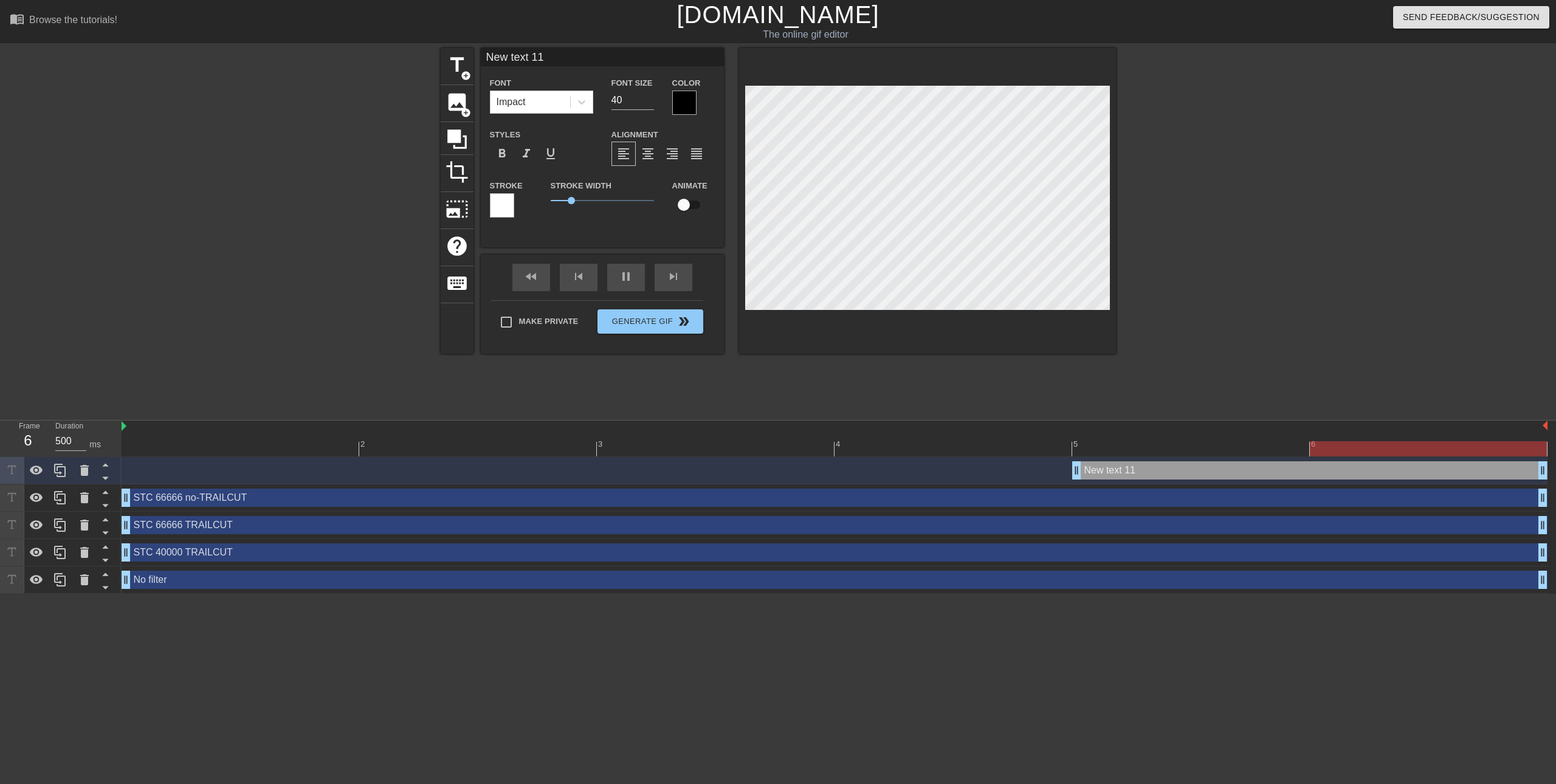
scroll to position [2, 1]
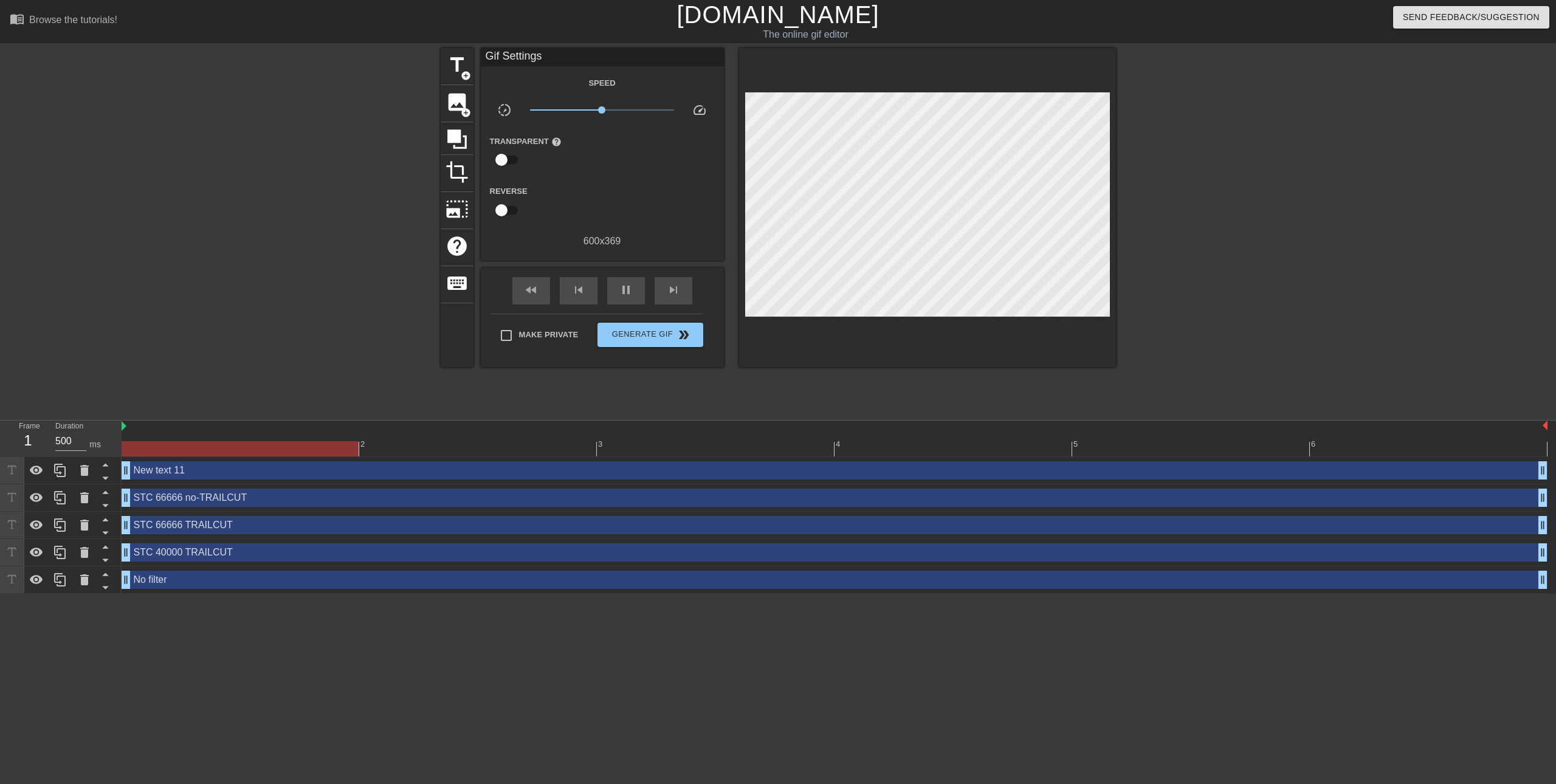
drag, startPoint x: 1076, startPoint y: 473, endPoint x: 139, endPoint y: 460, distance: 937.1
click at [139, 460] on div "New text 11 drag_handle drag_handle" at bounding box center [834, 471] width 1426 height 28
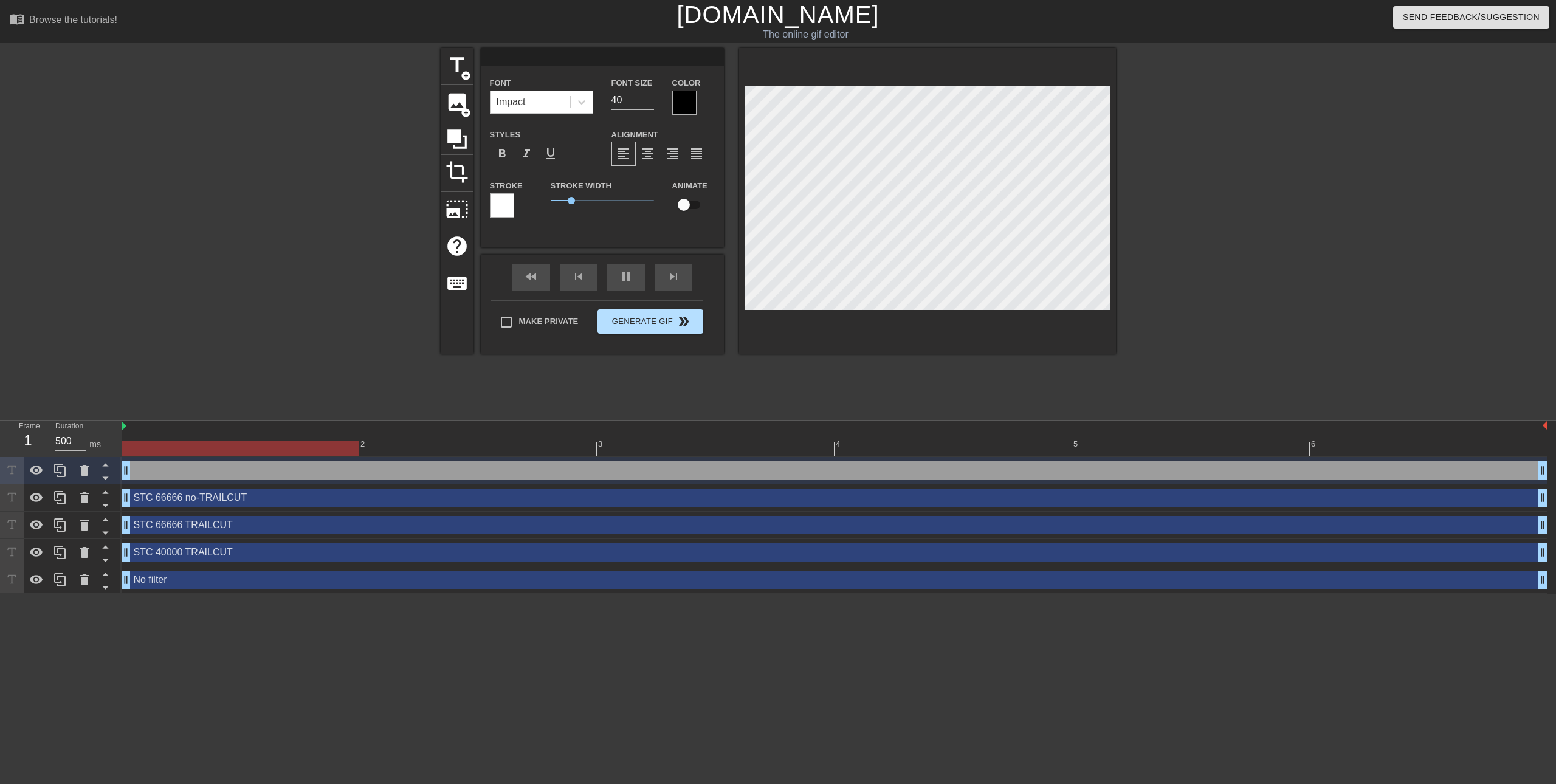
type input "S"
type textarea "S"
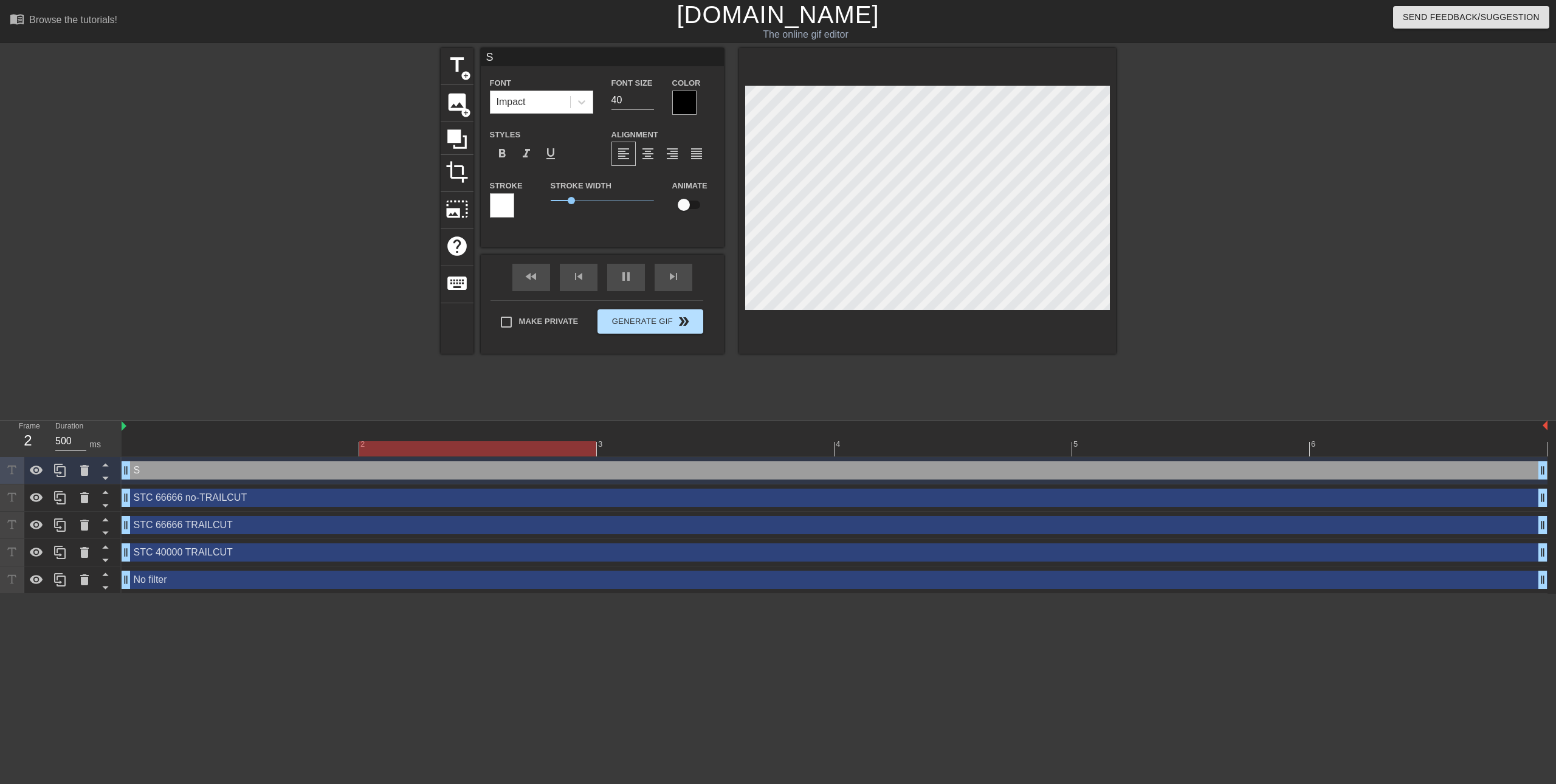
type input "St"
type textarea "St"
type input "Ste"
type textarea "Ste"
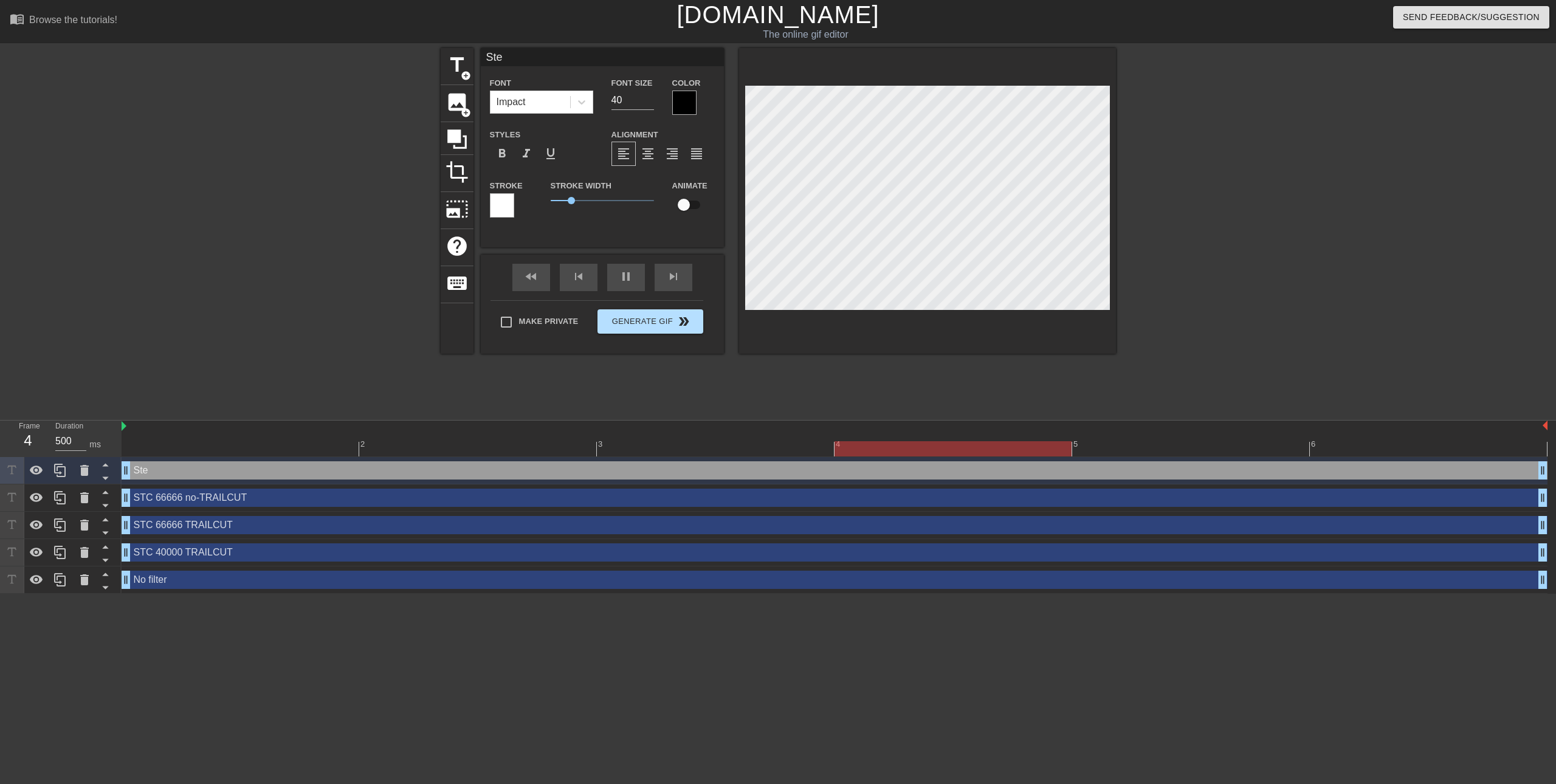
type input "Step"
type textarea "Step"
type input "Step"
type textarea "Step"
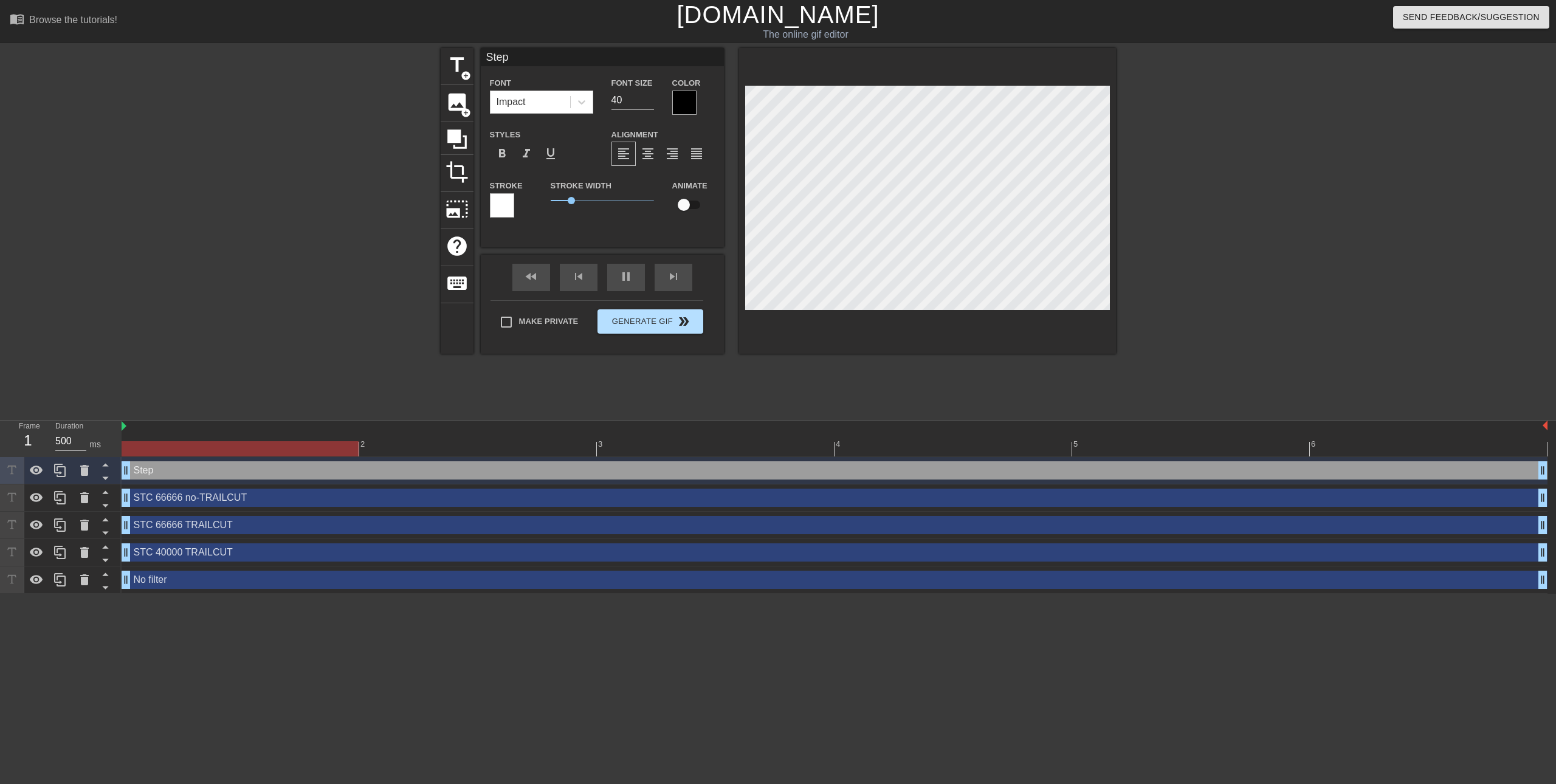
type input "Step 3"
type textarea "Step 3"
type input "Step 33"
type textarea "Step 33"
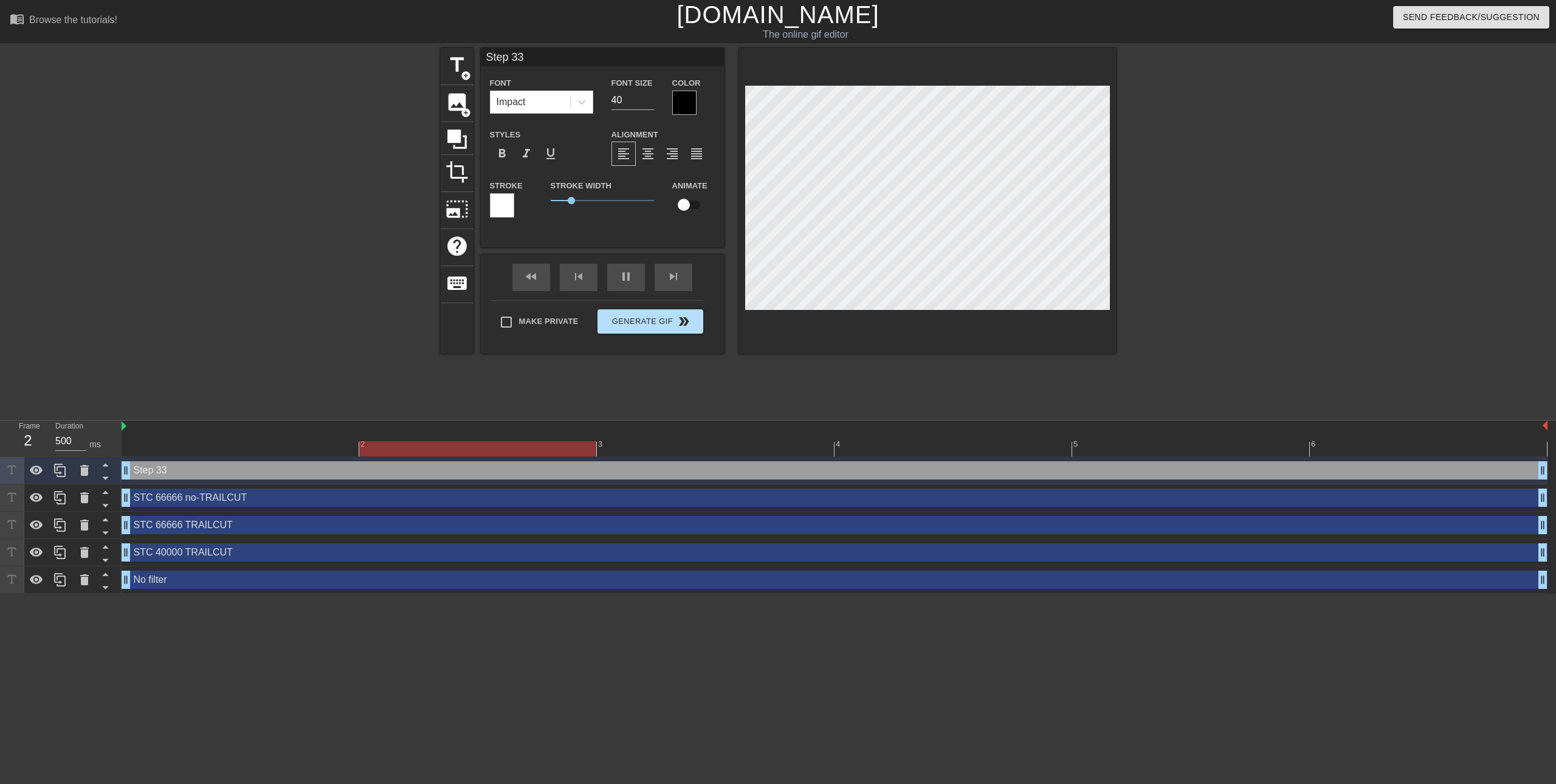
type input "Step 333"
type textarea "Step 333"
type input "Step 3333"
type textarea "Step 3333"
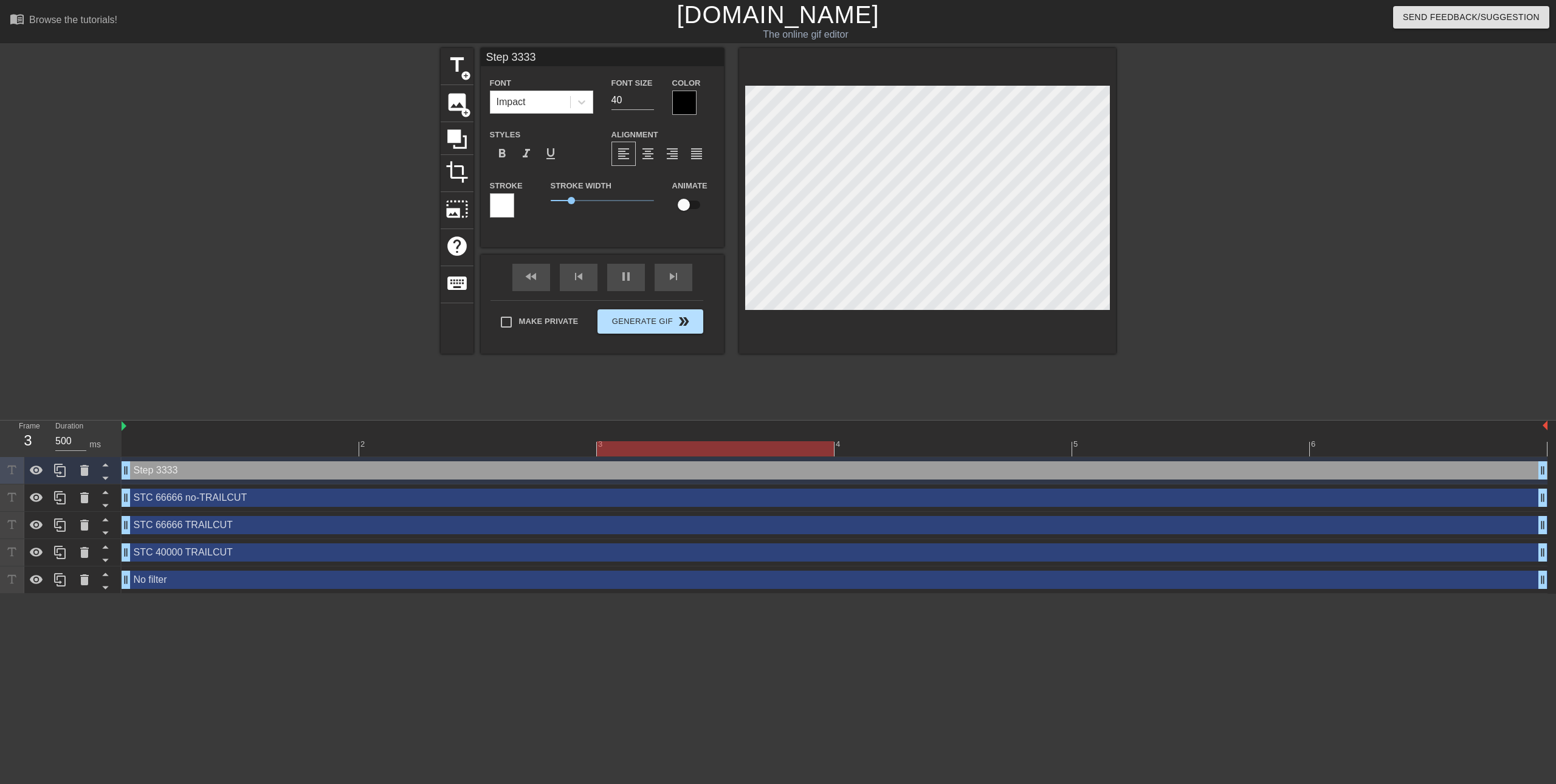
type input "Step 33333"
type textarea "Step 33333"
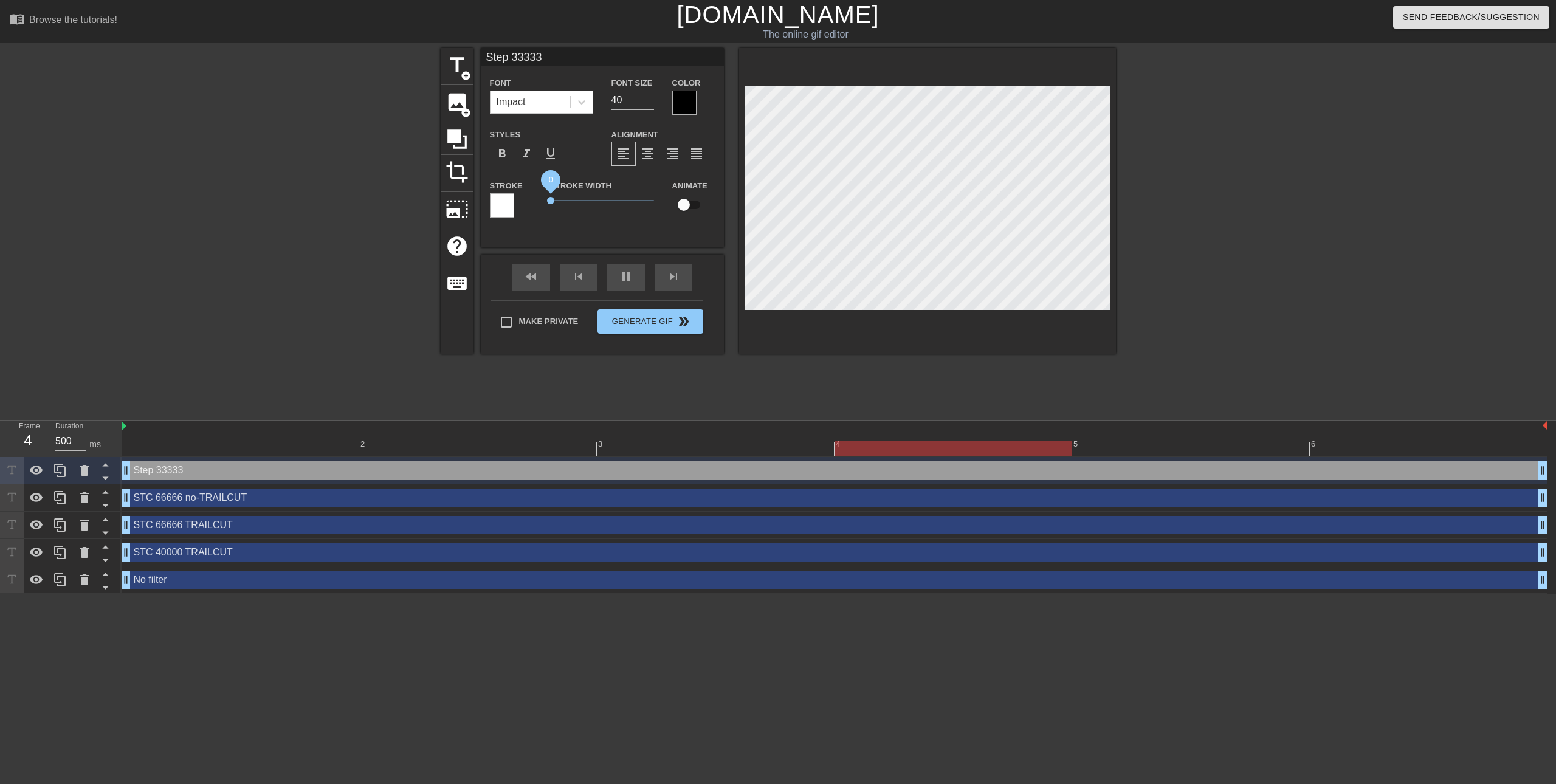
drag, startPoint x: 569, startPoint y: 200, endPoint x: 522, endPoint y: 194, distance: 47.4
click at [522, 194] on div "Stroke Stroke Width 0 Animate" at bounding box center [602, 203] width 244 height 51
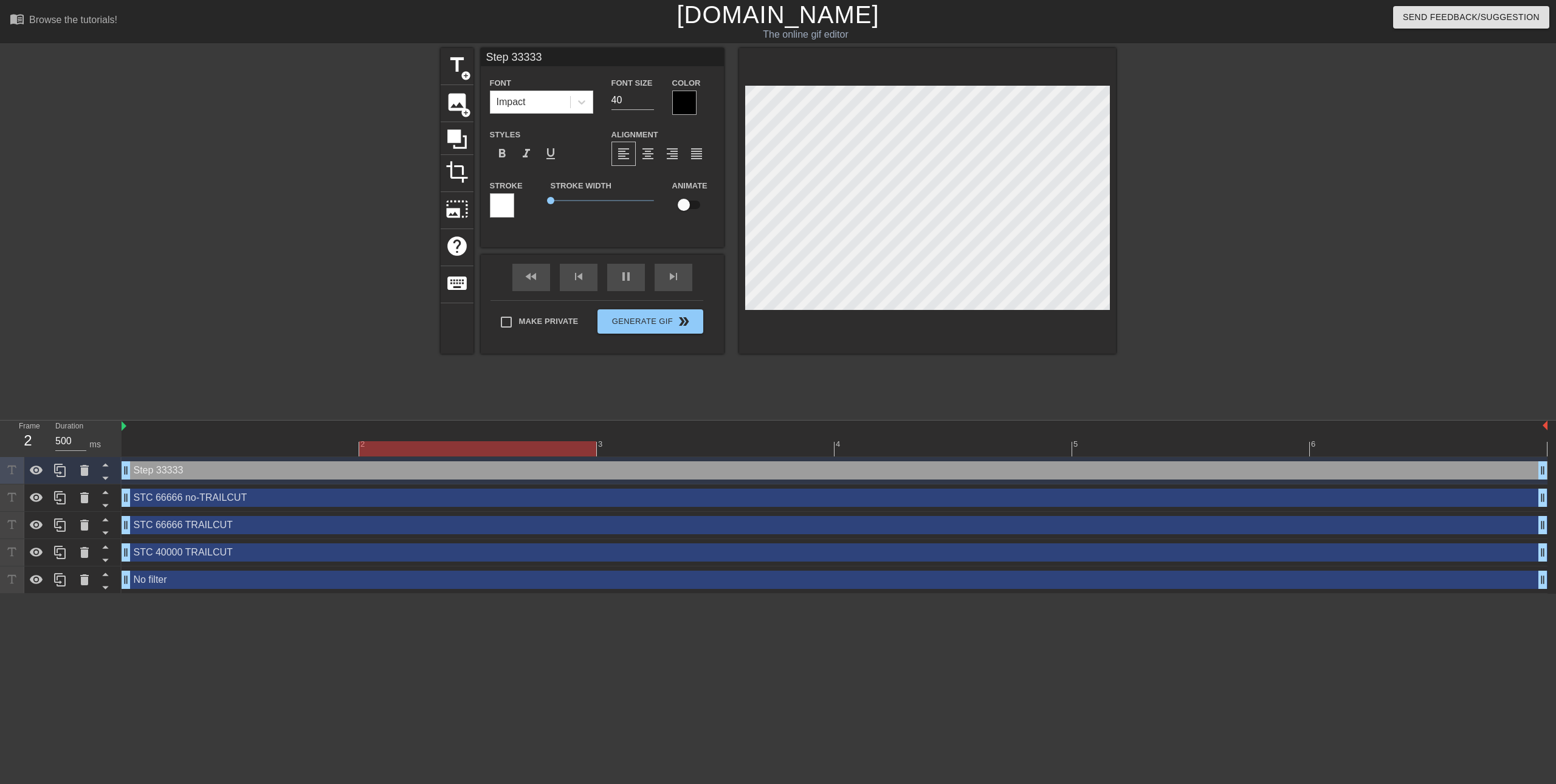
scroll to position [2, 3]
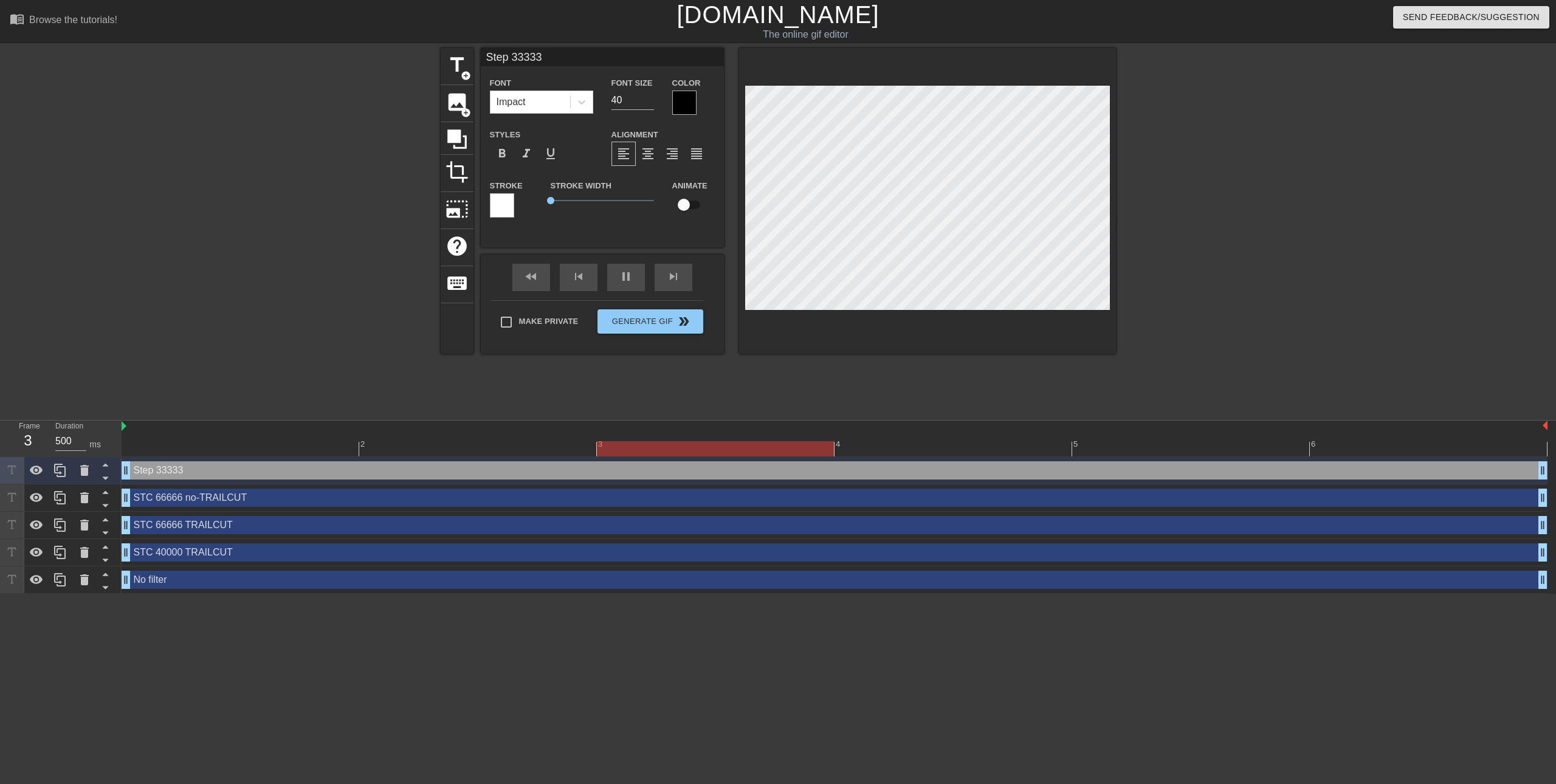
click at [686, 86] on label "Color" at bounding box center [686, 83] width 28 height 12
click at [684, 96] on div at bounding box center [684, 102] width 24 height 24
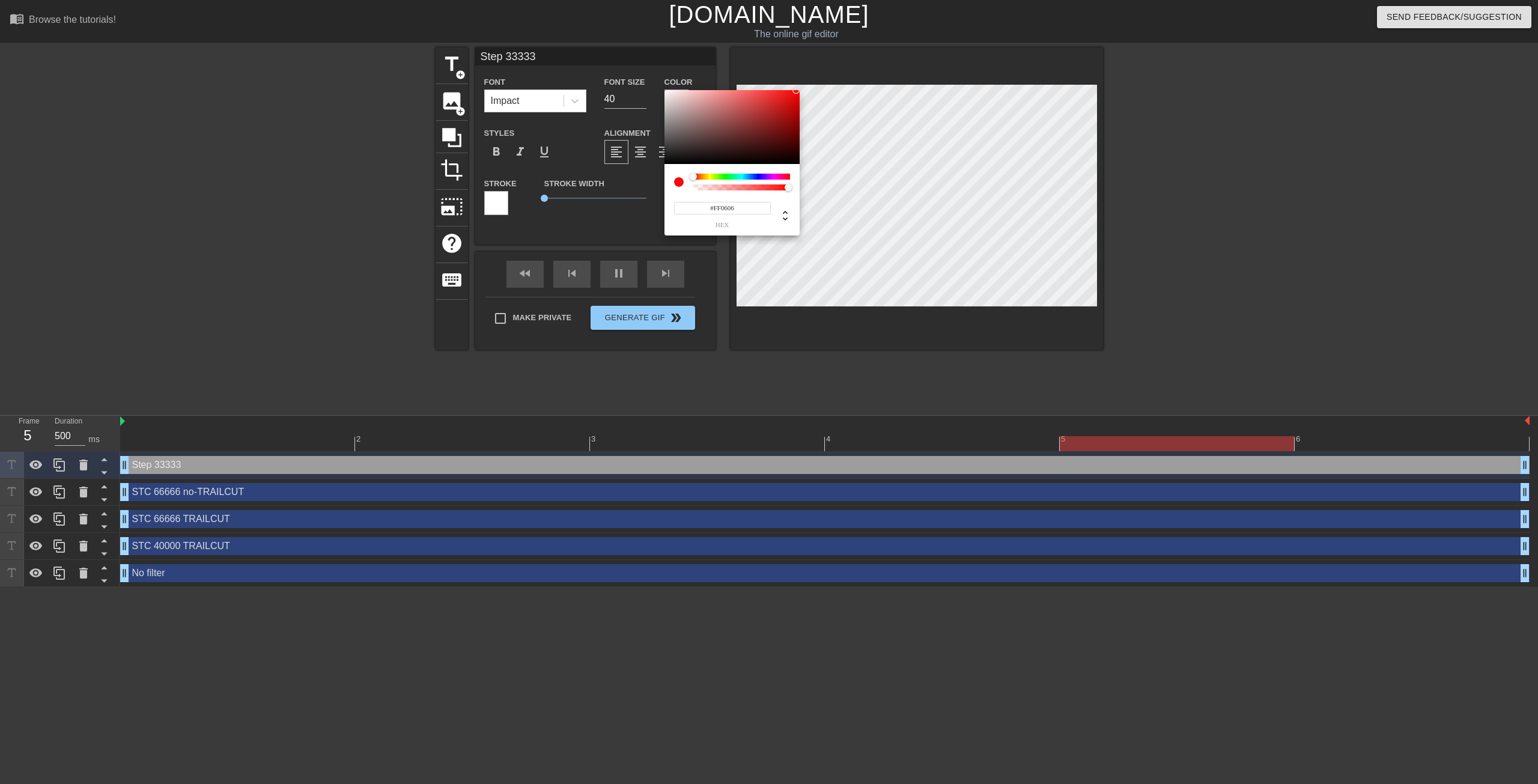
type input "#FF0000"
drag, startPoint x: 772, startPoint y: 111, endPoint x: 825, endPoint y: 72, distance: 65.8
click at [817, 75] on div "#FF0000 hex" at bounding box center [769, 392] width 1538 height 784
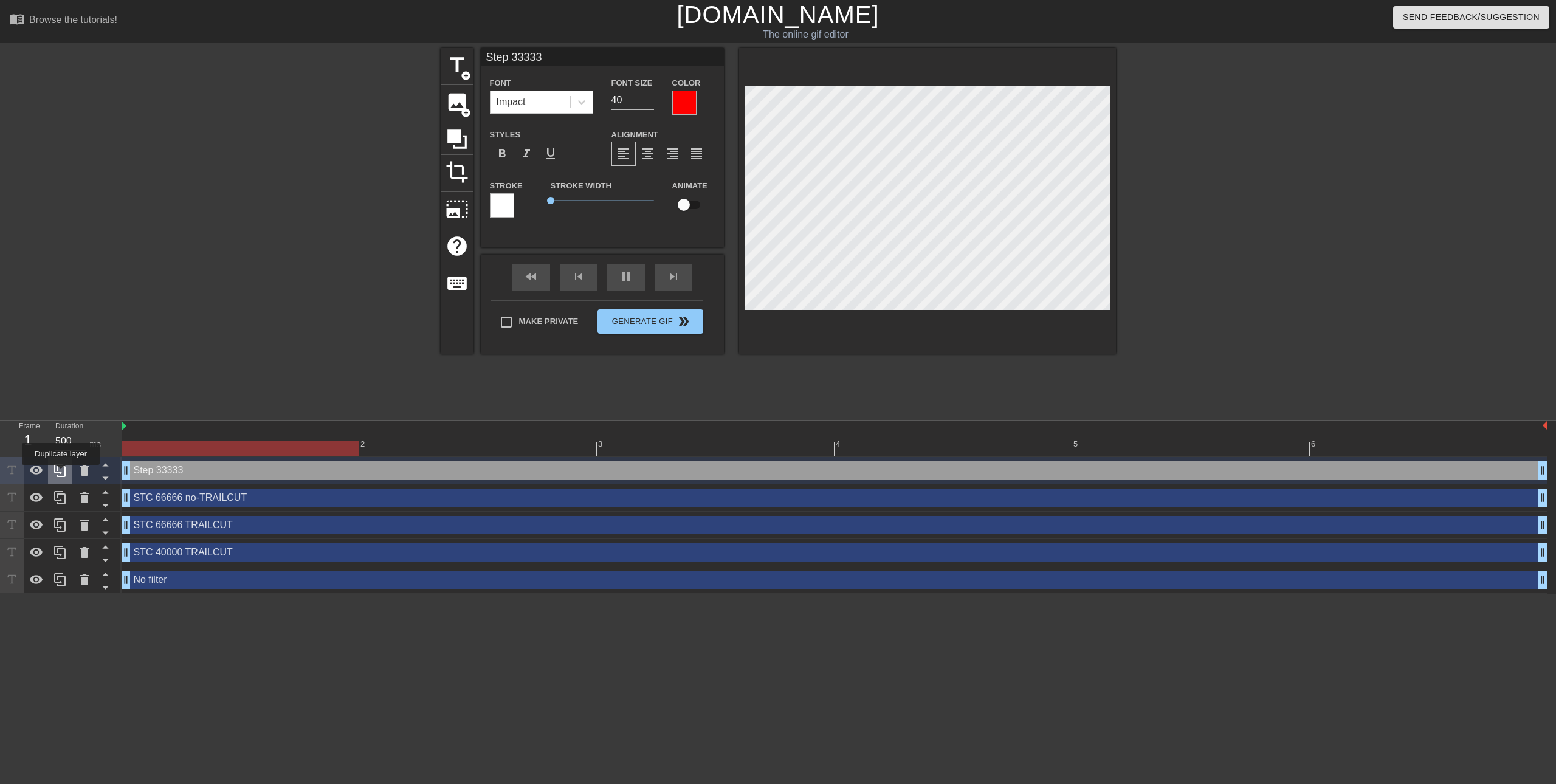
click at [61, 473] on icon at bounding box center [59, 471] width 11 height 14
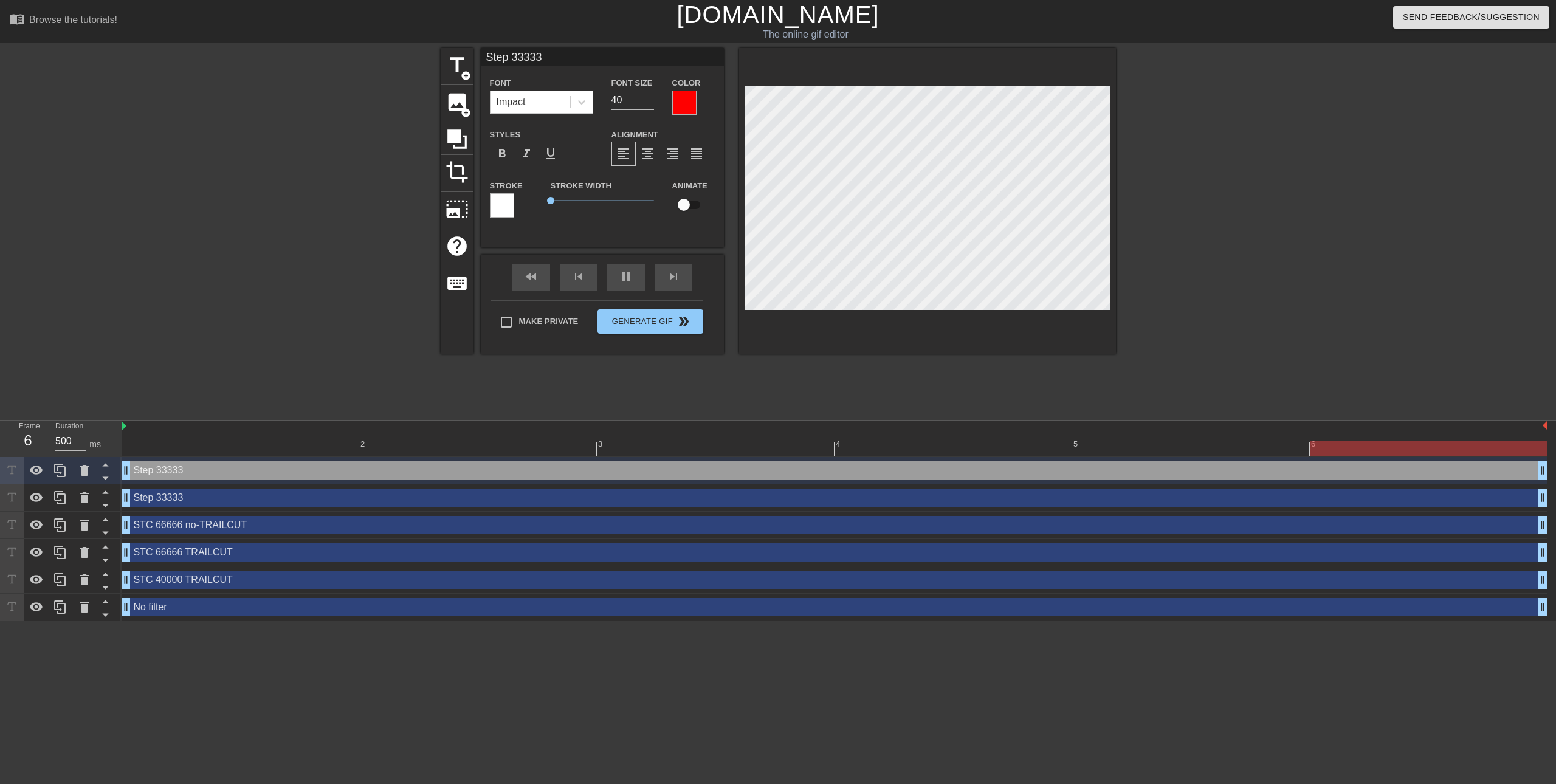
scroll to position [1, 3]
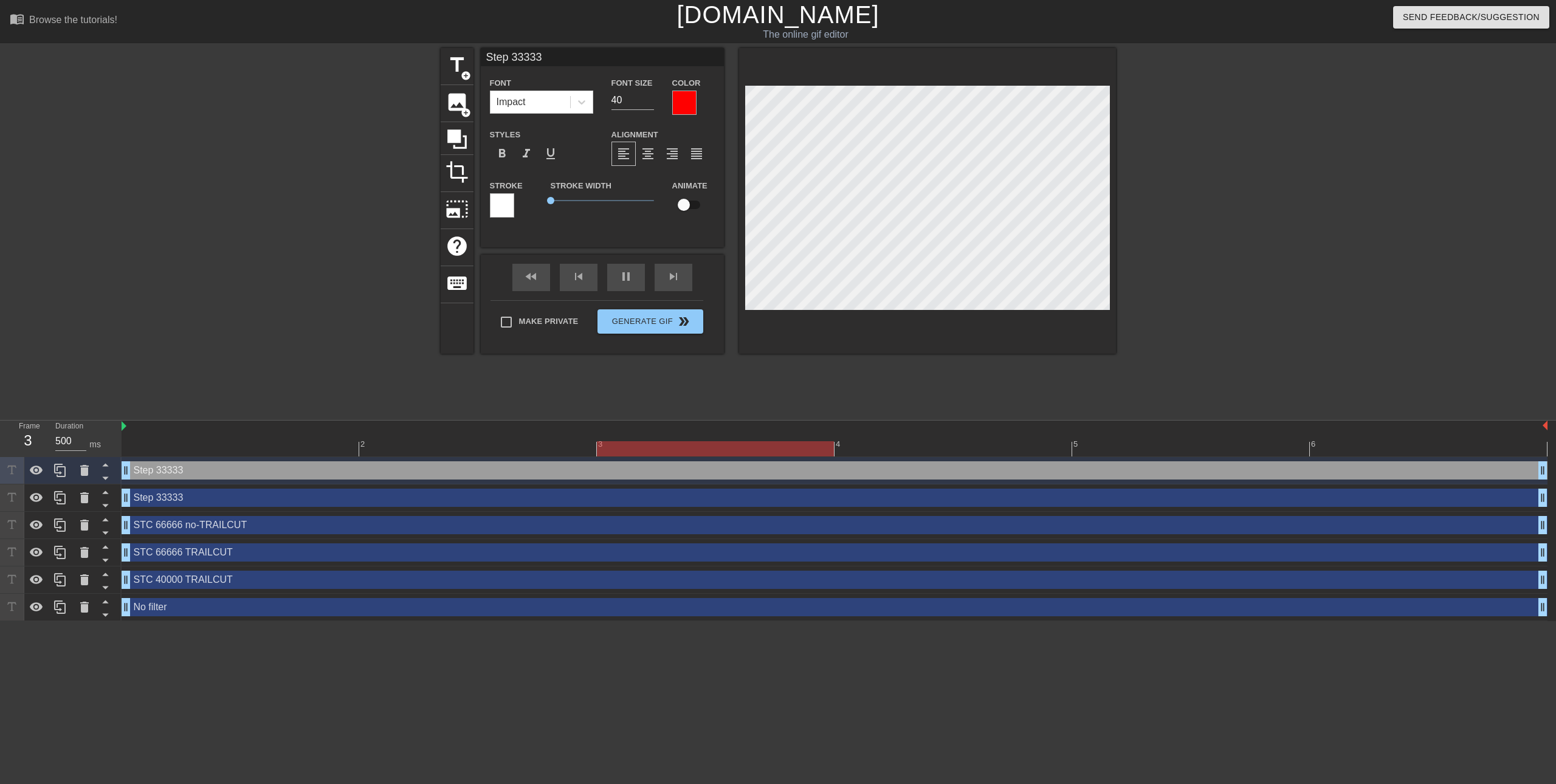
type input "Step 6"
type textarea "Step 6"
type input "Step 66"
type textarea "Step 66"
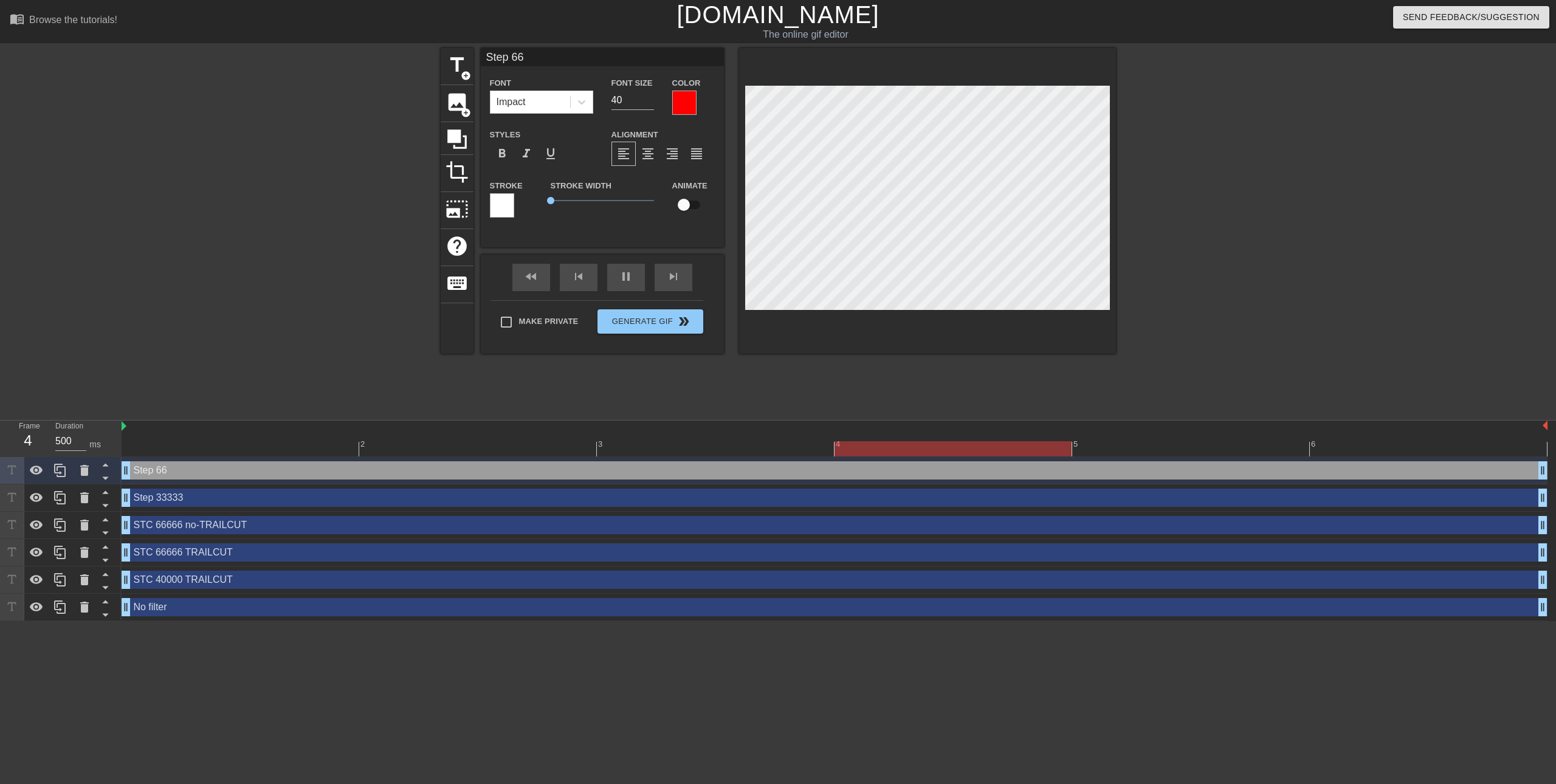
type input "Step 666"
type textarea "Step 666"
type input "Step 6666"
type textarea "Step 6666"
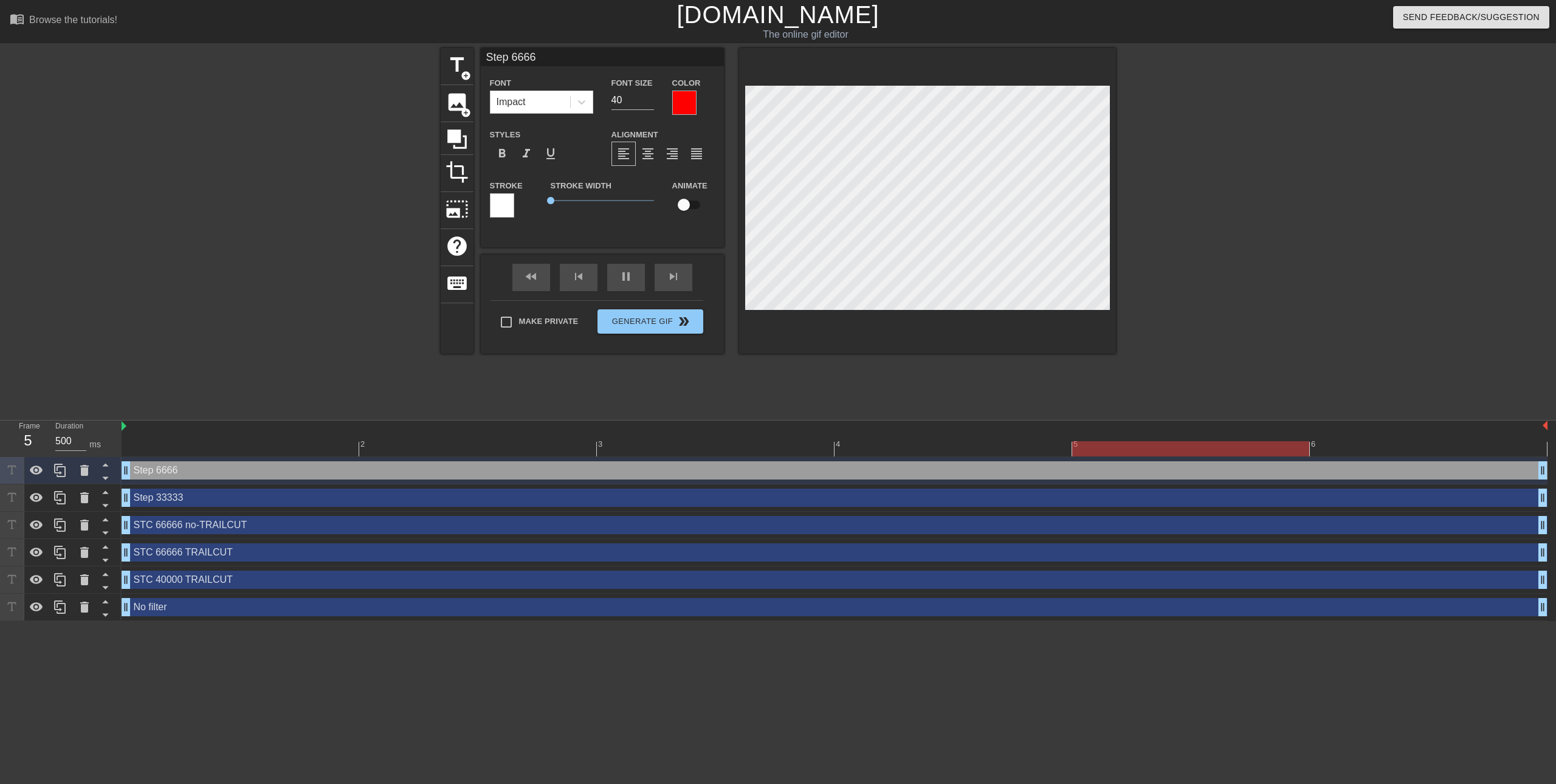
type input "Step 66666"
type textarea "Step 66666"
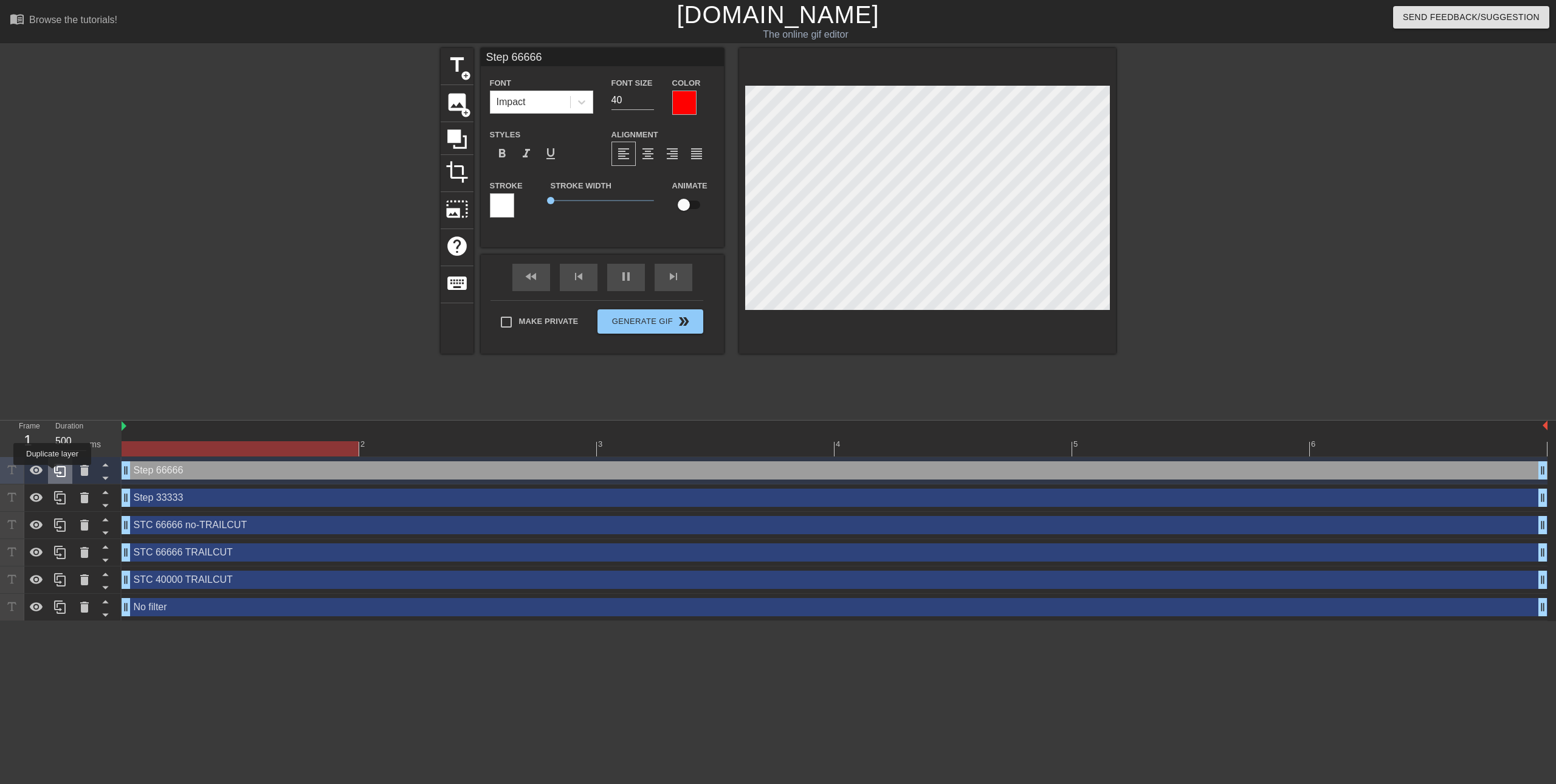
click at [52, 473] on icon at bounding box center [59, 470] width 15 height 15
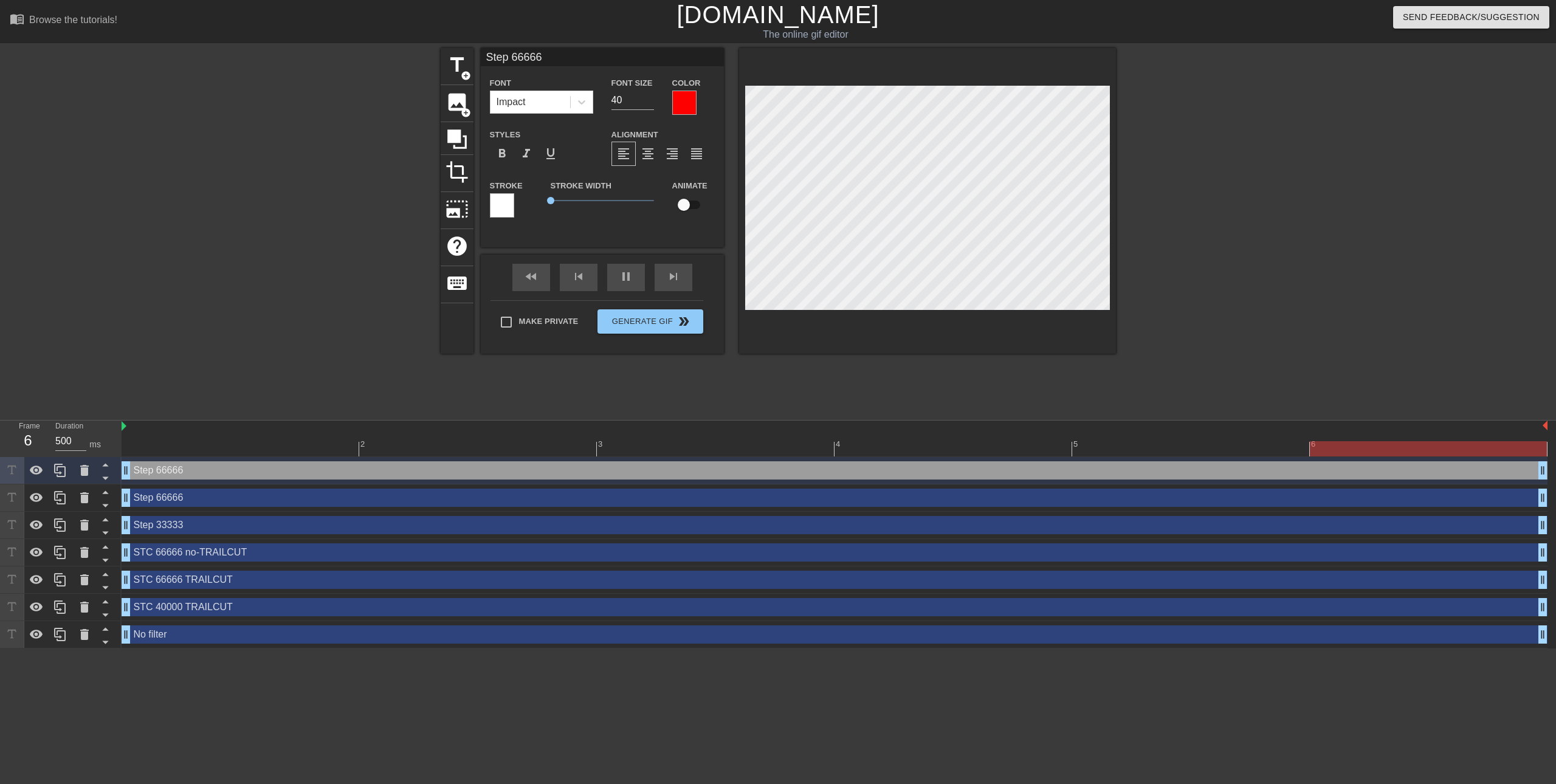
scroll to position [1, 3]
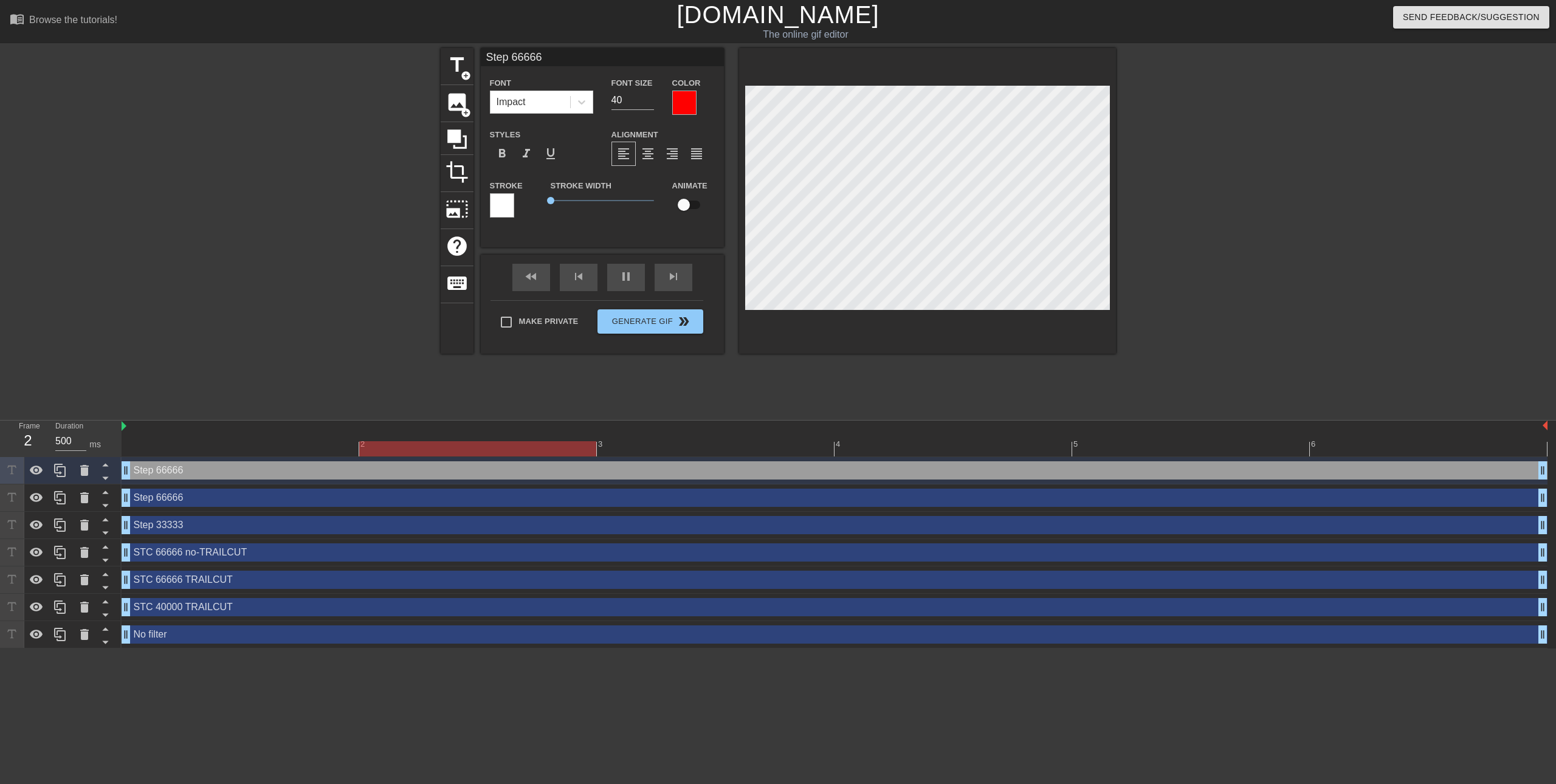
type input "Step 1"
type textarea "Step 1"
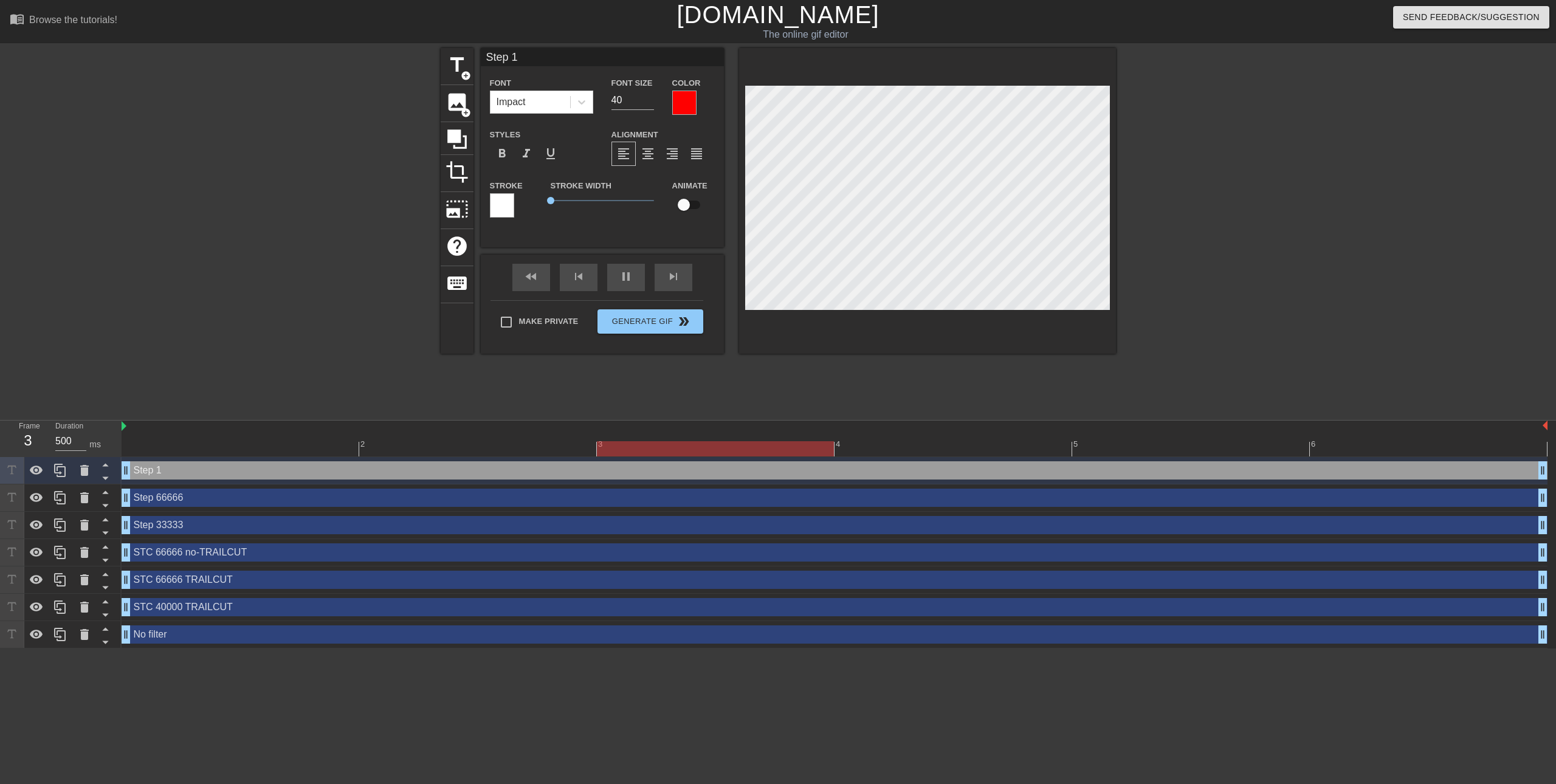
type input "Step 10"
type textarea "Step 10"
type input "Step 100"
type textarea "Step 100"
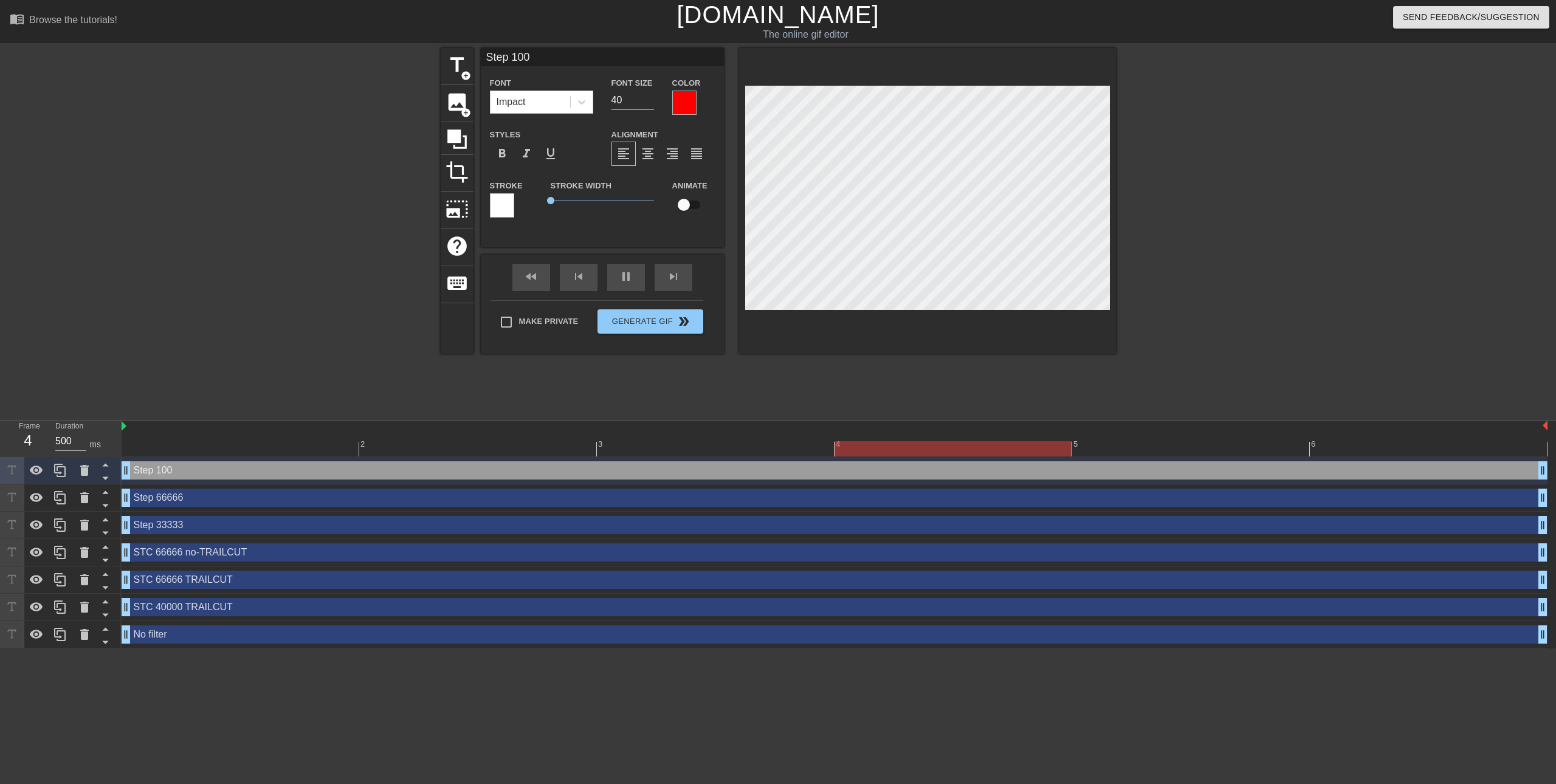
type input "Step 1000"
type textarea "Step 1000"
type input "Step 10000"
type textarea "Step 10000"
type input "Step 100000"
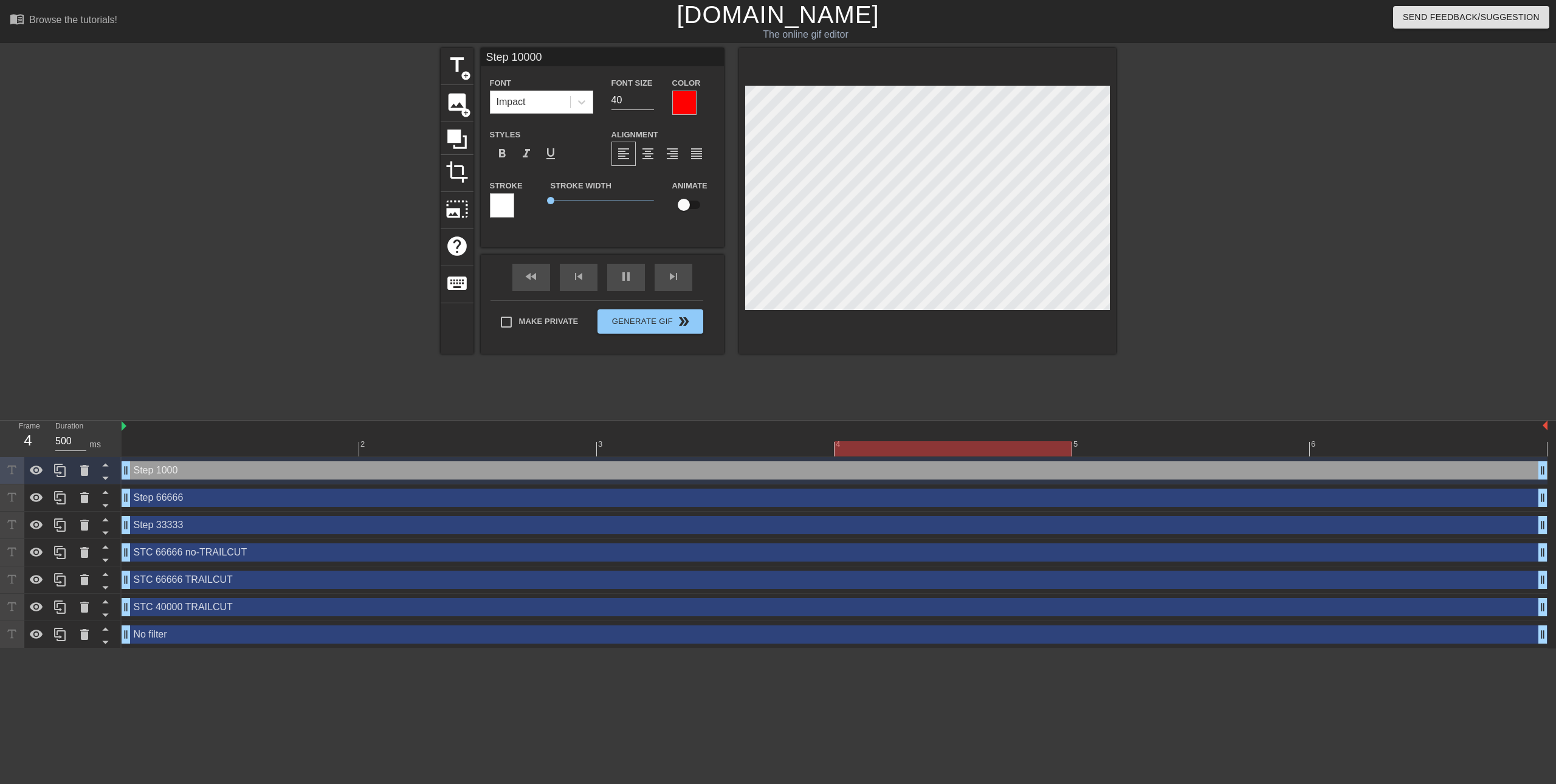
type textarea "Step 100000"
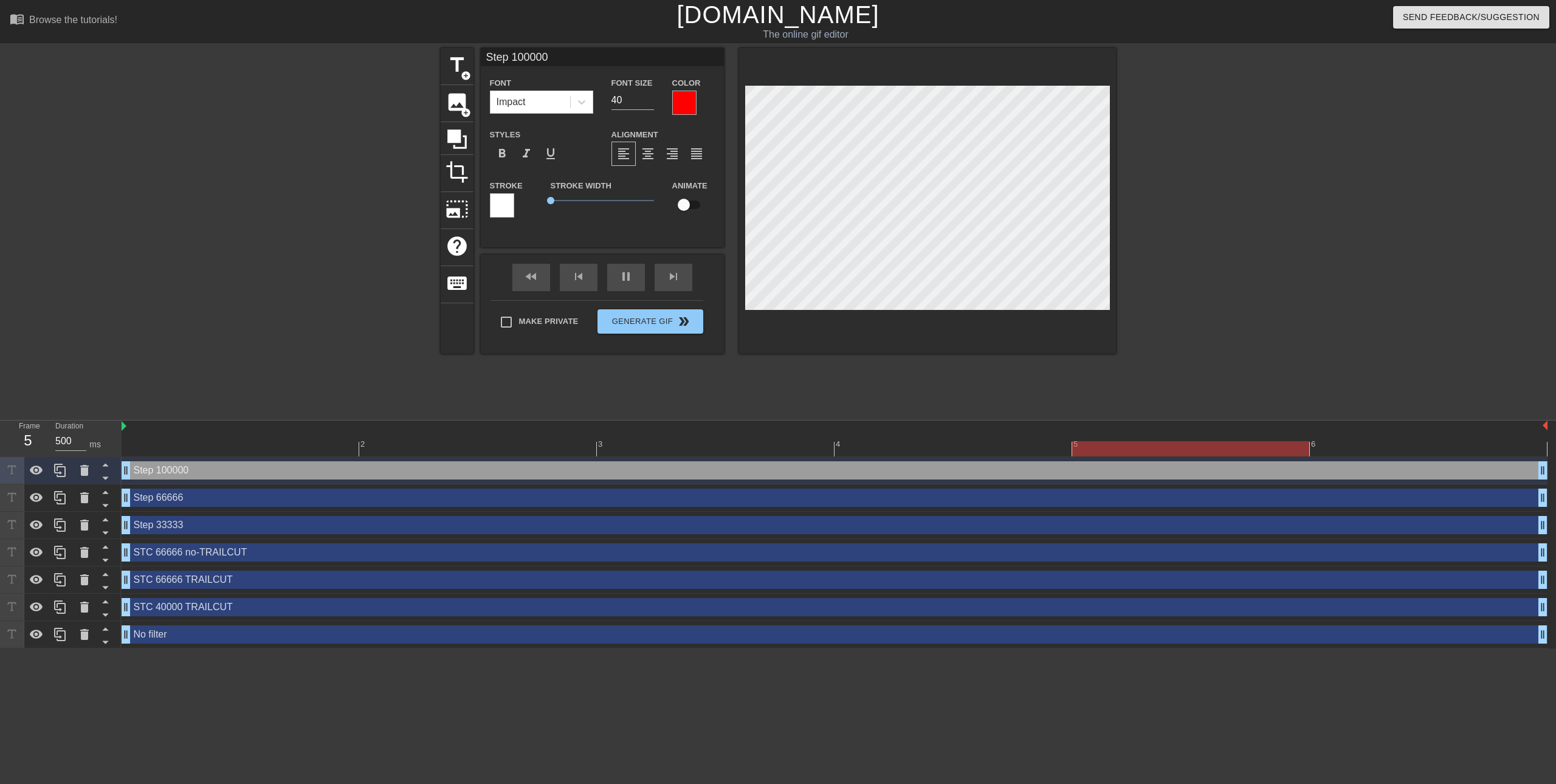
type input "Step 1000000"
type textarea "Step 1000000"
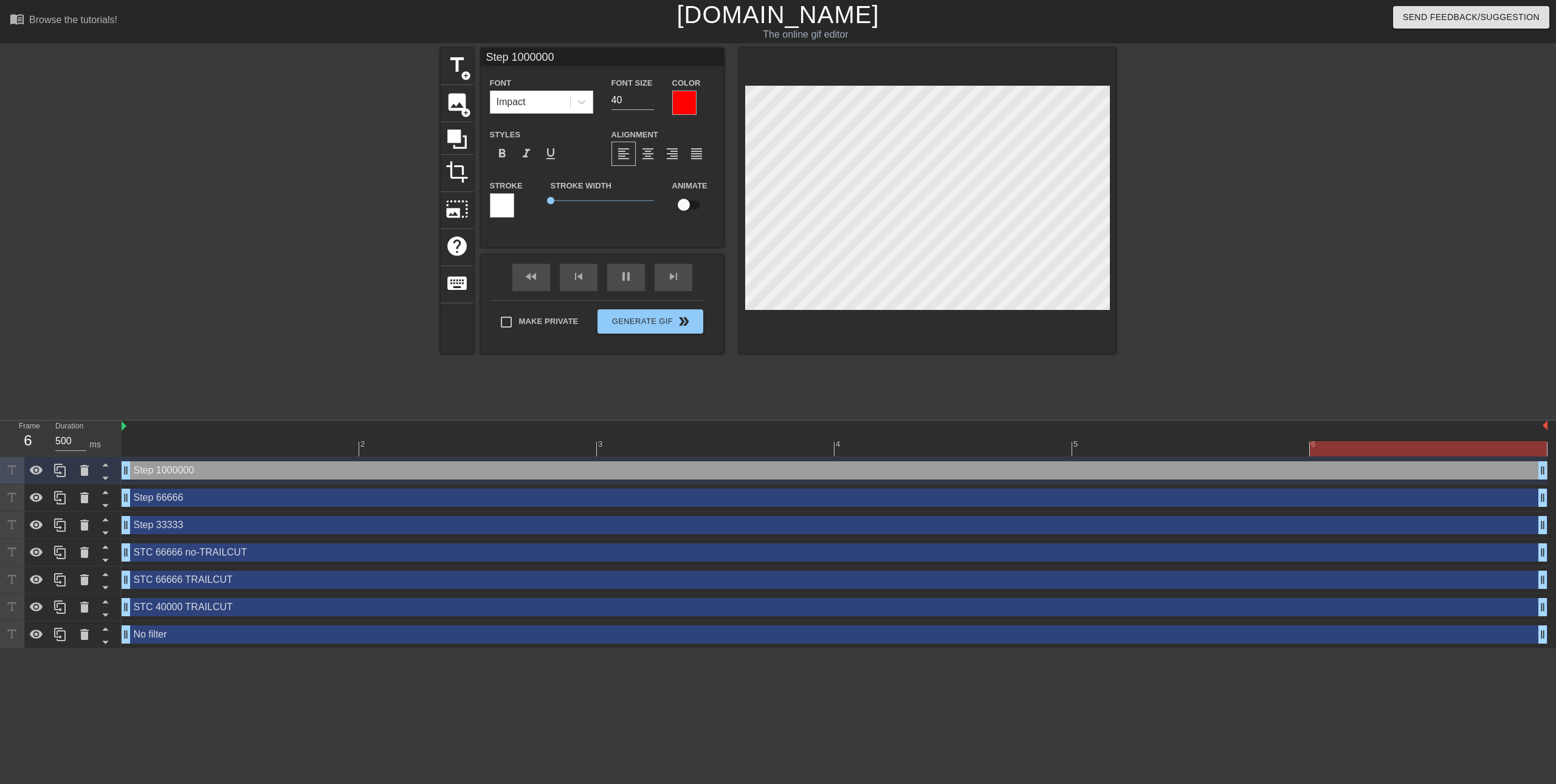
type input "Step 100000"
type textarea "Step 100000"
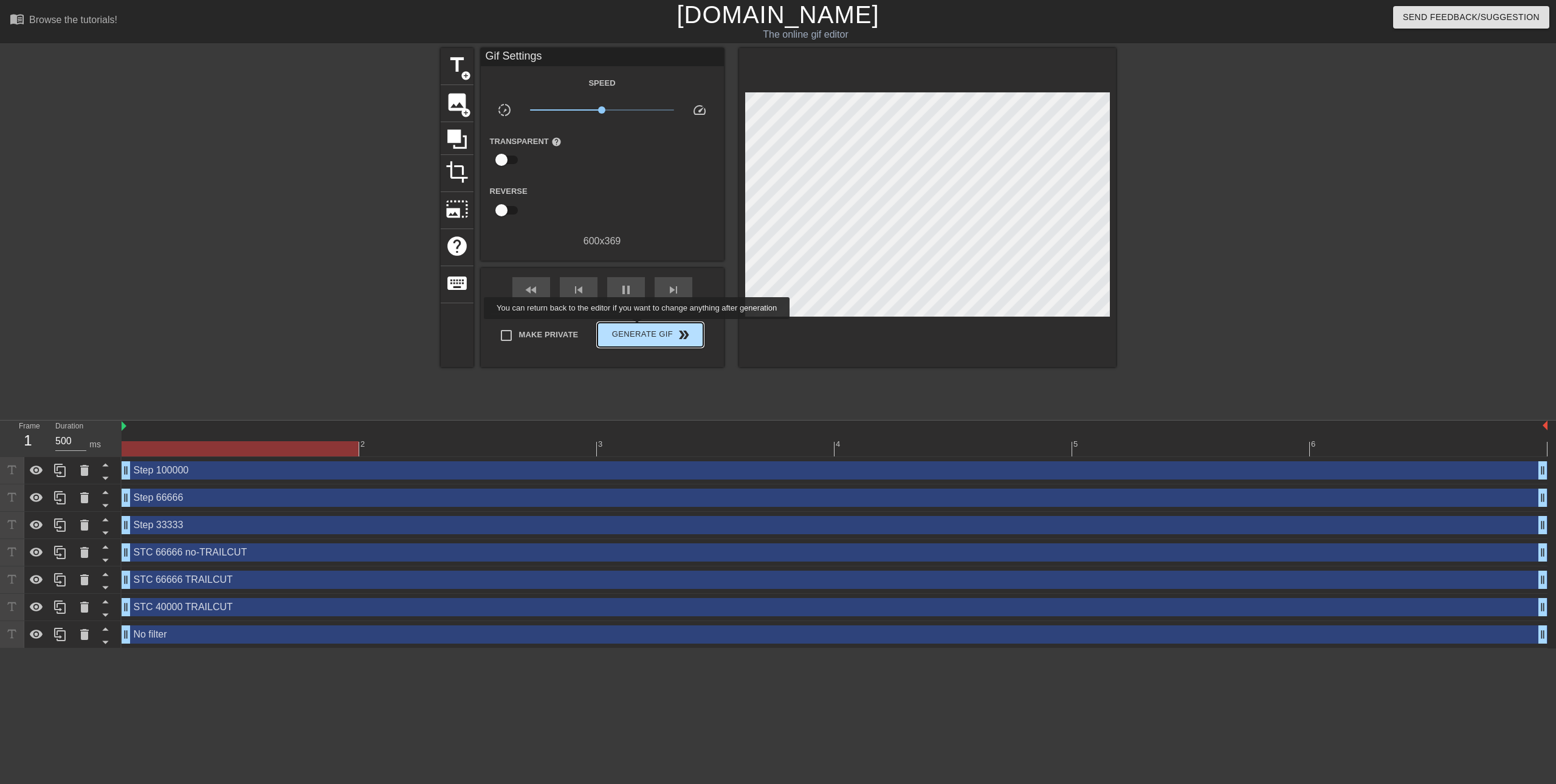
click at [641, 328] on span "Generate Gif double_arrow" at bounding box center [650, 335] width 96 height 15
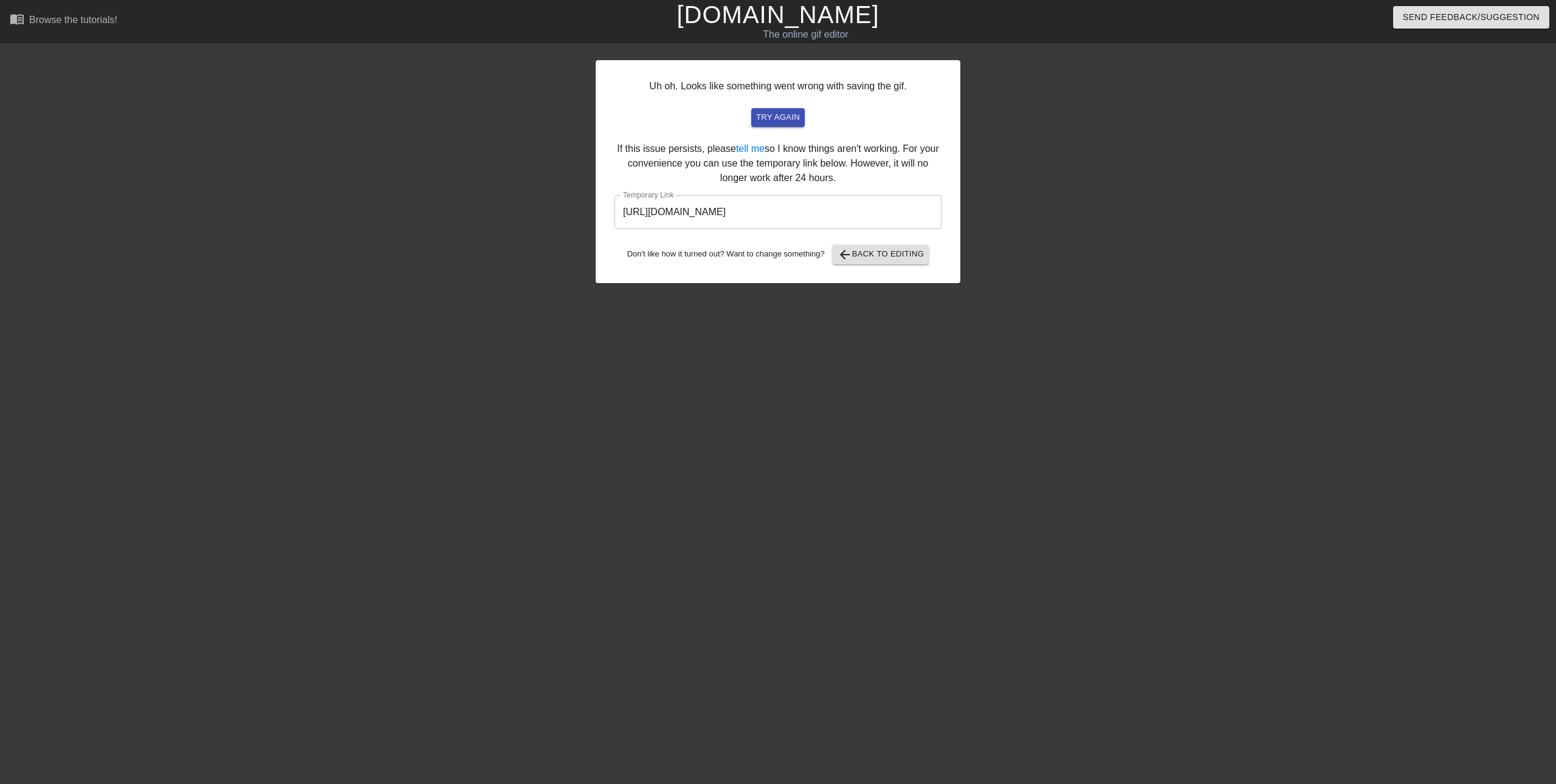
click at [885, 210] on input "[URL][DOMAIN_NAME]" at bounding box center [778, 213] width 327 height 34
drag, startPoint x: 885, startPoint y: 210, endPoint x: 565, endPoint y: 210, distance: 320.0
click at [565, 210] on div "Uh oh. Looks like something went wrong with saving the gif. try again If this i…" at bounding box center [778, 231] width 1556 height 365
click at [886, 255] on span "arrow_back Back to Editing" at bounding box center [880, 254] width 87 height 15
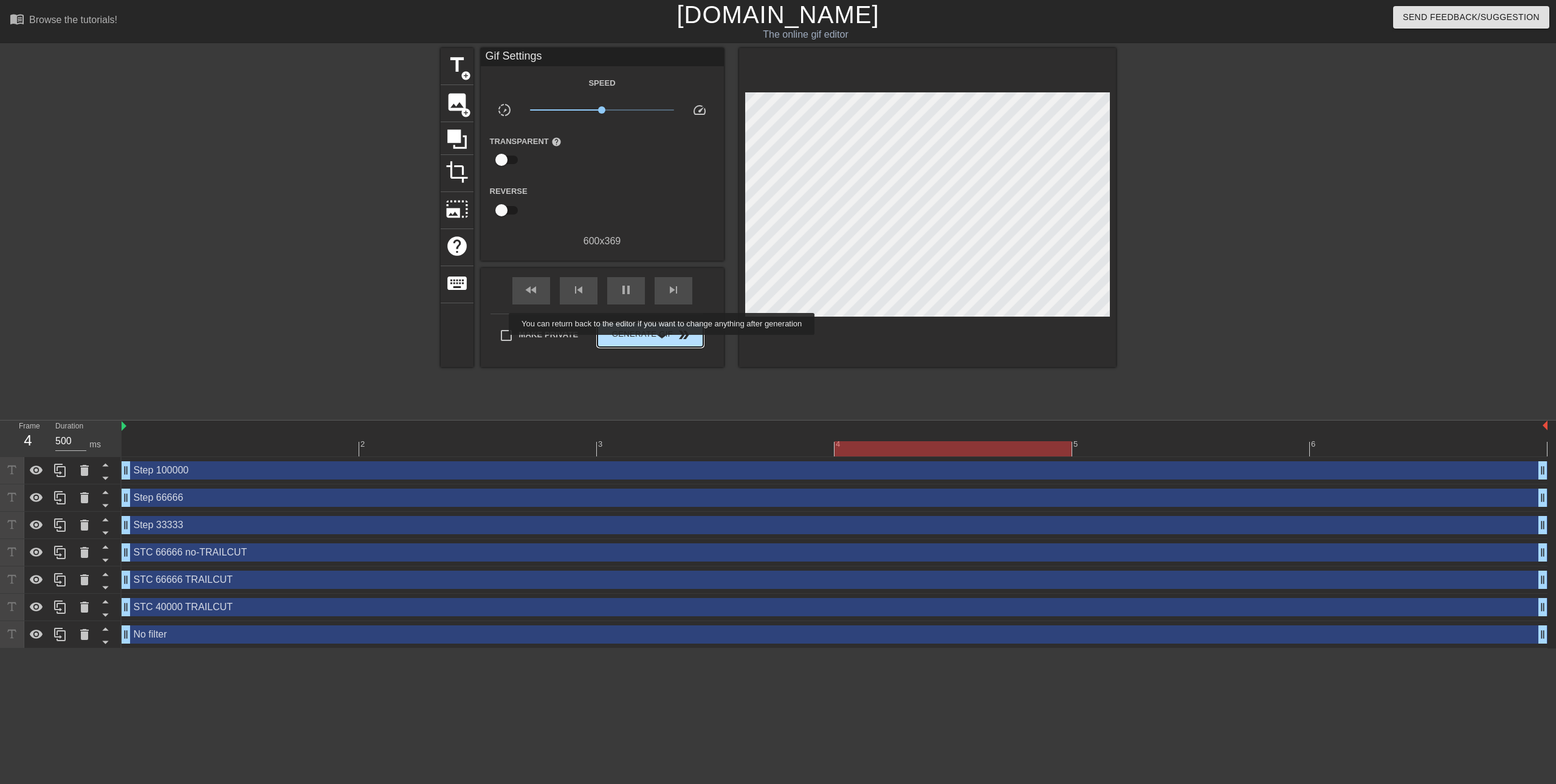
click at [664, 343] on button "Generate Gif double_arrow" at bounding box center [650, 335] width 105 height 24
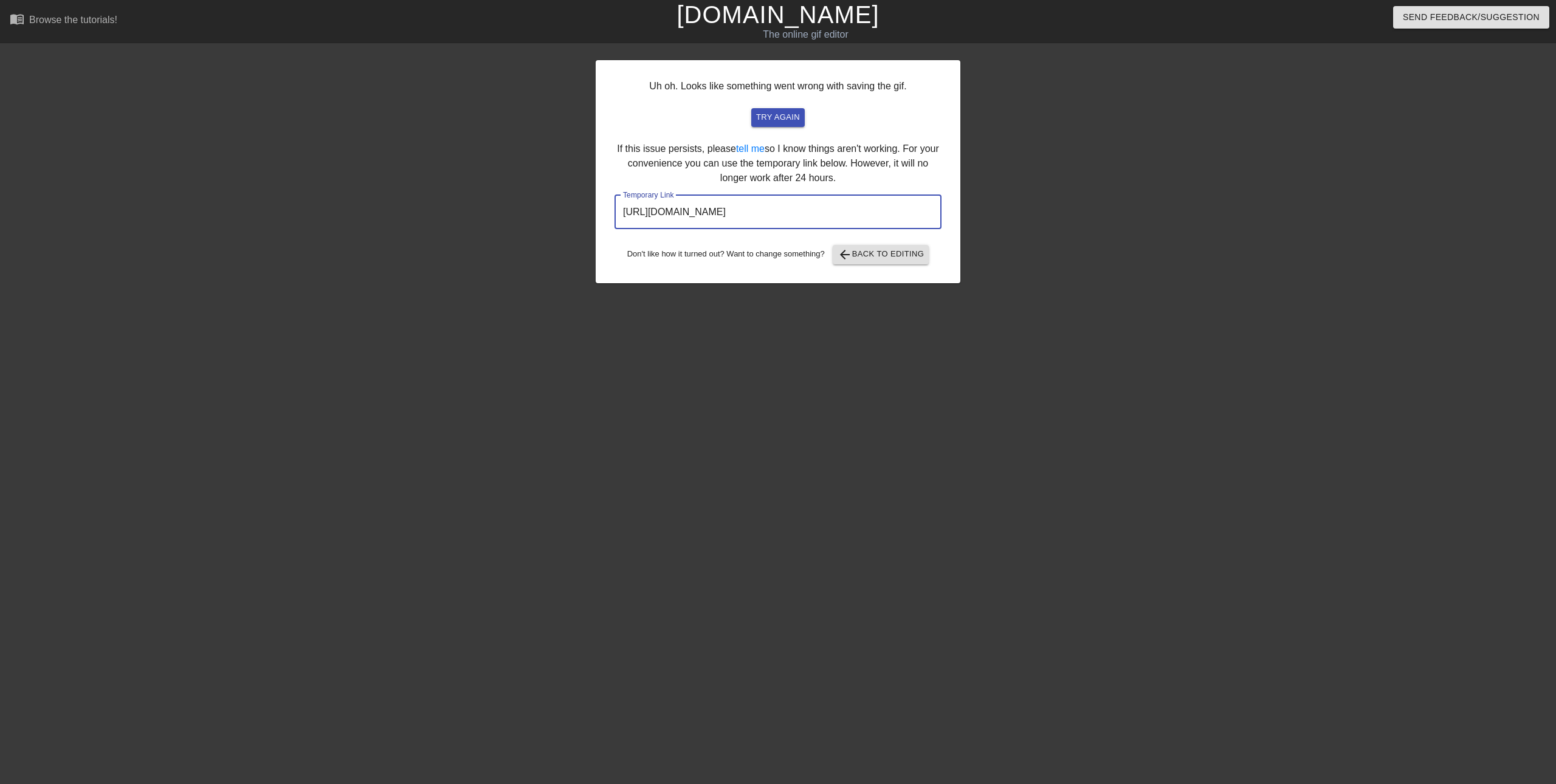
drag, startPoint x: 907, startPoint y: 219, endPoint x: 543, endPoint y: 210, distance: 364.1
click at [543, 210] on div "Uh oh. Looks like something went wrong with saving the gif. try again If this i…" at bounding box center [778, 231] width 1556 height 365
click at [758, 148] on link "tell me" at bounding box center [750, 149] width 28 height 10
click at [1234, 318] on div "Uh oh. Looks like something went wrong with saving the gif. try again If this i…" at bounding box center [778, 231] width 1556 height 365
click at [1203, 375] on div "Uh oh. Looks like something went wrong with saving the gif. try again If this i…" at bounding box center [778, 231] width 1556 height 365
